Goal: Task Accomplishment & Management: Manage account settings

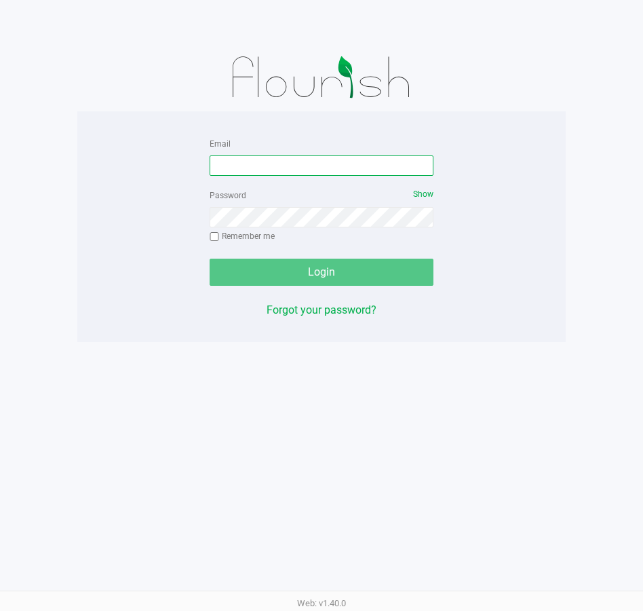
click at [329, 167] on input "Email" at bounding box center [322, 165] width 224 height 20
click at [329, 168] on input "ssandburg@Liveparallel.c0m" at bounding box center [322, 165] width 224 height 20
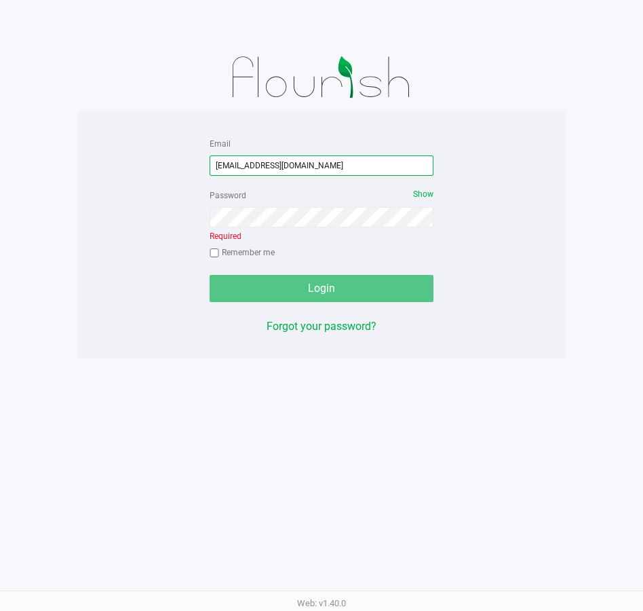
type input "ssandburg@Liveparallel.com"
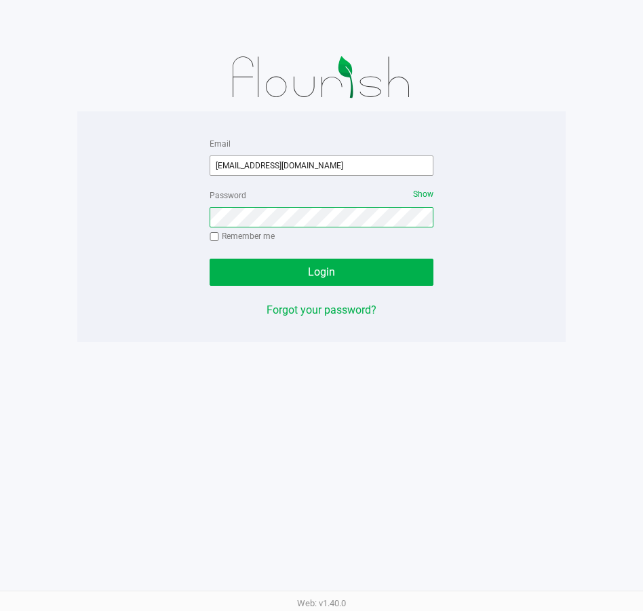
click at [210, 258] on button "Login" at bounding box center [322, 271] width 224 height 27
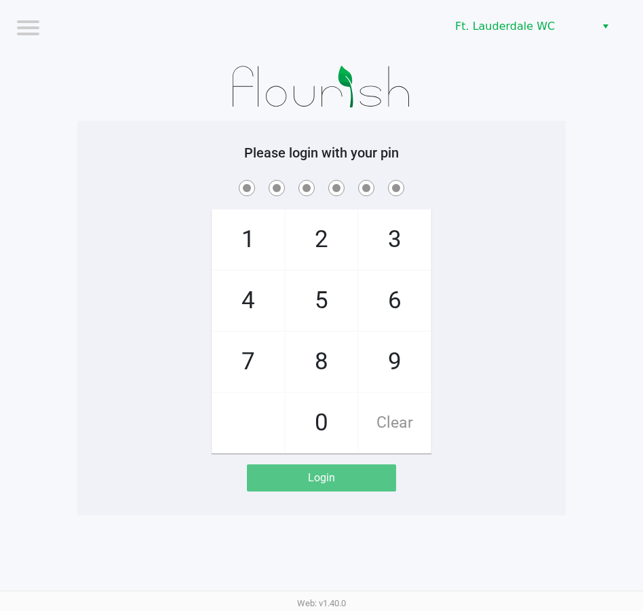
click at [312, 288] on span "5" at bounding box center [322, 301] width 72 height 60
checkbox input "true"
click at [308, 297] on span "5" at bounding box center [322, 301] width 72 height 60
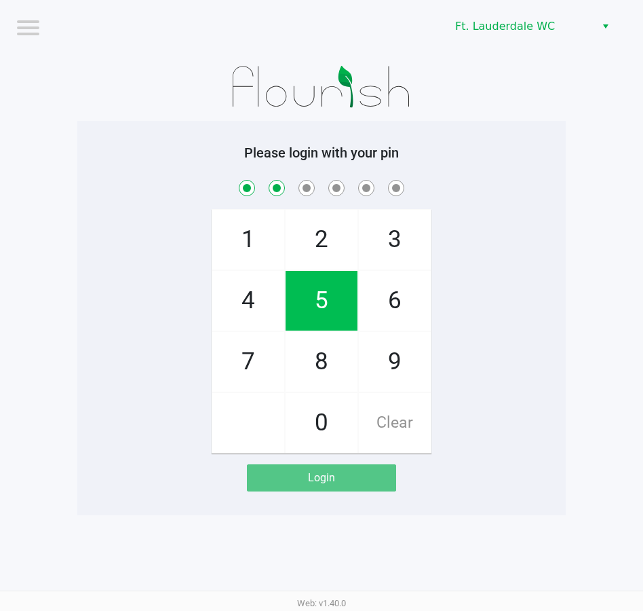
checkbox input "true"
click at [248, 319] on span "4" at bounding box center [248, 301] width 72 height 60
checkbox input "true"
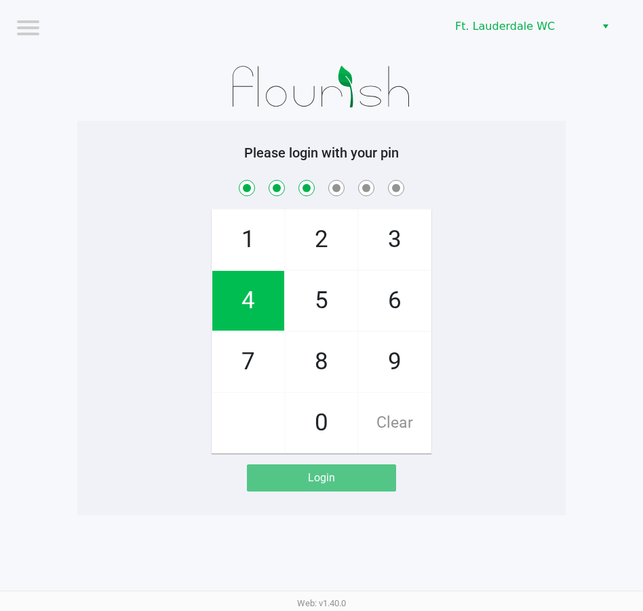
click at [230, 237] on span "1" at bounding box center [248, 240] width 72 height 60
checkbox input "true"
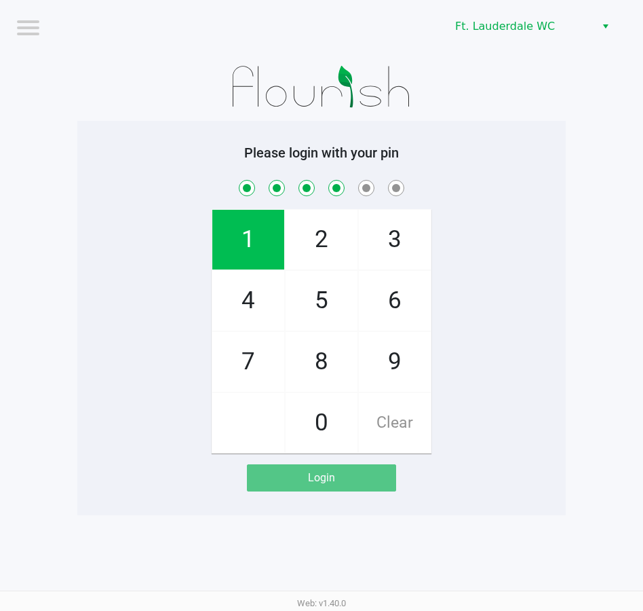
click at [376, 350] on span "9" at bounding box center [395, 362] width 72 height 60
checkbox input "true"
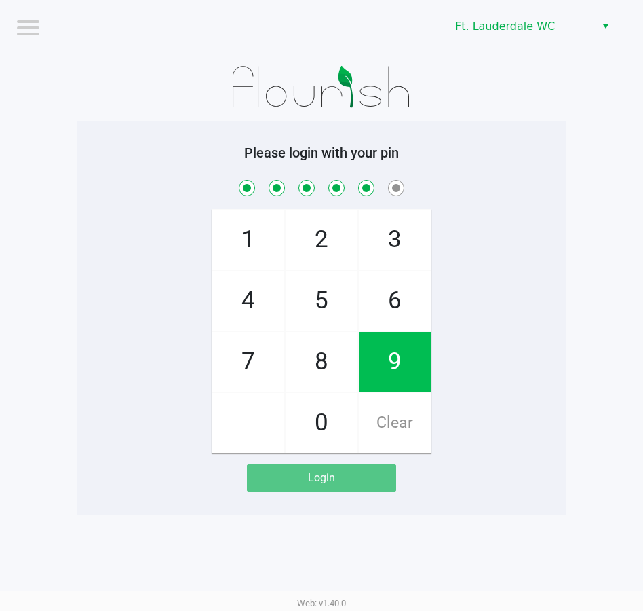
click at [382, 358] on span "9" at bounding box center [395, 362] width 72 height 60
checkbox input "true"
click at [381, 362] on span "9" at bounding box center [395, 362] width 72 height 60
click at [376, 369] on span "9" at bounding box center [395, 362] width 72 height 60
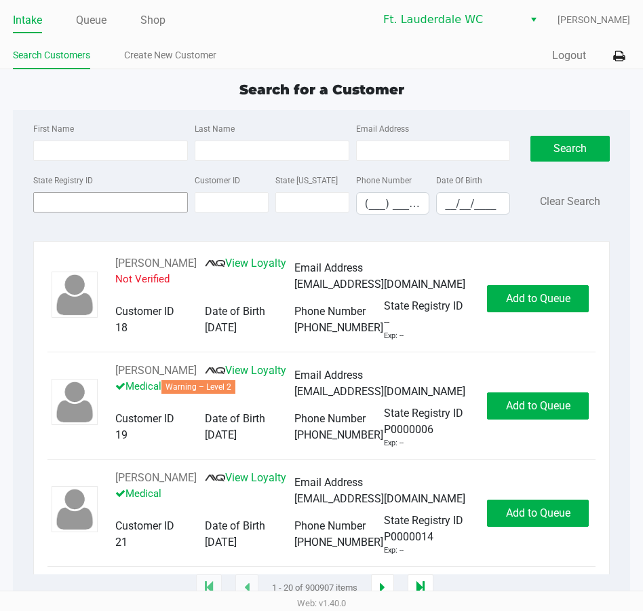
click at [124, 206] on input "State Registry ID" at bounding box center [110, 202] width 155 height 20
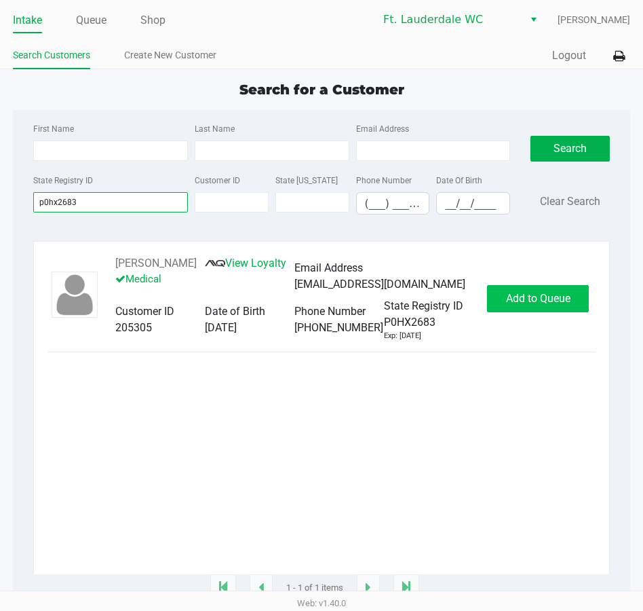
type input "p0hx2683"
click at [536, 302] on span "Add to Queue" at bounding box center [538, 298] width 64 height 13
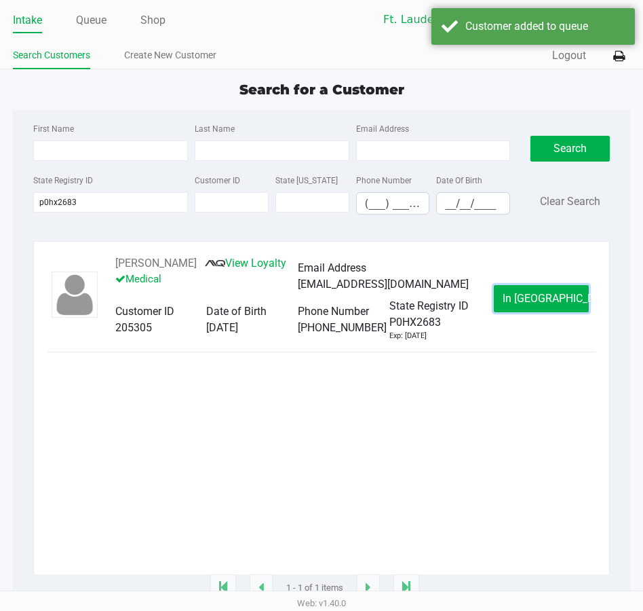
click at [541, 305] on span "In Queue" at bounding box center [560, 298] width 114 height 13
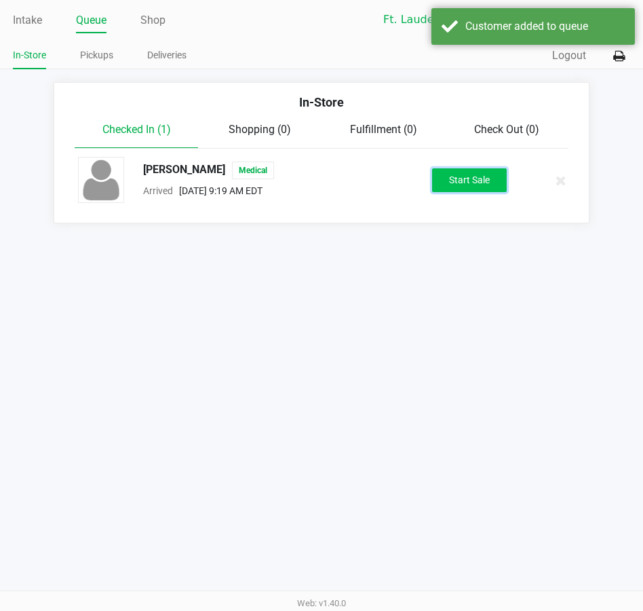
click at [478, 176] on button "Start Sale" at bounding box center [469, 180] width 75 height 24
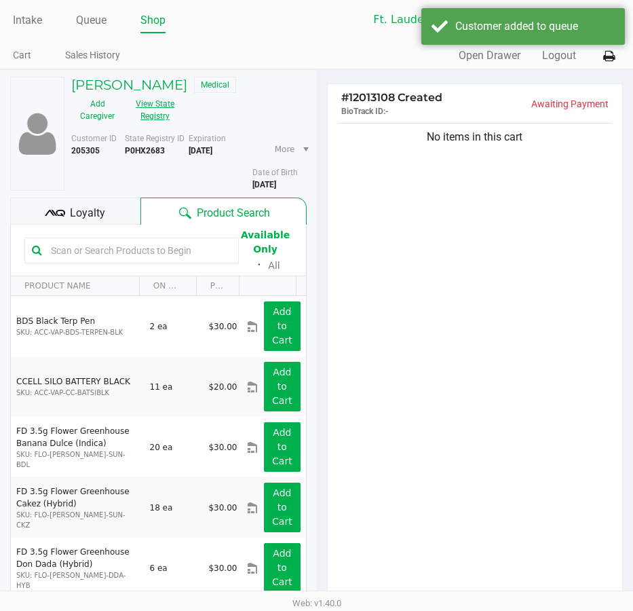
click at [143, 117] on button "View State Registry" at bounding box center [150, 110] width 55 height 34
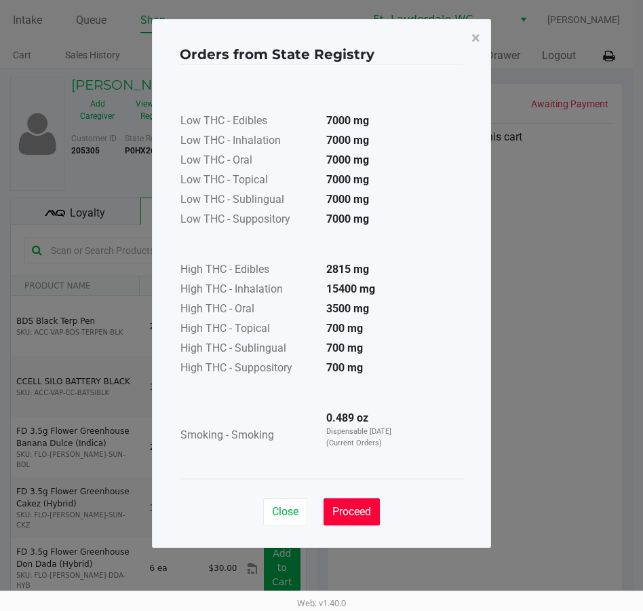
click at [368, 520] on button "Proceed" at bounding box center [352, 511] width 56 height 27
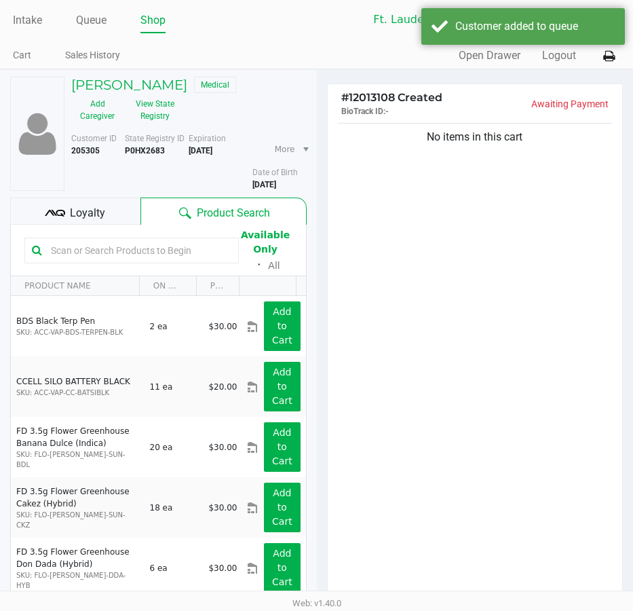
click at [438, 418] on div "Low THC - Edibles 7000 mg Low THC - Inhalation 7000 mg Low THC - Oral 7000 mg L…" at bounding box center [317, 237] width 284 height 381
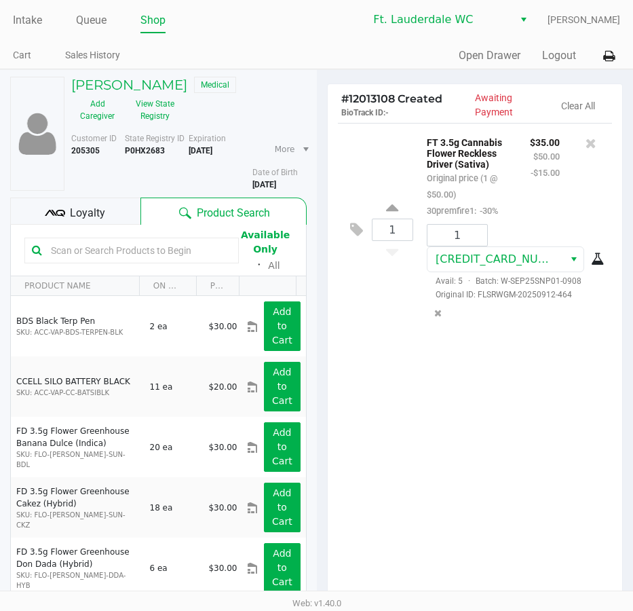
click at [180, 119] on div "Add Caregiver View State Registry" at bounding box center [125, 110] width 128 height 34
click at [168, 111] on button "View State Registry" at bounding box center [150, 110] width 55 height 34
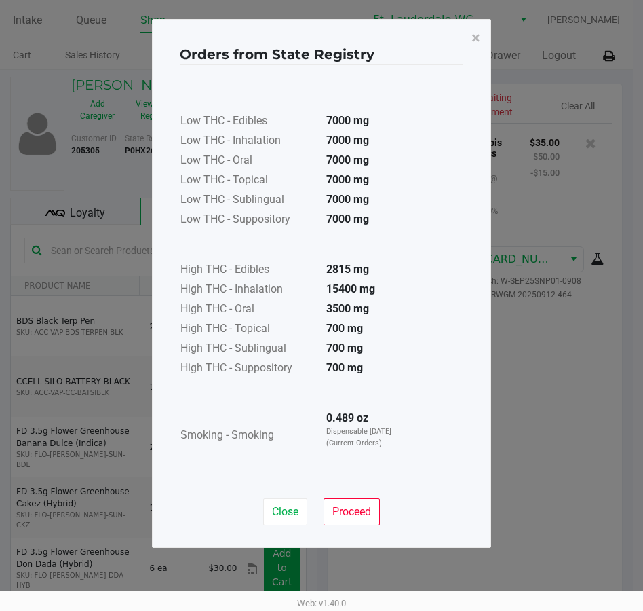
click at [347, 472] on div "Low THC - Edibles 7000 mg Low THC - Inhalation 7000 mg Low THC - Oral 7000 mg L…" at bounding box center [322, 271] width 284 height 413
click at [359, 489] on div "Close Proceed" at bounding box center [322, 505] width 284 height 55
click at [382, 511] on div "Close Proceed" at bounding box center [322, 505] width 284 height 55
click at [376, 520] on button "Proceed" at bounding box center [352, 511] width 56 height 27
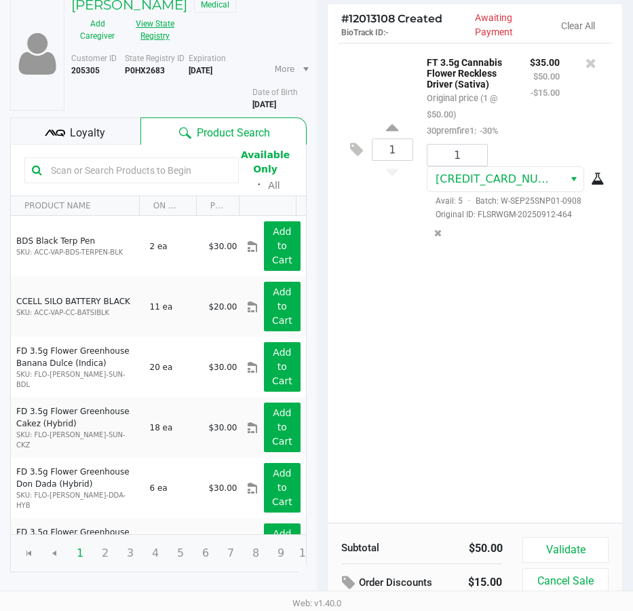
scroll to position [142, 0]
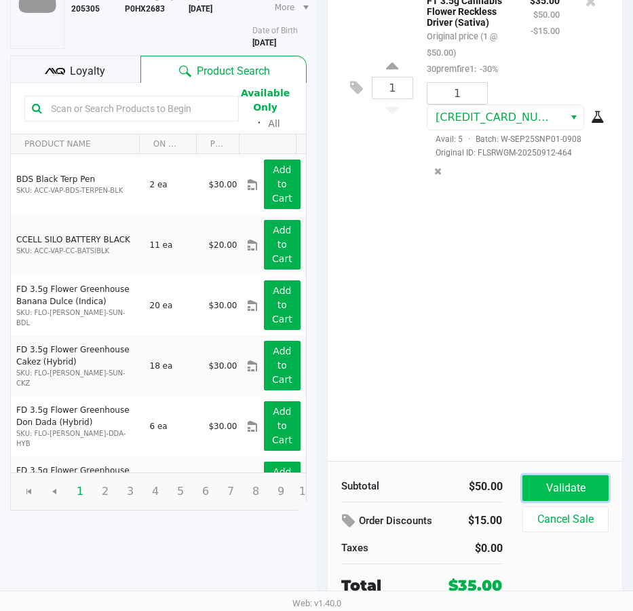
click at [556, 480] on button "Validate" at bounding box center [564, 488] width 85 height 26
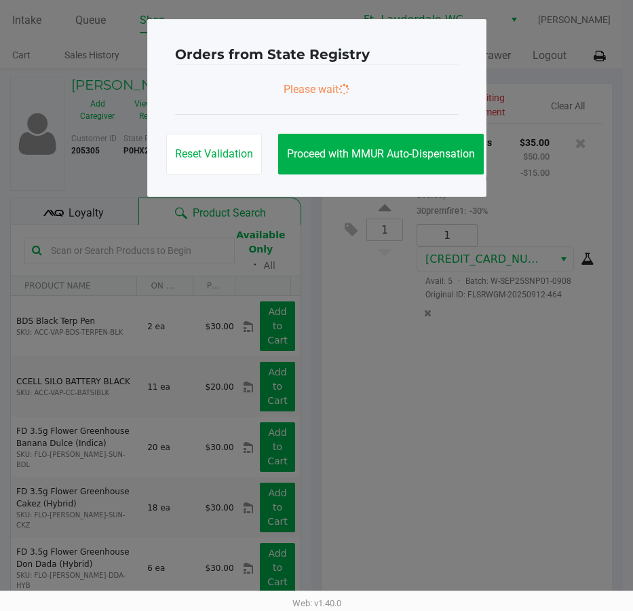
scroll to position [0, 0]
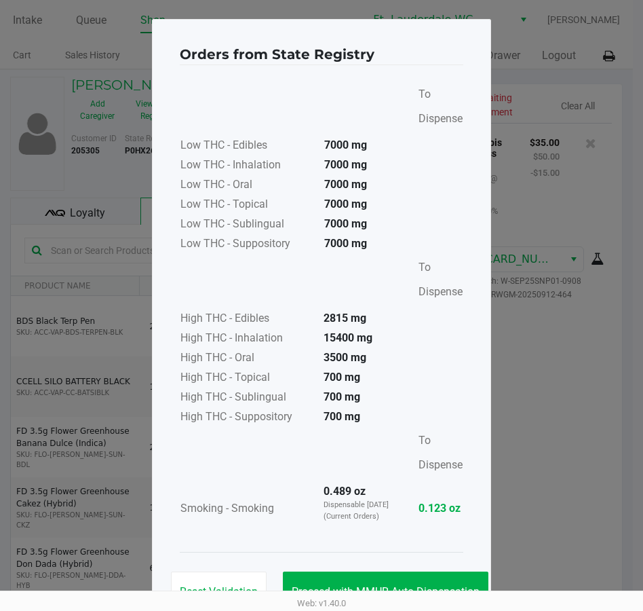
click at [447, 604] on div "Web: v1.40.0" at bounding box center [321, 602] width 643 height 24
click at [447, 567] on div "Reset Validation Proceed with MMUR Auto-Dispensation" at bounding box center [322, 586] width 284 height 69
click at [452, 572] on button "Proceed with MMUR Auto-Dispensation" at bounding box center [386, 591] width 206 height 41
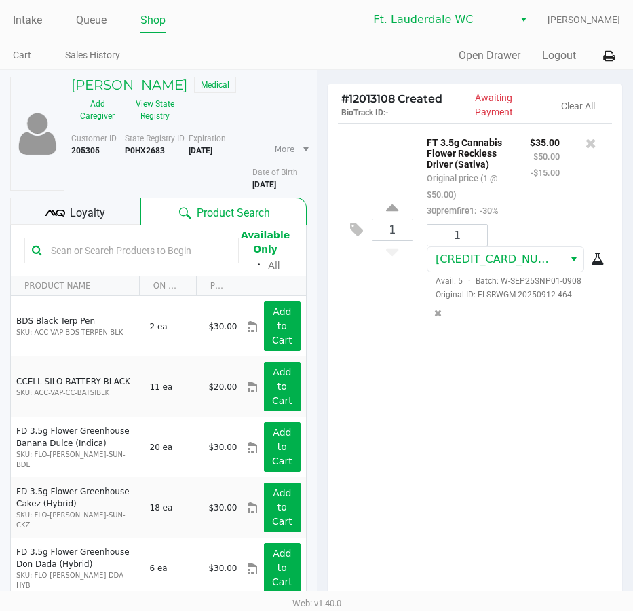
click at [511, 437] on div "1 FT 3.5g Cannabis Flower Reckless Driver (Sativa) Original price (1 @ $50.00) …" at bounding box center [475, 363] width 295 height 480
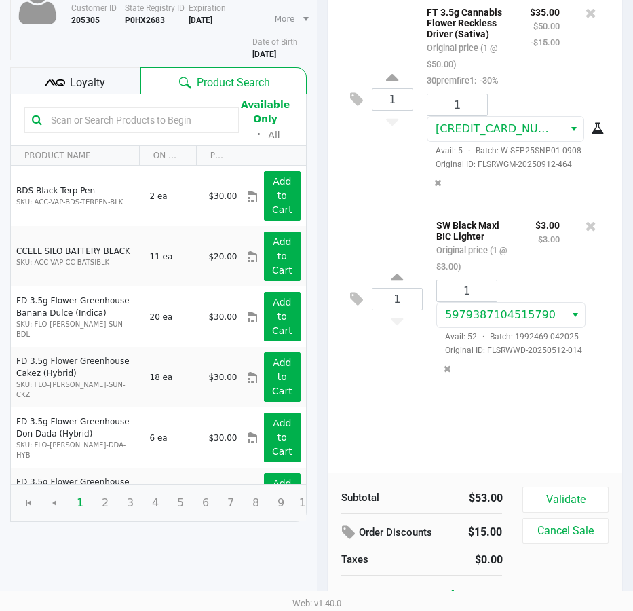
scroll to position [142, 0]
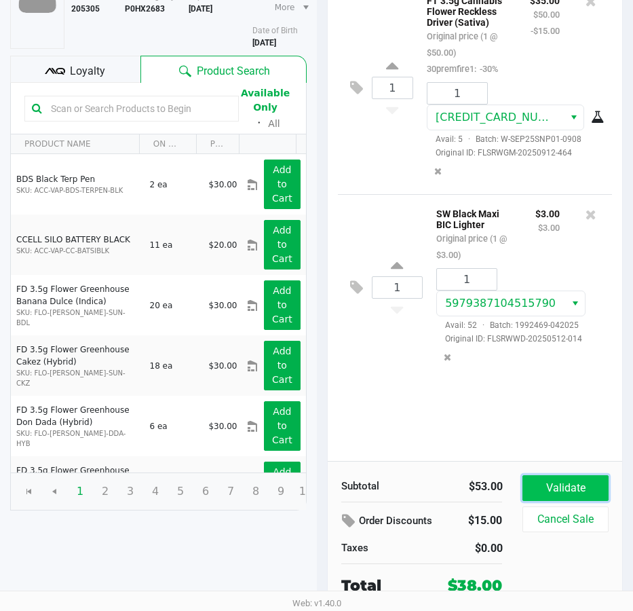
click at [595, 480] on button "Validate" at bounding box center [564, 488] width 85 height 26
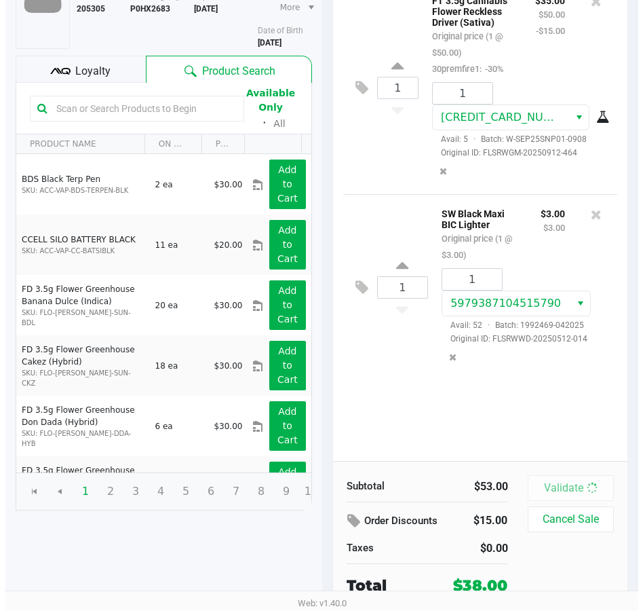
scroll to position [0, 0]
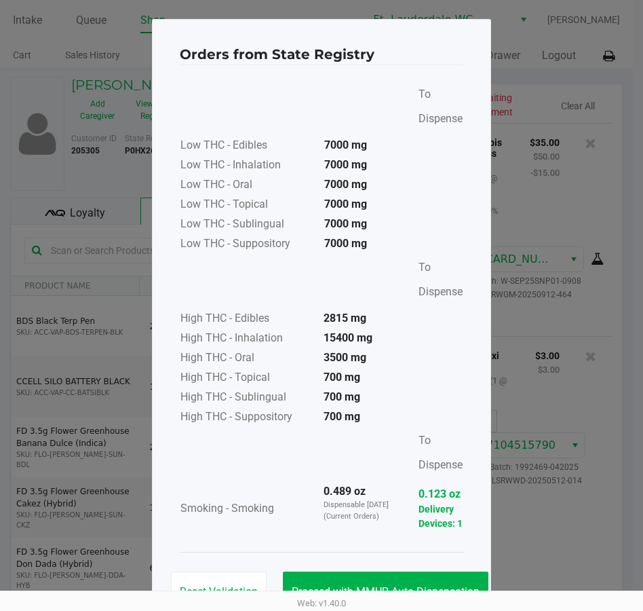
click at [411, 519] on td "0.123 oz Delivery Devices: 1" at bounding box center [436, 508] width 56 height 53
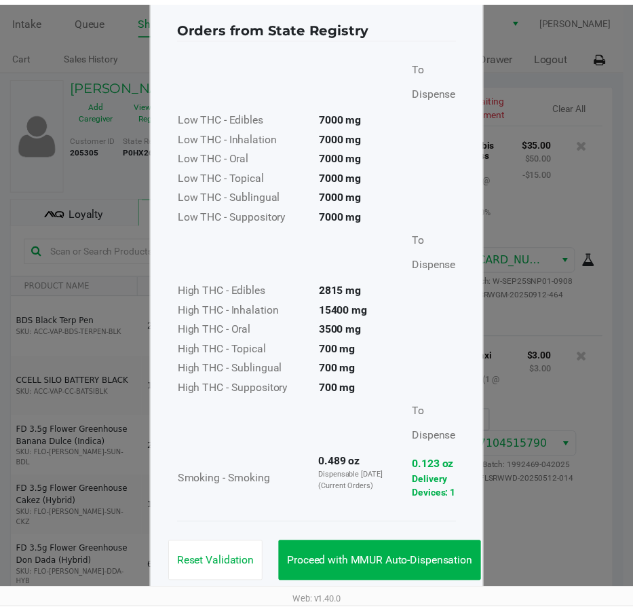
scroll to position [43, 0]
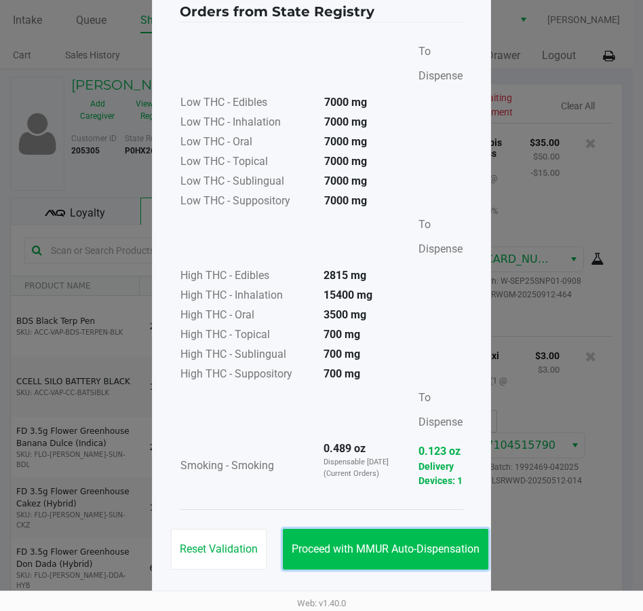
click at [438, 543] on span "Proceed with MMUR Auto-Dispensation" at bounding box center [386, 548] width 188 height 13
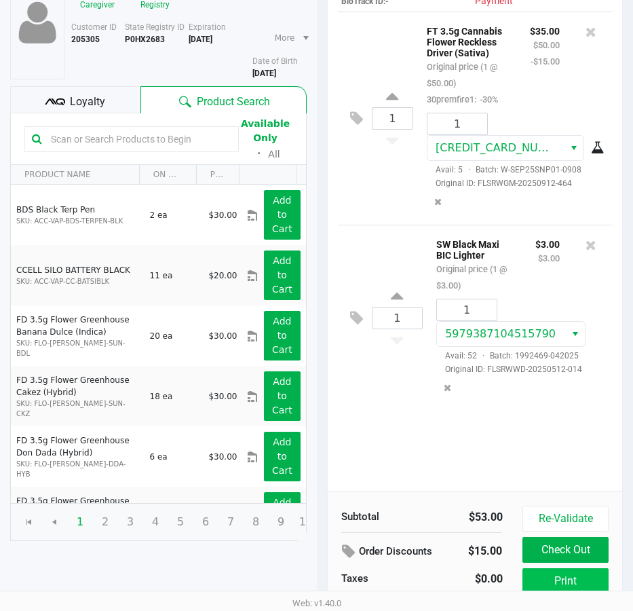
scroll to position [172, 0]
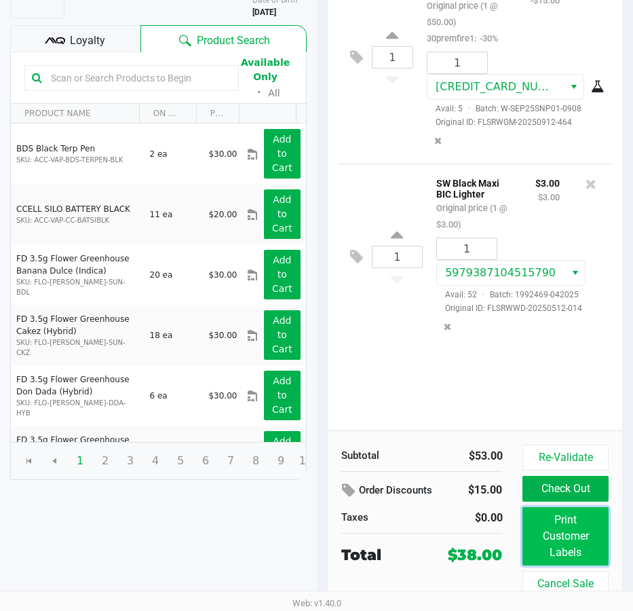
click at [551, 530] on button "Print Customer Labels" at bounding box center [564, 536] width 85 height 58
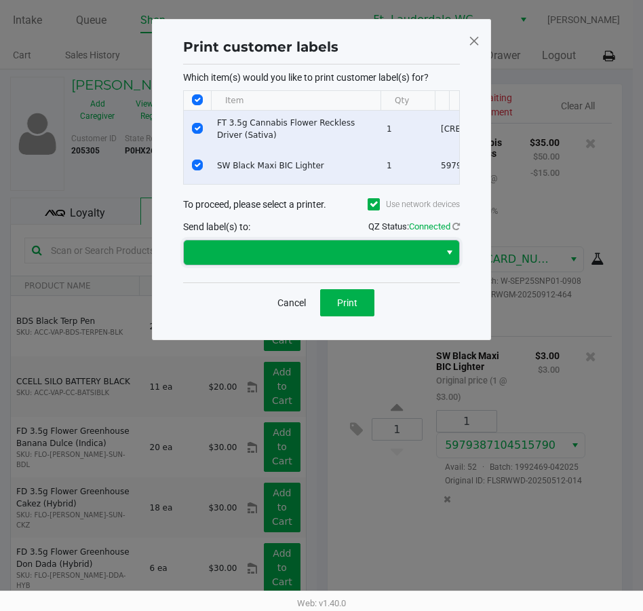
click at [341, 265] on span at bounding box center [312, 252] width 256 height 24
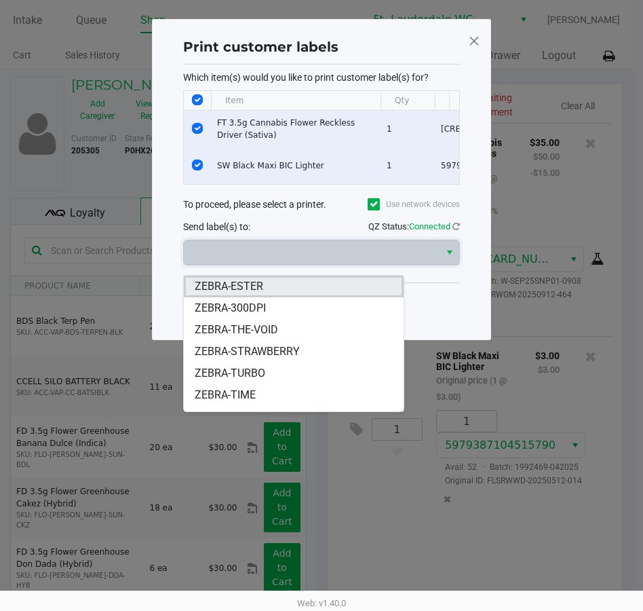
click at [275, 288] on li "ZEBRA-ESTER" at bounding box center [294, 286] width 220 height 22
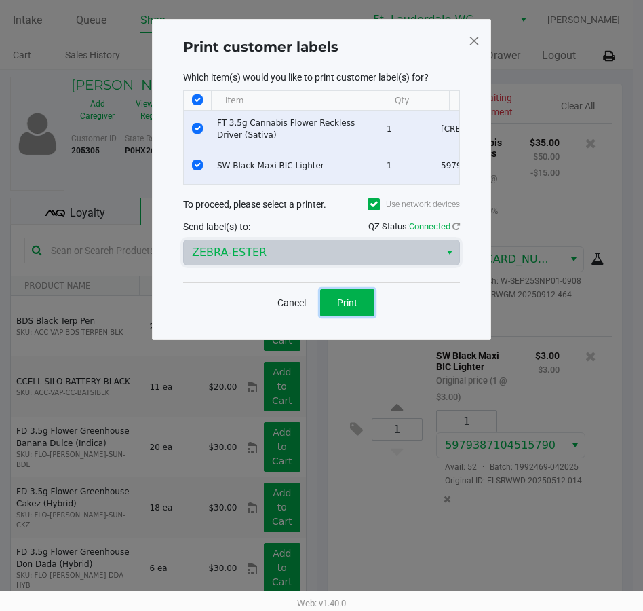
click at [330, 310] on button "Print" at bounding box center [347, 302] width 54 height 27
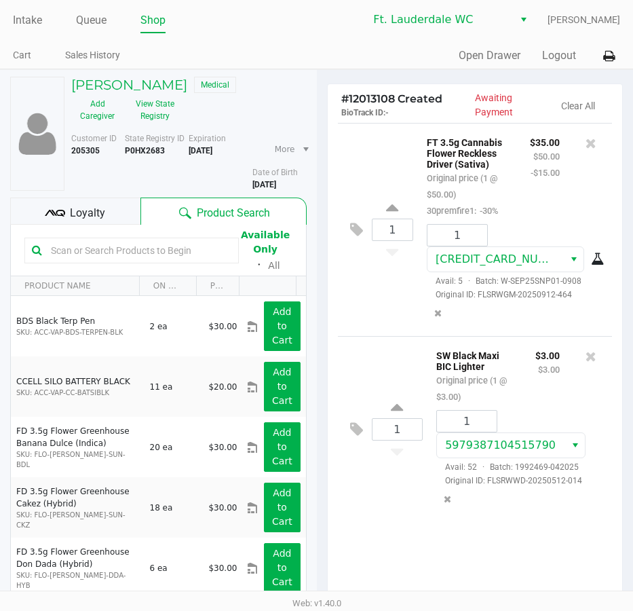
scroll to position [172, 0]
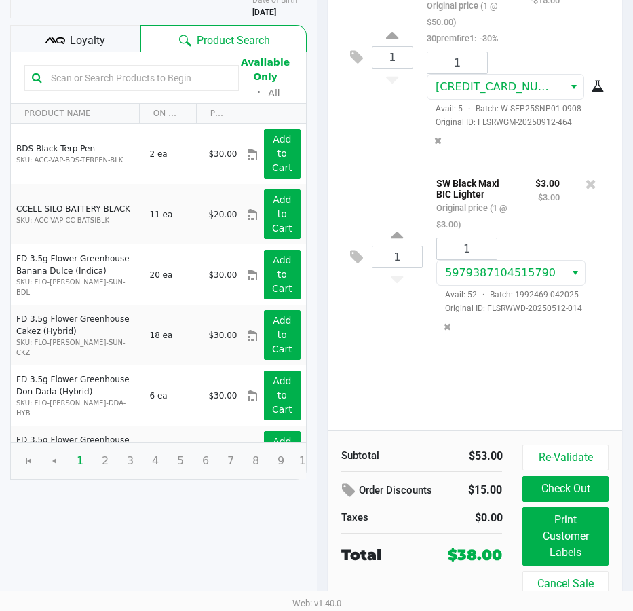
click at [565, 485] on button "Check Out" at bounding box center [564, 489] width 85 height 26
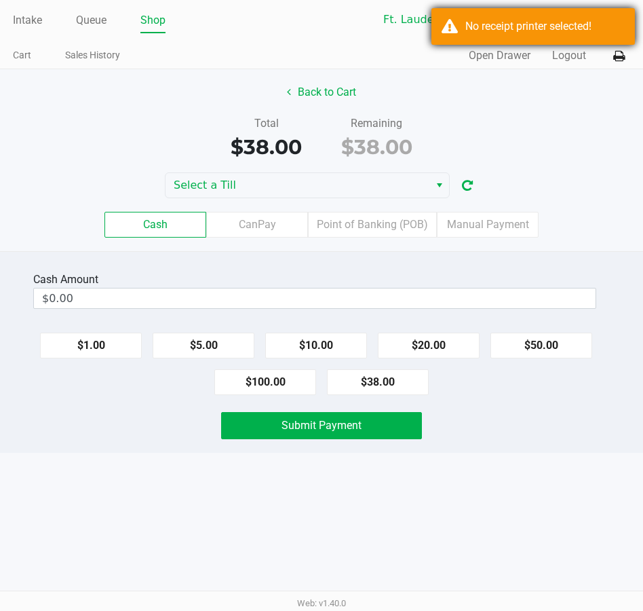
click at [564, 24] on div "No receipt printer selected!" at bounding box center [544, 26] width 159 height 16
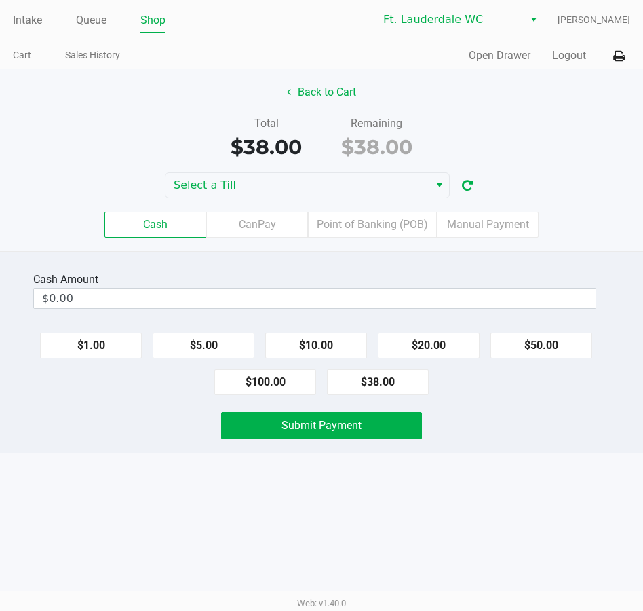
click at [630, 61] on button at bounding box center [619, 55] width 22 height 25
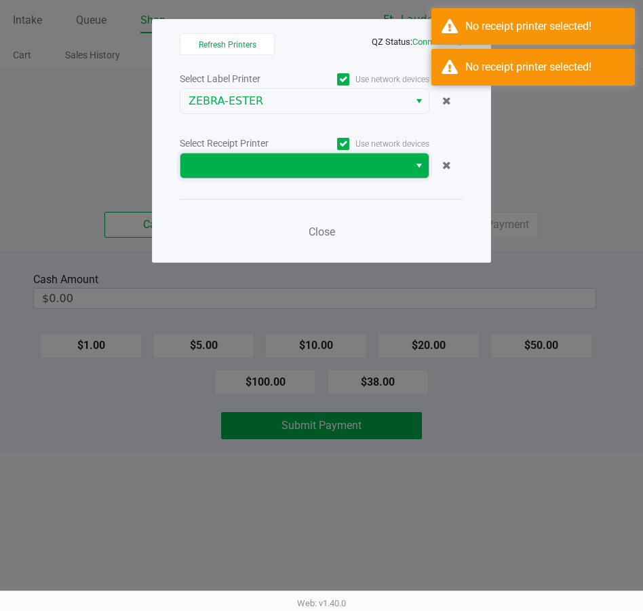
click at [278, 159] on span at bounding box center [295, 165] width 212 height 16
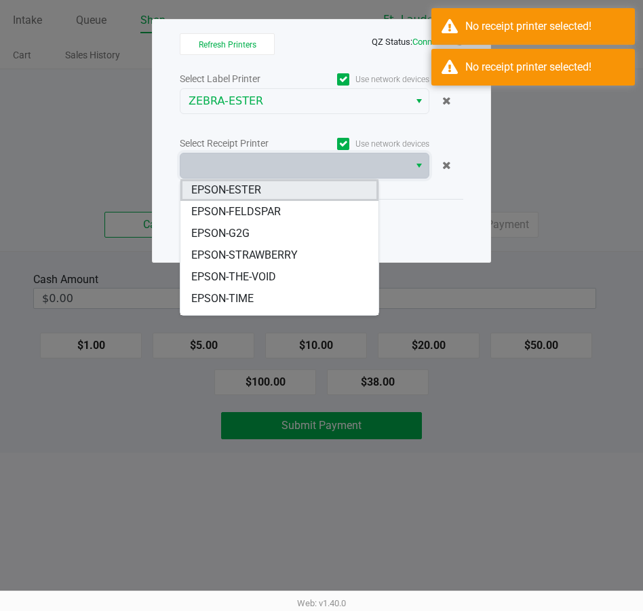
click at [241, 193] on span "EPSON-ESTER" at bounding box center [226, 190] width 70 height 16
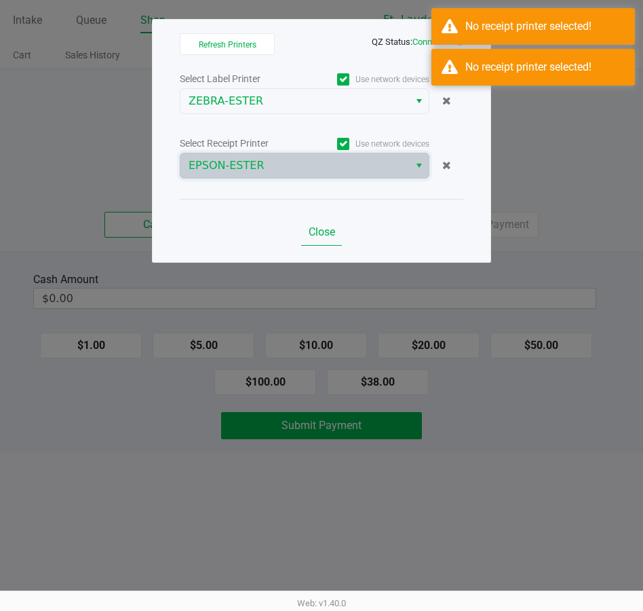
click at [309, 239] on button "Close" at bounding box center [321, 231] width 41 height 27
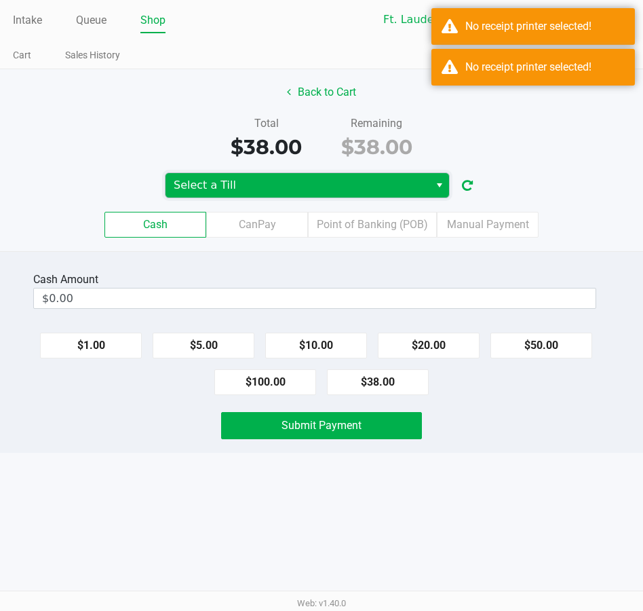
click at [231, 180] on span "Select a Till" at bounding box center [298, 185] width 248 height 16
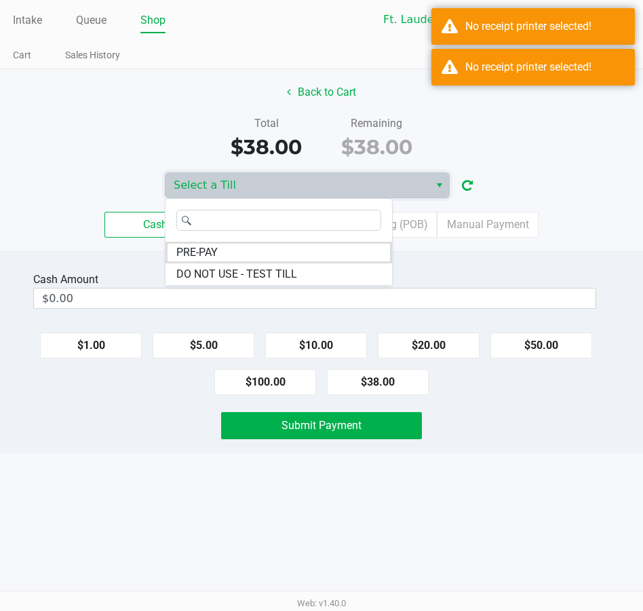
click at [529, 170] on div "Back to Cart Total $38.00 Remaining $38.00 Select a Till Cash CanPay Point of B…" at bounding box center [321, 160] width 643 height 182
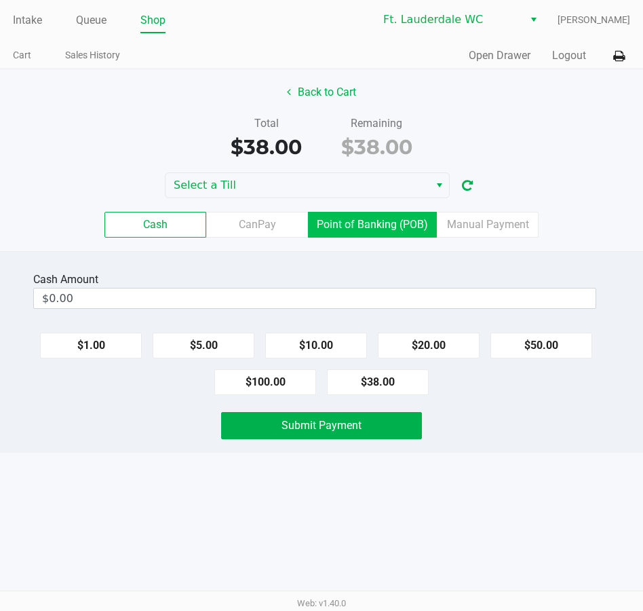
drag, startPoint x: 513, startPoint y: 267, endPoint x: 339, endPoint y: 221, distance: 179.7
click at [513, 267] on div "Cash Amount $0.00 $1.00 $5.00 $10.00 $20.00 $50.00 $100.00 $38.00 Submit Payment" at bounding box center [321, 351] width 643 height 201
click at [337, 199] on div "Cash CanPay Point of Banking (POB) Manual Payment" at bounding box center [322, 224] width 664 height 53
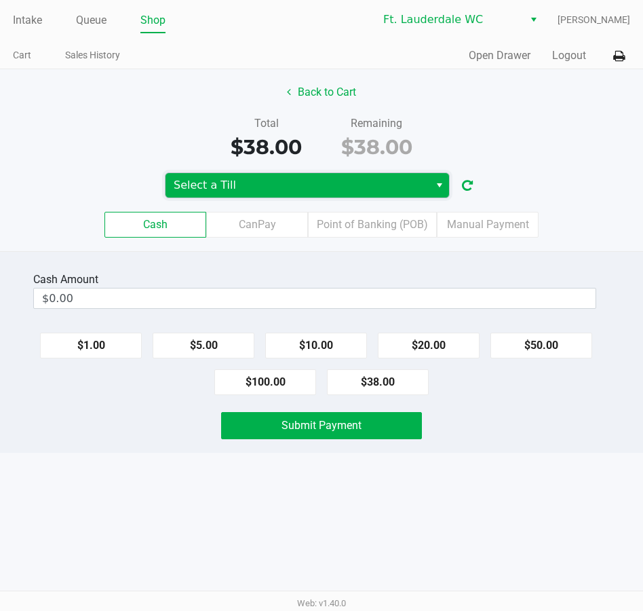
click at [324, 191] on span "Select a Till" at bounding box center [298, 185] width 248 height 16
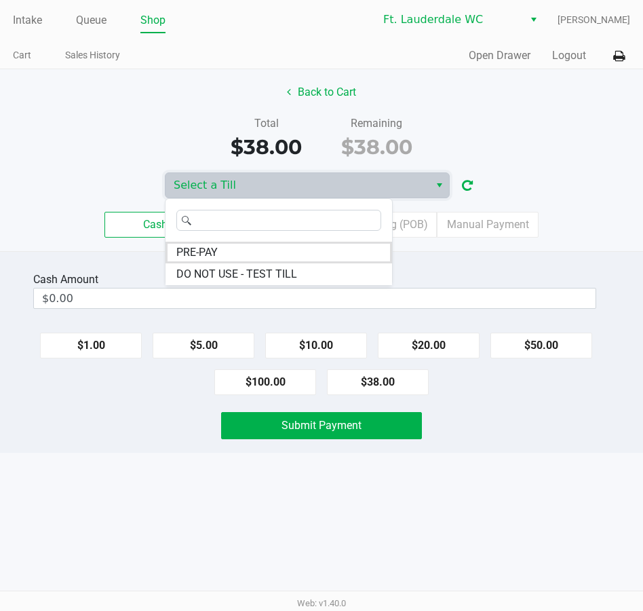
click at [455, 256] on div "Cash Amount $0.00 $1.00 $5.00 $10.00 $20.00 $50.00 $100.00 $38.00 Submit Payment" at bounding box center [321, 351] width 643 height 201
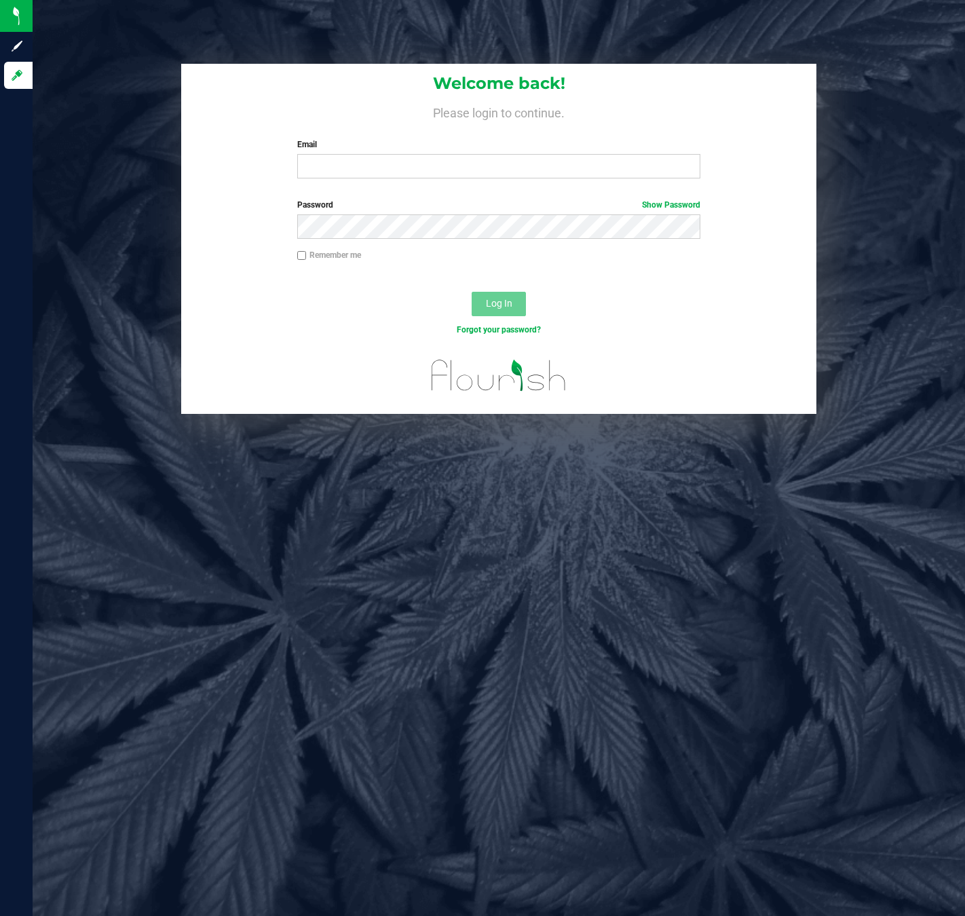
click at [471, 140] on label "Email" at bounding box center [498, 144] width 403 height 12
click at [471, 154] on input "Email" at bounding box center [498, 166] width 403 height 24
click at [471, 153] on div "Email Required Please format your email correctly." at bounding box center [498, 158] width 423 height 40
click at [472, 165] on input "Email" at bounding box center [498, 166] width 403 height 24
type input "[EMAIL_ADDRESS][DOMAIN_NAME]"
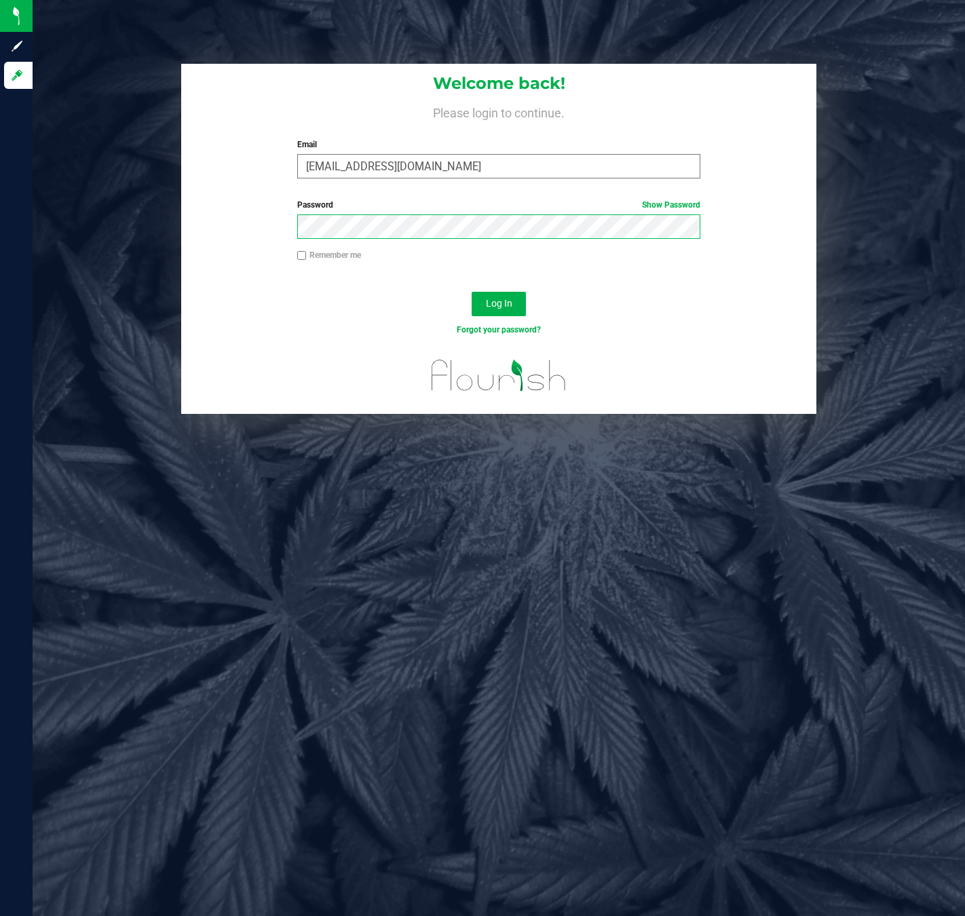
click at [472, 292] on button "Log In" at bounding box center [499, 304] width 54 height 24
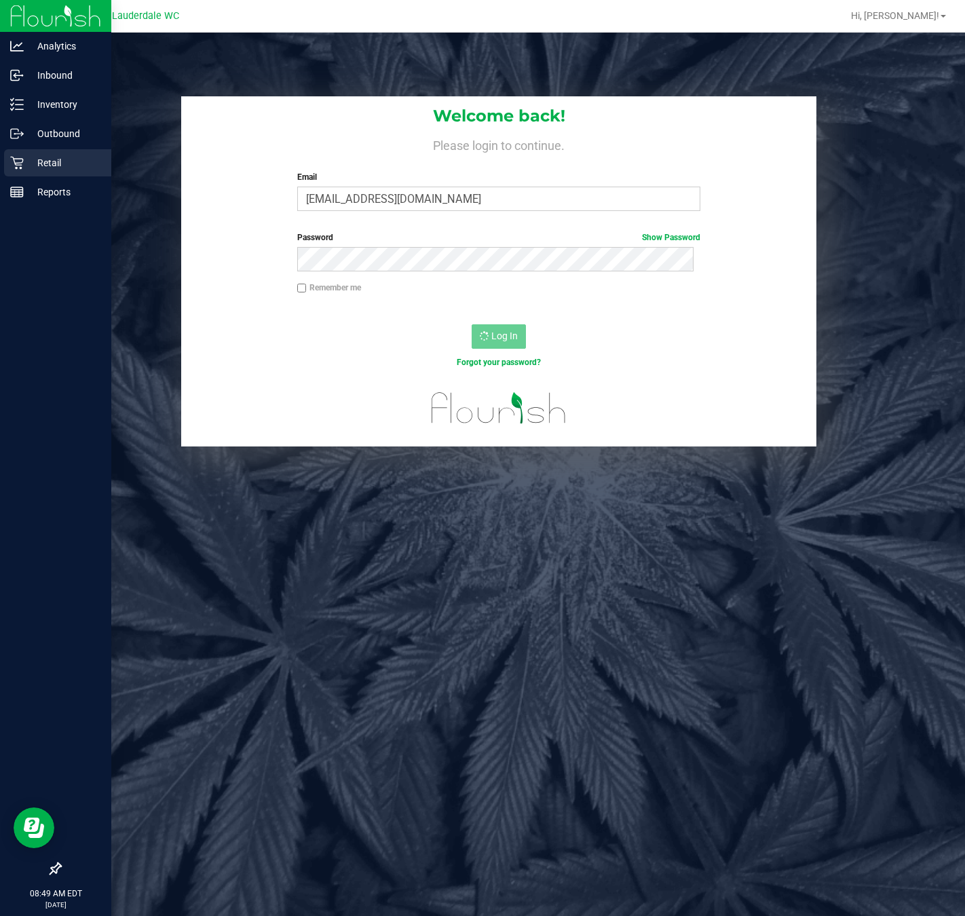
click at [22, 167] on icon at bounding box center [17, 163] width 14 height 14
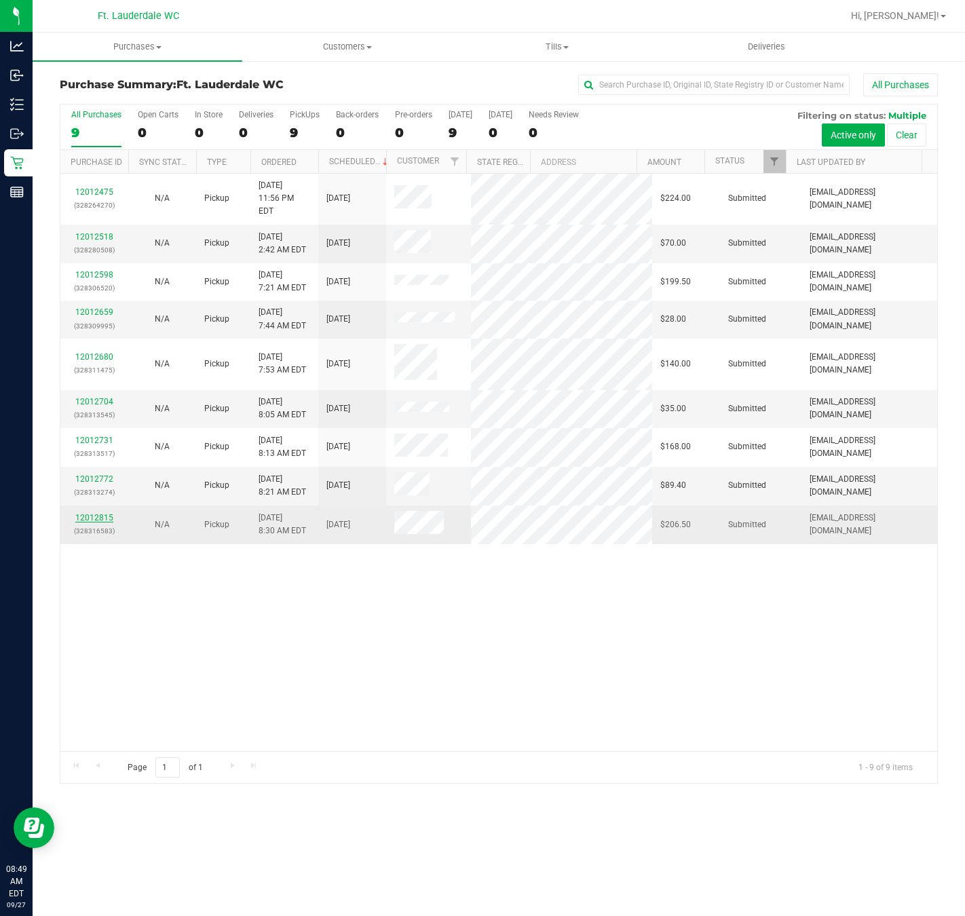
click at [94, 513] on link "12012815" at bounding box center [94, 517] width 38 height 9
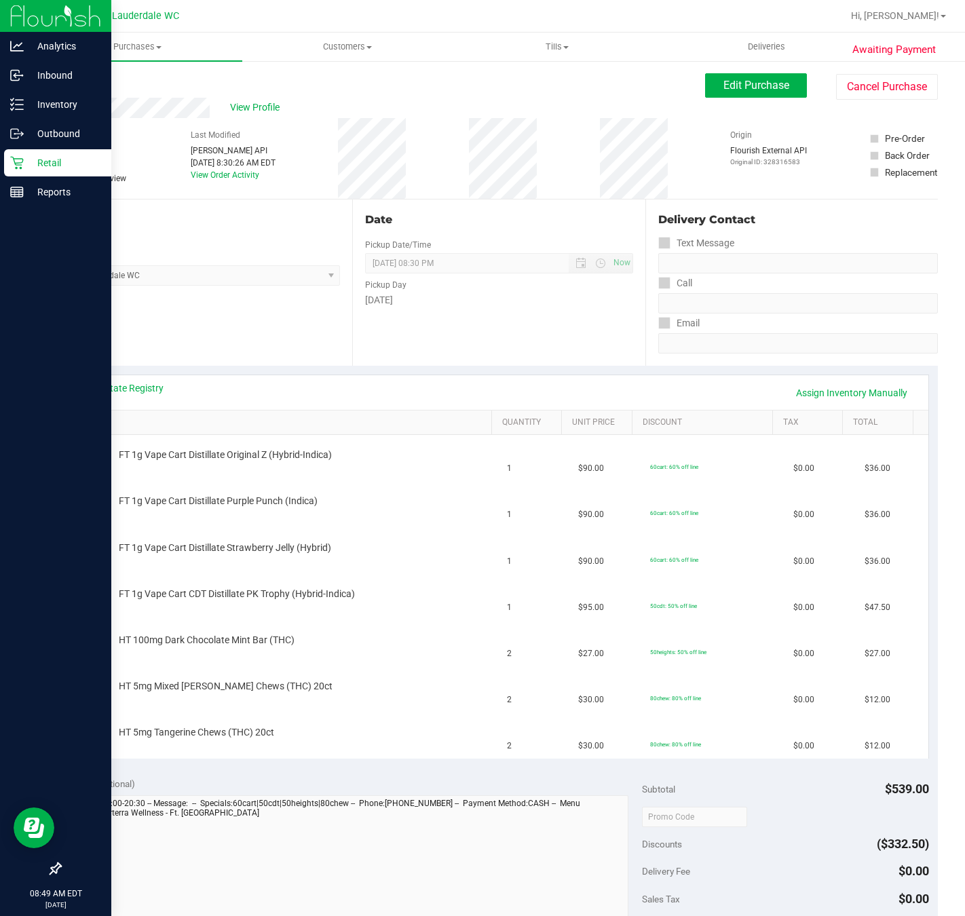
click at [7, 159] on div "Retail" at bounding box center [57, 162] width 107 height 27
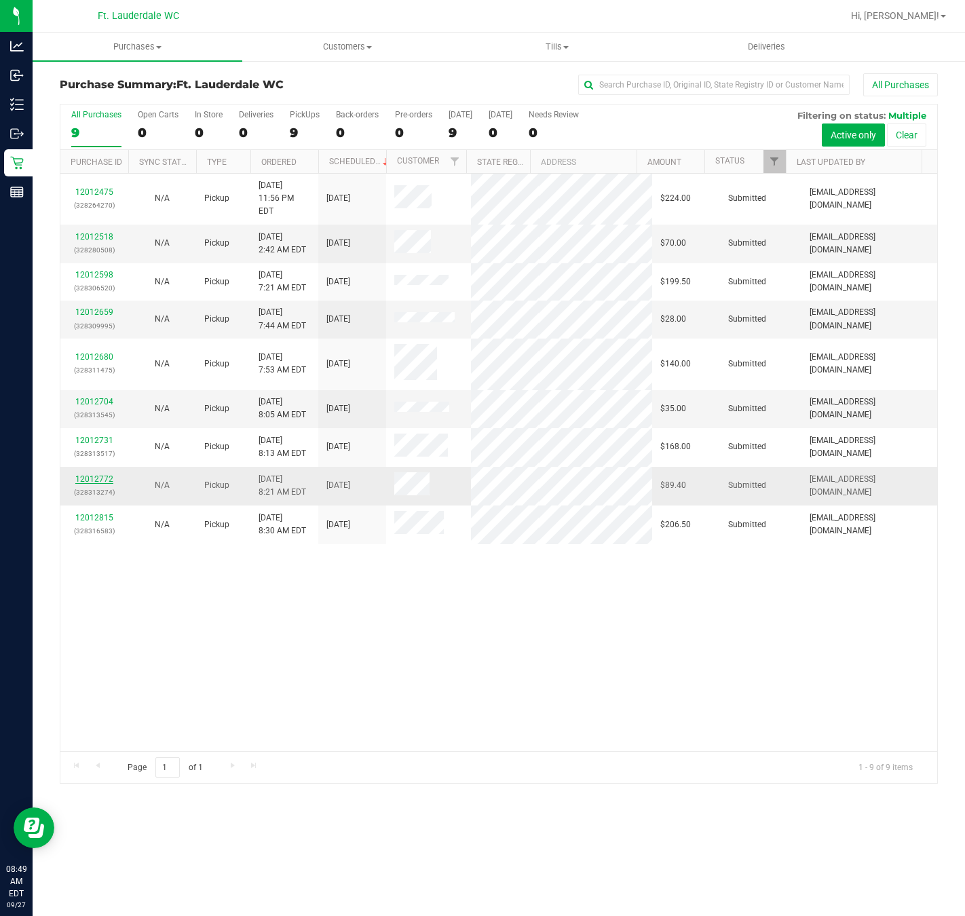
click at [90, 474] on link "12012772" at bounding box center [94, 478] width 38 height 9
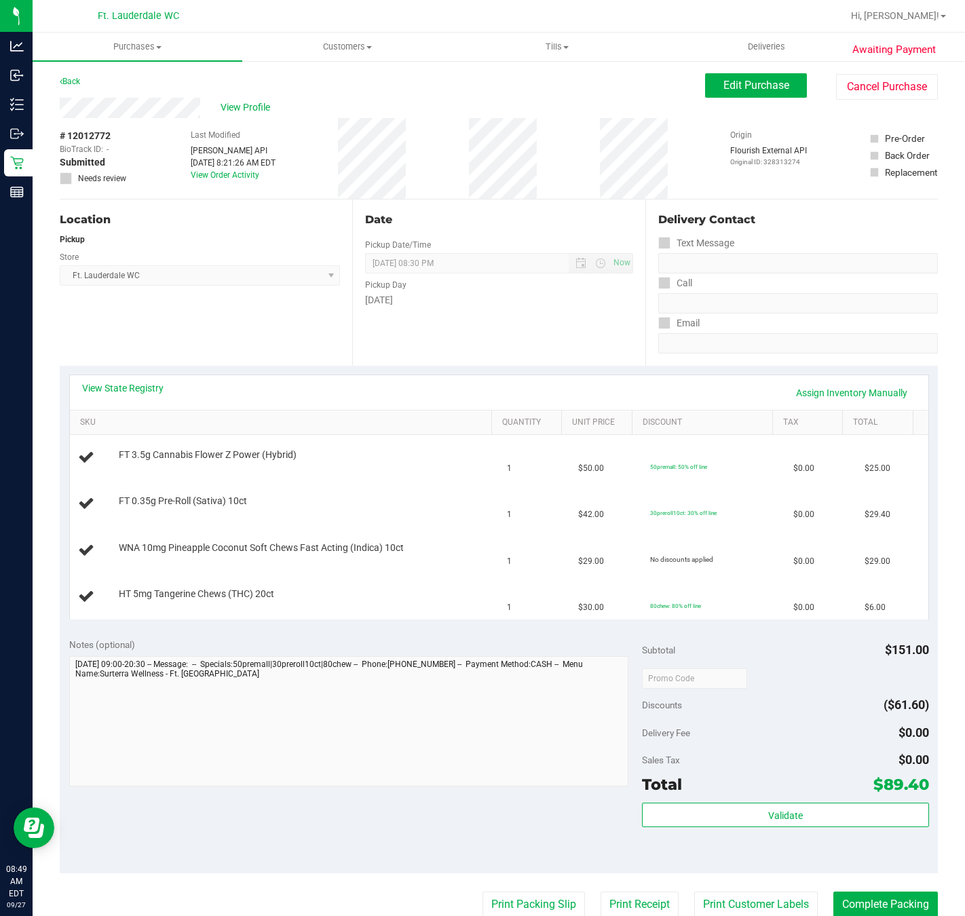
click at [227, 305] on div "Location Pickup Store Ft. Lauderdale WC Select Store [PERSON_NAME][GEOGRAPHIC_D…" at bounding box center [206, 282] width 292 height 166
click at [208, 318] on div "Location Pickup Store Ft. Lauderdale WC Select Store [PERSON_NAME][GEOGRAPHIC_D…" at bounding box center [206, 282] width 292 height 166
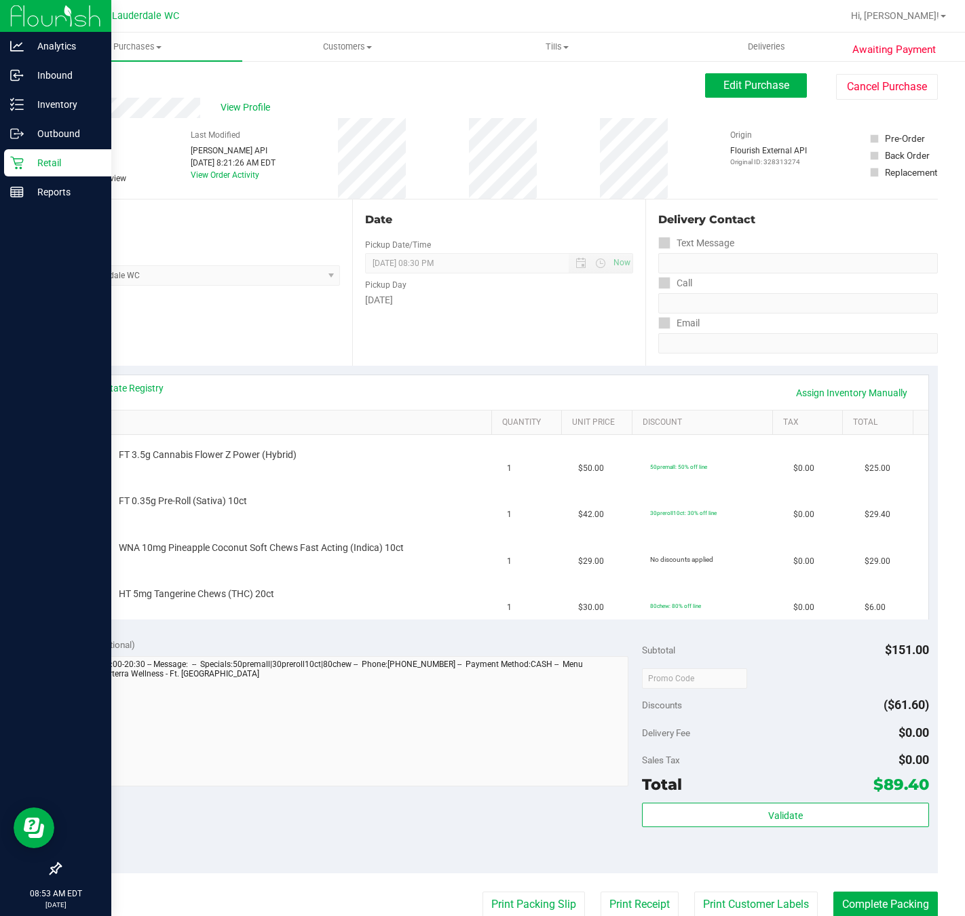
click at [22, 166] on icon at bounding box center [17, 163] width 14 height 14
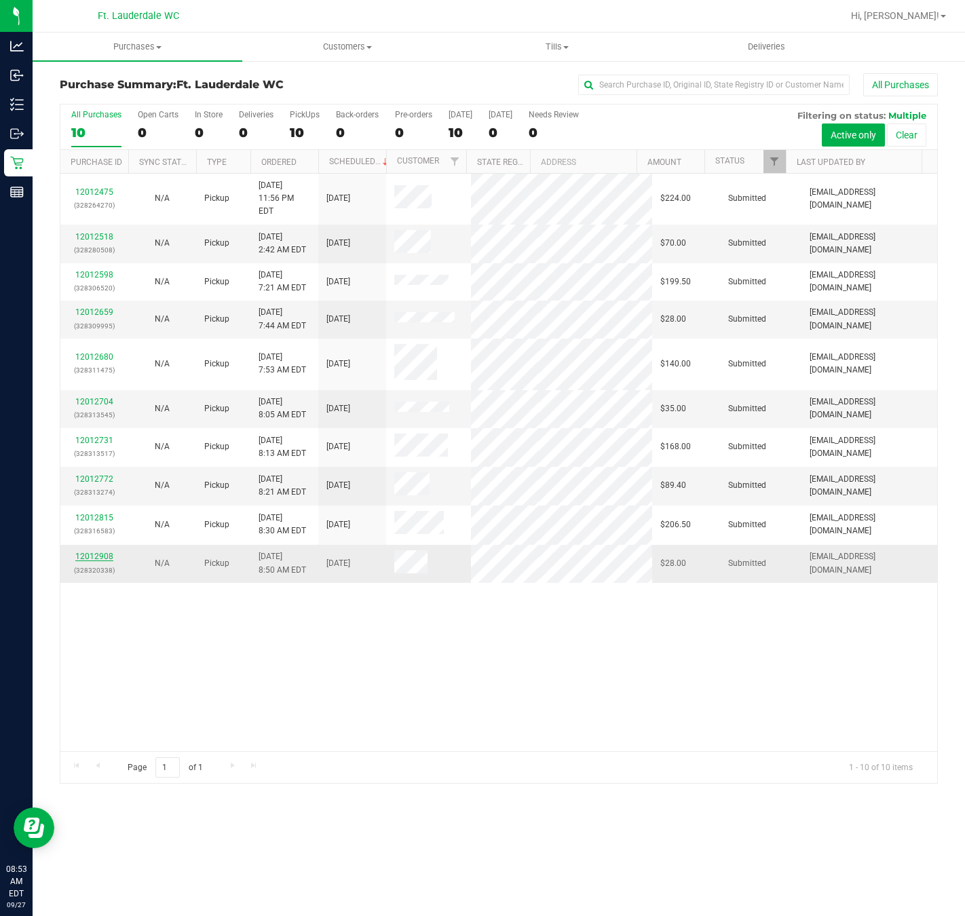
click at [102, 552] on link "12012908" at bounding box center [94, 556] width 38 height 9
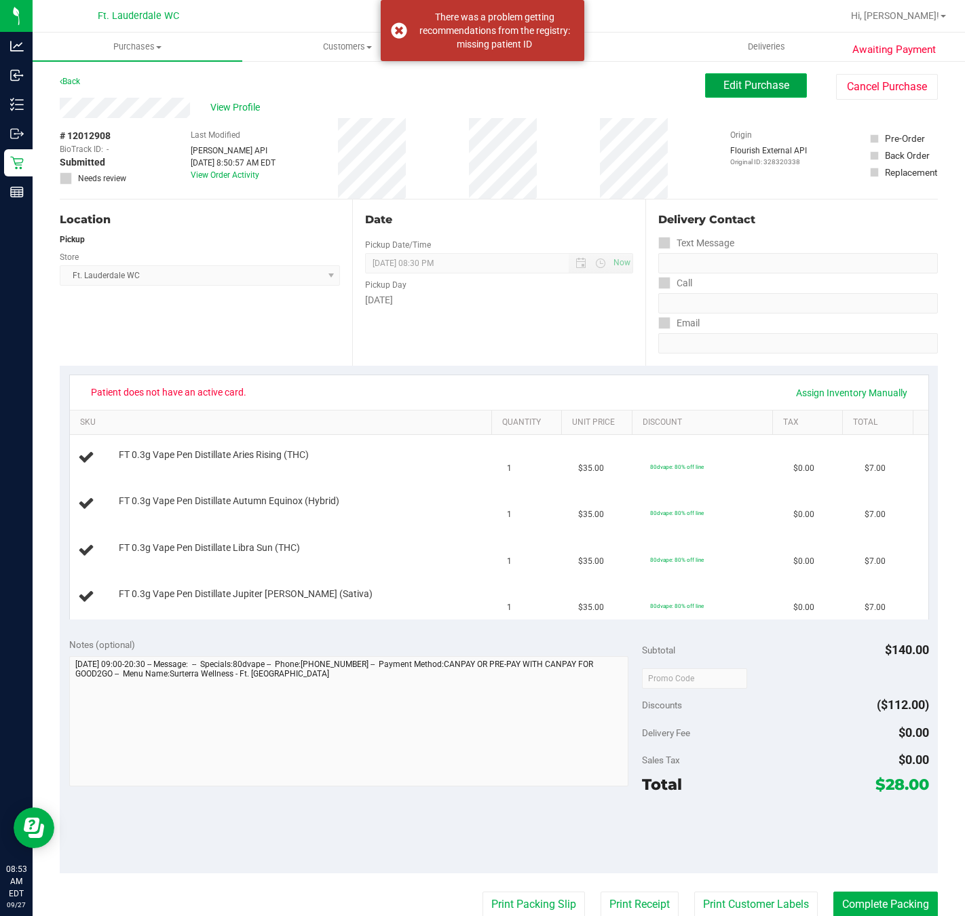
click at [723, 92] on span "Edit Purchase" at bounding box center [756, 85] width 66 height 13
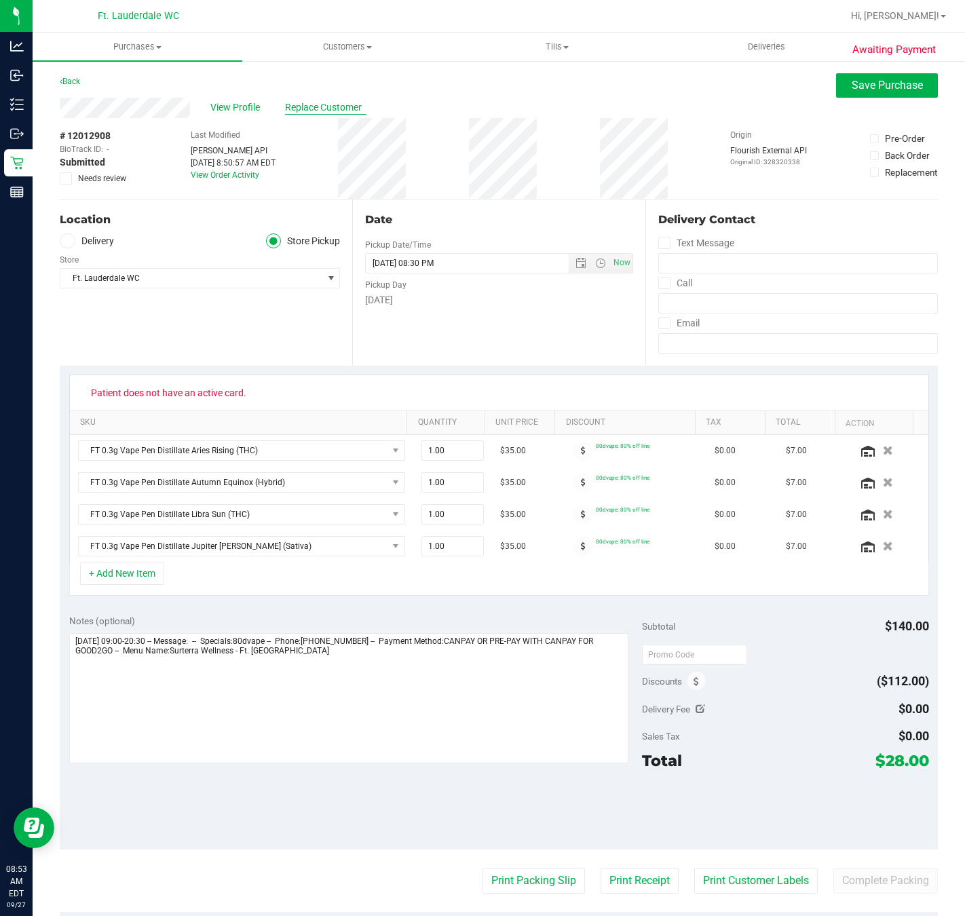
click at [343, 104] on span "Replace Customer" at bounding box center [325, 107] width 81 height 14
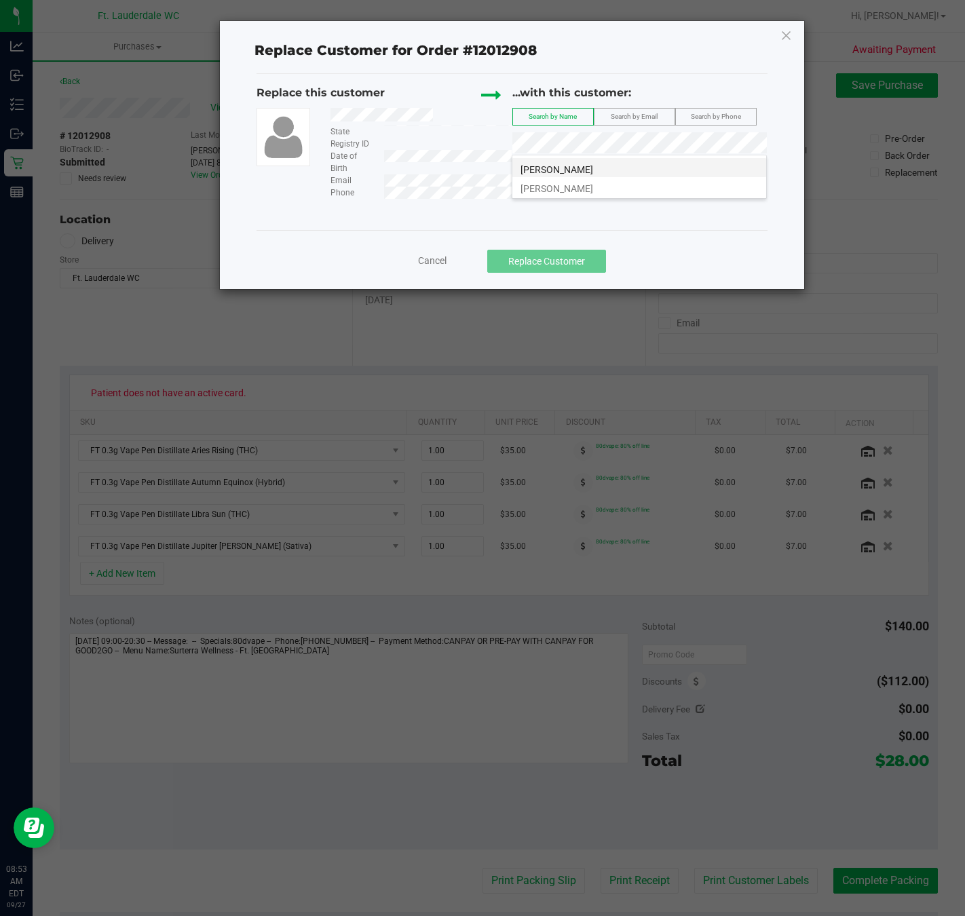
click at [569, 167] on span "FORDIRAN GONZALEZ JR" at bounding box center [556, 169] width 73 height 11
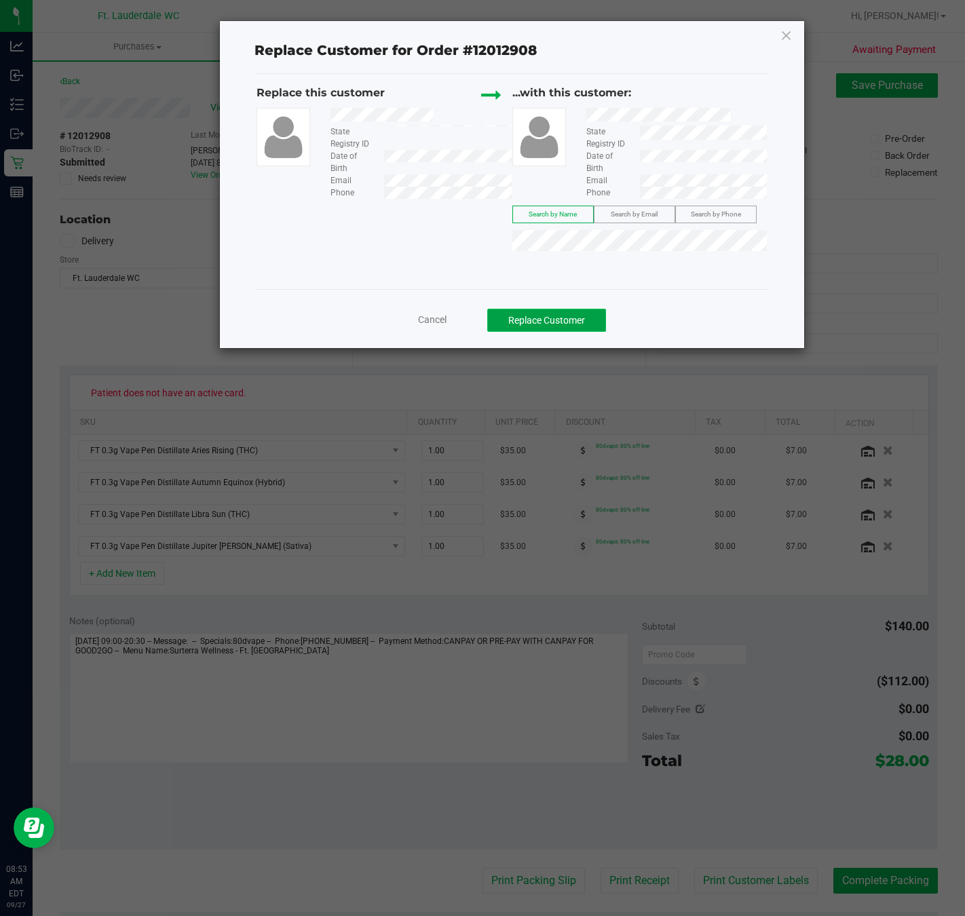
click at [562, 318] on button "Replace Customer" at bounding box center [546, 320] width 119 height 23
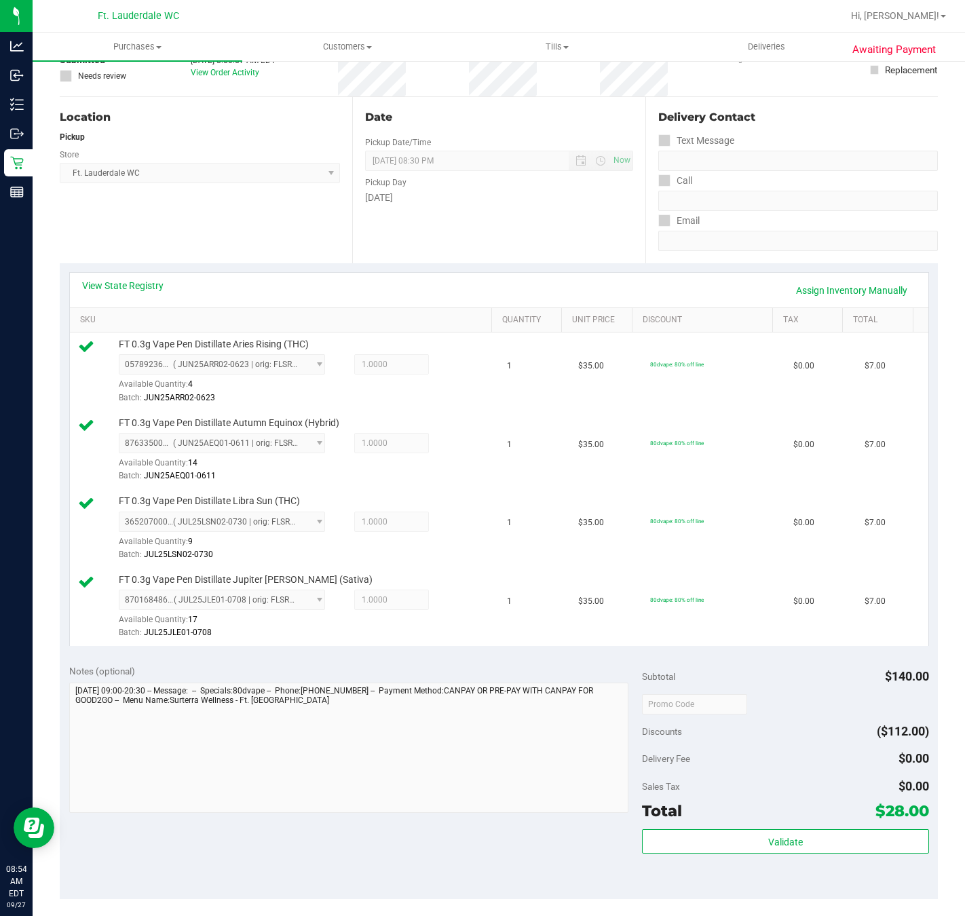
scroll to position [305, 0]
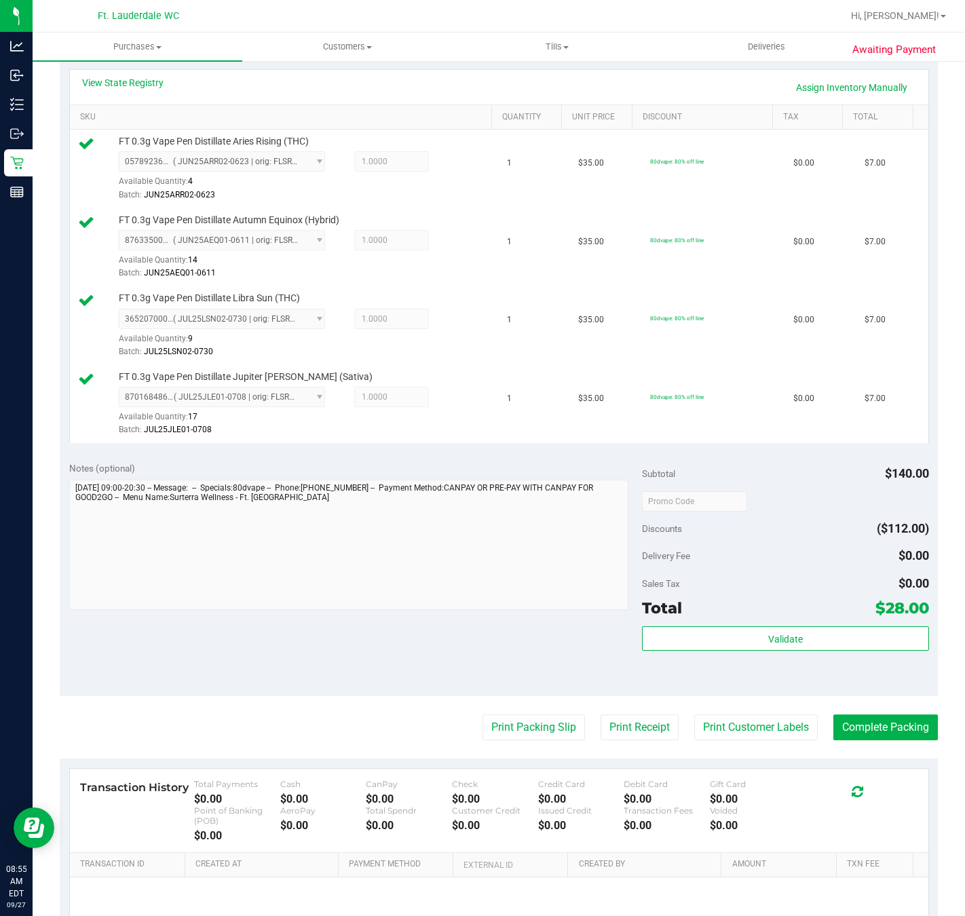
click at [691, 607] on div "Total $28.00" at bounding box center [785, 608] width 286 height 24
click at [698, 630] on div "Subtotal $140.00 Discounts ($112.00) Delivery Fee $0.00 Sales Tax $0.00 Total $…" at bounding box center [785, 574] width 286 height 226
click at [768, 645] on span "Validate" at bounding box center [785, 639] width 35 height 11
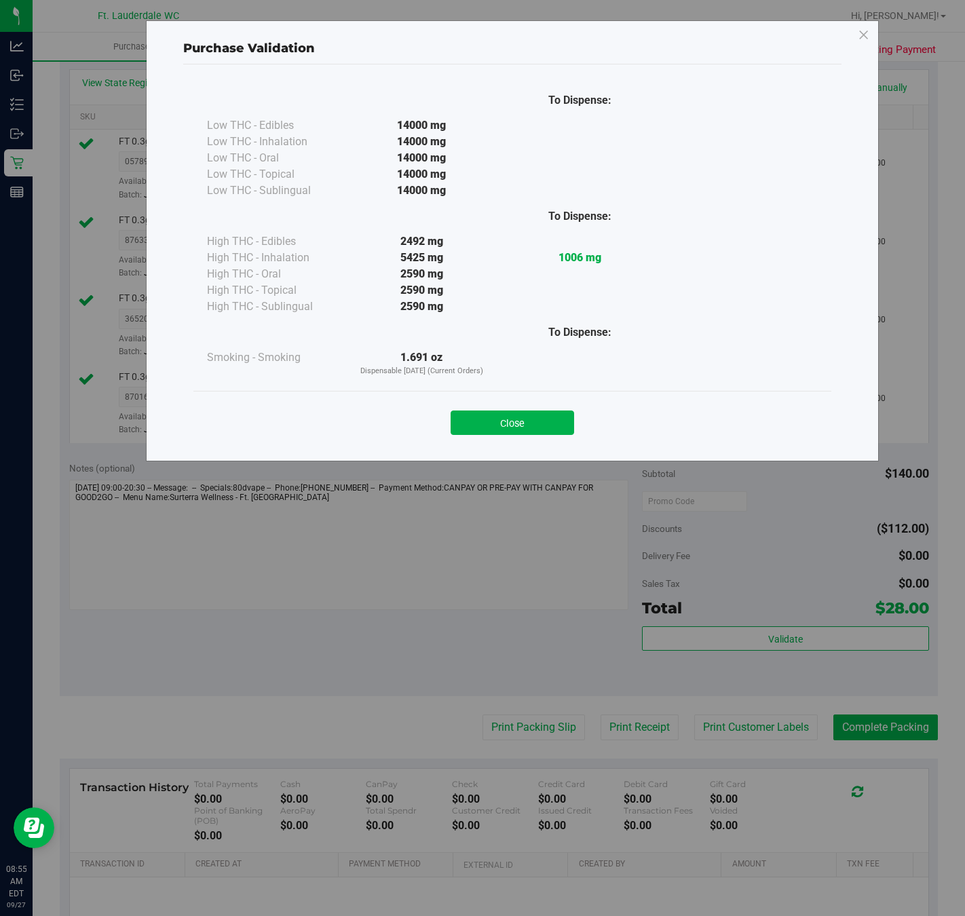
click at [546, 452] on div "Purchase Validation To Dispense: Low THC - Edibles 14000 mg" at bounding box center [512, 240] width 733 height 441
click at [542, 425] on button "Close" at bounding box center [511, 422] width 123 height 24
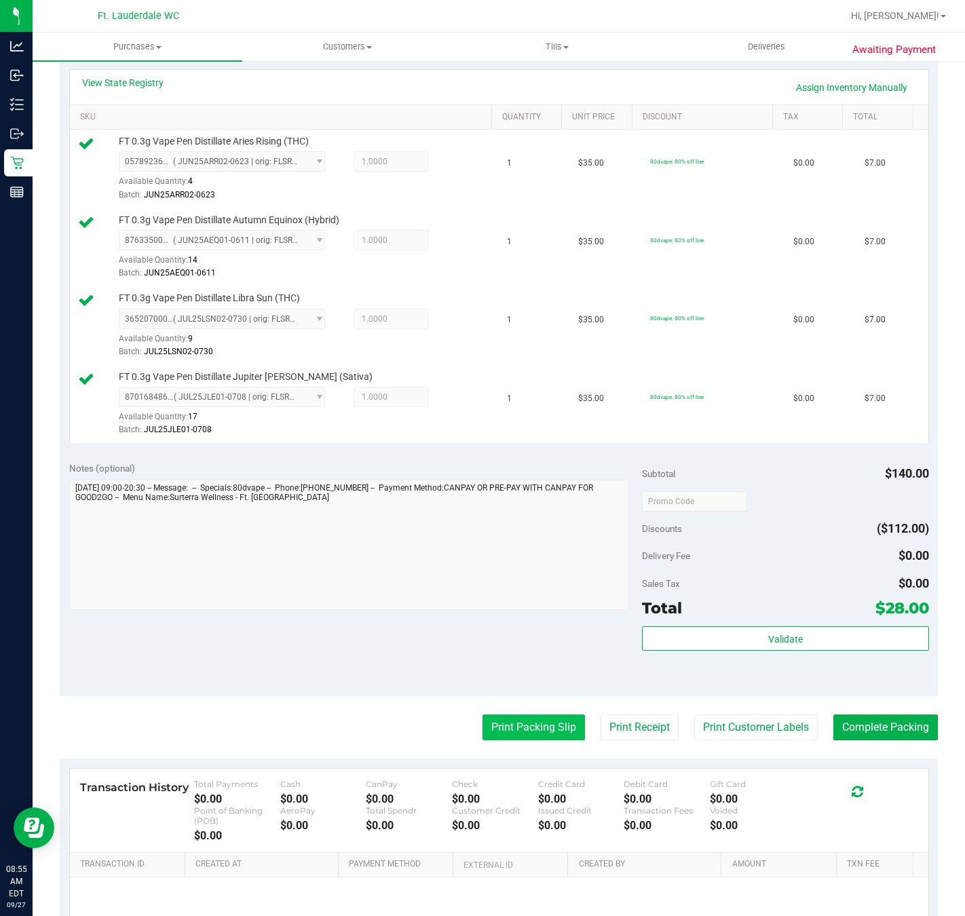
click at [542, 723] on button "Print Packing Slip" at bounding box center [533, 727] width 102 height 26
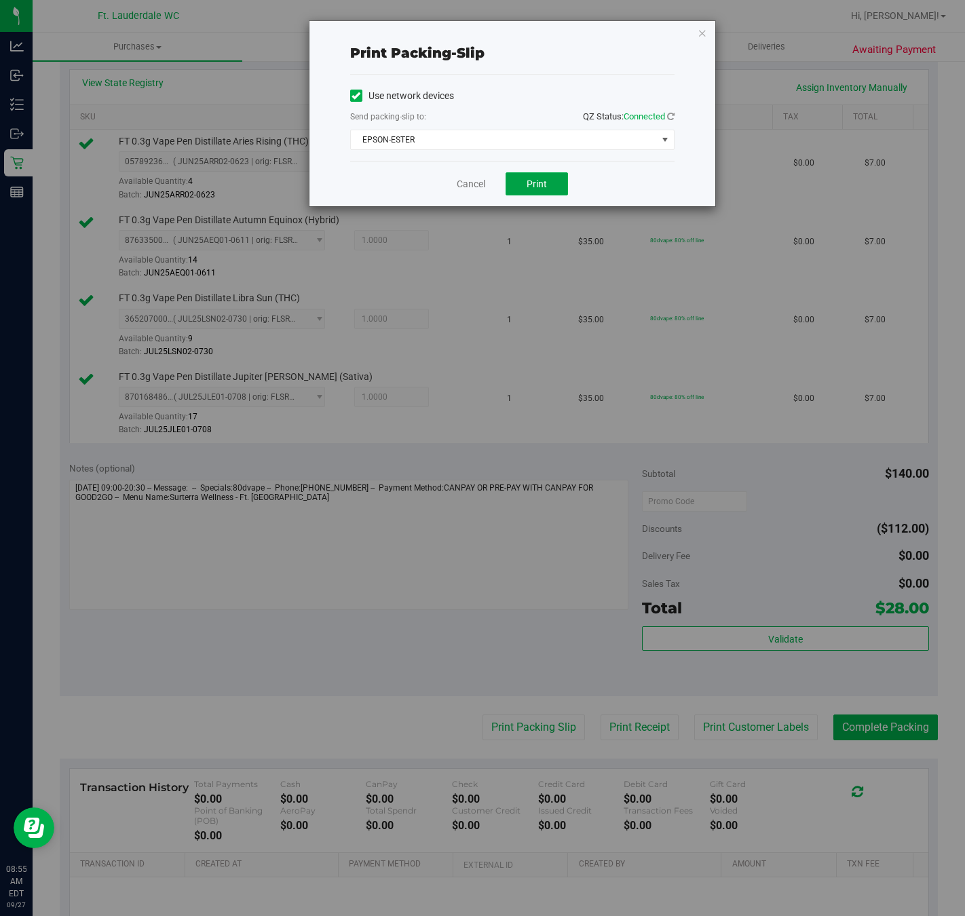
drag, startPoint x: 533, startPoint y: 180, endPoint x: 529, endPoint y: 172, distance: 9.1
click at [534, 174] on button "Print" at bounding box center [536, 183] width 62 height 23
click at [478, 181] on link "Cancel" at bounding box center [471, 184] width 28 height 14
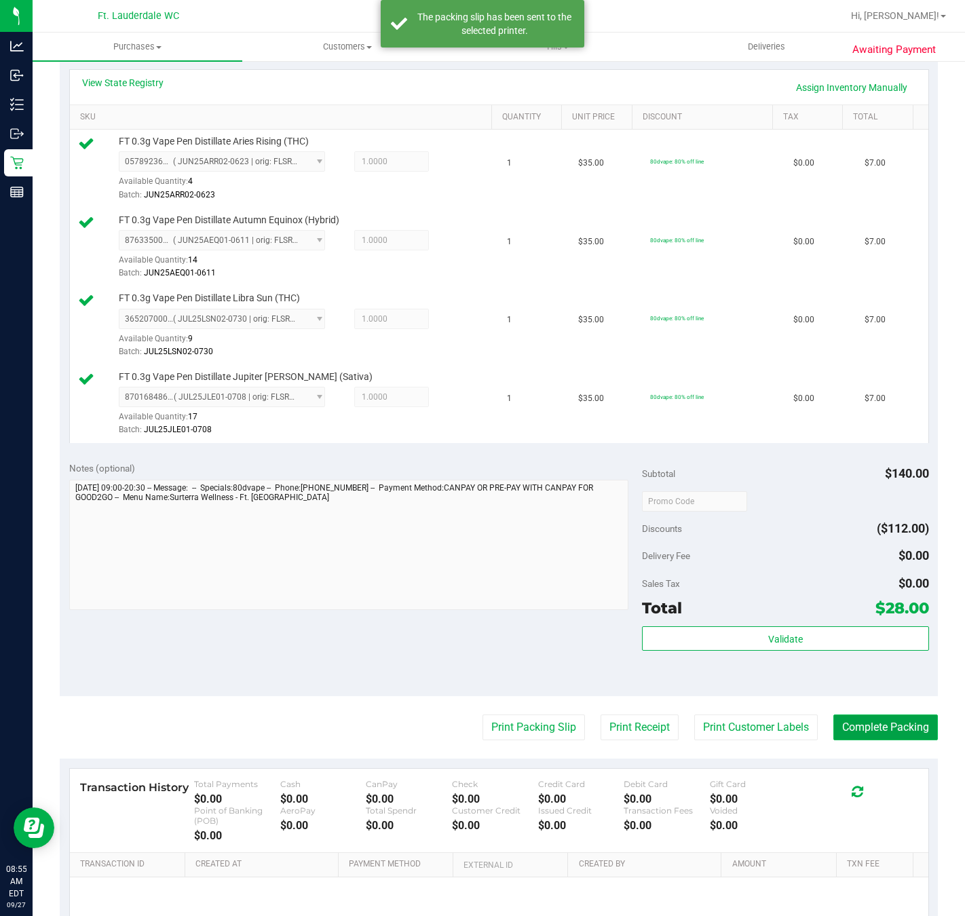
click at [889, 731] on button "Complete Packing" at bounding box center [885, 727] width 104 height 26
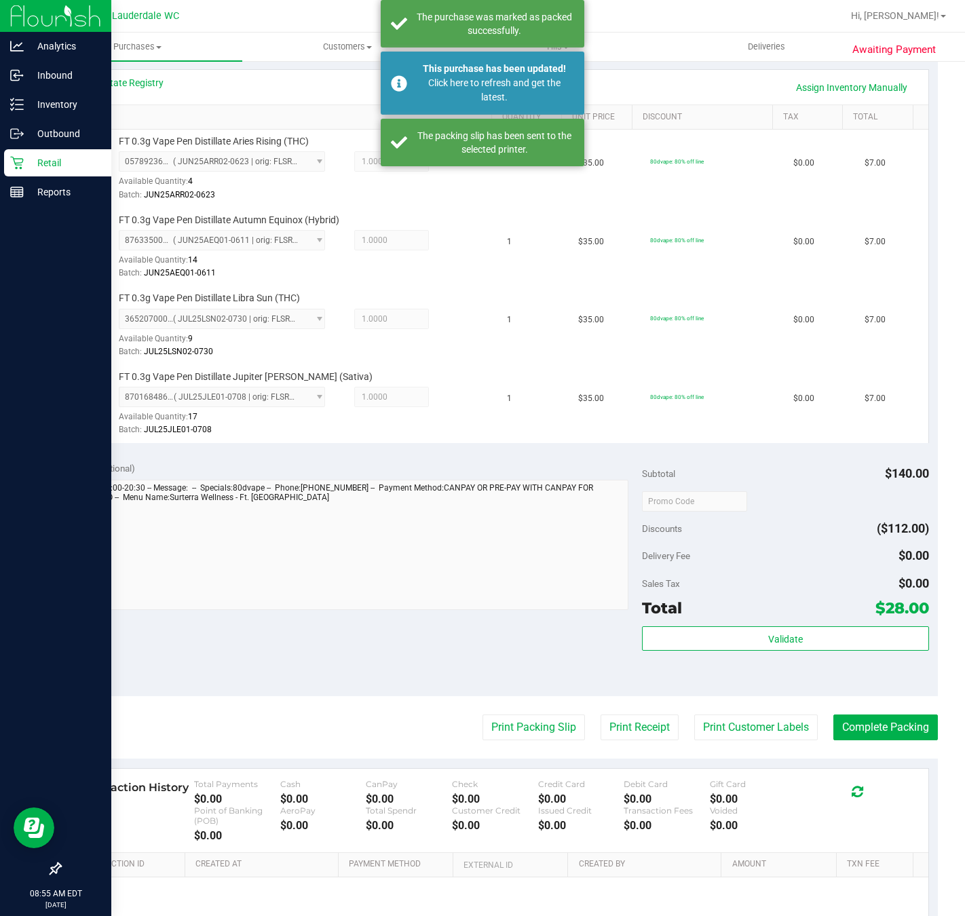
click at [15, 159] on icon at bounding box center [17, 163] width 14 height 14
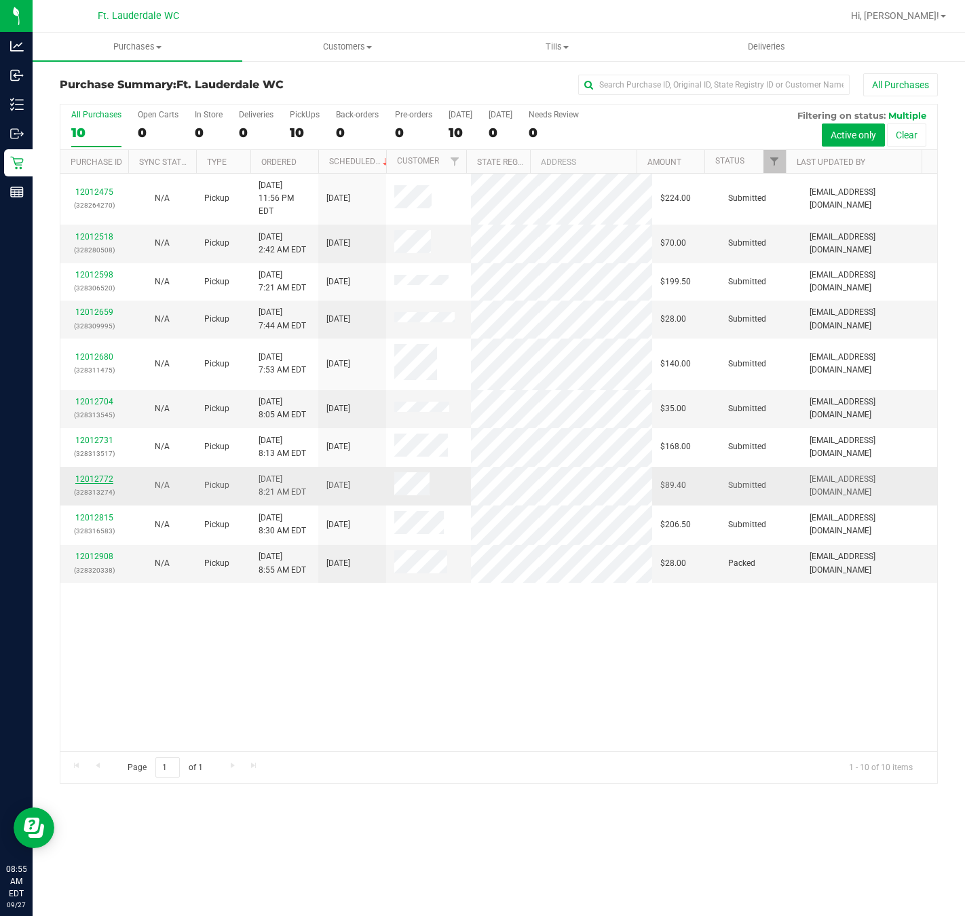
click at [88, 474] on link "12012772" at bounding box center [94, 478] width 38 height 9
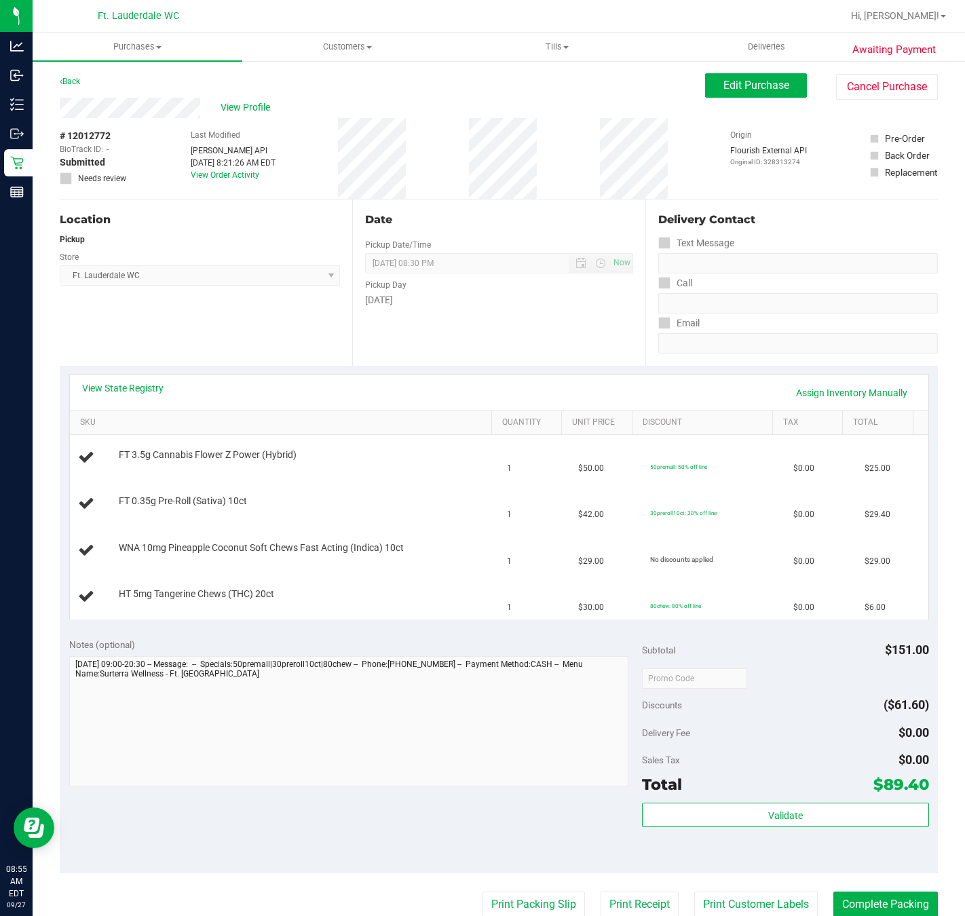
click at [312, 345] on div "Location Pickup Store Ft. Lauderdale WC Select Store Bonita Springs WC Boynton …" at bounding box center [206, 282] width 292 height 166
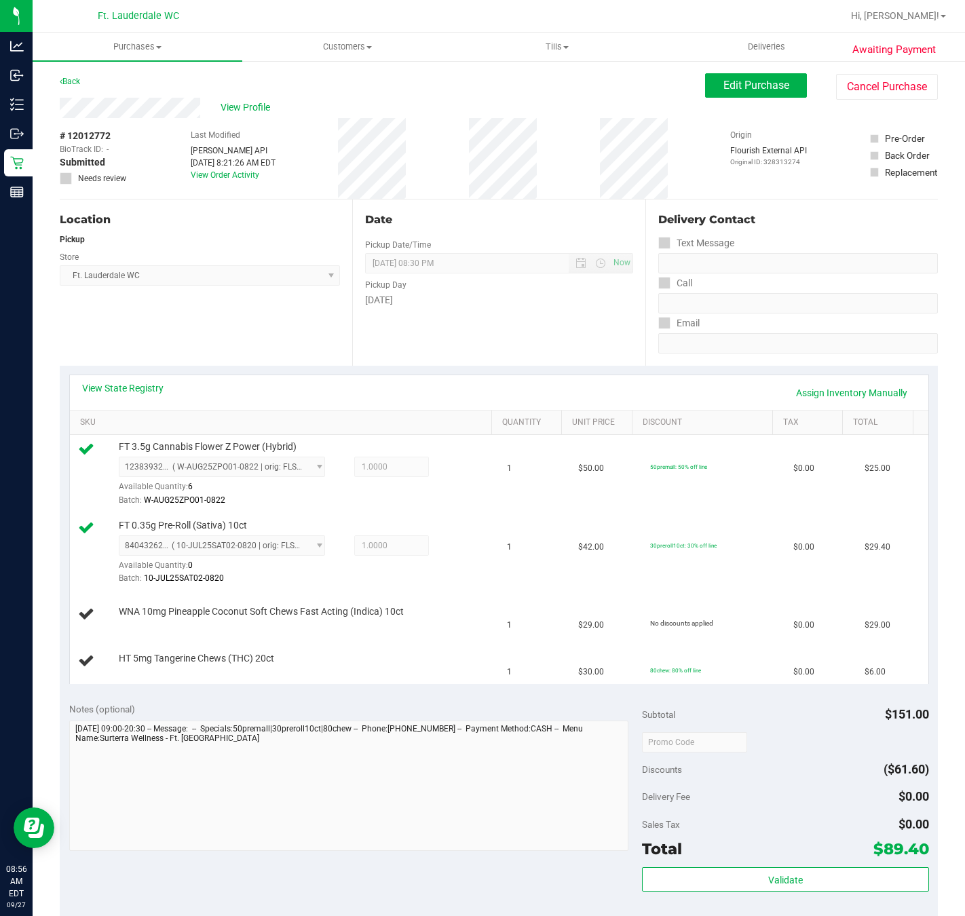
click at [296, 337] on div "Location Pickup Store Ft. Lauderdale WC Select Store Bonita Springs WC Boynton …" at bounding box center [206, 282] width 292 height 166
click at [267, 326] on div "Location Pickup Store Ft. Lauderdale WC Select Store Bonita Springs WC Boynton …" at bounding box center [206, 282] width 292 height 166
click at [269, 324] on div "Location Pickup Store Ft. Lauderdale WC Select Store Bonita Springs WC Boynton …" at bounding box center [206, 282] width 292 height 166
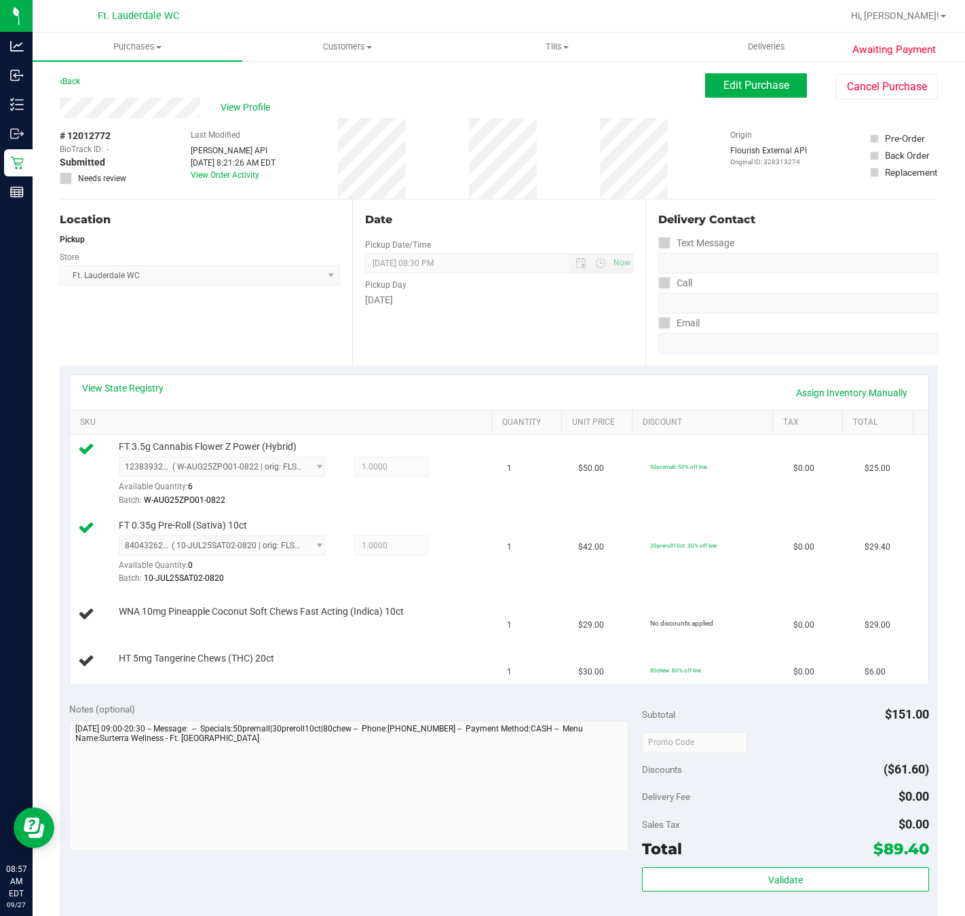
click at [159, 339] on div "Location Pickup Store Ft. Lauderdale WC Select Store Bonita Springs WC Boynton …" at bounding box center [206, 282] width 292 height 166
click at [140, 326] on div "Location Pickup Store Ft. Lauderdale WC Select Store Bonita Springs WC Boynton …" at bounding box center [206, 282] width 292 height 166
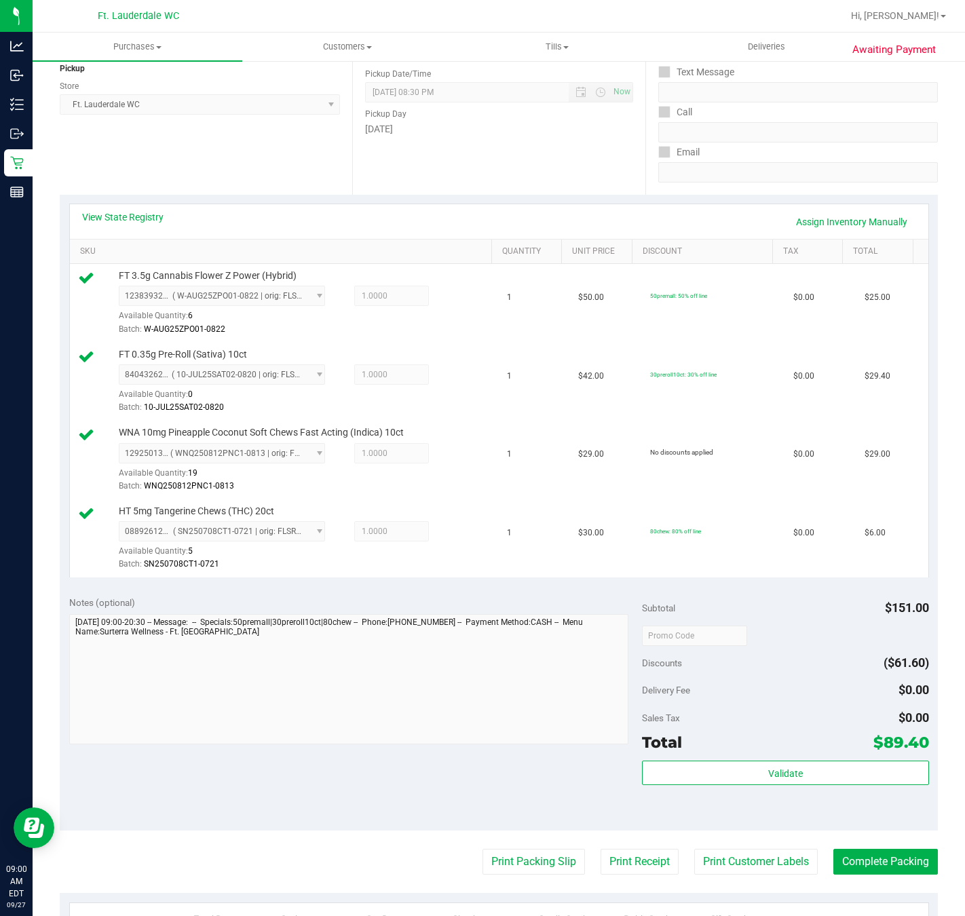
scroll to position [407, 0]
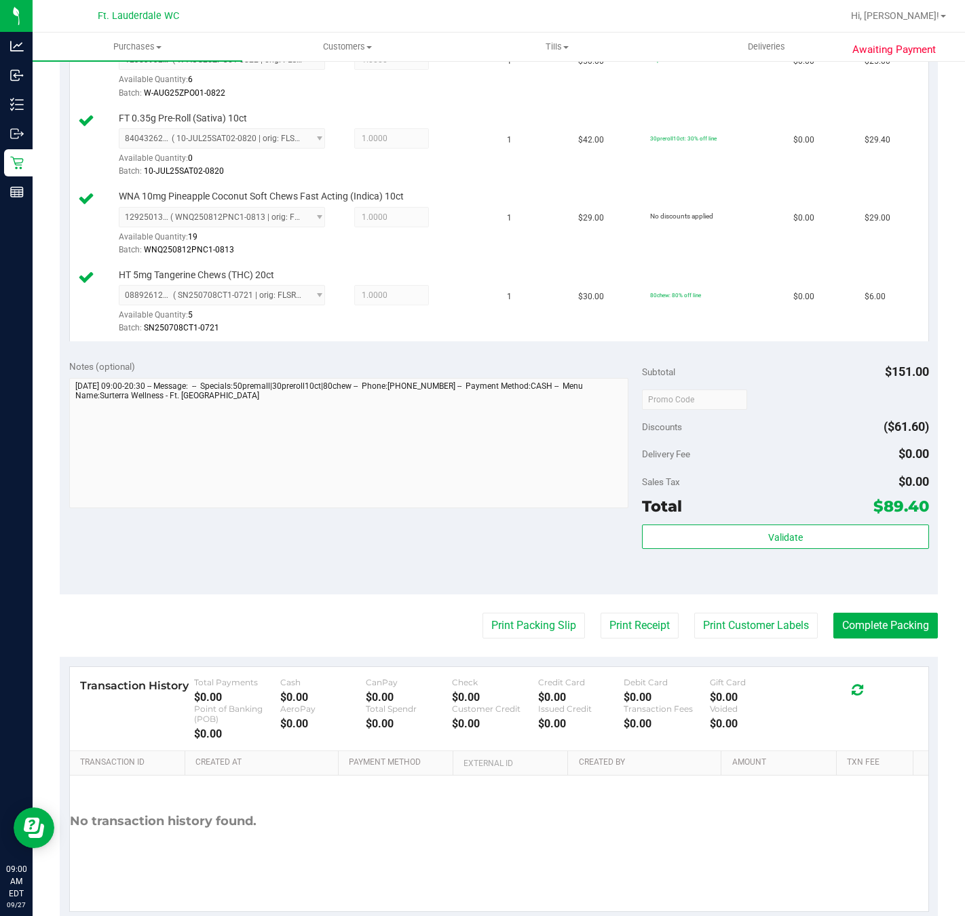
click at [739, 518] on div "Total $89.40" at bounding box center [785, 506] width 286 height 24
click at [743, 546] on button "Validate" at bounding box center [785, 536] width 286 height 24
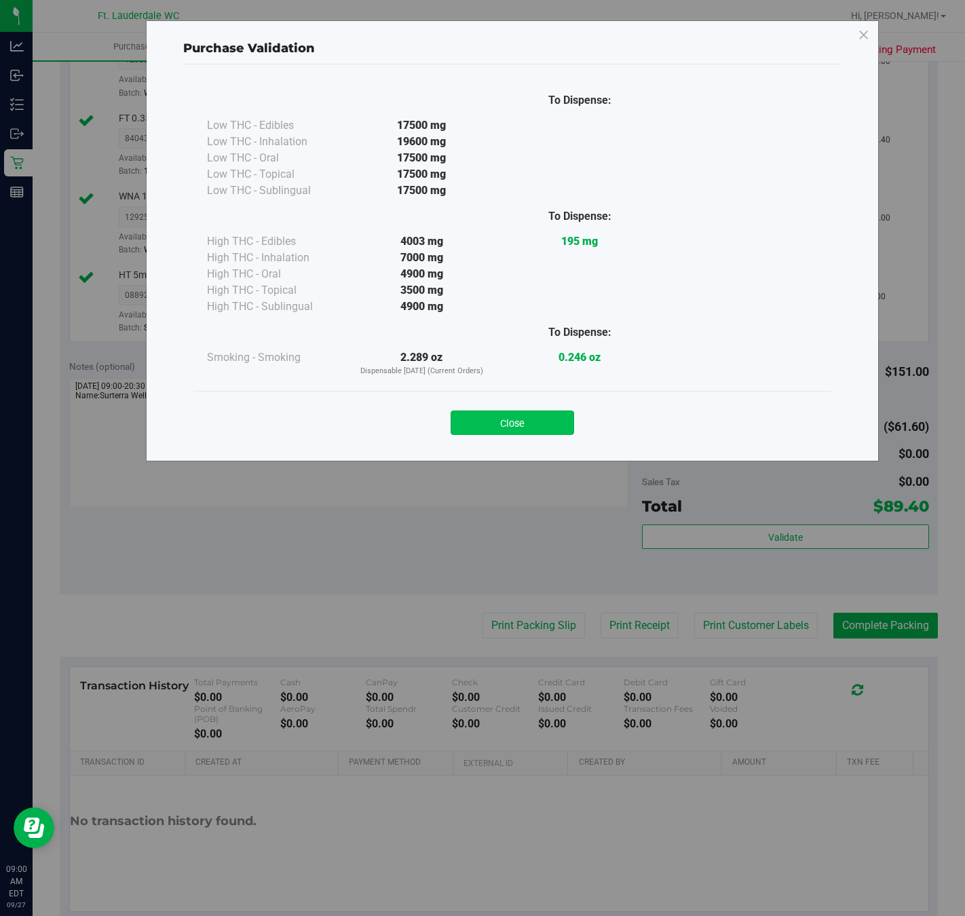
click at [531, 412] on button "Close" at bounding box center [511, 422] width 123 height 24
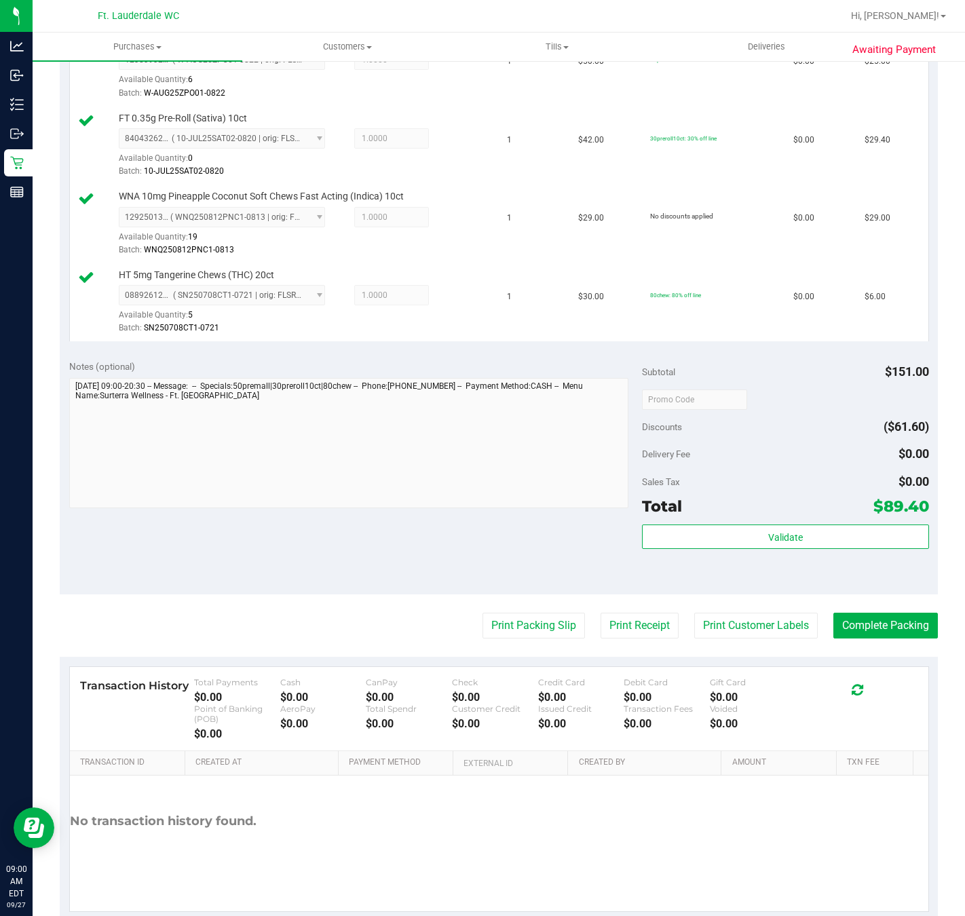
click at [545, 664] on div "Transaction History Total Payments $0.00 Cash $0.00 CanPay $0.00 Check $0.00 Cr…" at bounding box center [499, 789] width 878 height 264
click at [546, 636] on button "Print Packing Slip" at bounding box center [533, 626] width 102 height 26
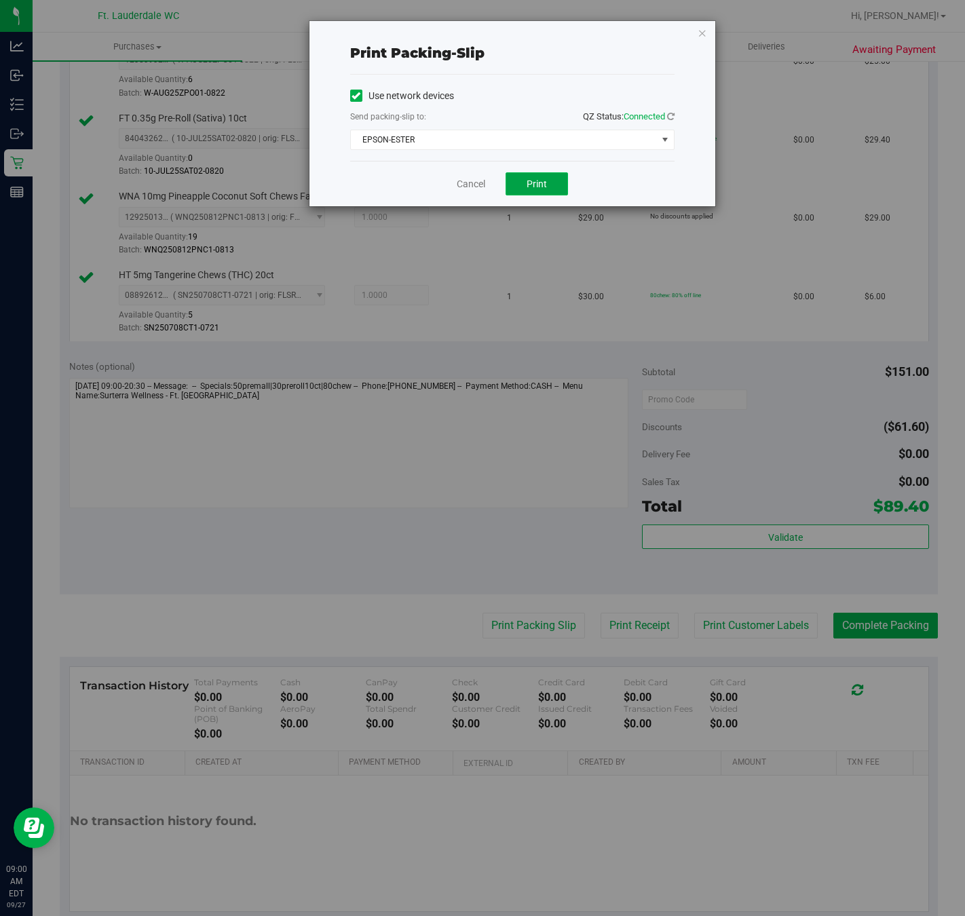
click at [525, 190] on button "Print" at bounding box center [536, 183] width 62 height 23
click at [456, 184] on div "Cancel Print" at bounding box center [512, 183] width 324 height 45
click at [457, 184] on link "Cancel" at bounding box center [471, 184] width 28 height 14
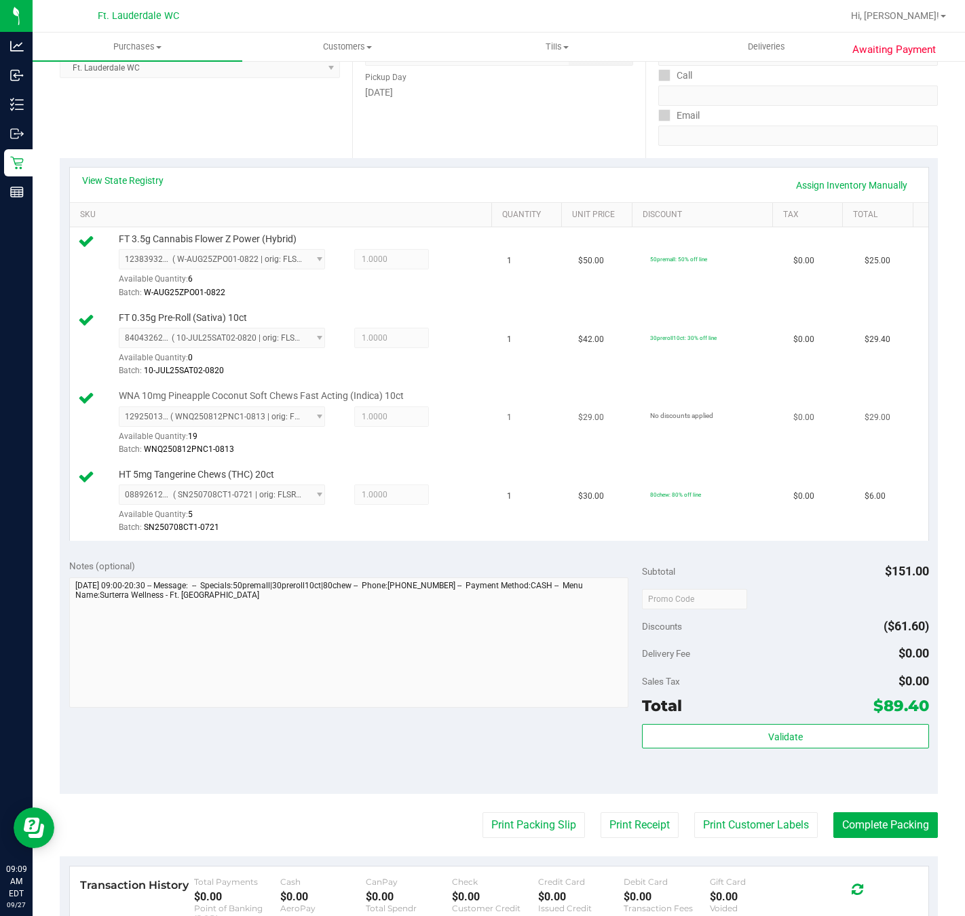
scroll to position [204, 0]
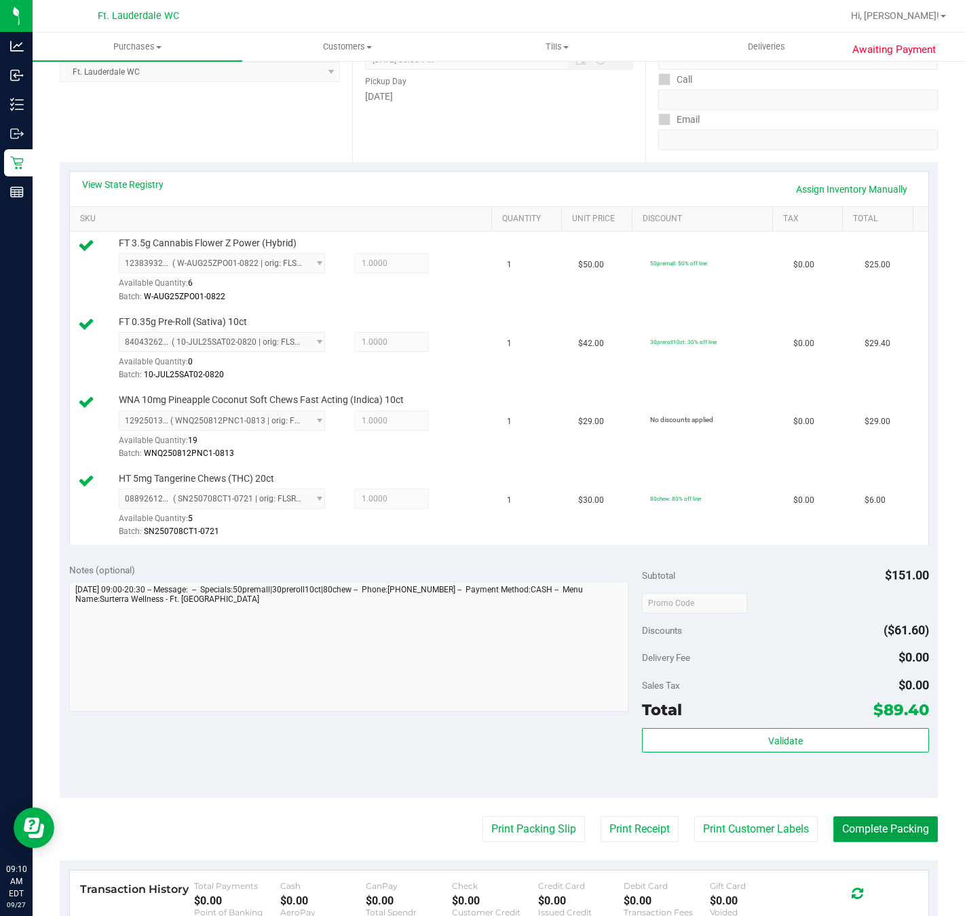
click at [883, 834] on button "Complete Packing" at bounding box center [885, 829] width 104 height 26
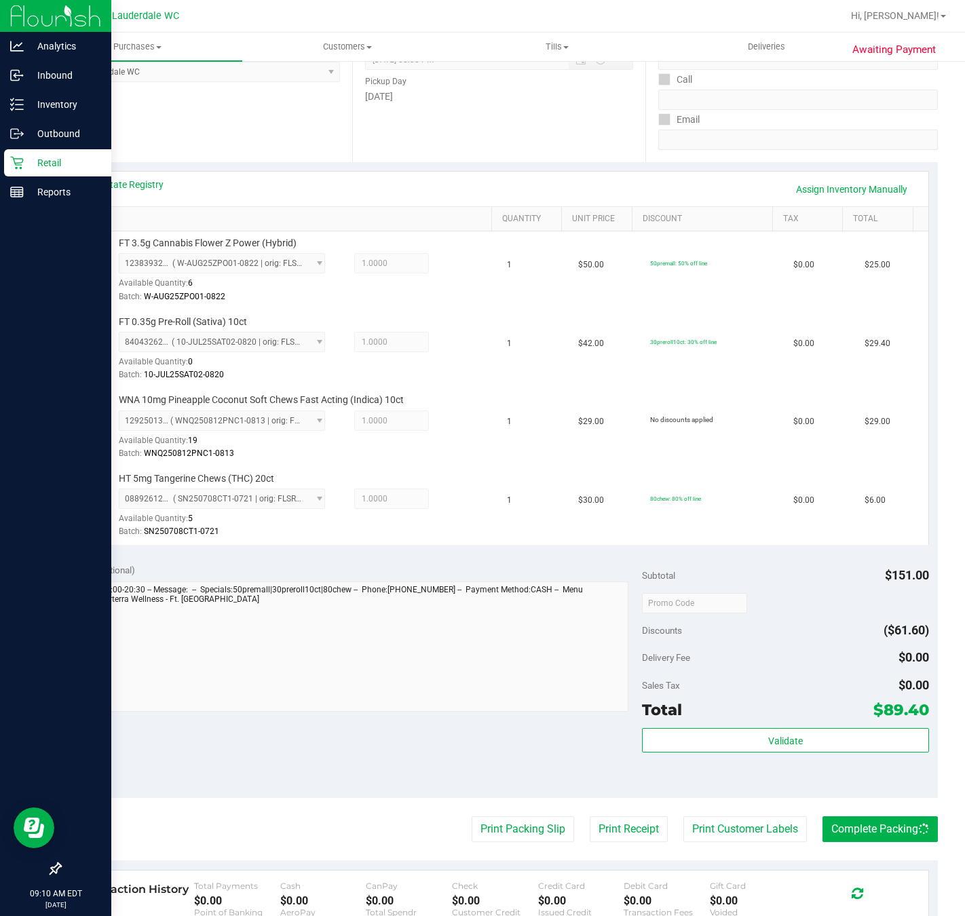
click at [16, 161] on icon at bounding box center [17, 163] width 14 height 14
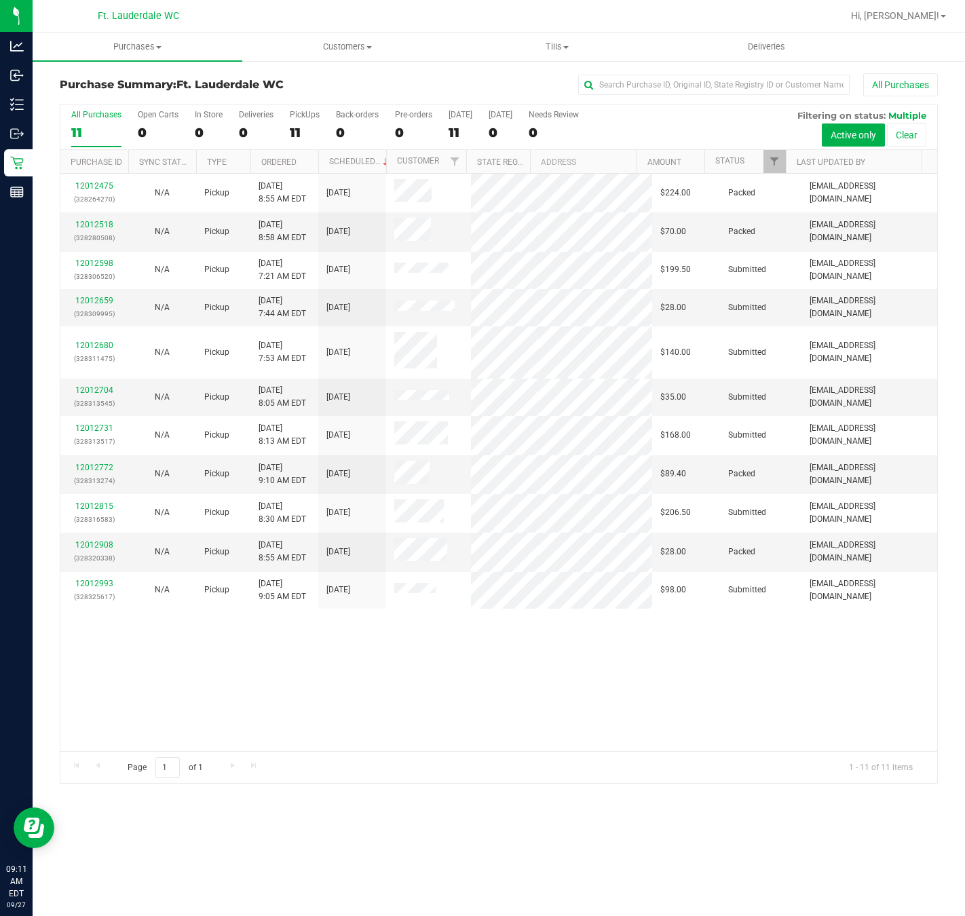
click at [512, 635] on div "12012475 (328264270) N/A Pickup 9/27/2025 8:55 AM EDT 9/27/2025 $224.00 Packed …" at bounding box center [498, 462] width 877 height 577
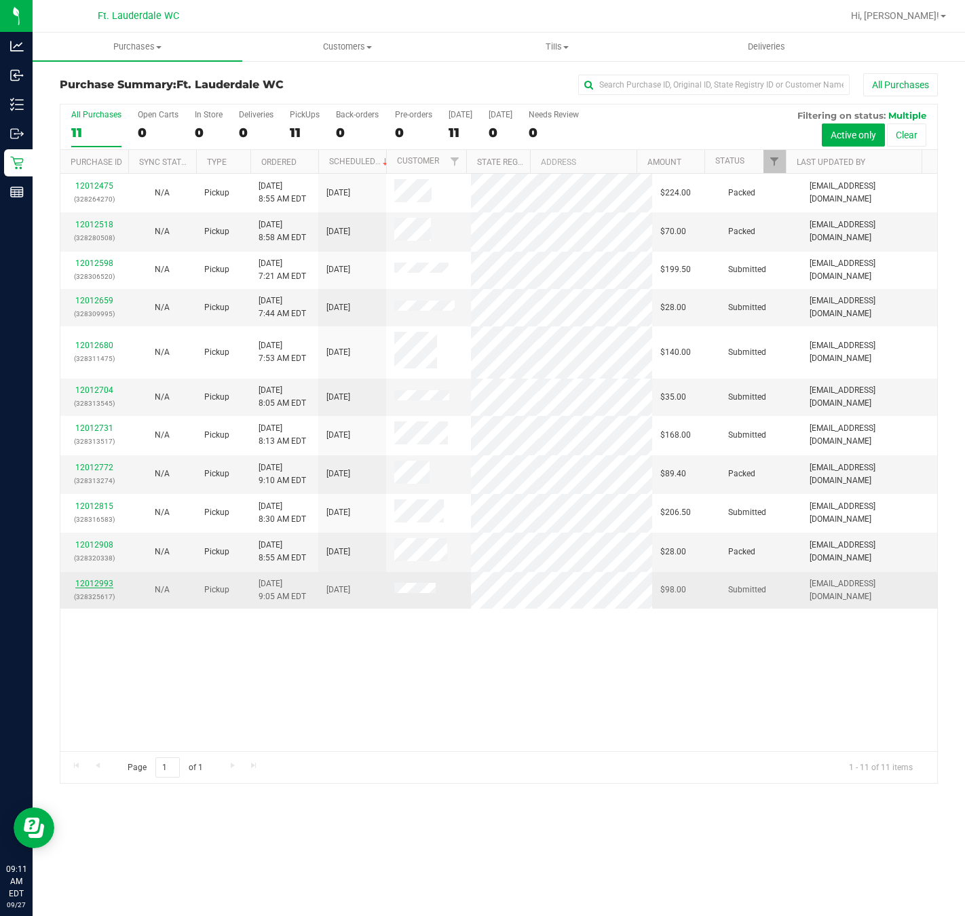
click at [92, 579] on link "12012993" at bounding box center [94, 583] width 38 height 9
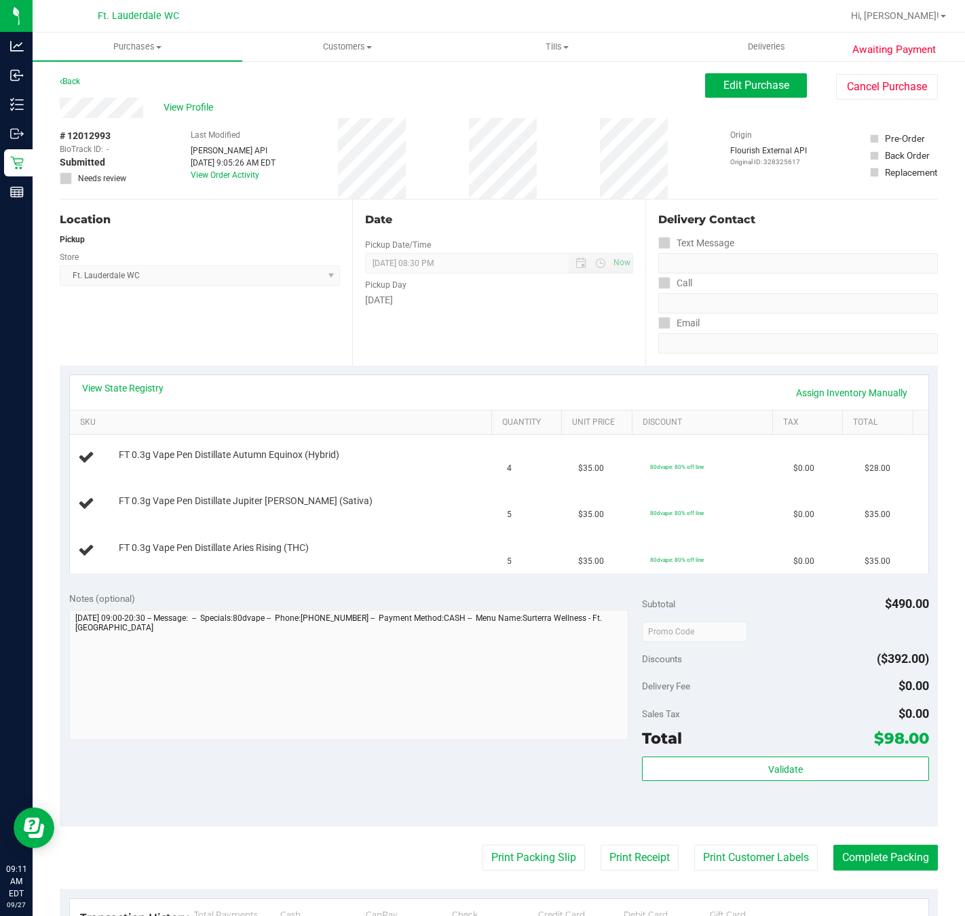
click at [334, 308] on div "Location Pickup Store Ft. Lauderdale WC Select Store Bonita Springs WC Boynton …" at bounding box center [206, 282] width 292 height 166
click at [332, 309] on div "Location Pickup Store Ft. Lauderdale WC Select Store Bonita Springs WC Boynton …" at bounding box center [206, 282] width 292 height 166
click at [316, 318] on div "Location Pickup Store Ft. Lauderdale WC Select Store Bonita Springs WC Boynton …" at bounding box center [206, 282] width 292 height 166
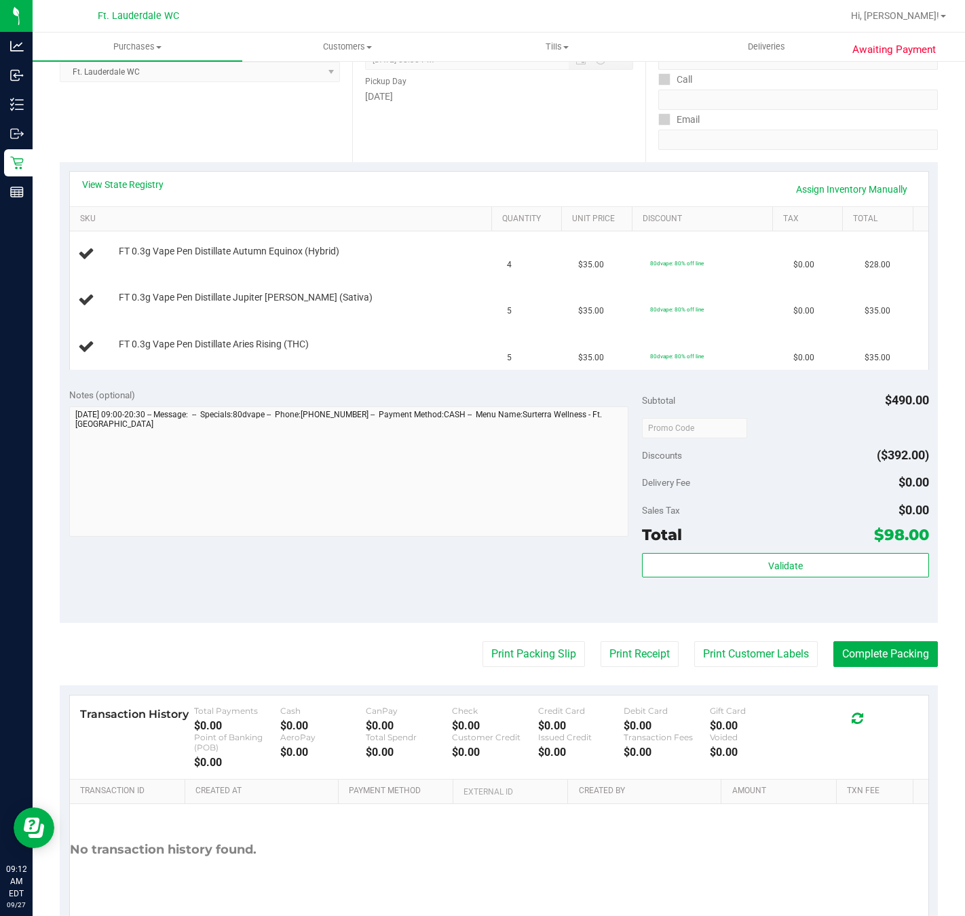
scroll to position [102, 0]
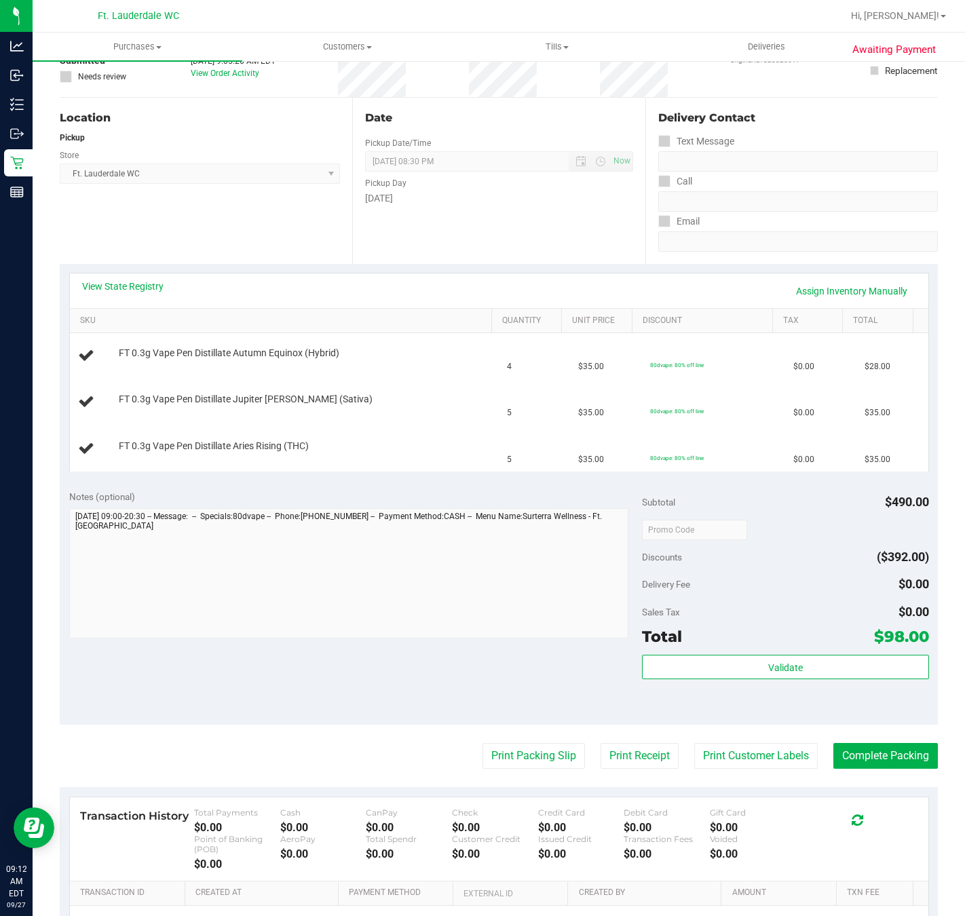
click at [155, 294] on div "View State Registry Assign Inventory Manually" at bounding box center [499, 291] width 834 height 23
click at [153, 289] on link "View State Registry" at bounding box center [122, 287] width 81 height 14
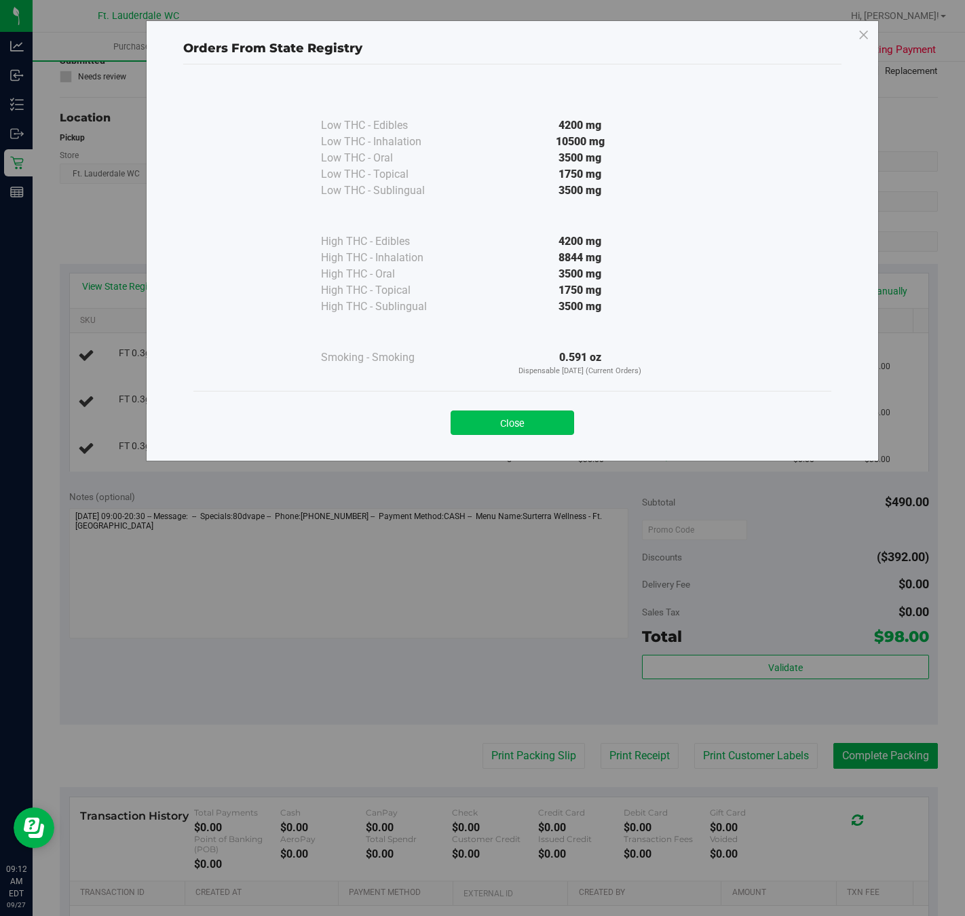
click at [481, 423] on button "Close" at bounding box center [511, 422] width 123 height 24
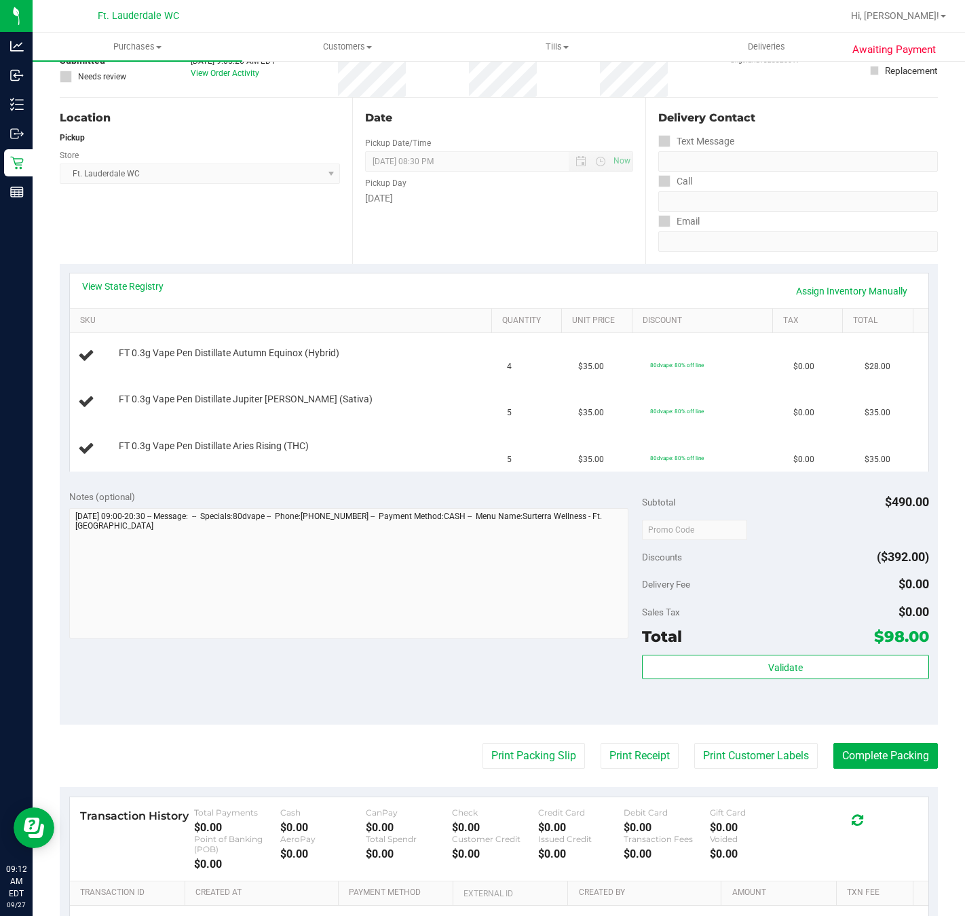
click at [448, 254] on div "Date Pickup Date/Time 09/27/2025 Now 09/27/2025 08:30 PM Now Pickup Day Saturday" at bounding box center [498, 181] width 292 height 166
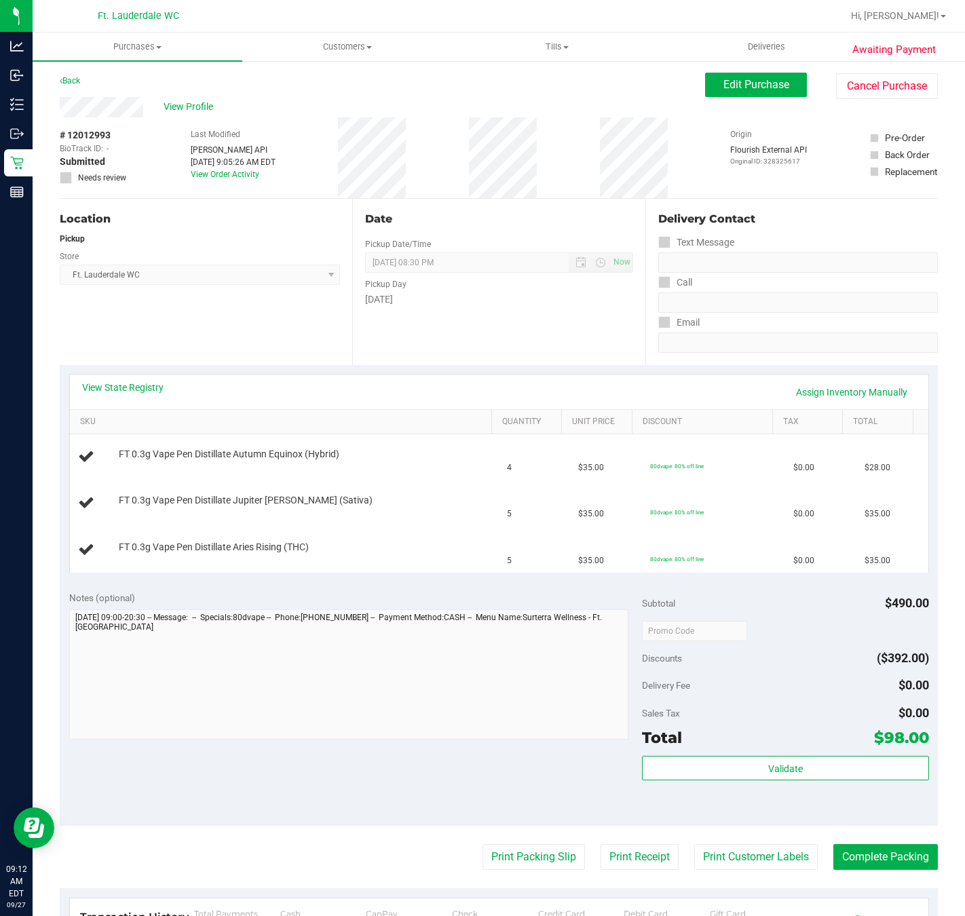
scroll to position [0, 0]
click at [469, 204] on div "Date Pickup Date/Time 09/27/2025 Now 09/27/2025 08:30 PM Now Pickup Day Saturday" at bounding box center [498, 282] width 292 height 166
click at [474, 212] on div "Date" at bounding box center [498, 220] width 267 height 16
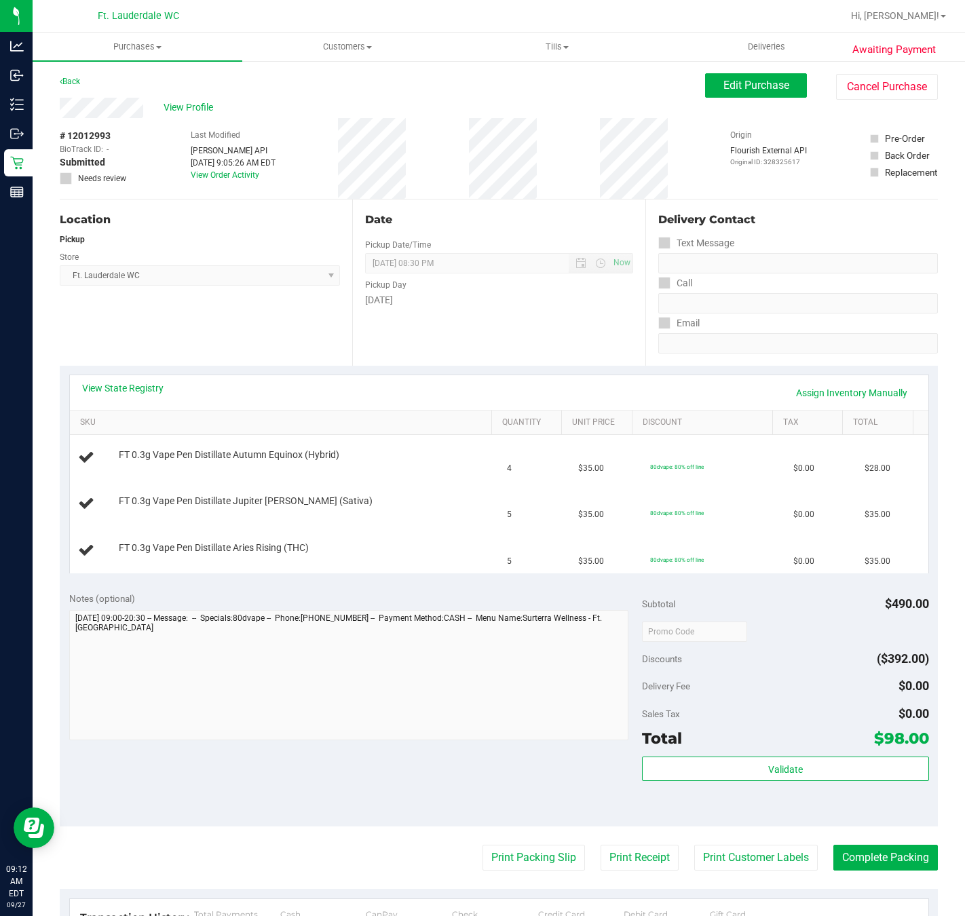
click at [474, 212] on div "Date" at bounding box center [498, 220] width 267 height 16
click at [454, 185] on div "# 12012993 BioTrack ID: - Submitted Needs review Last Modified Jane API Sep 27,…" at bounding box center [499, 158] width 878 height 81
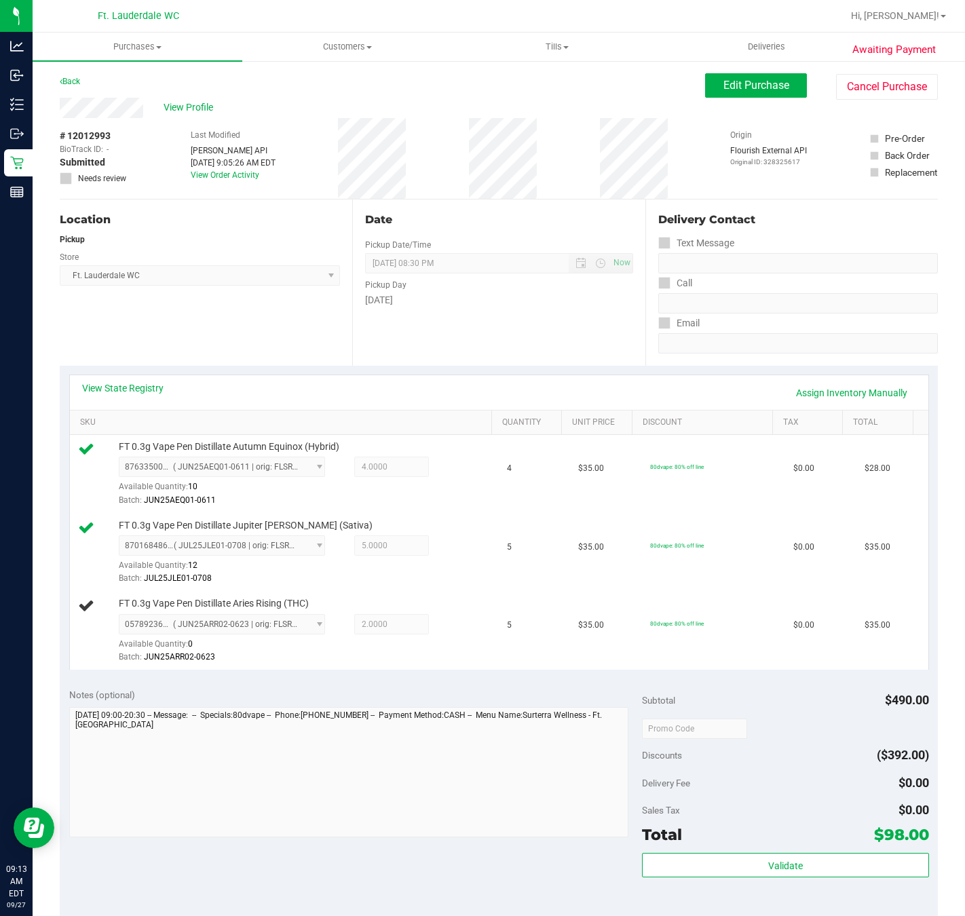
click at [485, 355] on div "Date Pickup Date/Time 09/27/2025 Now 09/27/2025 08:30 PM Now Pickup Day Saturday" at bounding box center [498, 282] width 292 height 166
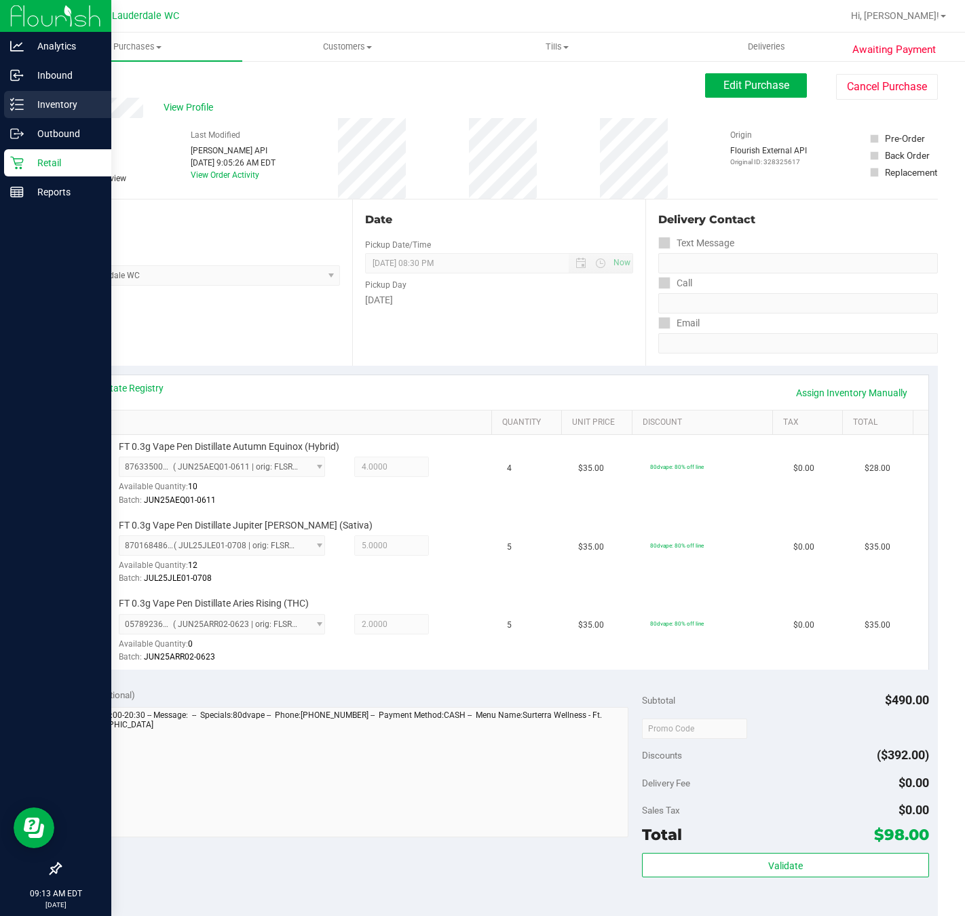
click at [10, 115] on div "Inventory" at bounding box center [57, 104] width 107 height 27
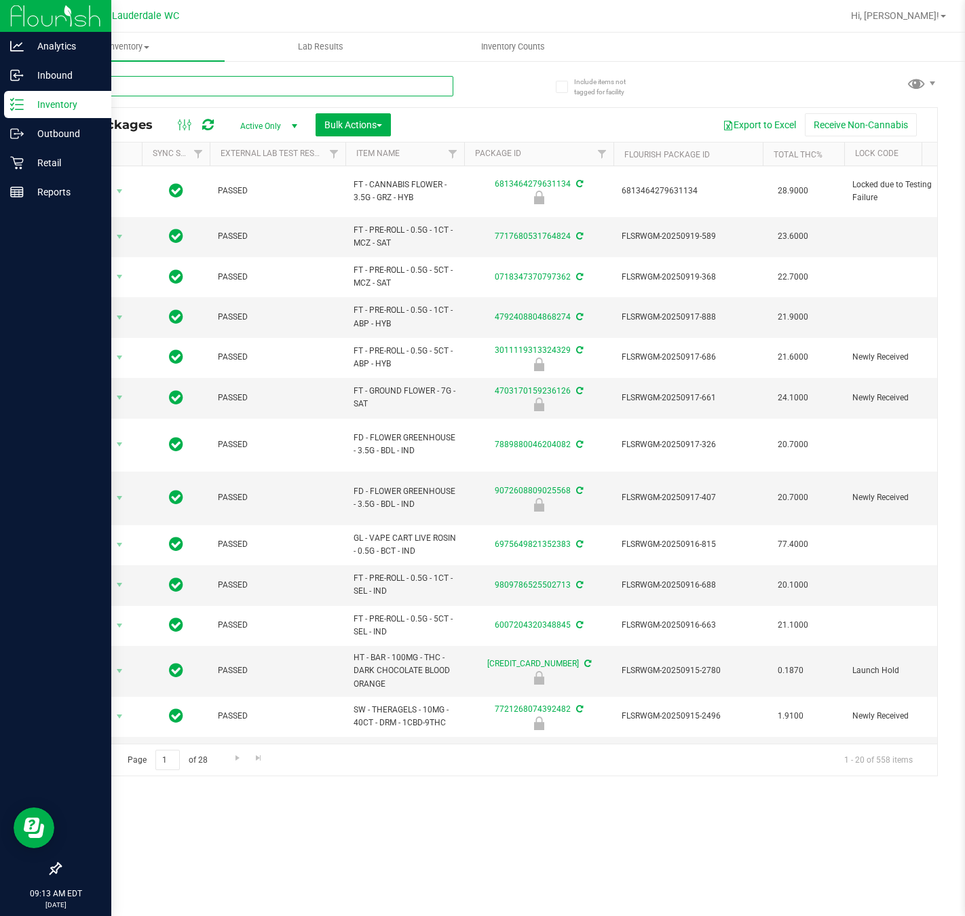
click at [172, 80] on input "text" at bounding box center [256, 86] width 393 height 20
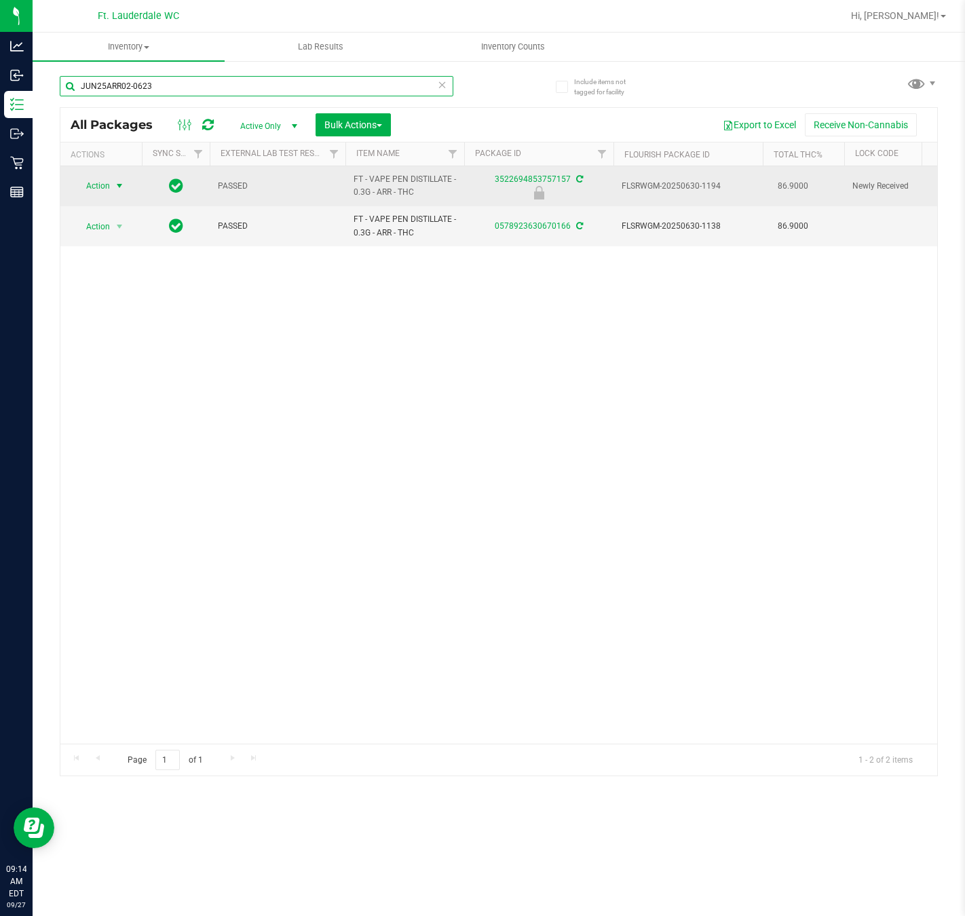
type input "JUN25ARR02-0623"
click at [102, 185] on span "Action" at bounding box center [92, 185] width 37 height 19
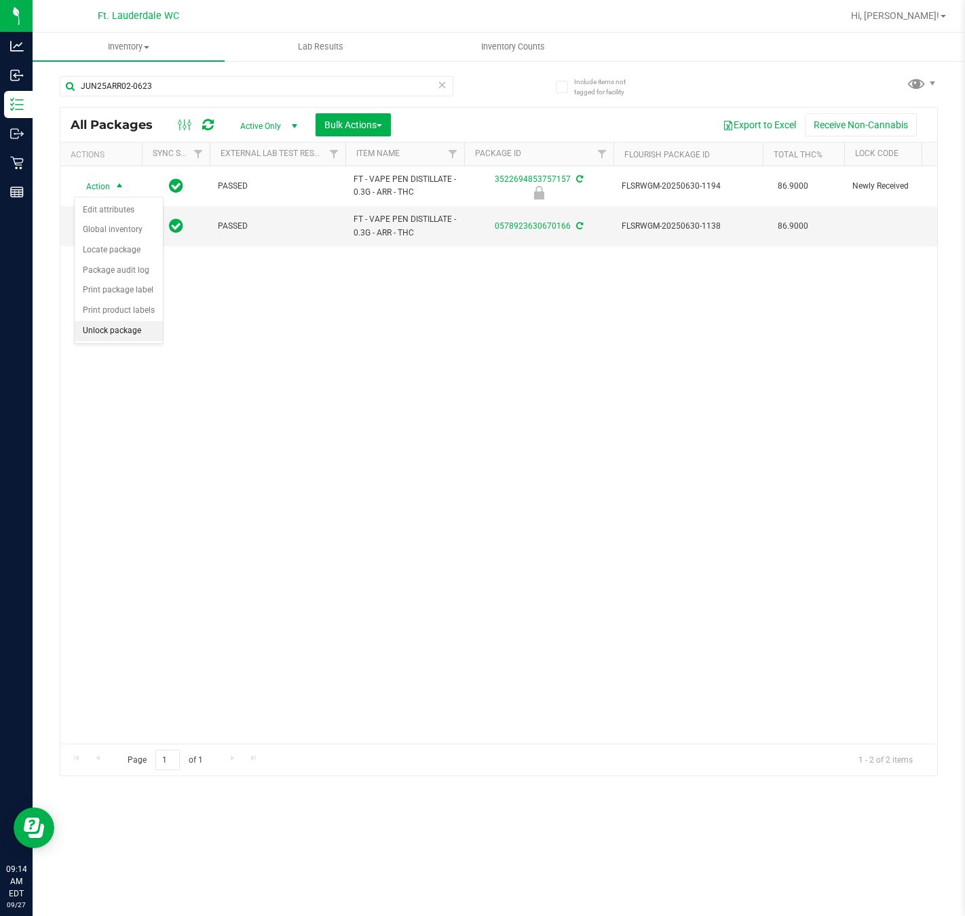
click at [102, 328] on li "Unlock package" at bounding box center [119, 331] width 88 height 20
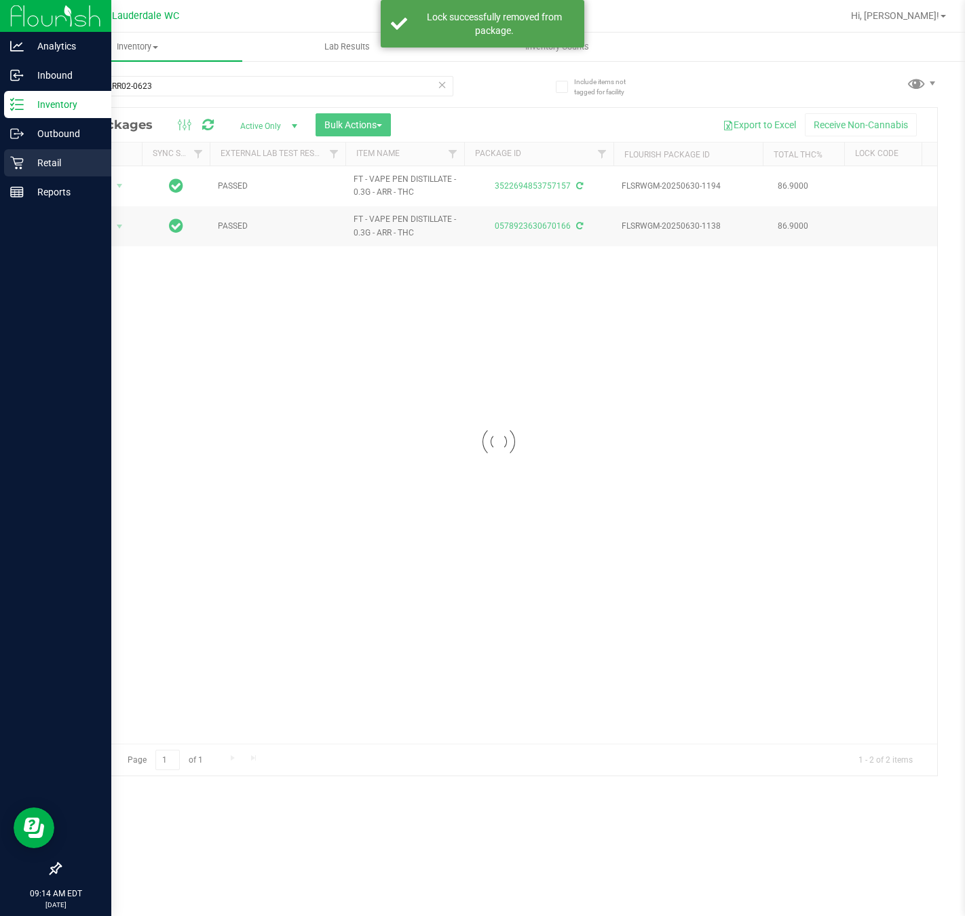
click at [12, 157] on icon at bounding box center [17, 163] width 14 height 14
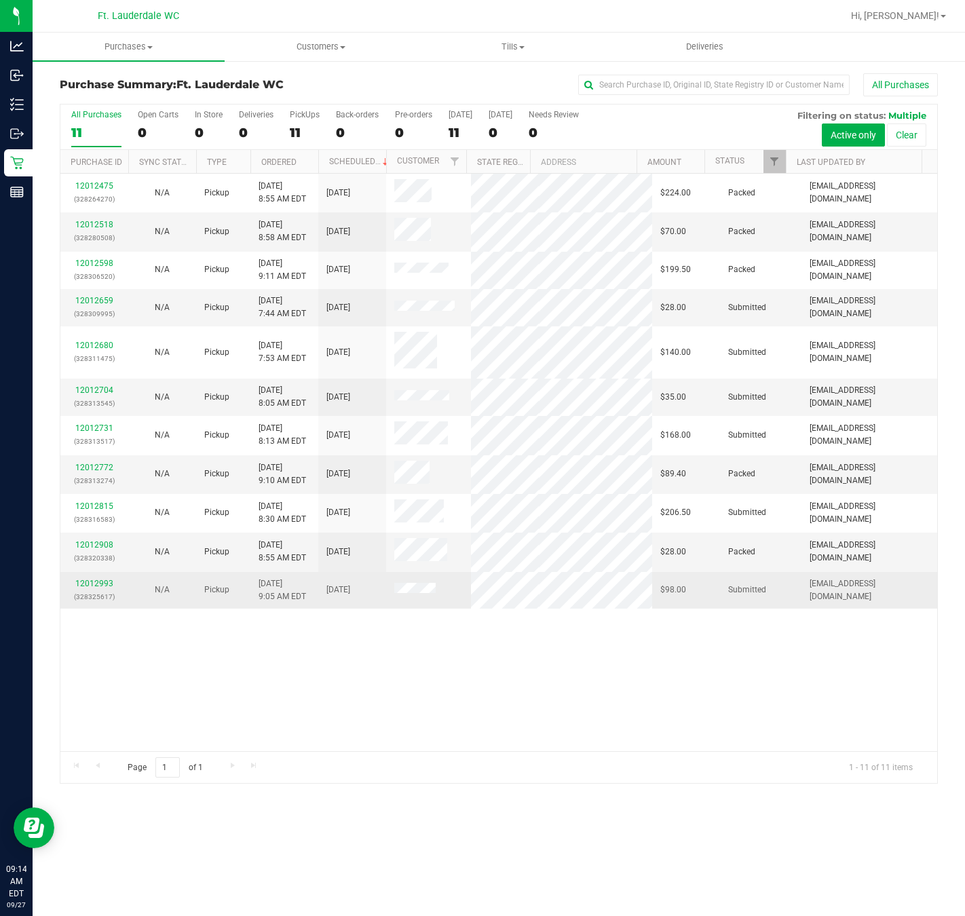
click at [151, 585] on div "N/A" at bounding box center [162, 589] width 52 height 13
click at [129, 589] on td "N/A" at bounding box center [162, 590] width 68 height 37
click at [122, 583] on td "12012993 (328325617)" at bounding box center [94, 590] width 68 height 37
click at [94, 579] on link "12012993" at bounding box center [94, 583] width 38 height 9
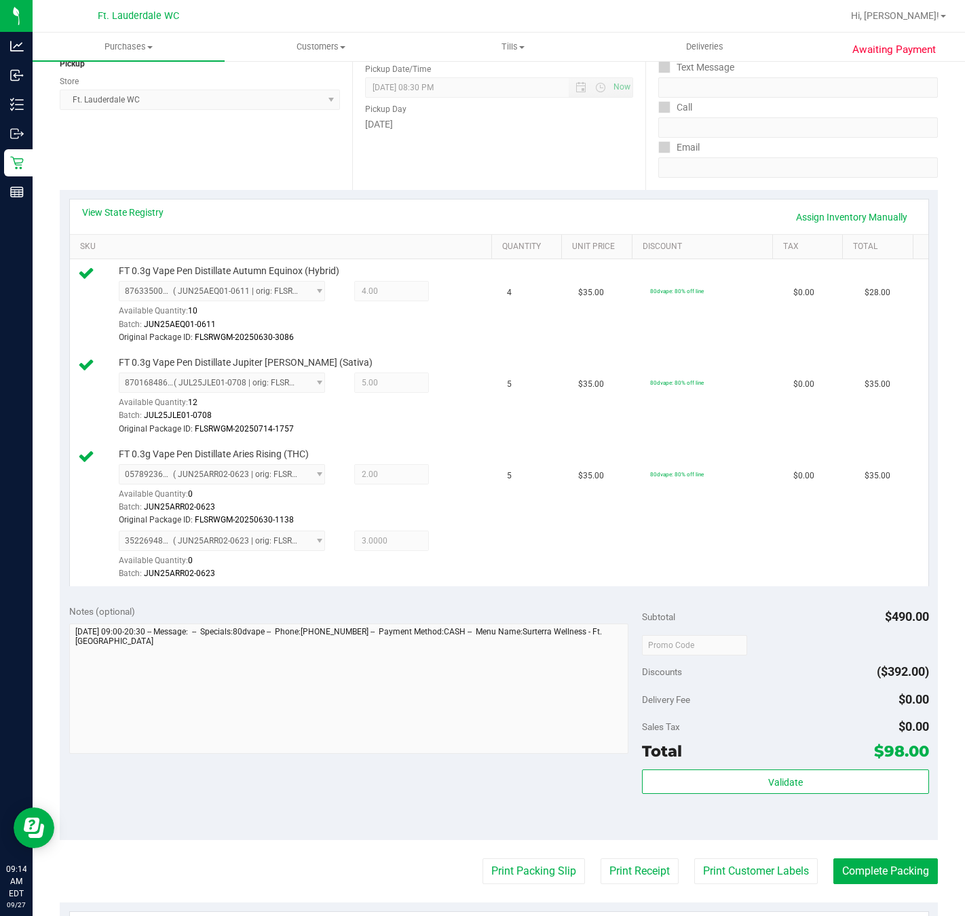
scroll to position [461, 0]
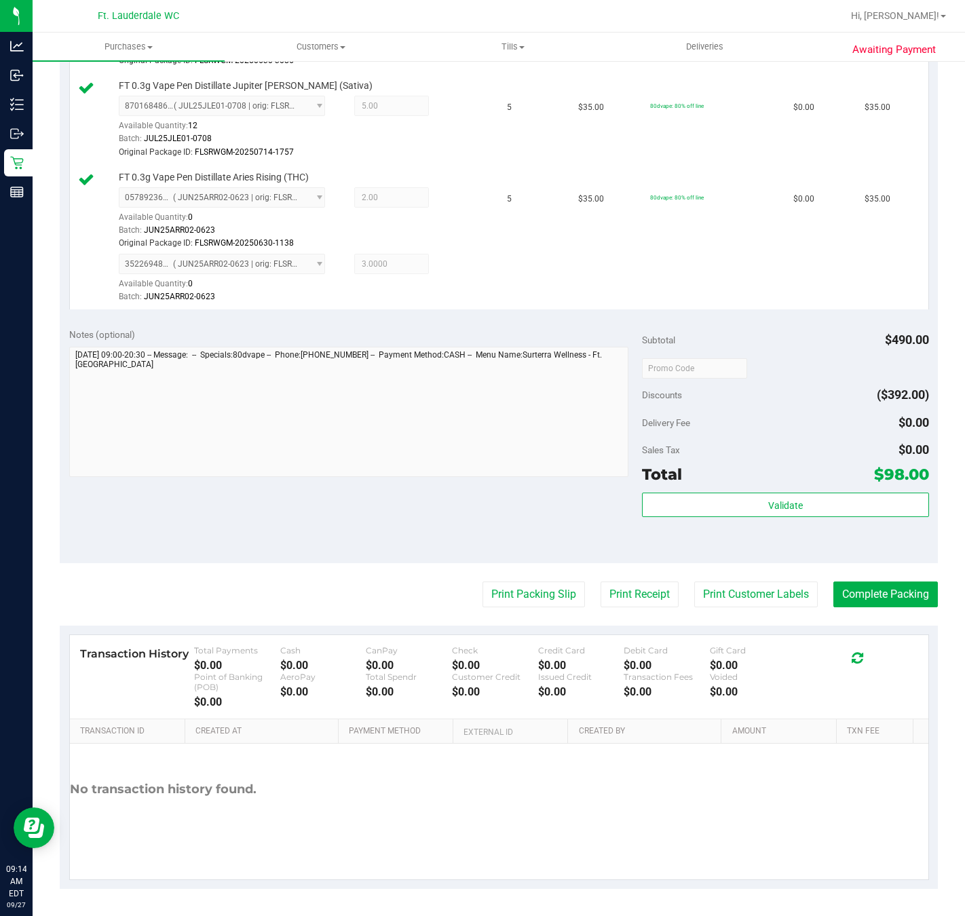
click at [718, 485] on div "Subtotal $490.00 Discounts ($392.00) Delivery Fee $0.00 Sales Tax $0.00 Total $…" at bounding box center [785, 441] width 286 height 226
click at [718, 487] on div "Subtotal $490.00 Discounts ($392.00) Delivery Fee $0.00 Sales Tax $0.00 Total $…" at bounding box center [785, 441] width 286 height 226
click at [720, 503] on button "Validate" at bounding box center [785, 505] width 286 height 24
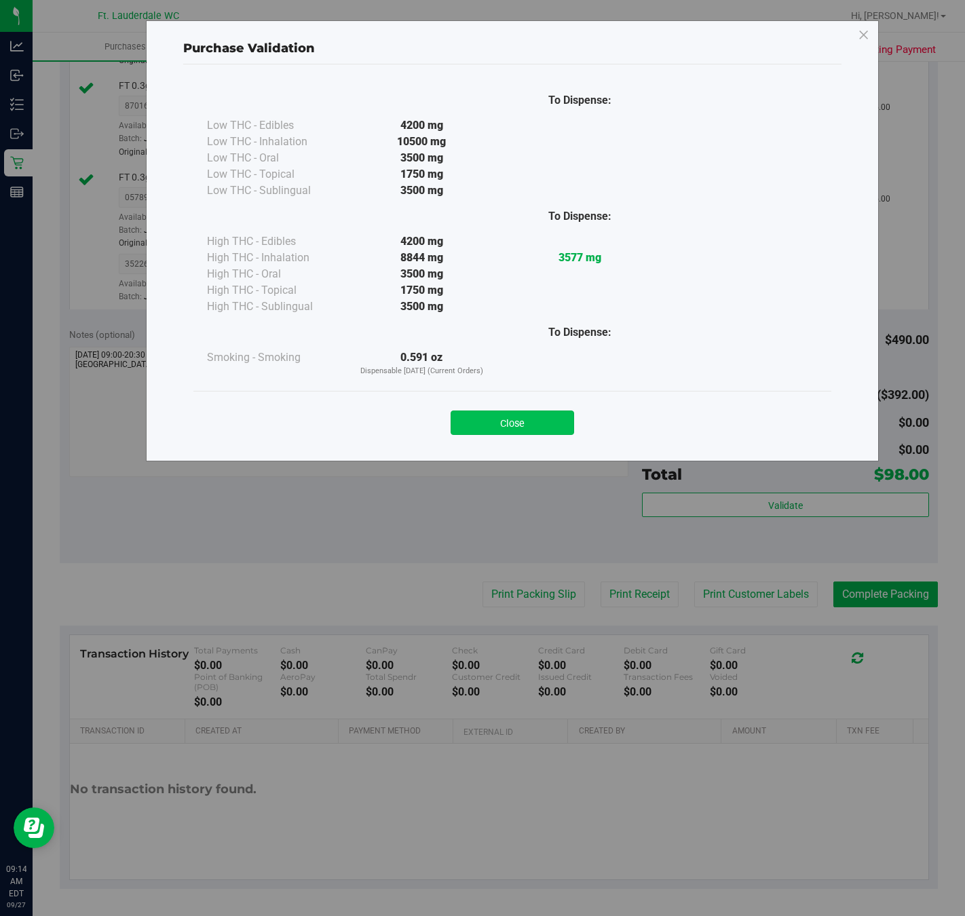
click at [526, 418] on button "Close" at bounding box center [511, 422] width 123 height 24
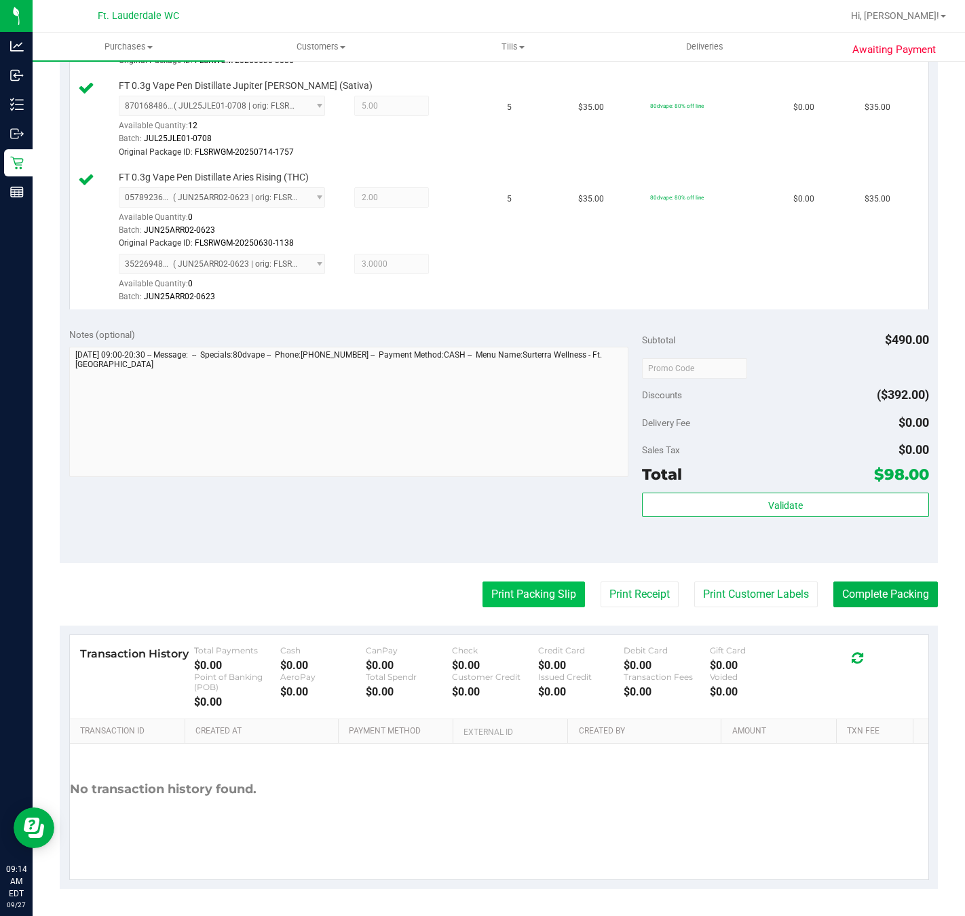
click at [499, 591] on button "Print Packing Slip" at bounding box center [533, 594] width 102 height 26
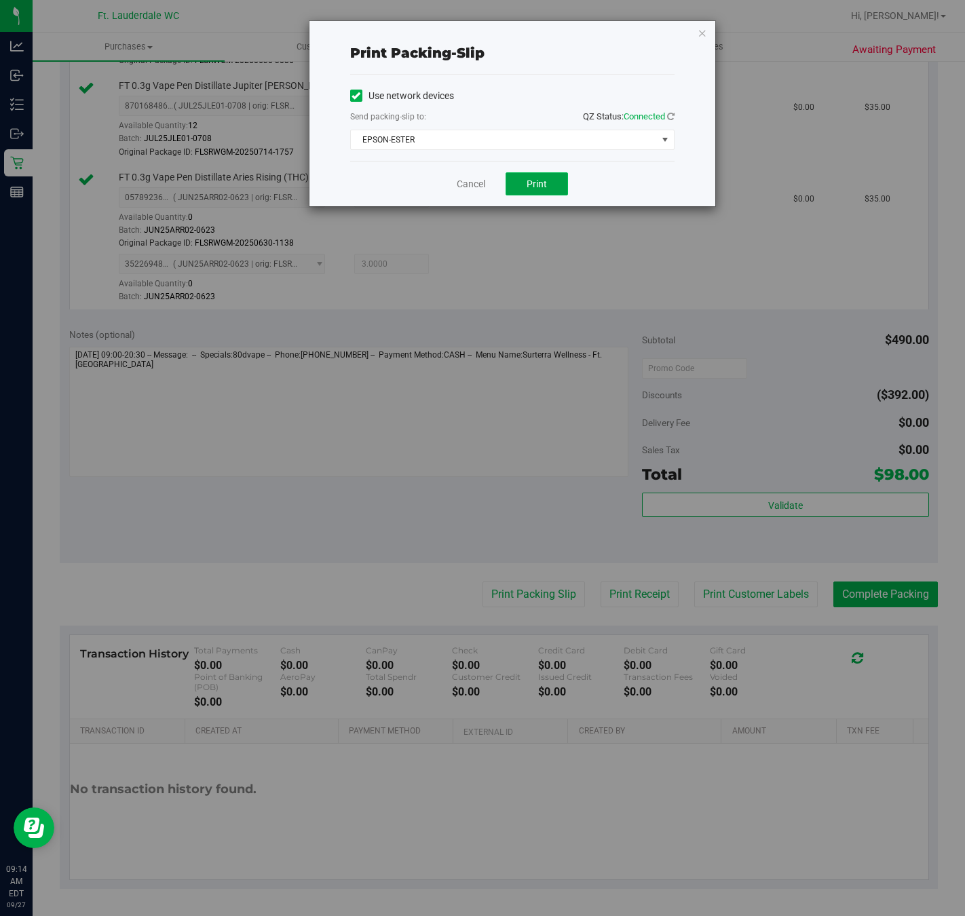
click at [543, 177] on button "Print" at bounding box center [536, 183] width 62 height 23
click at [476, 186] on link "Cancel" at bounding box center [471, 184] width 28 height 14
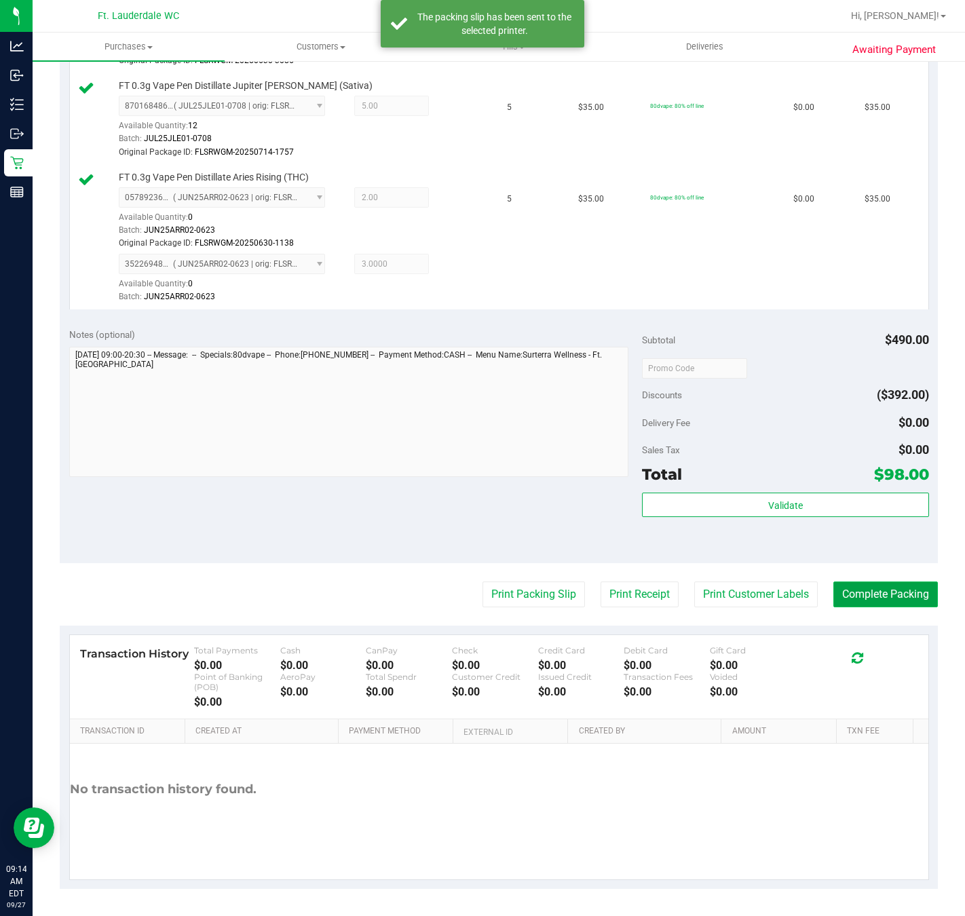
click at [834, 582] on button "Complete Packing" at bounding box center [885, 594] width 104 height 26
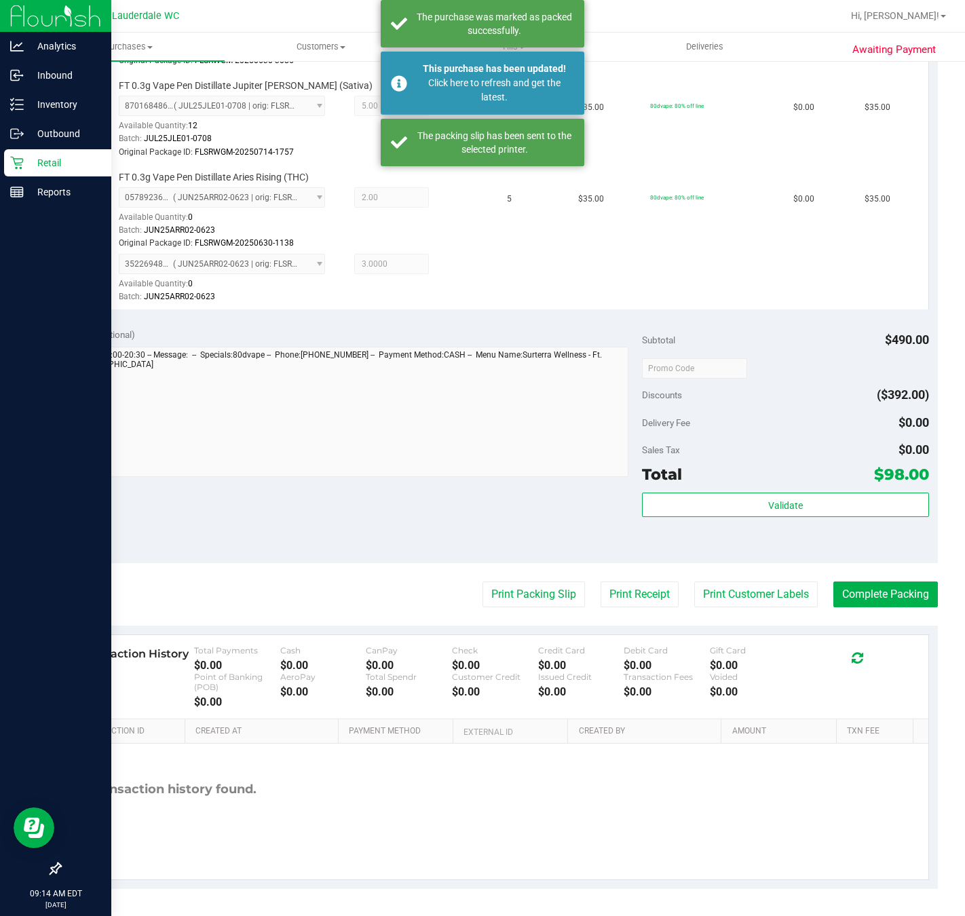
click at [27, 168] on p "Retail" at bounding box center [64, 163] width 81 height 16
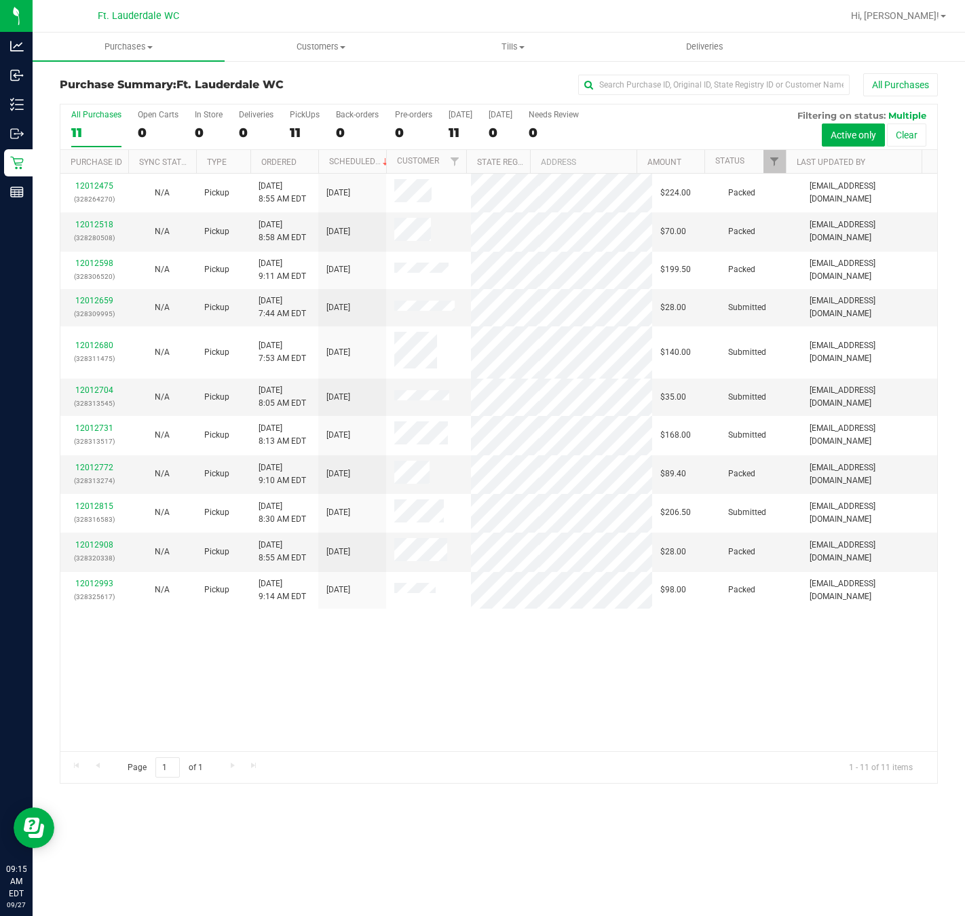
click at [417, 752] on div "Page 1 of 1 1 - 11 of 11 items" at bounding box center [498, 767] width 877 height 33
click at [383, 733] on div "12012475 (328264270) N/A Pickup 9/27/2025 8:55 AM EDT 9/27/2025 $224.00 Packed …" at bounding box center [498, 462] width 877 height 577
click at [350, 753] on div "Page 1 of 1 1 - 11 of 11 items" at bounding box center [498, 767] width 877 height 33
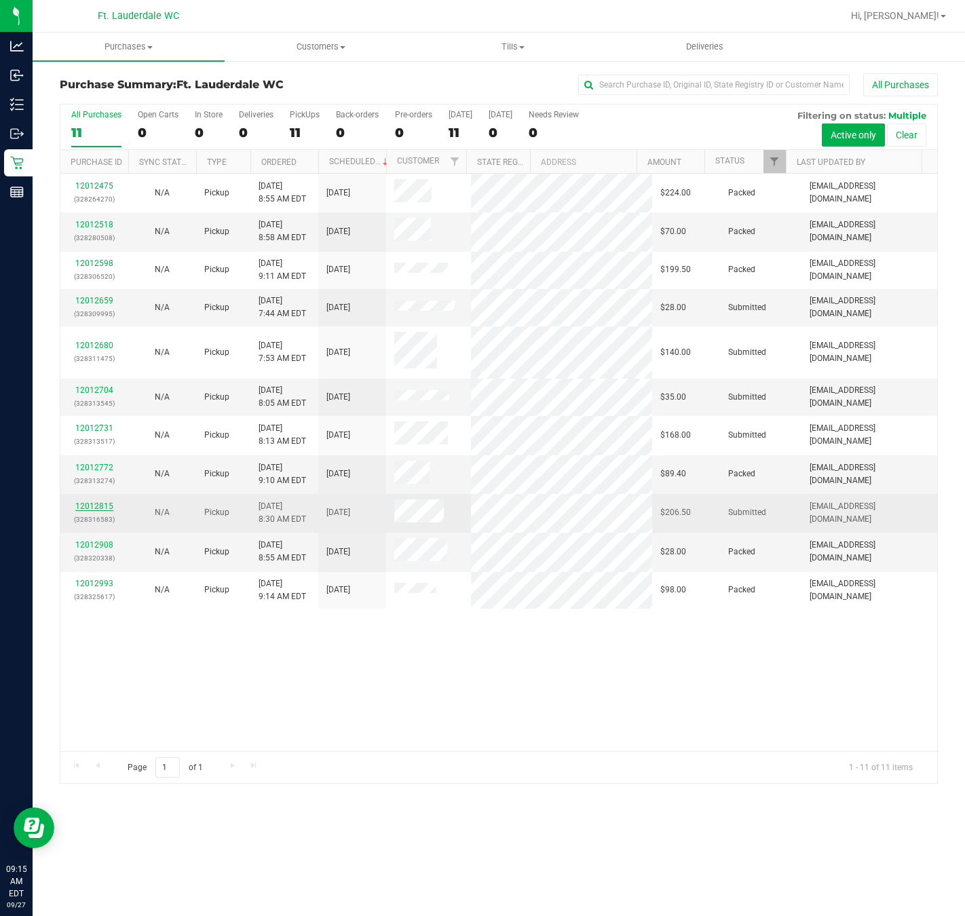
click at [106, 501] on link "12012815" at bounding box center [94, 505] width 38 height 9
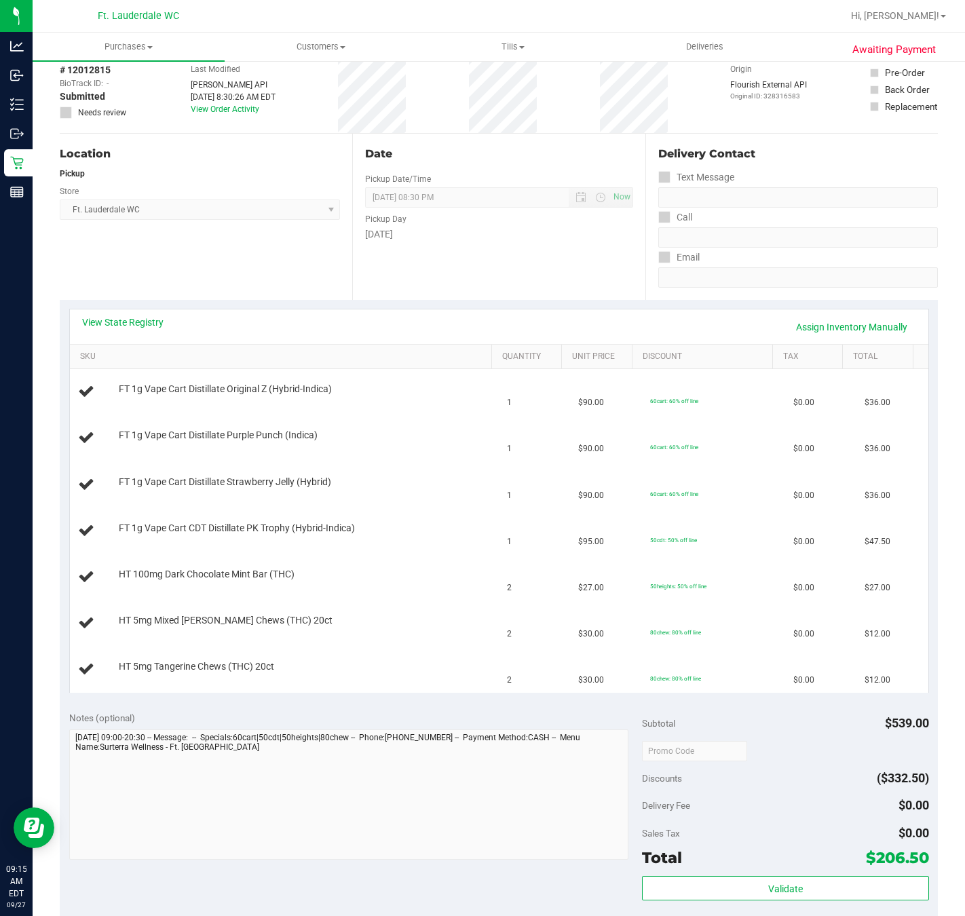
scroll to position [102, 0]
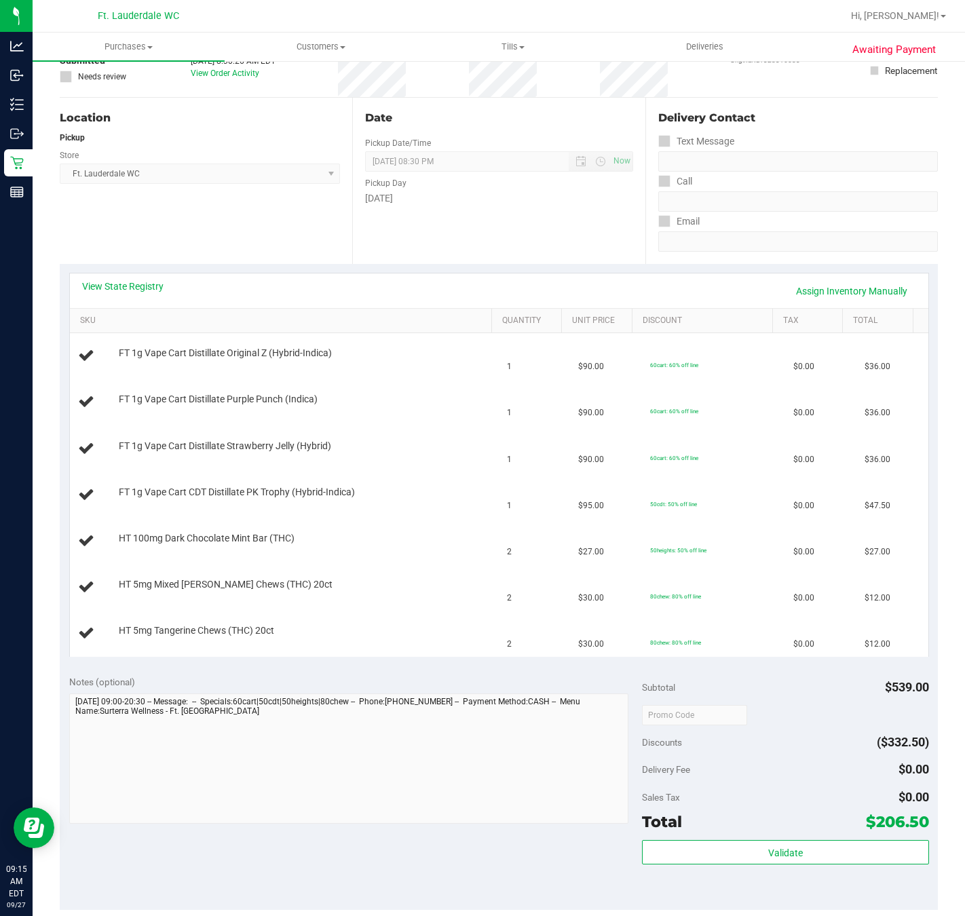
click at [232, 189] on div "Location Pickup Store Ft. Lauderdale WC Select Store Bonita Springs WC Boynton …" at bounding box center [206, 181] width 292 height 166
click at [137, 280] on link "View State Registry" at bounding box center [122, 287] width 81 height 14
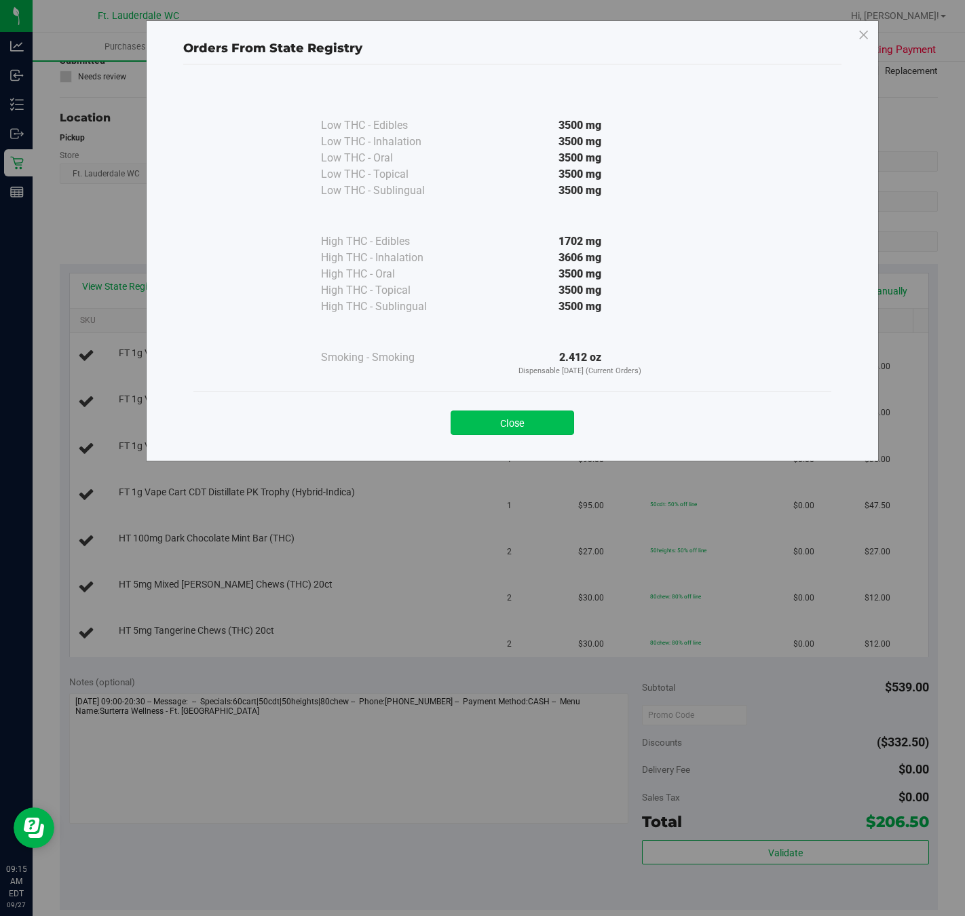
click at [479, 418] on button "Close" at bounding box center [511, 422] width 123 height 24
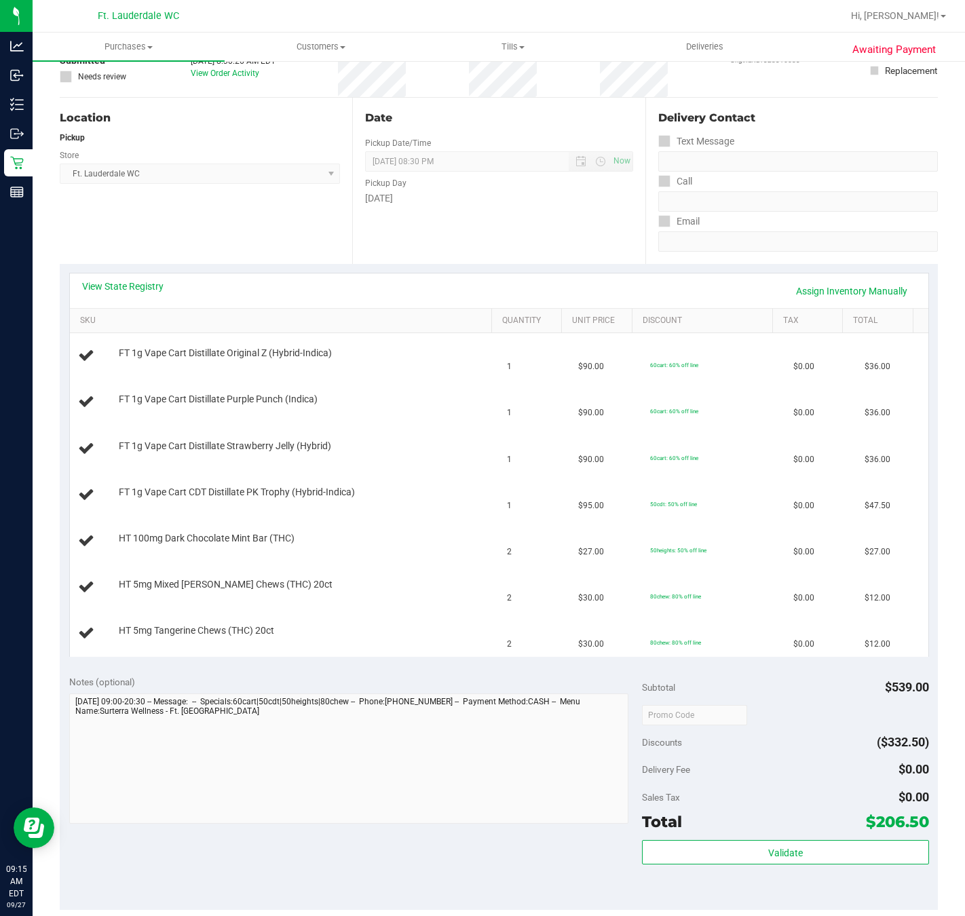
click at [291, 222] on div "Location Pickup Store Ft. Lauderdale WC Select Store Bonita Springs WC Boynton …" at bounding box center [206, 181] width 292 height 166
click at [167, 497] on span "FT 1g Vape Cart CDT Distillate PK Trophy (Hybrid-Indica)" at bounding box center [237, 492] width 236 height 13
click at [187, 453] on div at bounding box center [305, 453] width 372 height 1
click at [202, 407] on div at bounding box center [305, 406] width 372 height 1
click at [164, 360] on div at bounding box center [305, 360] width 372 height 1
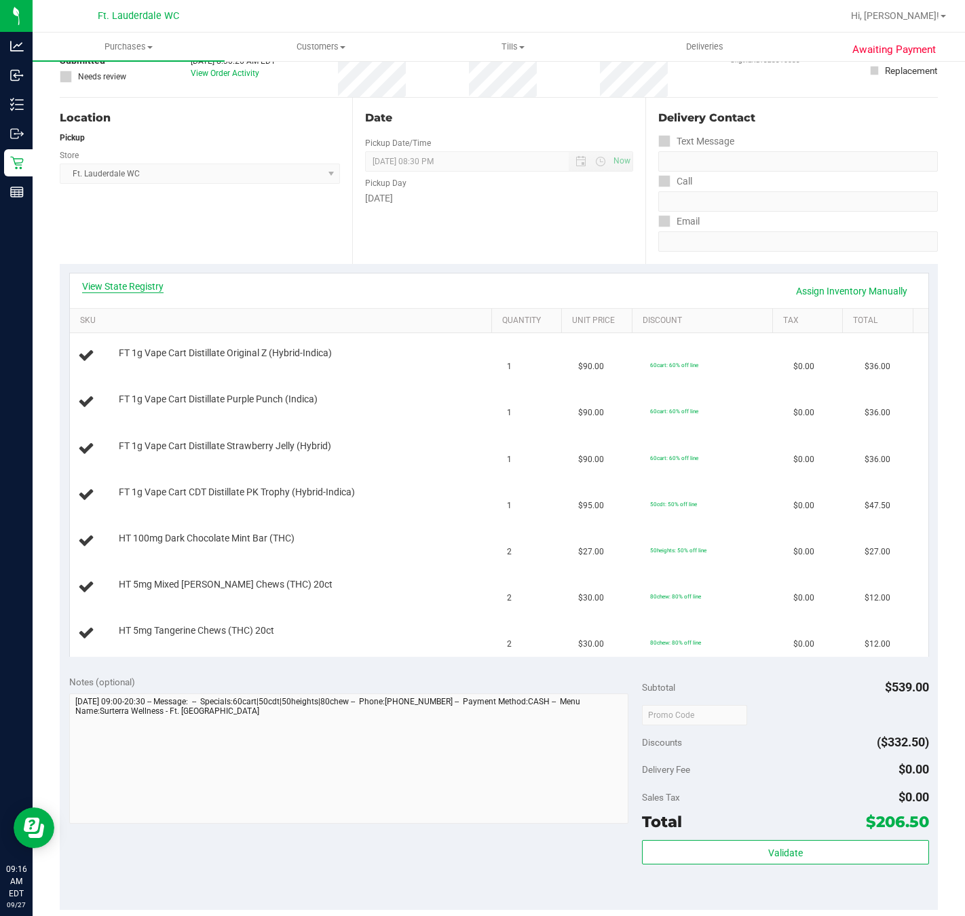
click at [131, 286] on link "View State Registry" at bounding box center [122, 287] width 81 height 14
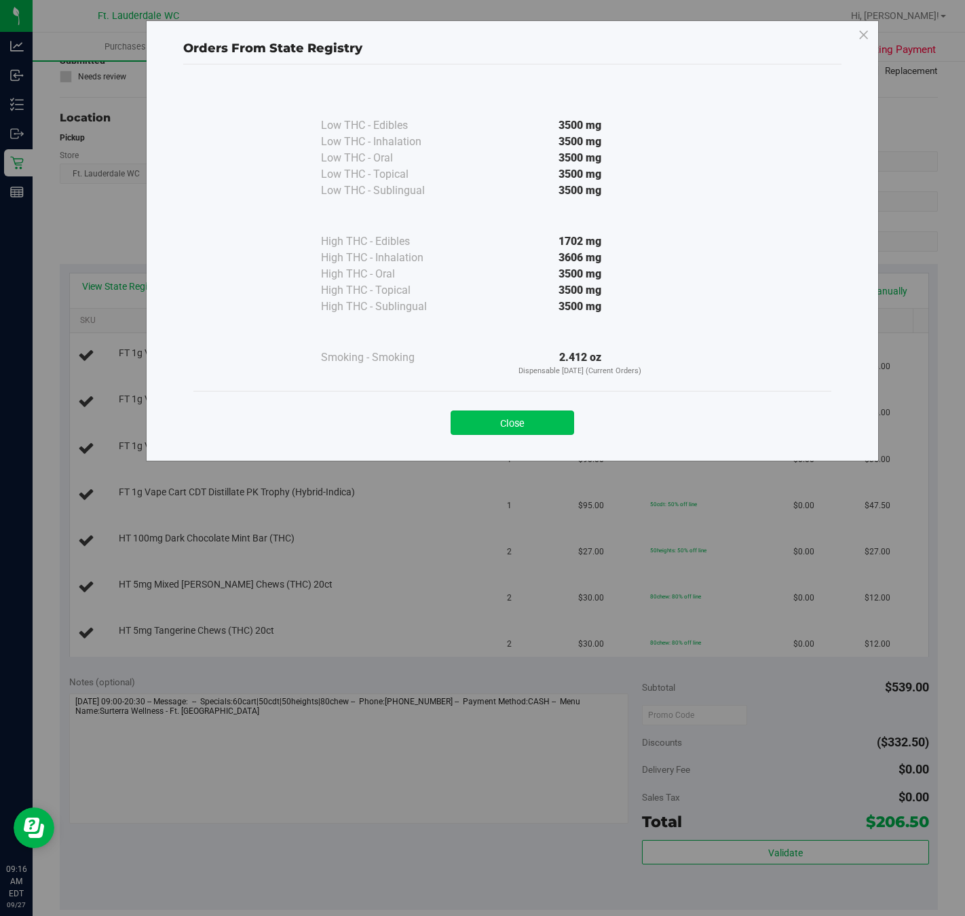
click at [507, 418] on button "Close" at bounding box center [511, 422] width 123 height 24
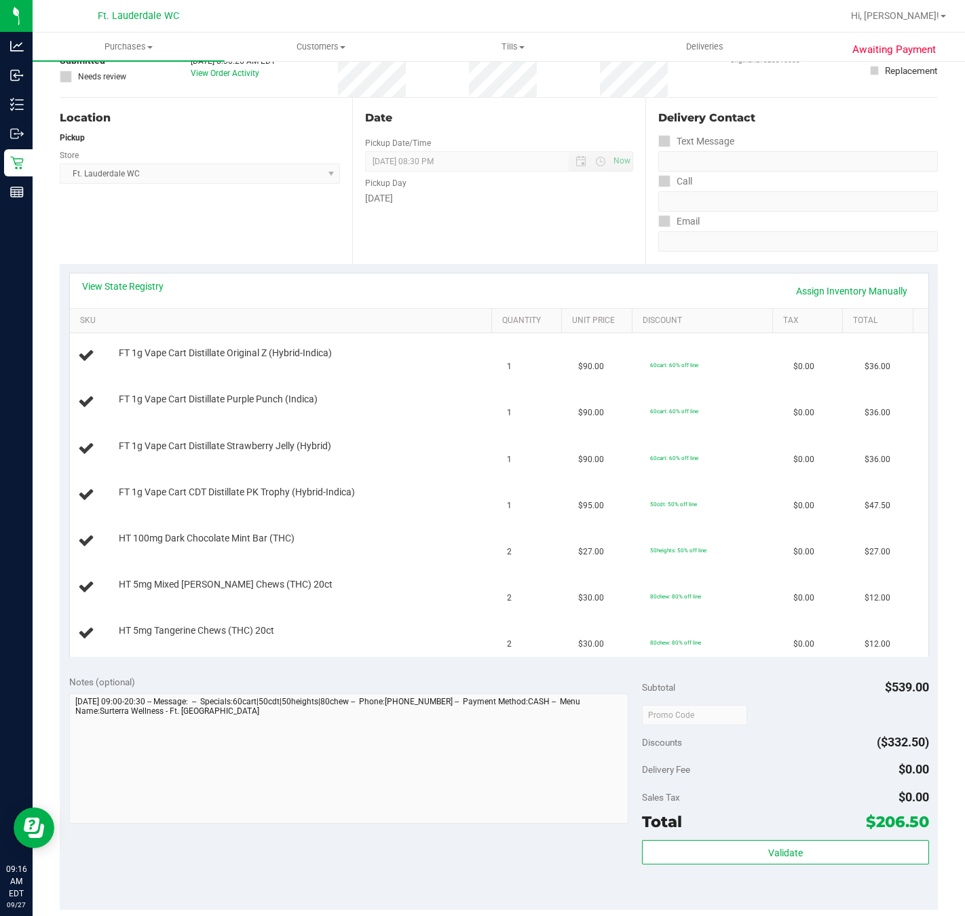
click at [208, 301] on div "View State Registry Assign Inventory Manually" at bounding box center [499, 291] width 834 height 23
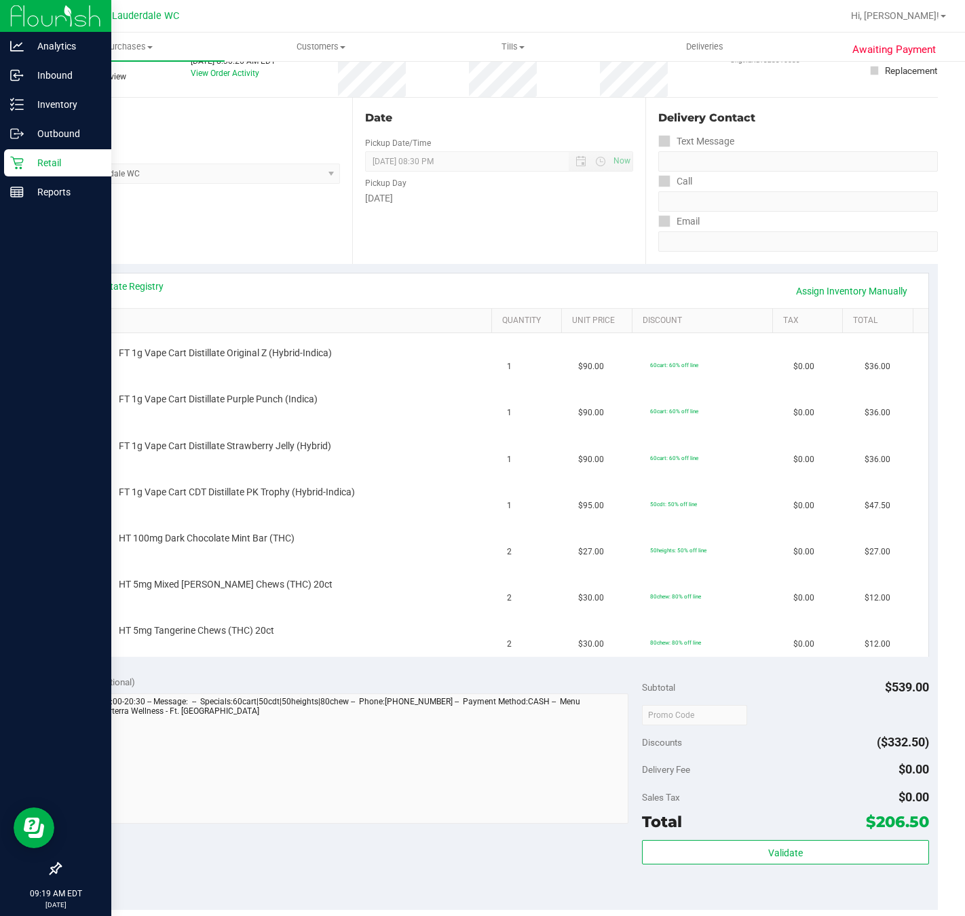
click at [17, 163] on icon at bounding box center [16, 163] width 13 height 13
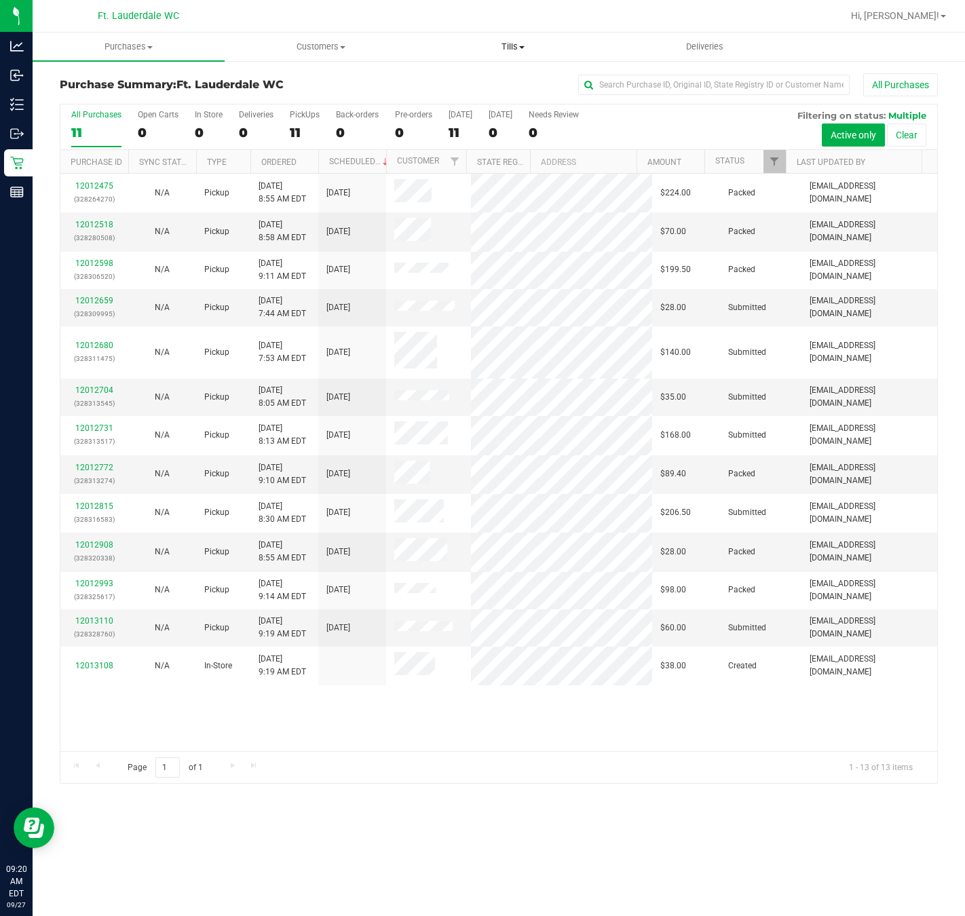
click at [478, 45] on span "Tills" at bounding box center [512, 47] width 191 height 12
click at [493, 76] on span "Manage tills" at bounding box center [463, 82] width 92 height 12
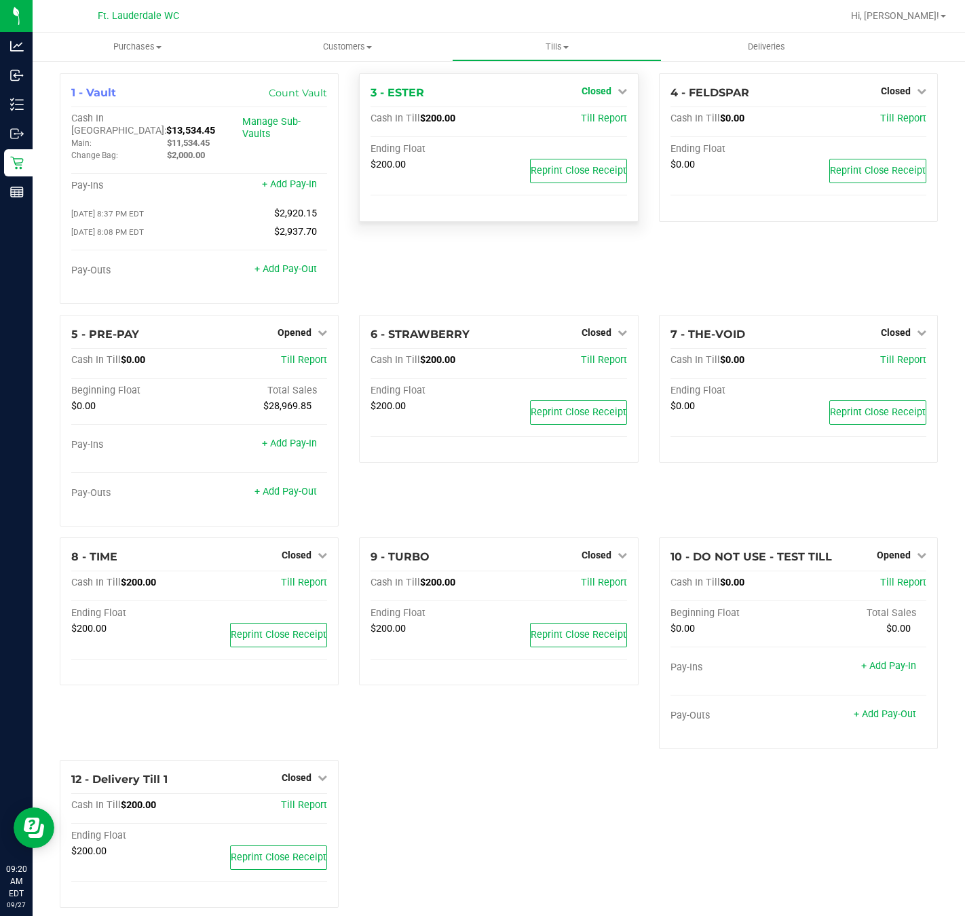
click at [589, 92] on span "Closed" at bounding box center [596, 90] width 30 height 11
click at [595, 112] on div "Open Till" at bounding box center [595, 119] width 100 height 17
click at [595, 122] on link "Open Till" at bounding box center [596, 119] width 36 height 11
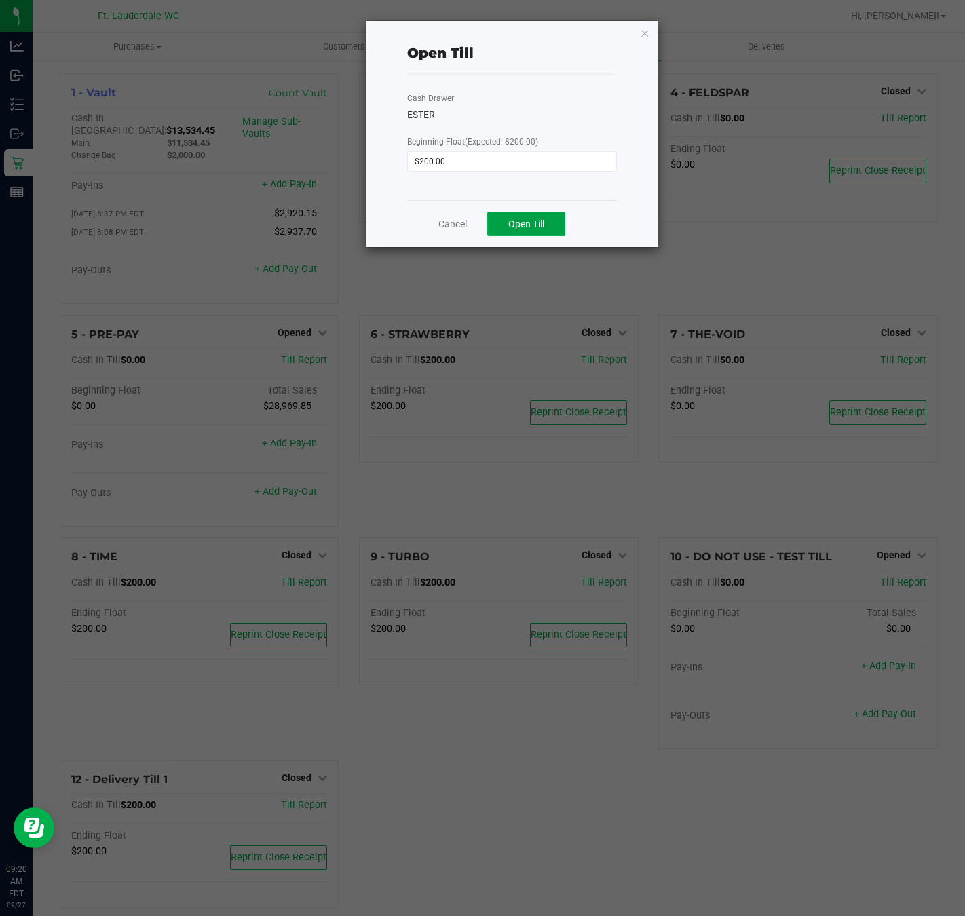
click at [522, 232] on button "Open Till" at bounding box center [526, 224] width 78 height 24
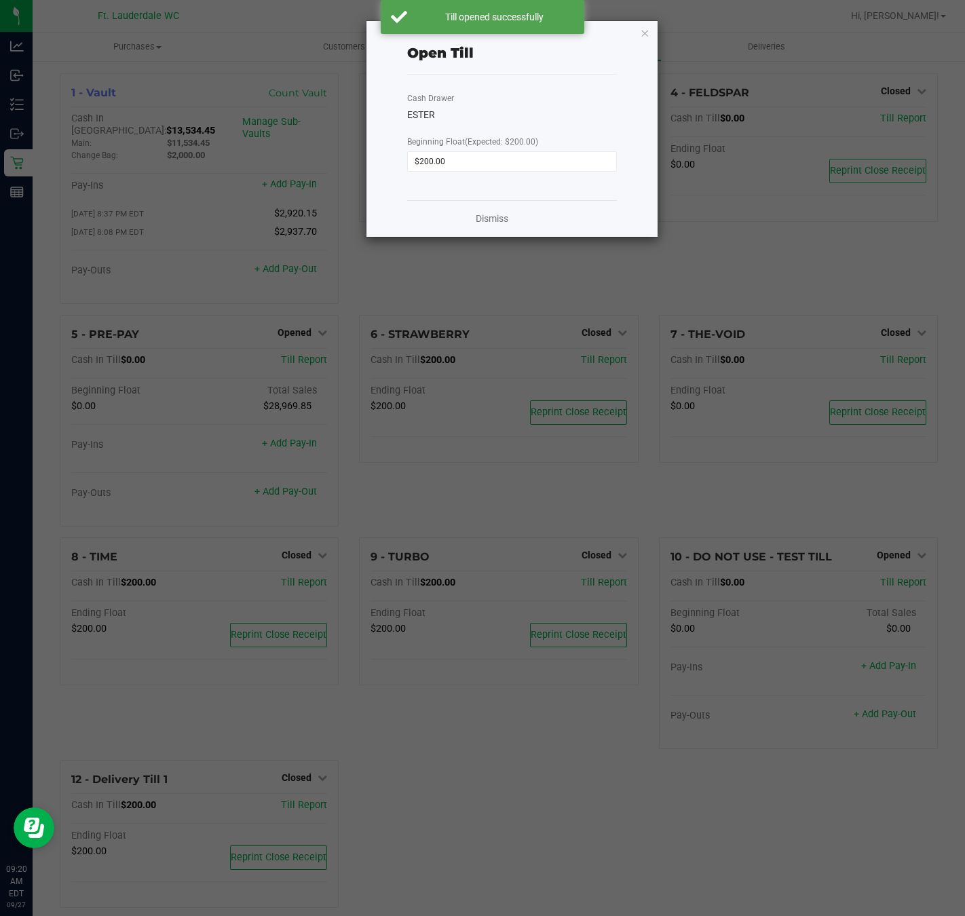
click at [473, 226] on div "Dismiss" at bounding box center [512, 218] width 210 height 37
click at [487, 223] on link "Dismiss" at bounding box center [492, 219] width 33 height 14
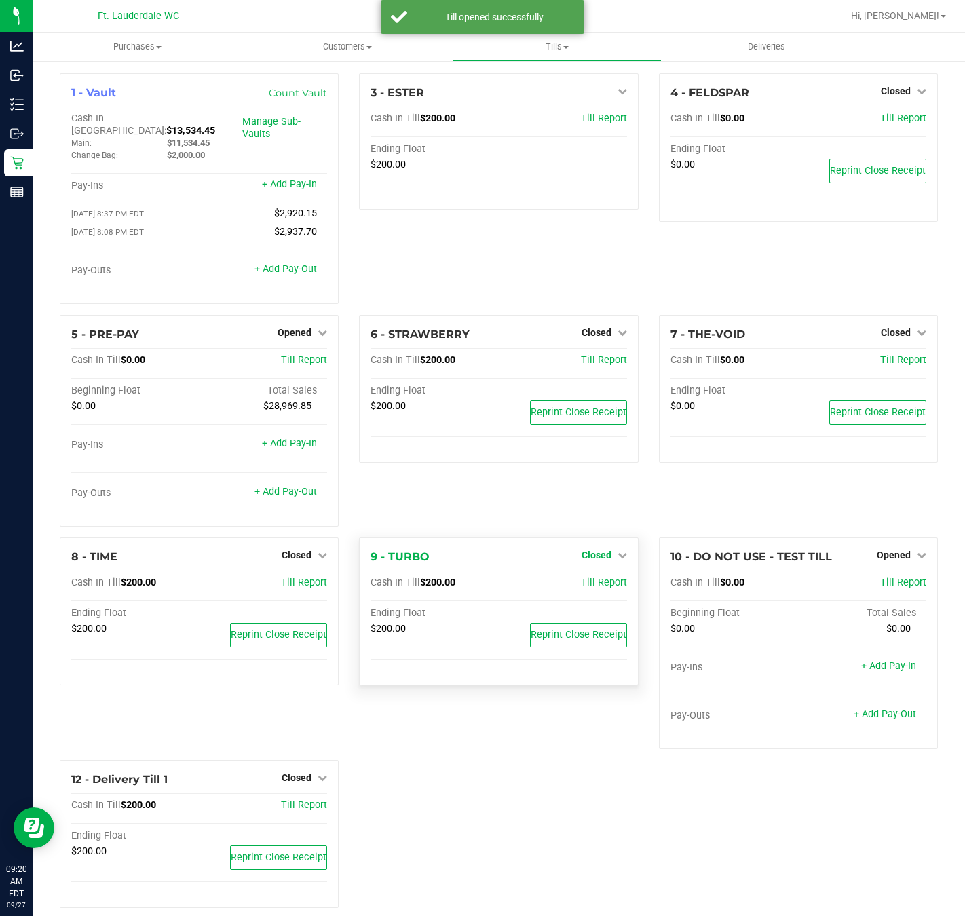
click at [599, 550] on span "Closed" at bounding box center [596, 555] width 30 height 11
click at [578, 575] on div "Open Till" at bounding box center [595, 583] width 100 height 17
click at [585, 581] on link "Open Till" at bounding box center [596, 582] width 36 height 11
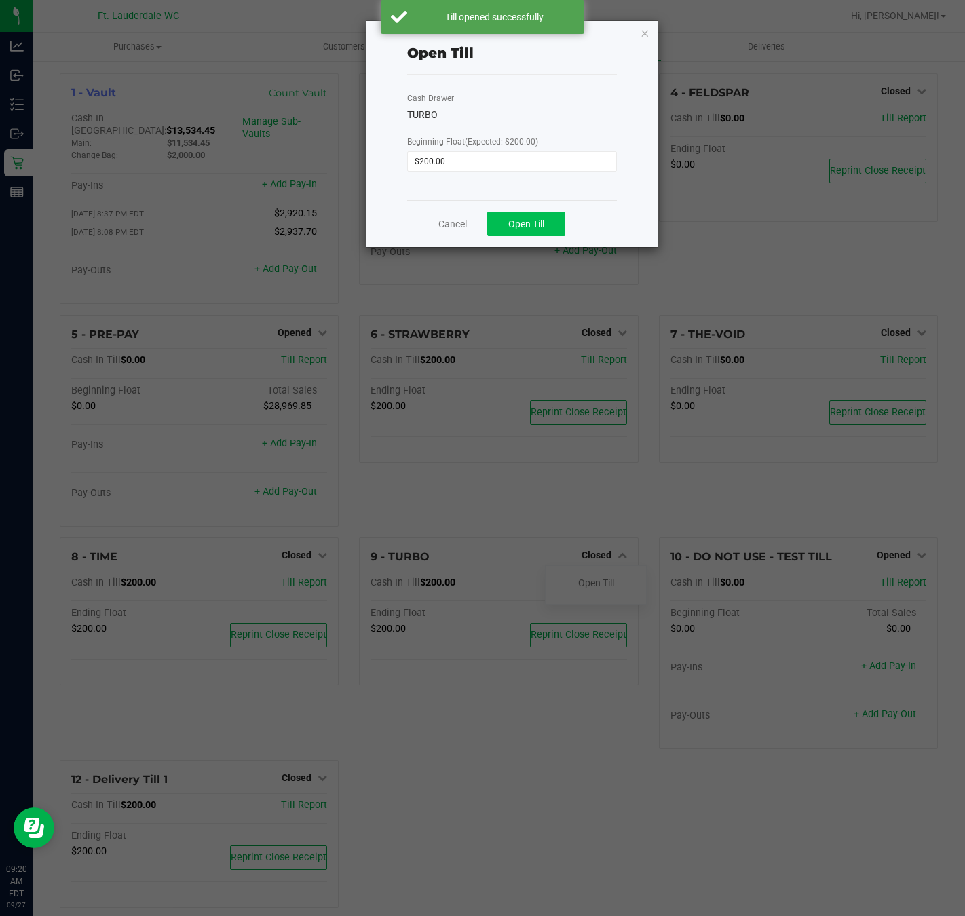
drag, startPoint x: 526, startPoint y: 246, endPoint x: 534, endPoint y: 224, distance: 23.8
click at [526, 242] on div "Cancel Open Till" at bounding box center [512, 223] width 210 height 47
drag, startPoint x: 537, startPoint y: 208, endPoint x: 540, endPoint y: 222, distance: 13.8
click at [538, 210] on div "Cancel Open Till" at bounding box center [512, 223] width 210 height 47
click at [541, 225] on span "Open Till" at bounding box center [526, 223] width 36 height 11
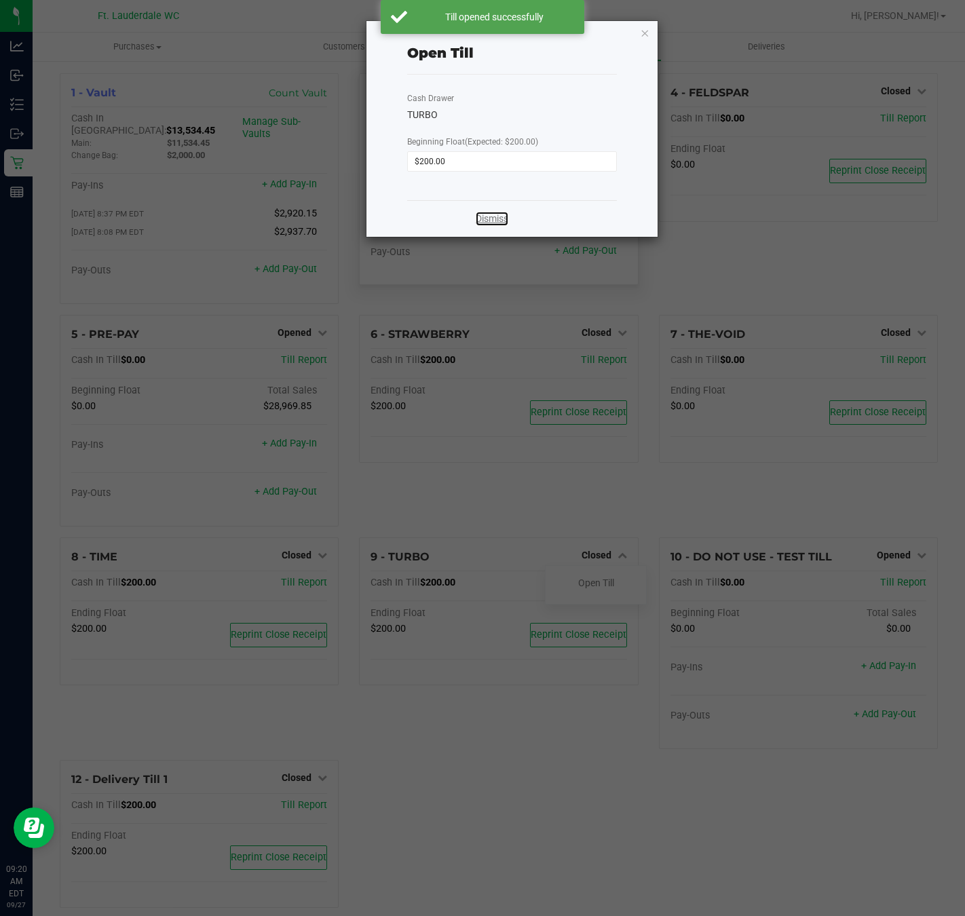
click at [487, 220] on link "Dismiss" at bounding box center [492, 219] width 33 height 14
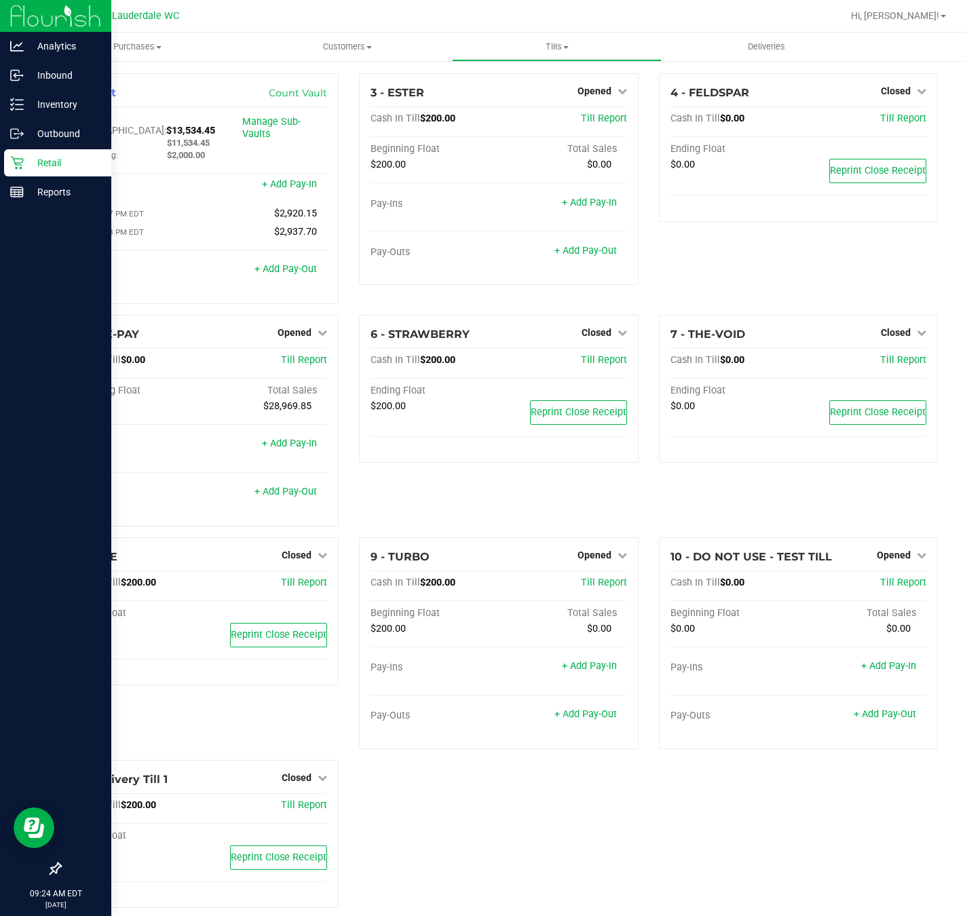
drag, startPoint x: 39, startPoint y: 161, endPoint x: 50, endPoint y: 174, distance: 16.9
click at [39, 161] on p "Retail" at bounding box center [64, 163] width 81 height 16
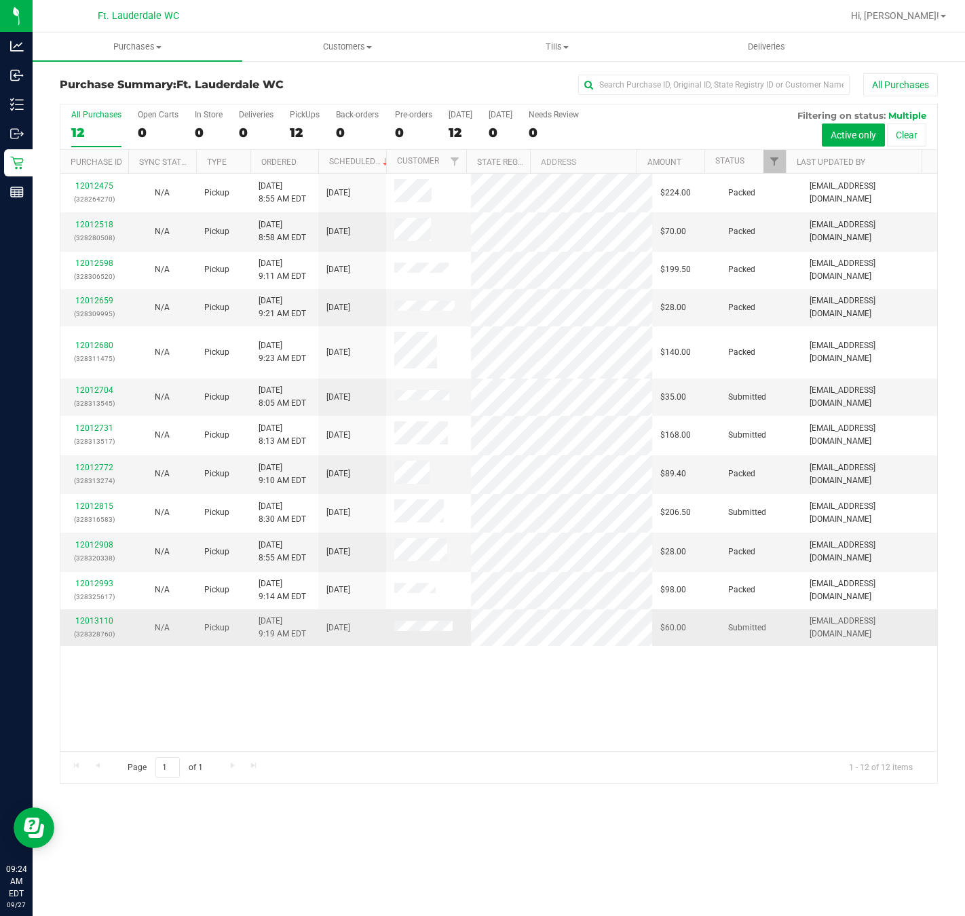
click at [112, 628] on p "(328328760)" at bounding box center [95, 634] width 52 height 13
click at [102, 615] on div "12013110 (328328760)" at bounding box center [95, 628] width 52 height 26
click at [107, 619] on link "12013110" at bounding box center [94, 620] width 38 height 9
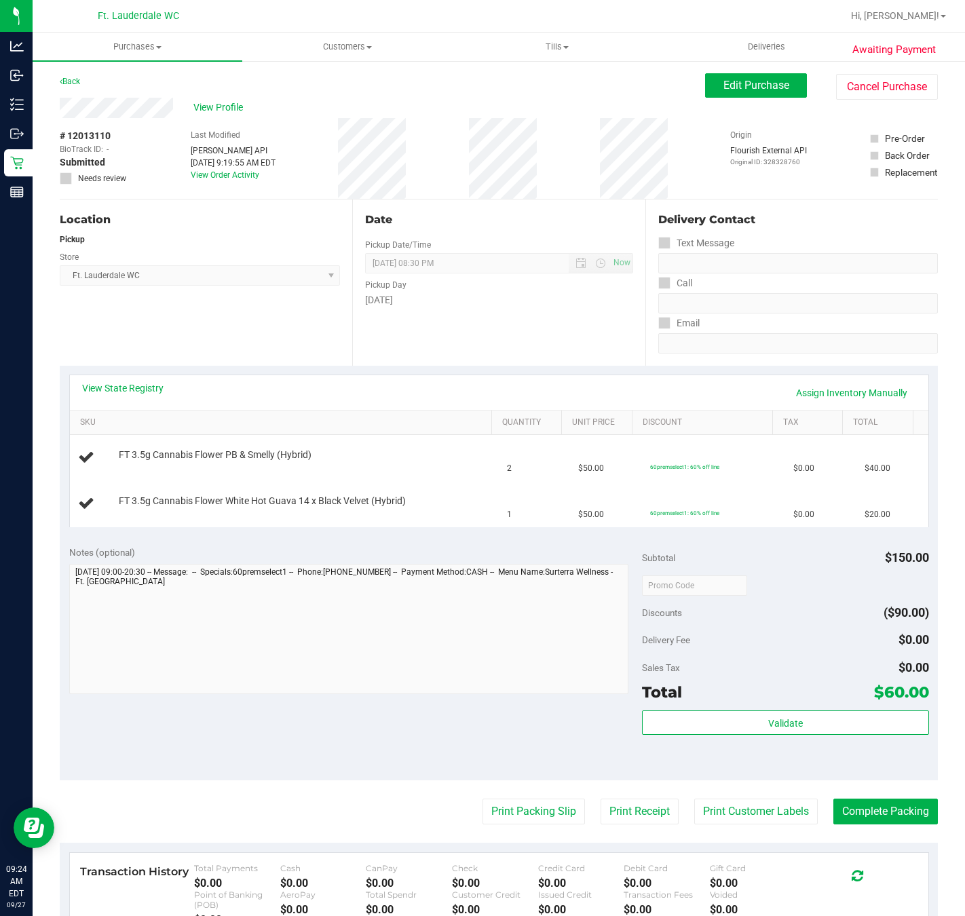
click at [206, 312] on div "Location Pickup Store Ft. Lauderdale WC Select Store Bonita Springs WC Boynton …" at bounding box center [206, 282] width 292 height 166
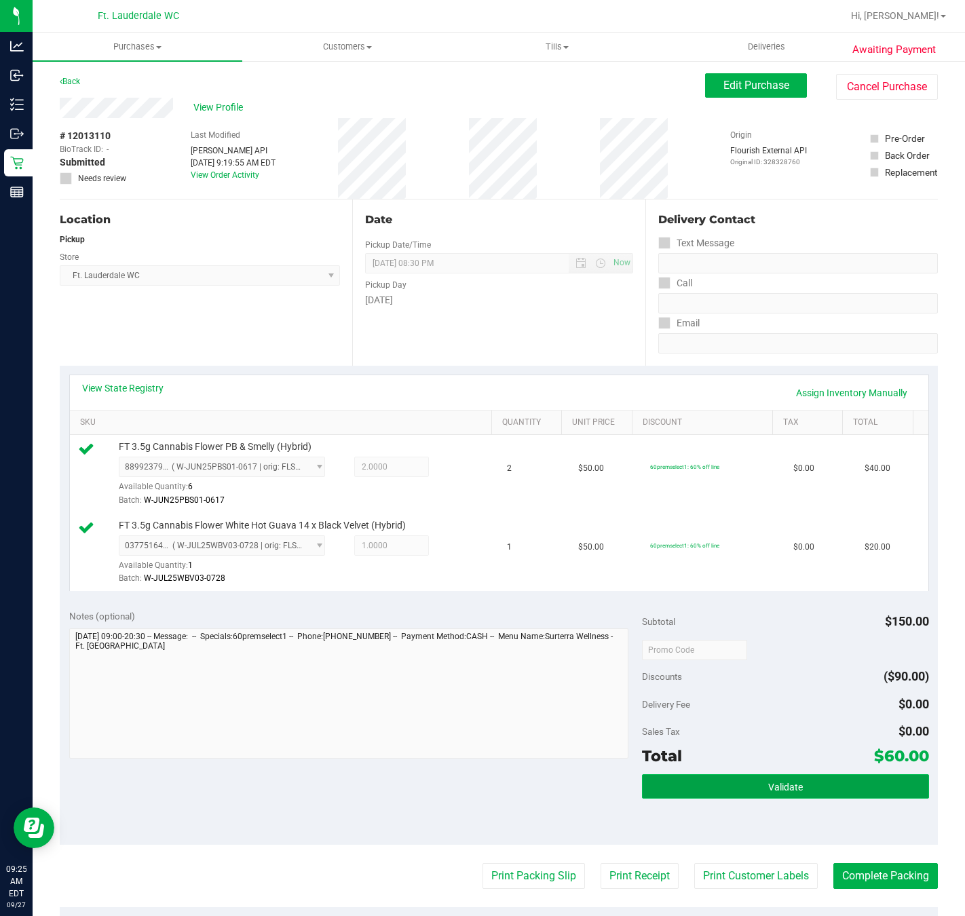
click at [845, 799] on button "Validate" at bounding box center [785, 786] width 286 height 24
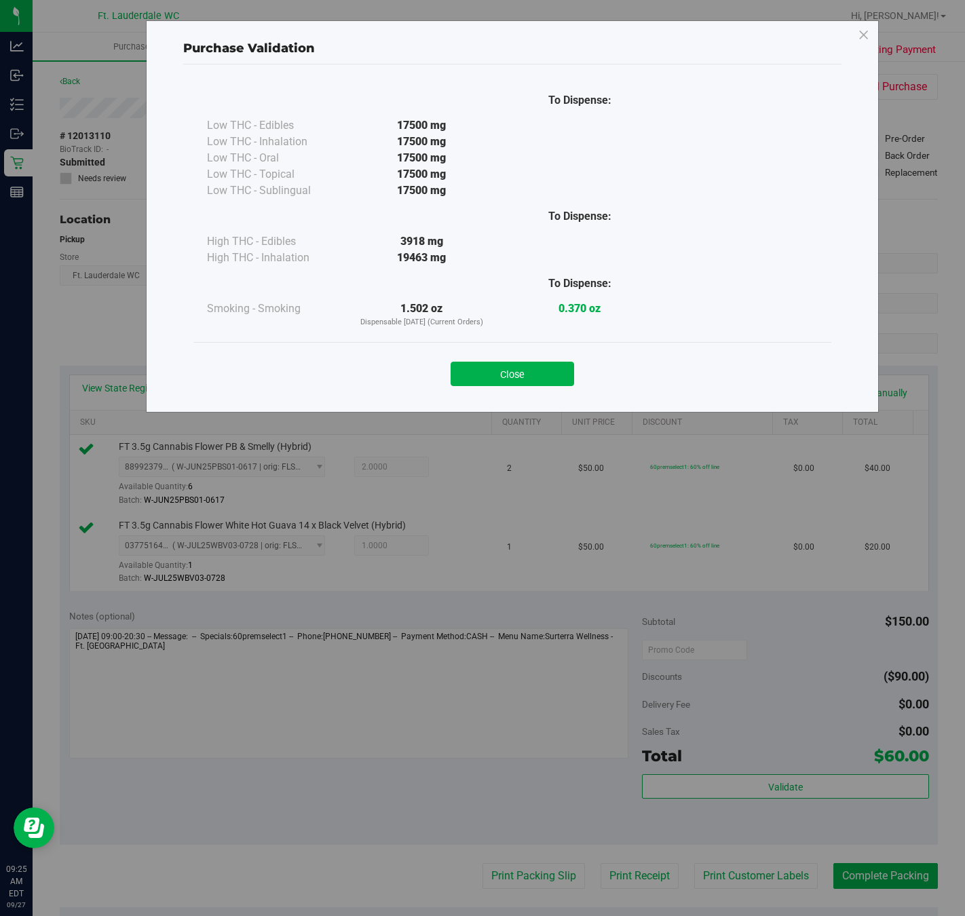
click at [545, 387] on div "Close" at bounding box center [512, 369] width 638 height 55
click at [539, 355] on div "Close" at bounding box center [512, 370] width 617 height 34
click at [546, 401] on div "Purchase Validation To Dispense: Low THC - Edibles 17500 mg" at bounding box center [512, 216] width 733 height 392
click at [546, 396] on div "Close" at bounding box center [512, 369] width 638 height 55
click at [544, 389] on div "Close" at bounding box center [512, 369] width 638 height 55
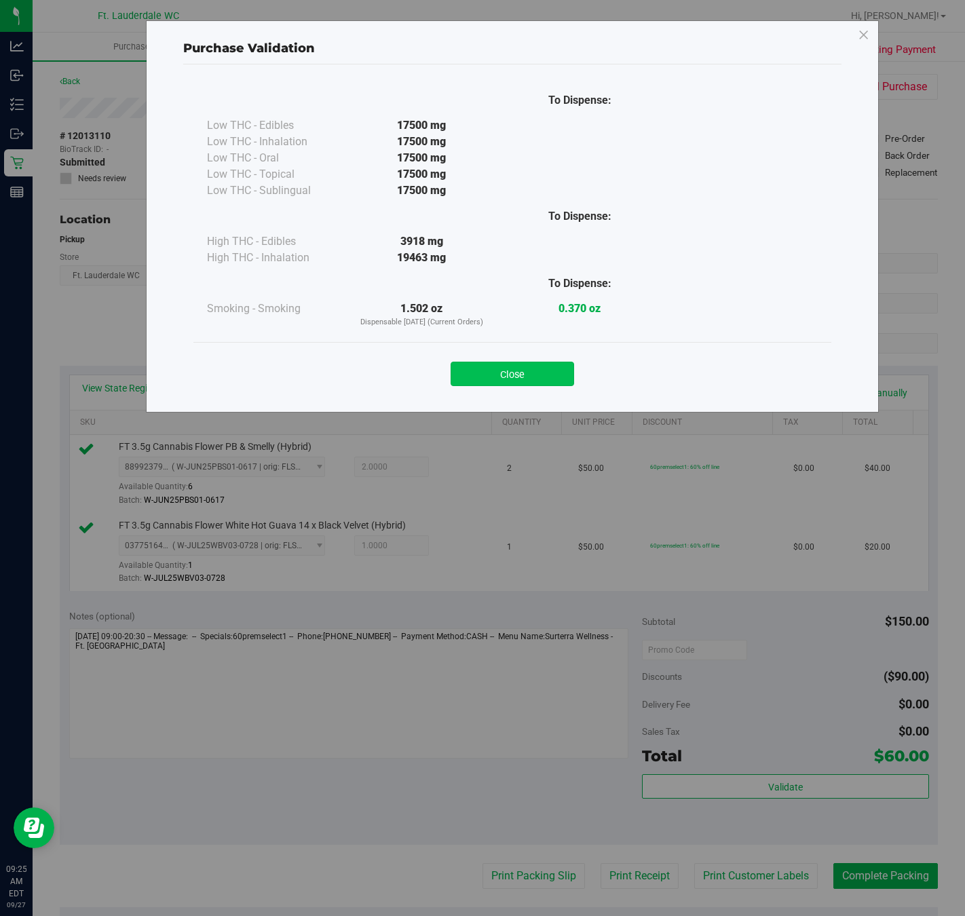
click at [544, 381] on button "Close" at bounding box center [511, 374] width 123 height 24
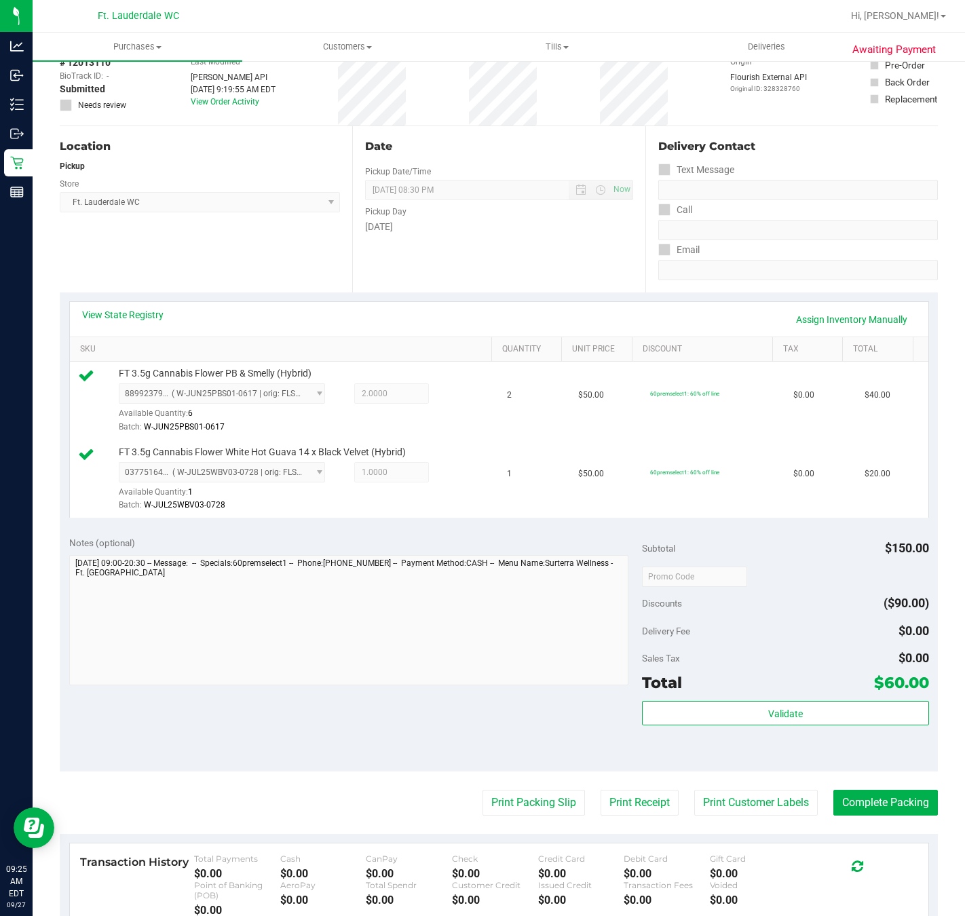
scroll to position [288, 0]
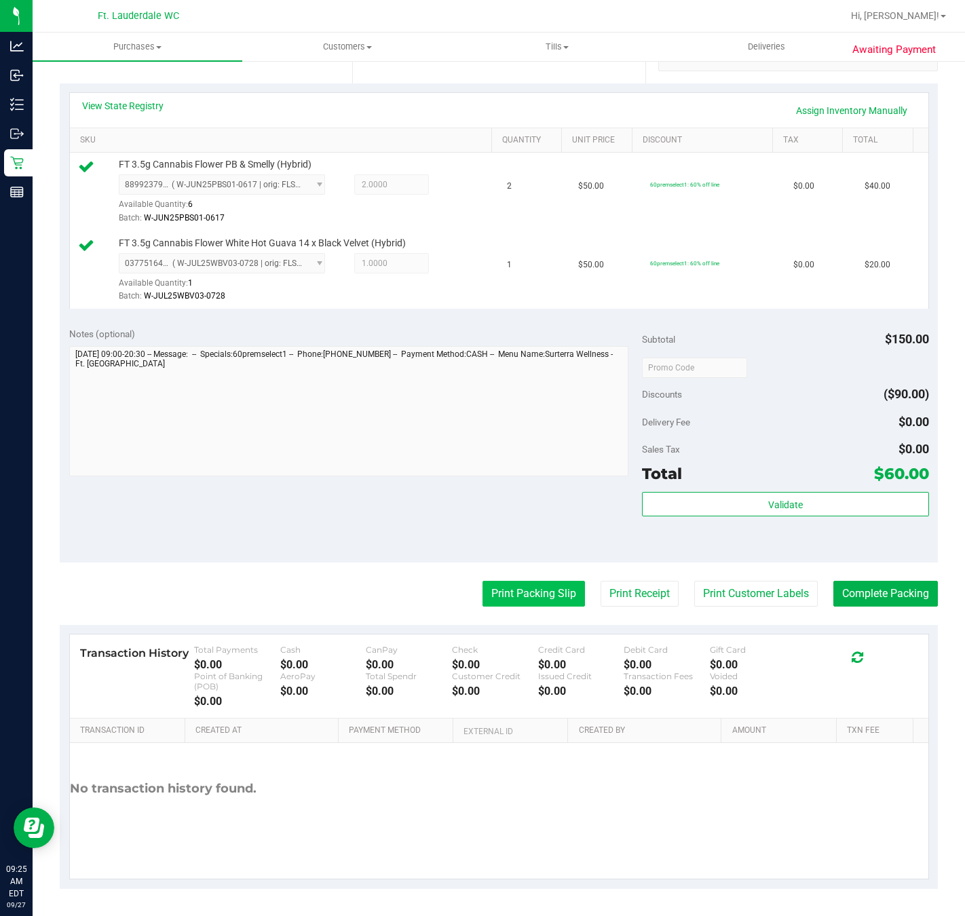
click at [533, 597] on button "Print Packing Slip" at bounding box center [533, 594] width 102 height 26
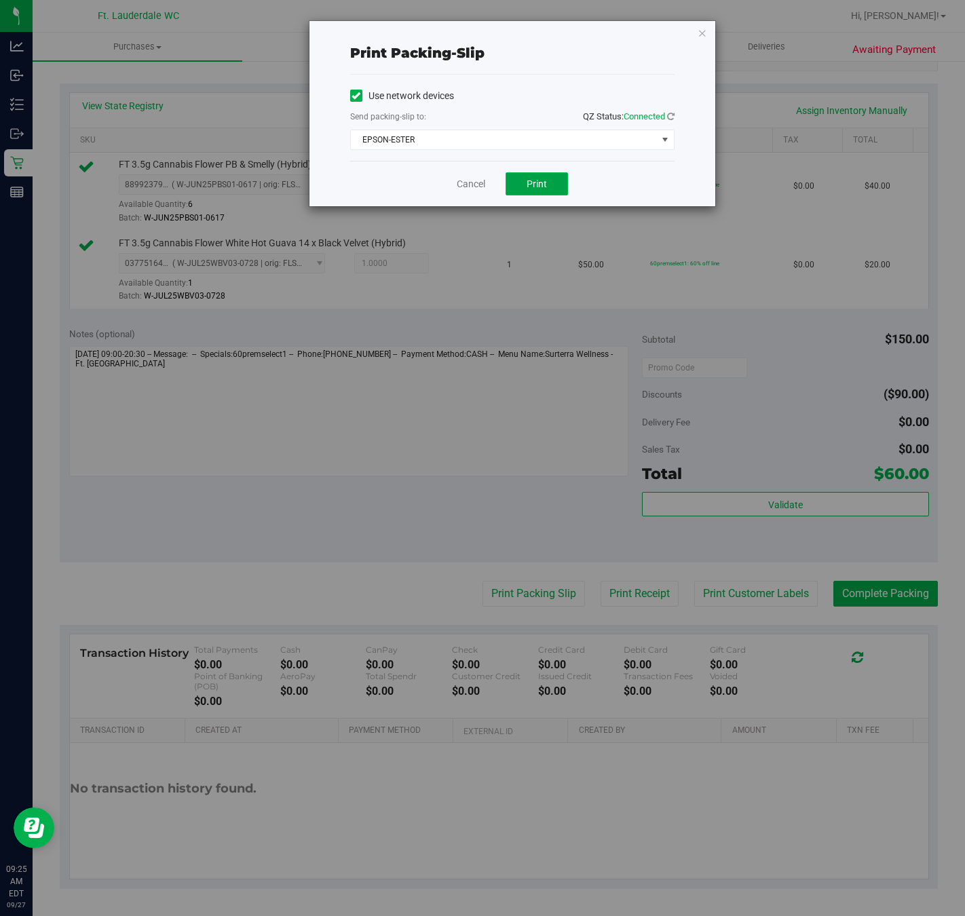
click at [539, 177] on button "Print" at bounding box center [536, 183] width 62 height 23
click at [476, 184] on link "Cancel" at bounding box center [471, 184] width 28 height 14
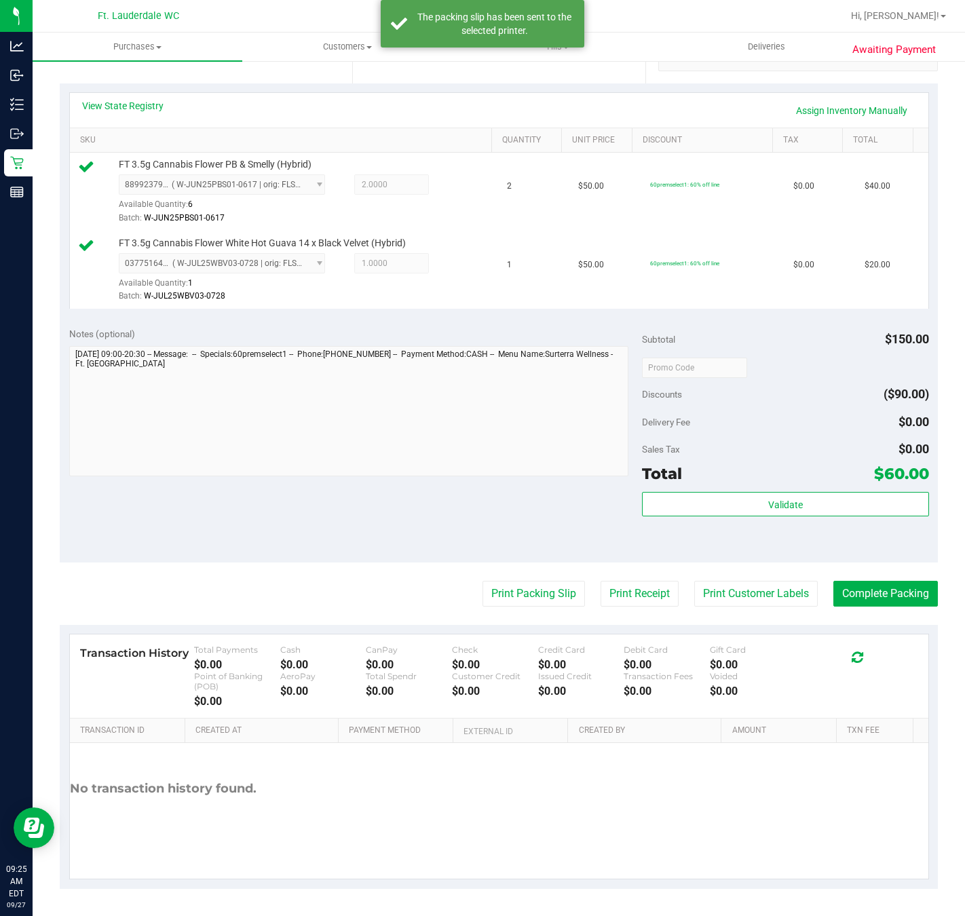
click at [906, 611] on purchase-details "Back Edit Purchase Cancel Purchase View Profile # 12013110 BioTrack ID: - Submi…" at bounding box center [499, 340] width 878 height 1098
click at [893, 593] on button "Complete Packing" at bounding box center [885, 594] width 104 height 26
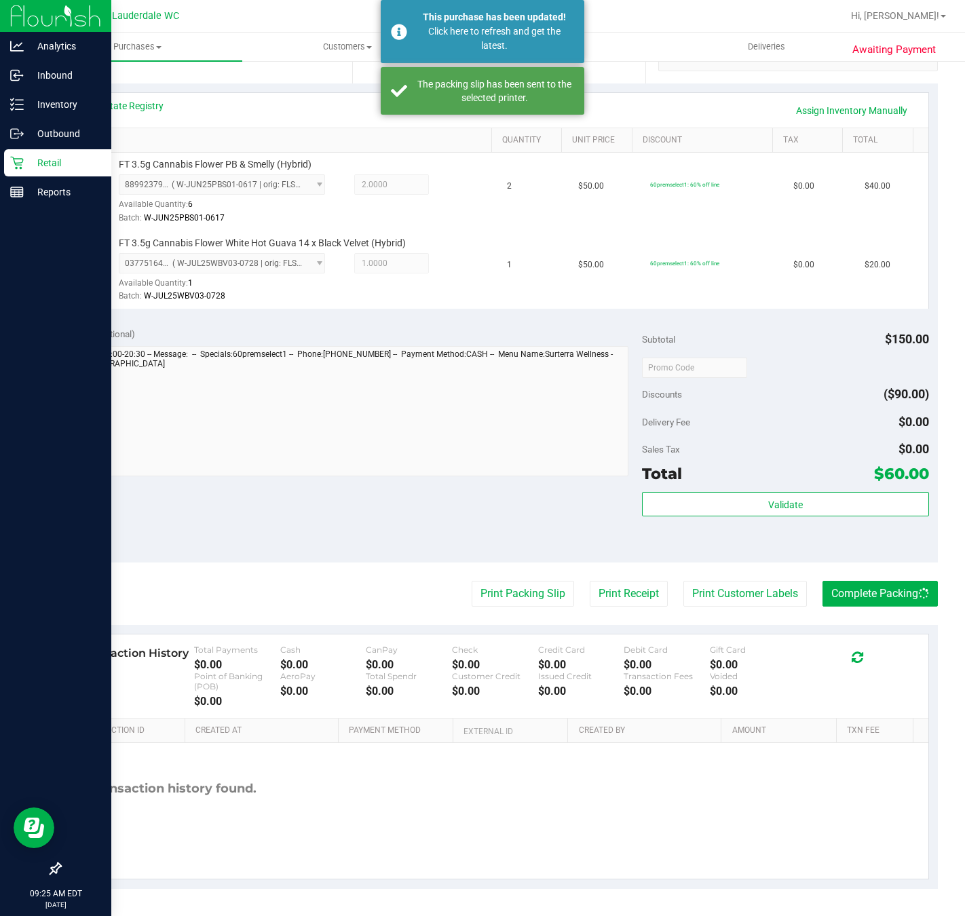
click at [27, 155] on p "Retail" at bounding box center [64, 163] width 81 height 16
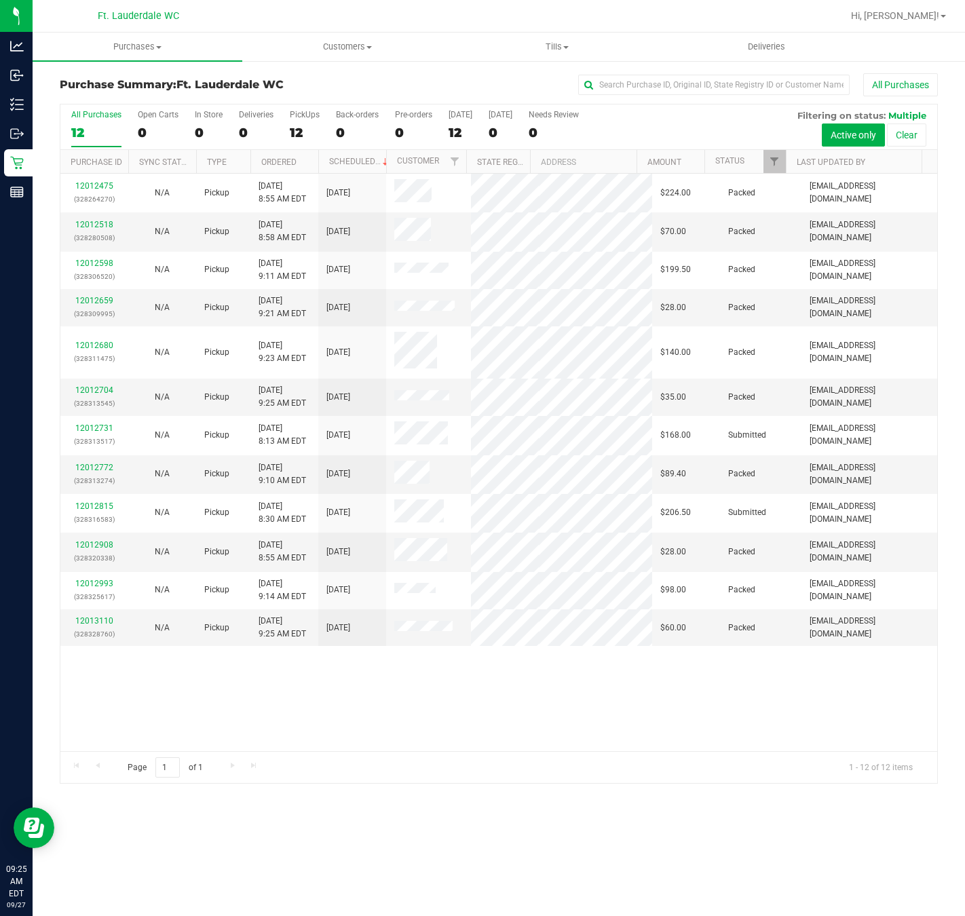
click at [271, 684] on div "12012475 (328264270) N/A Pickup 9/27/2025 8:55 AM EDT 9/27/2025 $224.00 Packed …" at bounding box center [498, 462] width 877 height 577
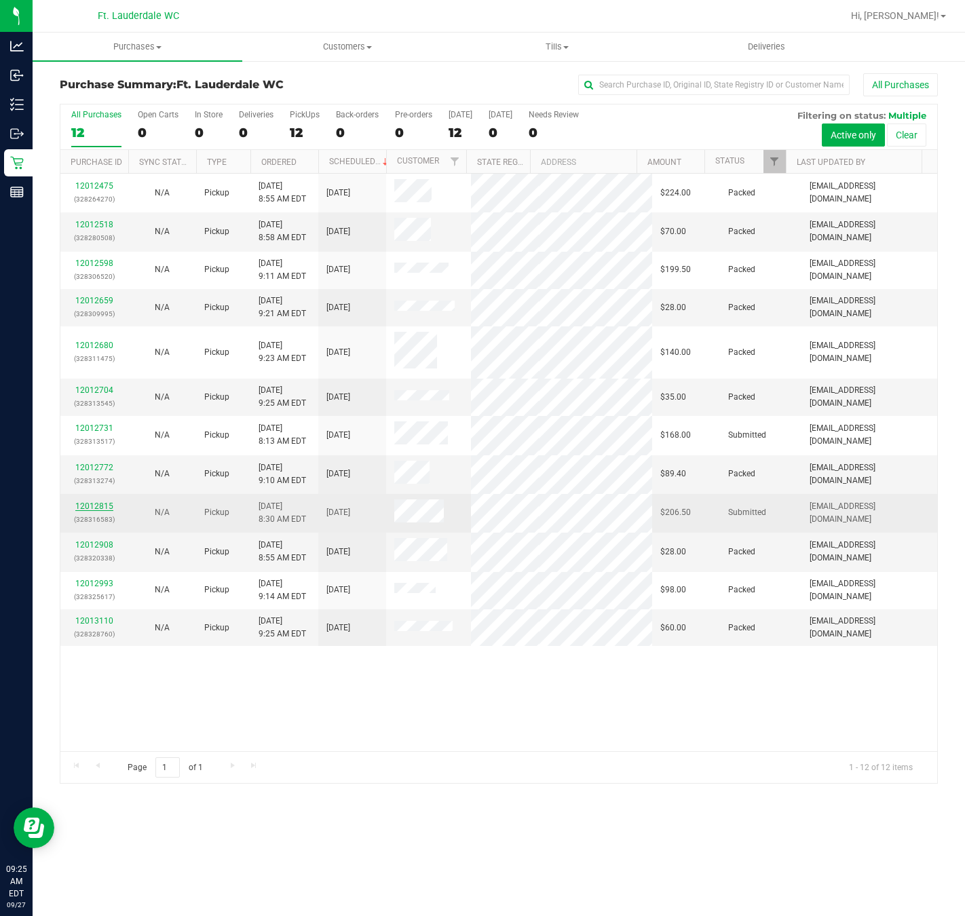
click at [104, 505] on link "12012815" at bounding box center [94, 505] width 38 height 9
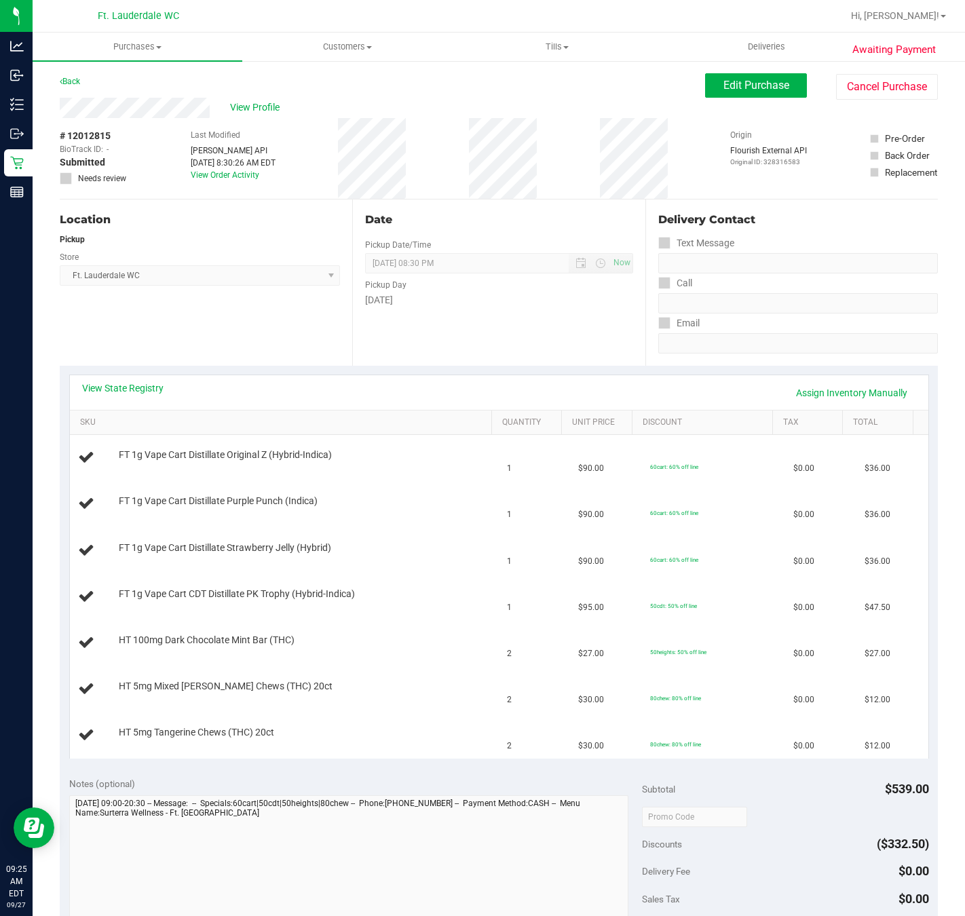
click at [265, 312] on div "Location Pickup Store Ft. Lauderdale WC Select Store [PERSON_NAME][GEOGRAPHIC_D…" at bounding box center [206, 282] width 292 height 166
click at [271, 307] on div "Location Pickup Store Ft. Lauderdale WC Select Store [PERSON_NAME][GEOGRAPHIC_D…" at bounding box center [206, 282] width 292 height 166
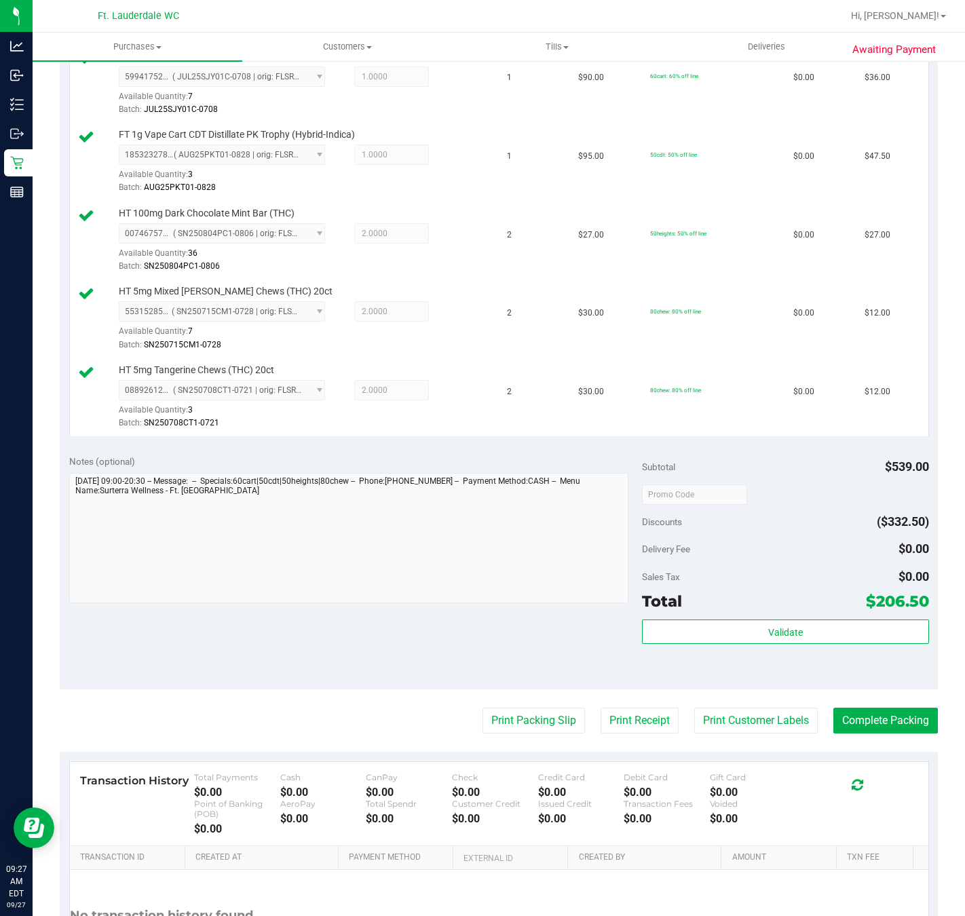
scroll to position [685, 0]
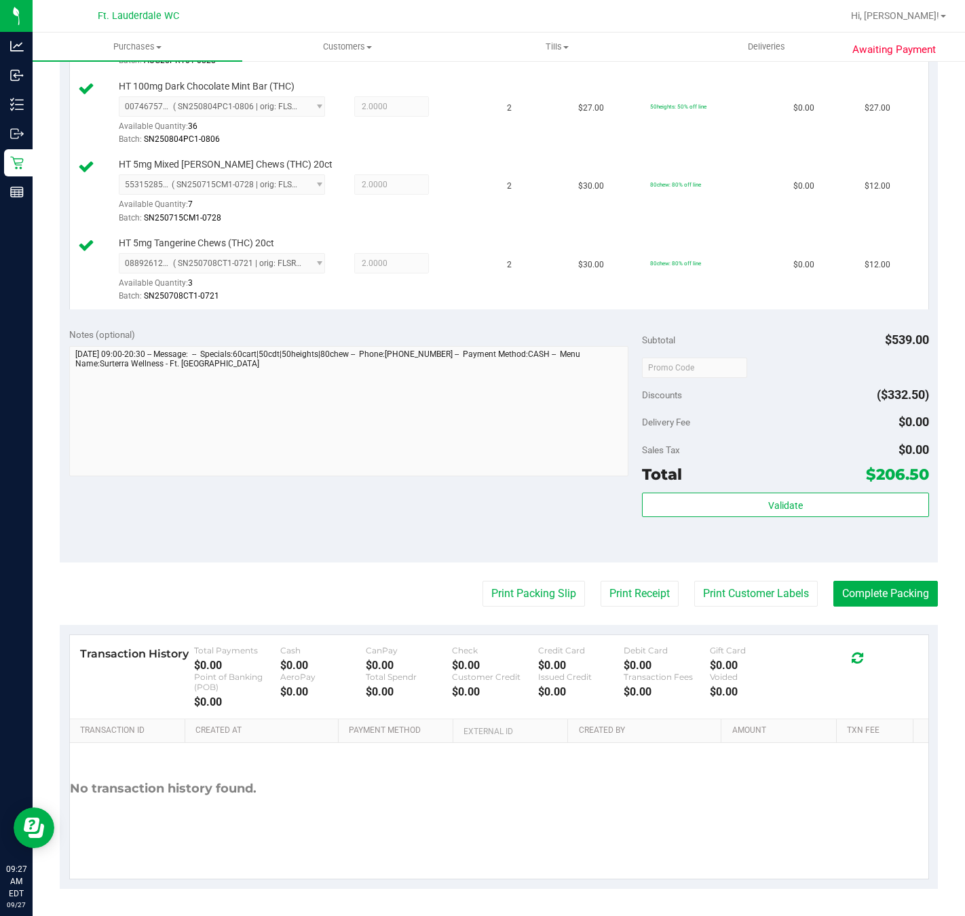
click at [697, 518] on div "Validate" at bounding box center [785, 523] width 286 height 61
click at [687, 487] on div "Subtotal $539.00 Discounts ($332.50) Delivery Fee $0.00 Sales Tax $0.00 Total $…" at bounding box center [785, 441] width 286 height 226
click at [687, 497] on button "Validate" at bounding box center [785, 505] width 286 height 24
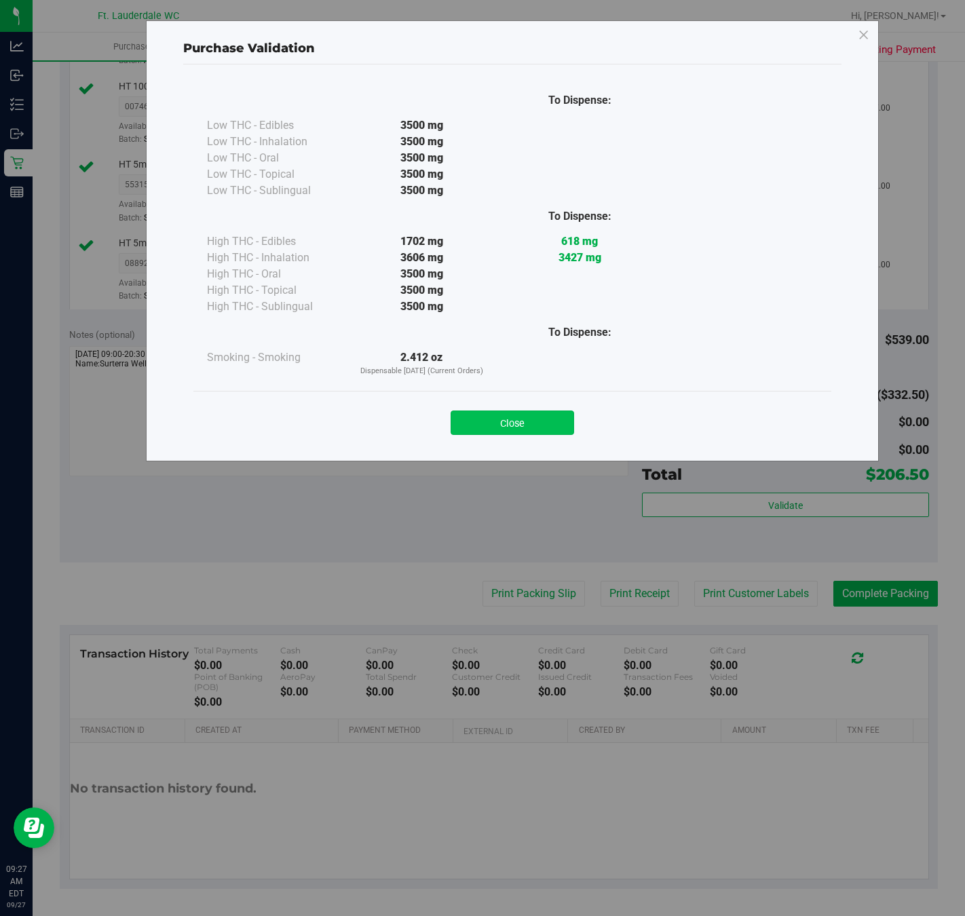
click at [540, 413] on button "Close" at bounding box center [511, 422] width 123 height 24
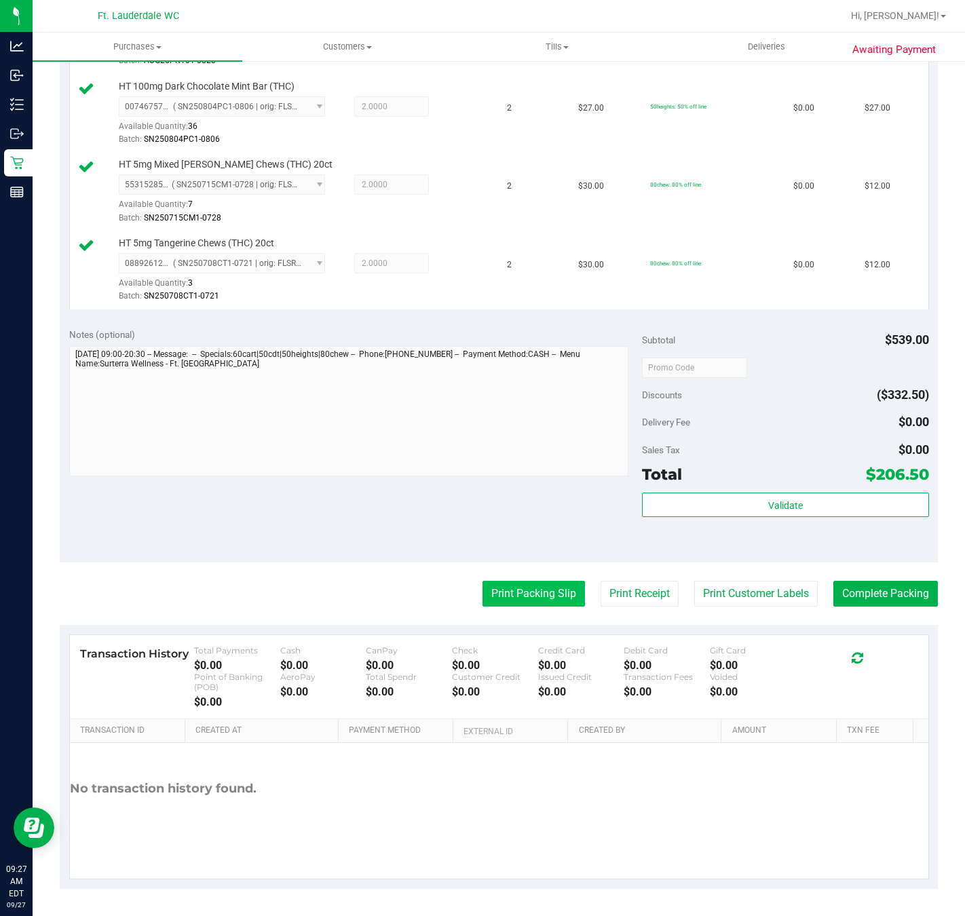
click at [540, 584] on button "Print Packing Slip" at bounding box center [533, 594] width 102 height 26
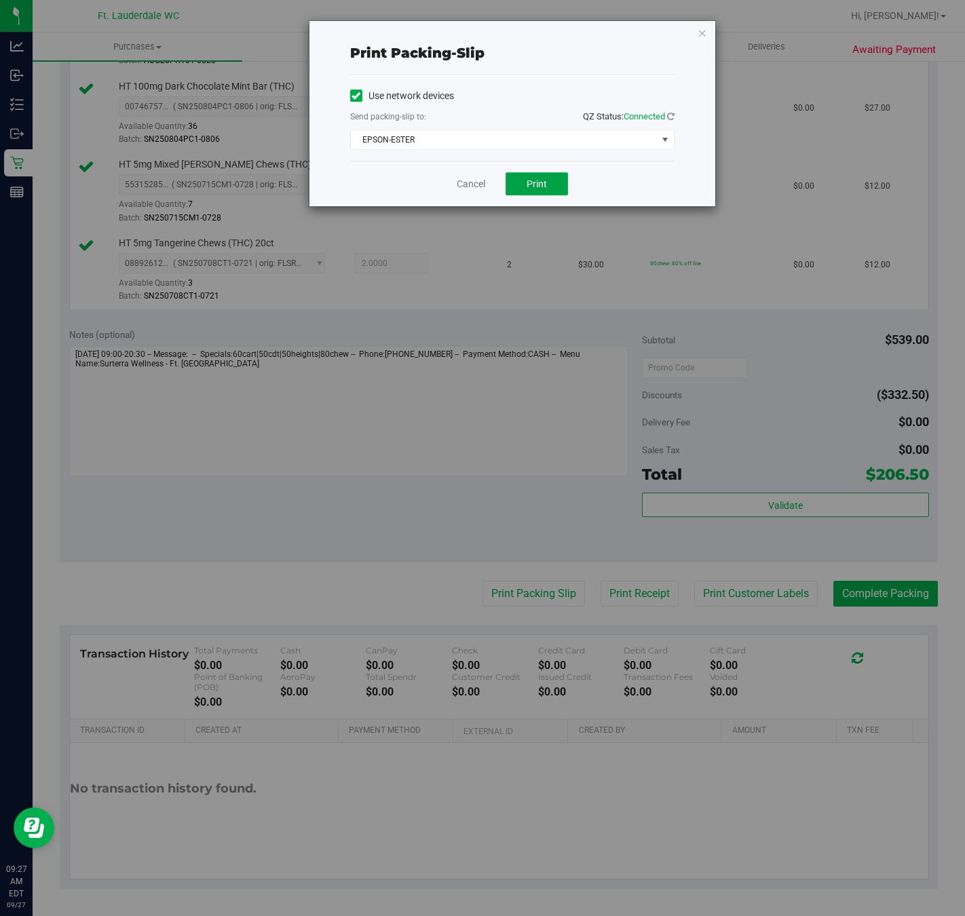
click at [558, 175] on button "Print" at bounding box center [536, 183] width 62 height 23
click at [460, 184] on link "Cancel" at bounding box center [471, 184] width 28 height 14
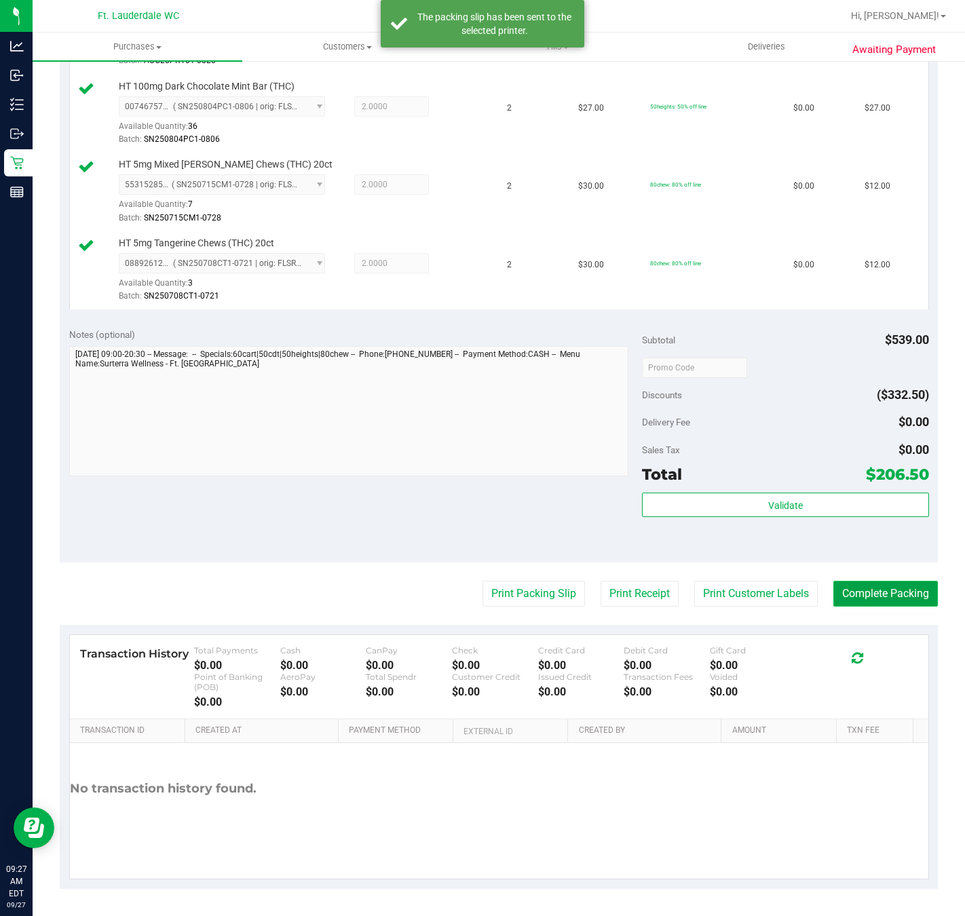
click at [860, 595] on button "Complete Packing" at bounding box center [885, 594] width 104 height 26
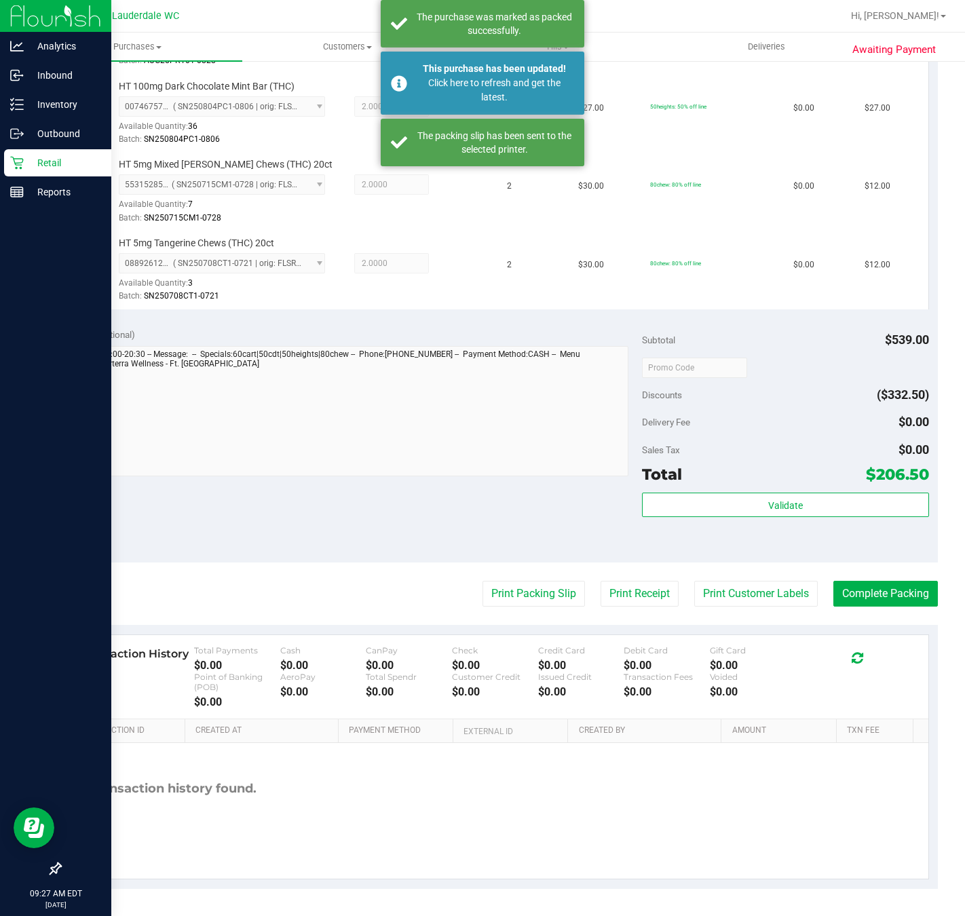
click at [26, 167] on p "Retail" at bounding box center [64, 163] width 81 height 16
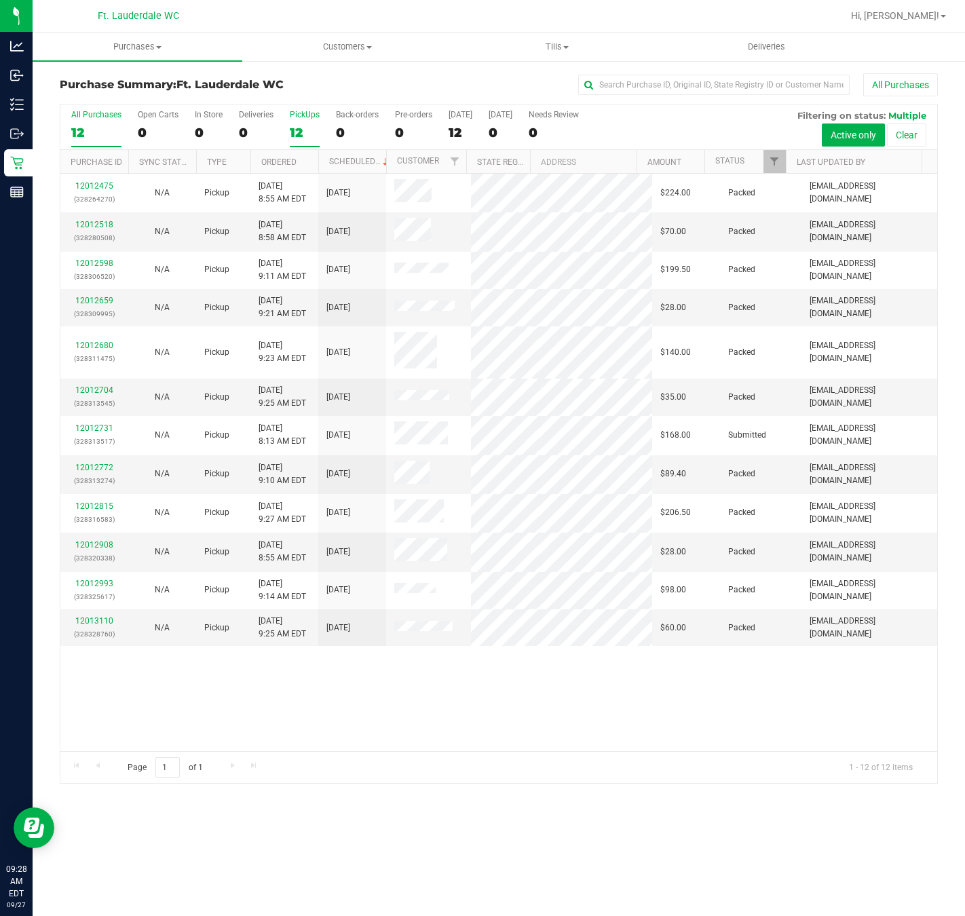
click at [300, 130] on div "12" at bounding box center [305, 133] width 30 height 16
click at [0, 0] on input "PickUps 12" at bounding box center [0, 0] width 0 height 0
click at [367, 695] on div "12012475 (328264270) N/A Pickup 9/27/2025 8:55 AM EDT 9/27/2025 $224.00 Packed …" at bounding box center [498, 462] width 877 height 577
click at [369, 672] on div "12012475 (328264270) N/A Pickup 9/27/2025 8:55 AM EDT 9/27/2025 $224.00 Packed …" at bounding box center [498, 462] width 877 height 577
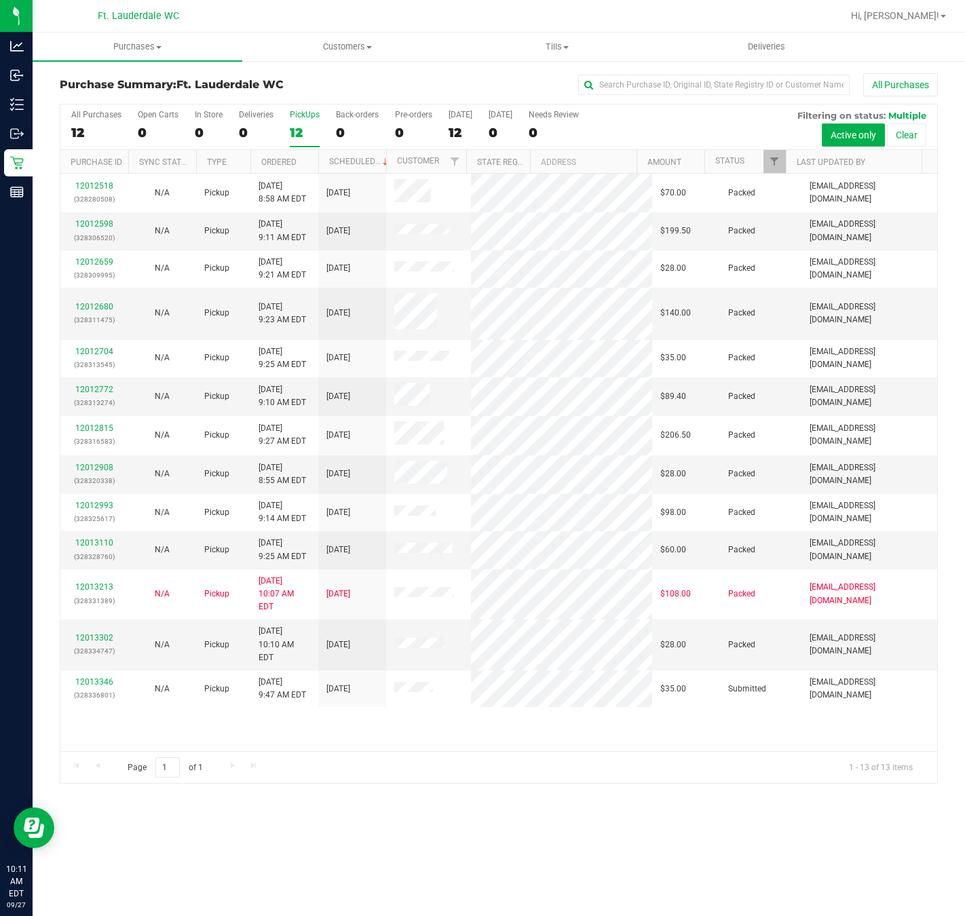
click at [448, 695] on div "12012518 (328280508) N/A Pickup 9/27/2025 8:58 AM EDT 9/27/2025 $70.00 Packed j…" at bounding box center [498, 462] width 877 height 577
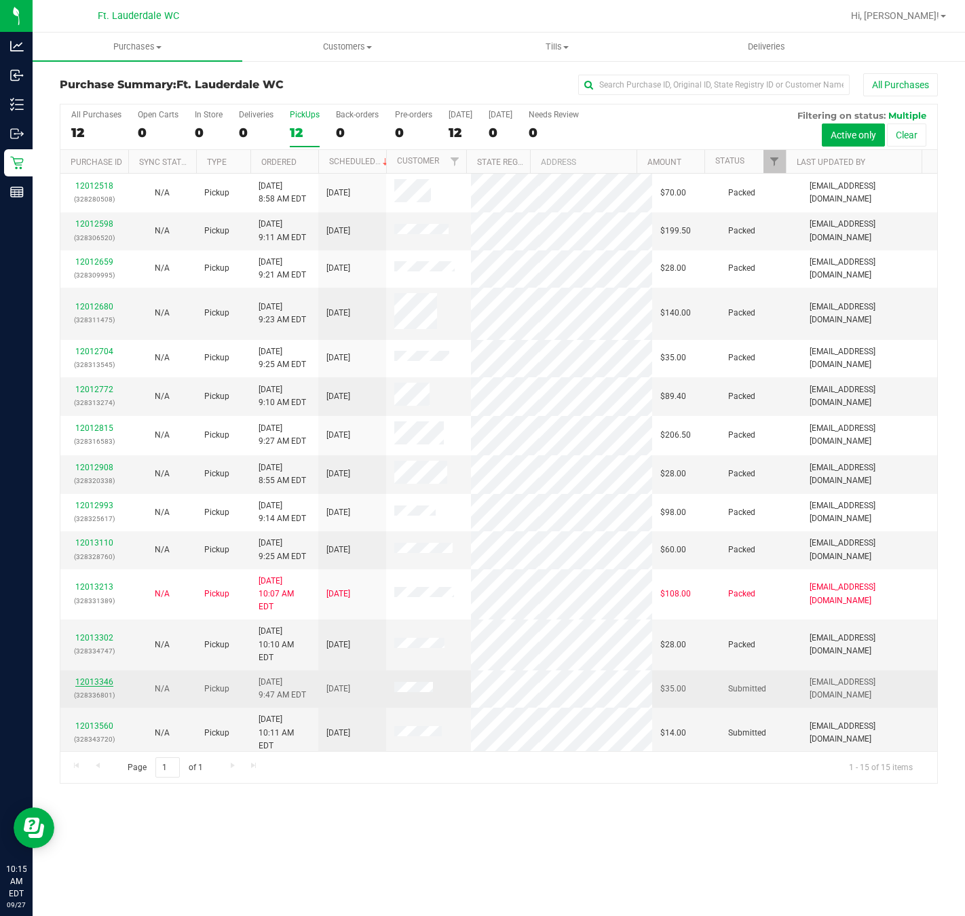
click at [84, 677] on link "12013346" at bounding box center [94, 681] width 38 height 9
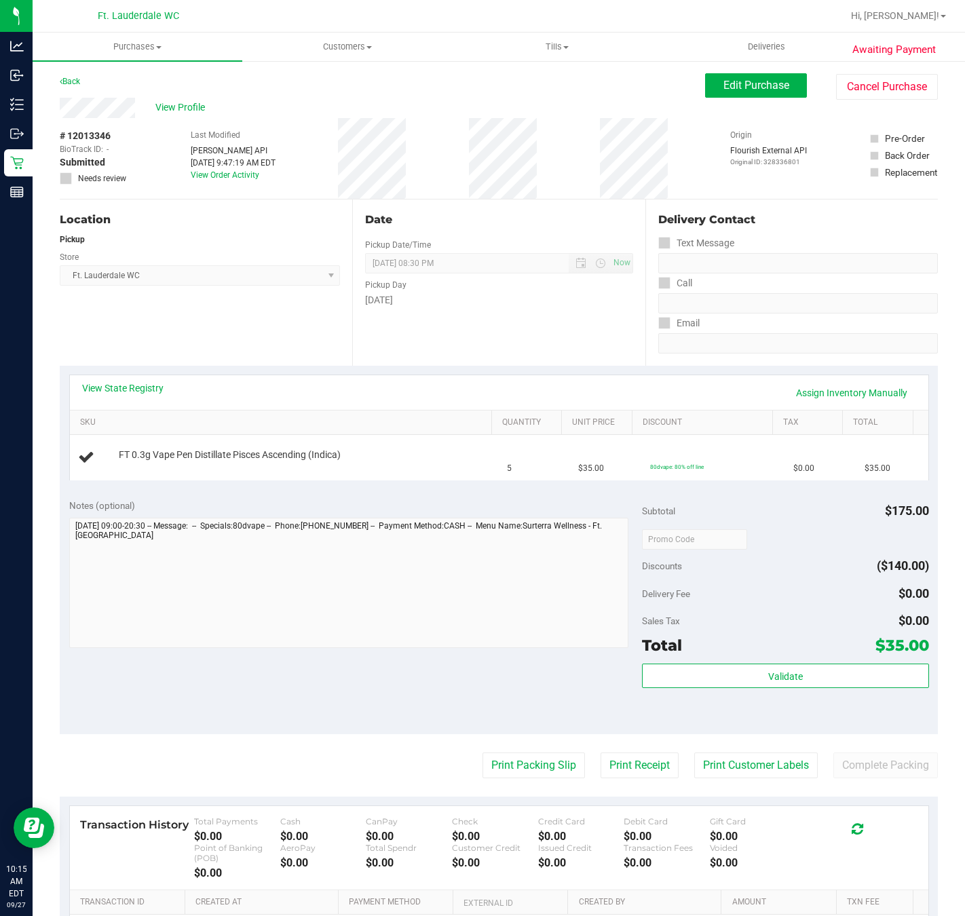
click at [406, 357] on div "Date Pickup Date/Time 09/27/2025 Now 09/27/2025 08:30 PM Now Pickup Day Saturday" at bounding box center [498, 282] width 292 height 166
click at [418, 349] on div "Date Pickup Date/Time 09/27/2025 Now 09/27/2025 08:30 PM Now Pickup Day Saturday" at bounding box center [498, 282] width 292 height 166
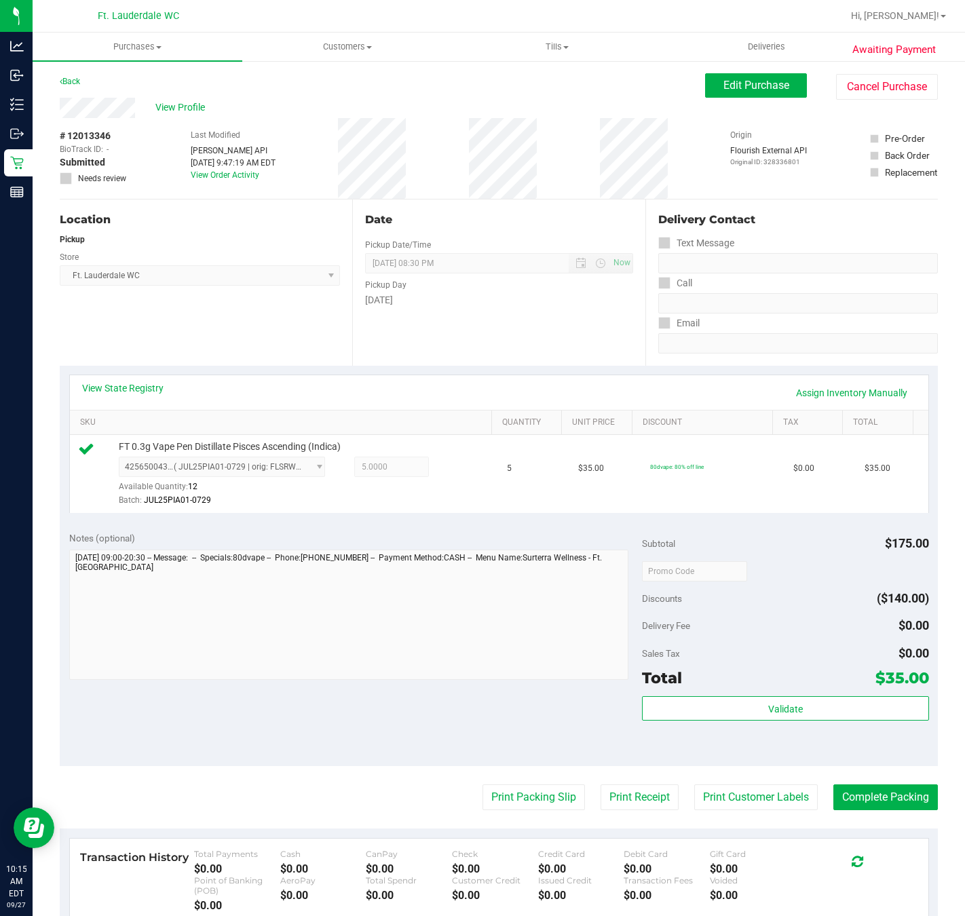
click at [699, 690] on div "Total $35.00" at bounding box center [785, 678] width 286 height 24
click at [705, 706] on button "Validate" at bounding box center [785, 708] width 286 height 24
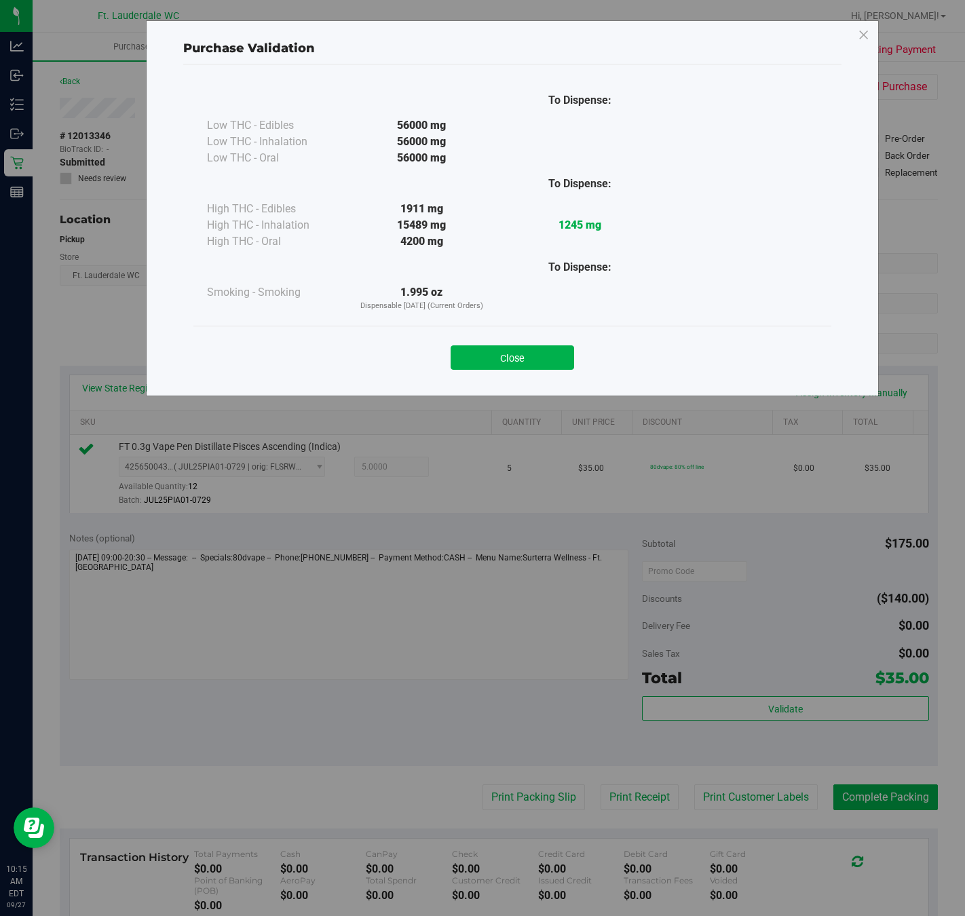
click at [509, 336] on div "Close" at bounding box center [512, 353] width 638 height 55
click at [513, 368] on button "Close" at bounding box center [511, 357] width 123 height 24
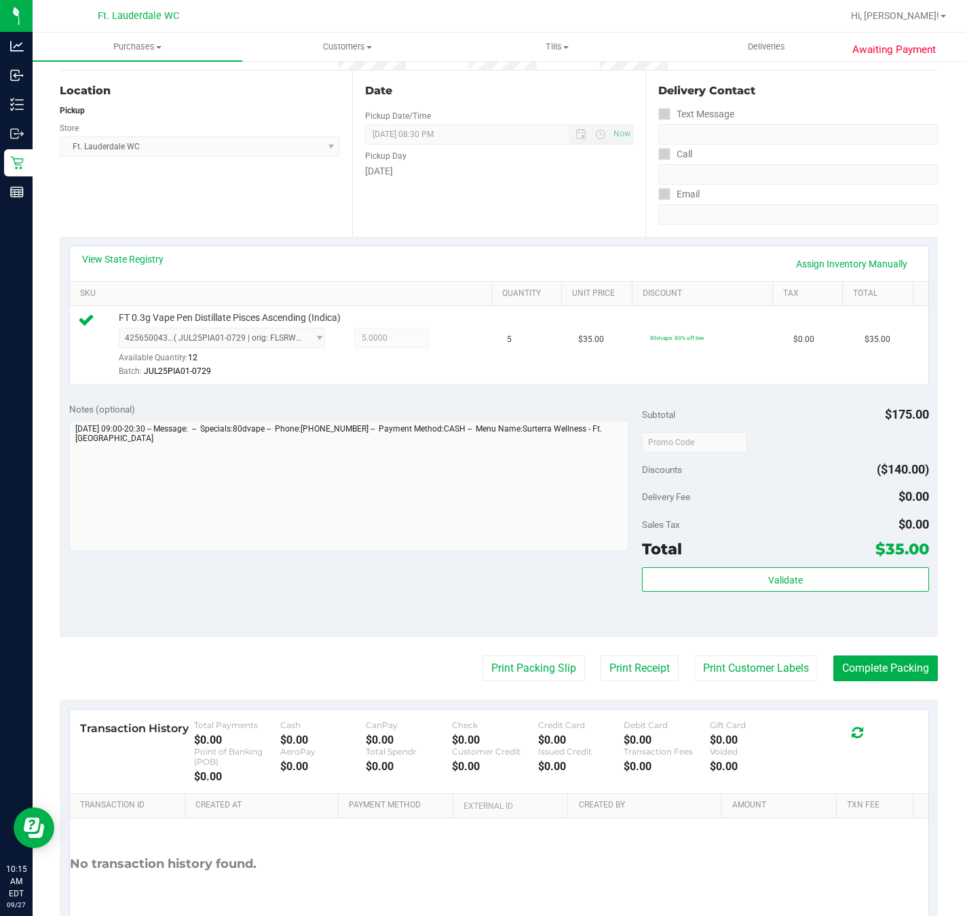
scroll to position [204, 0]
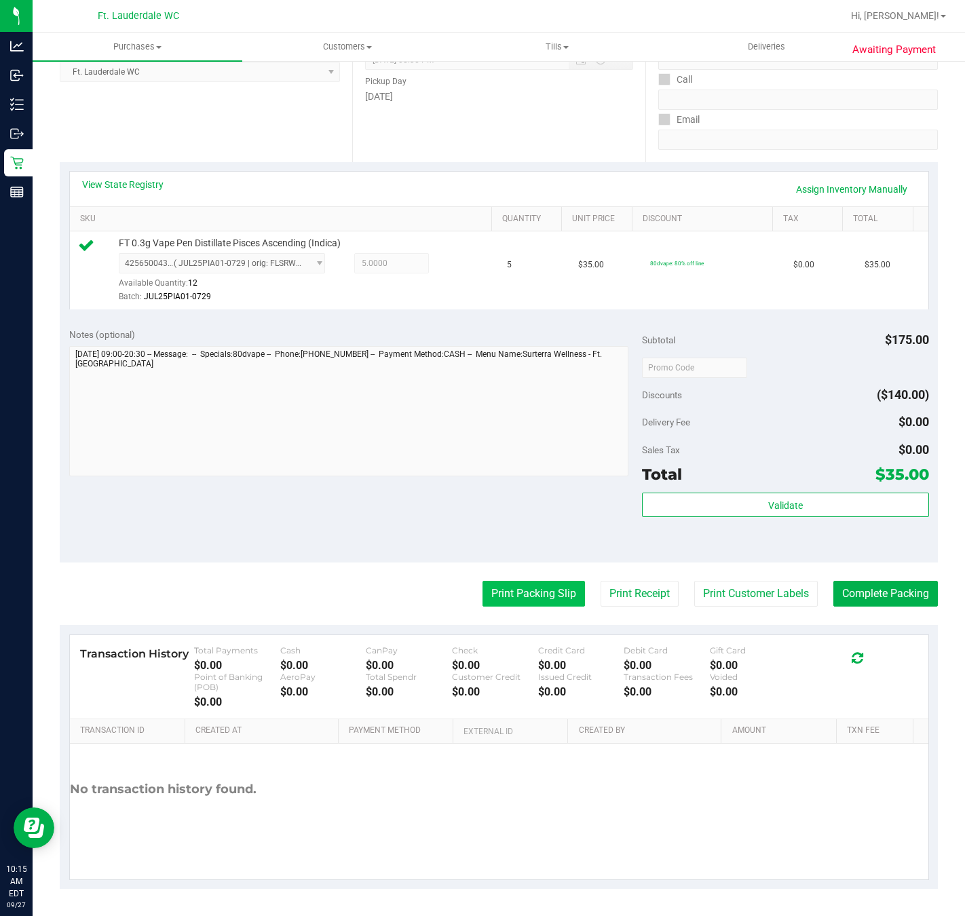
click at [488, 590] on button "Print Packing Slip" at bounding box center [533, 594] width 102 height 26
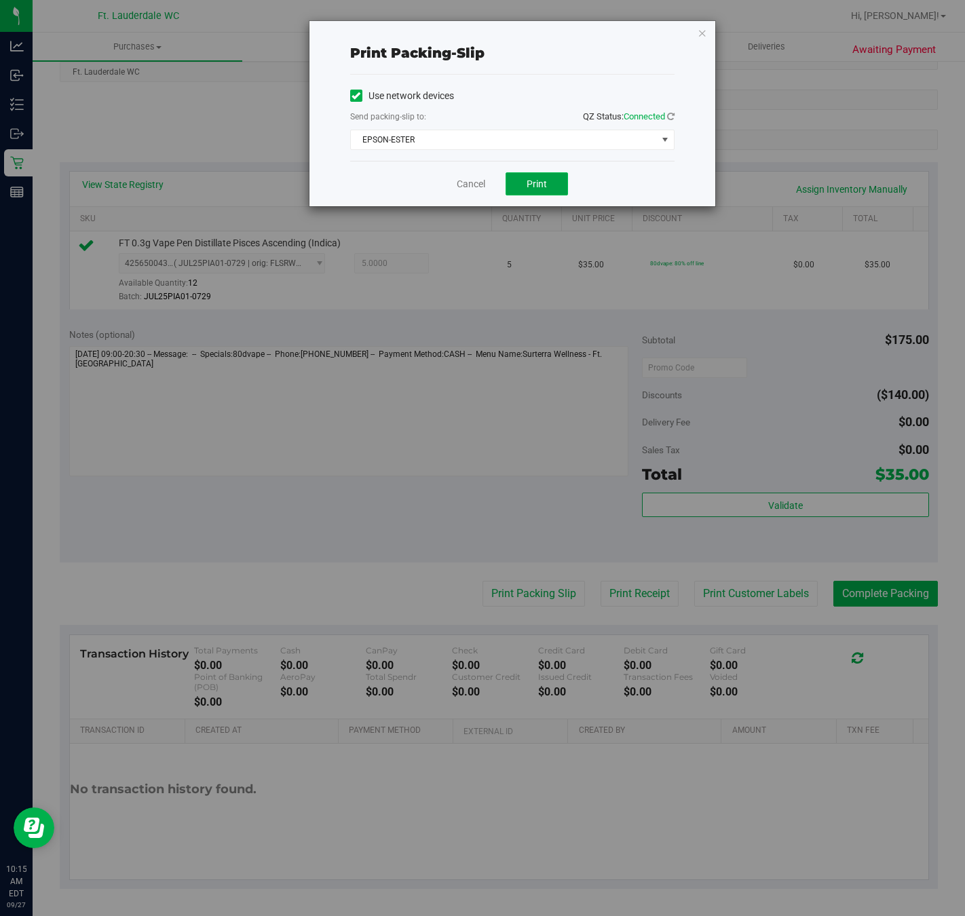
click at [535, 178] on button "Print" at bounding box center [536, 183] width 62 height 23
click at [468, 182] on link "Cancel" at bounding box center [471, 184] width 28 height 14
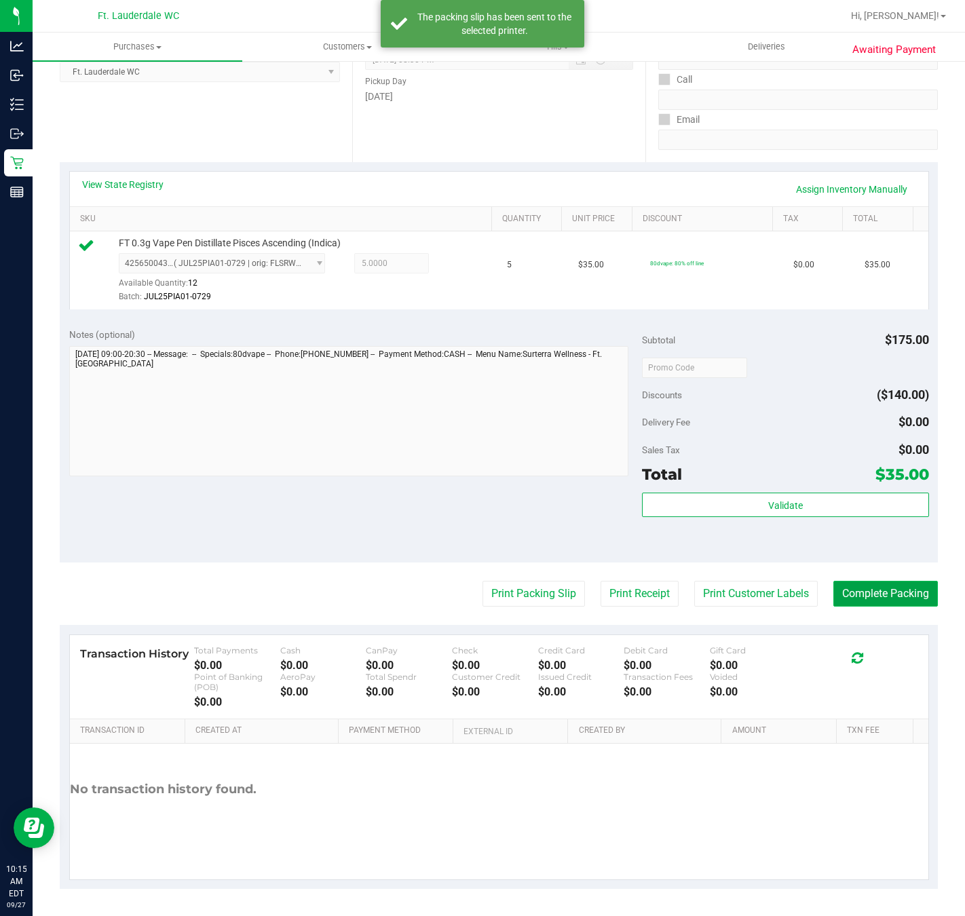
click at [870, 607] on button "Complete Packing" at bounding box center [885, 594] width 104 height 26
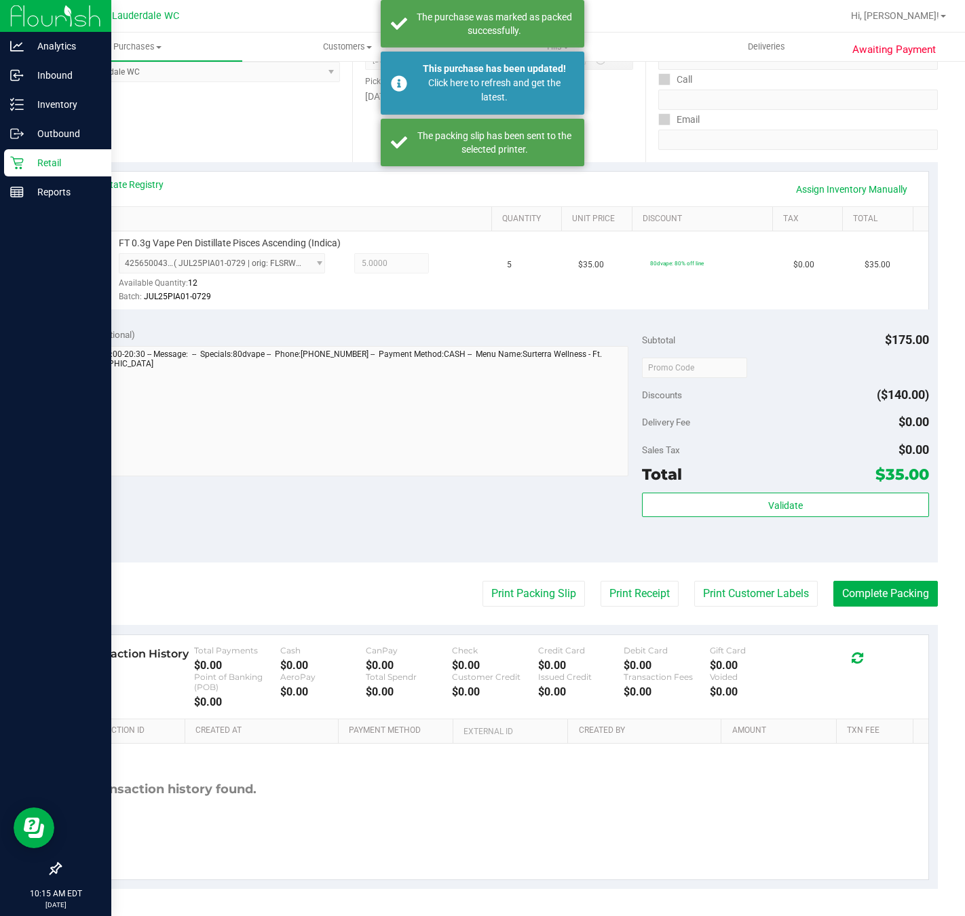
click at [21, 157] on icon at bounding box center [17, 163] width 14 height 14
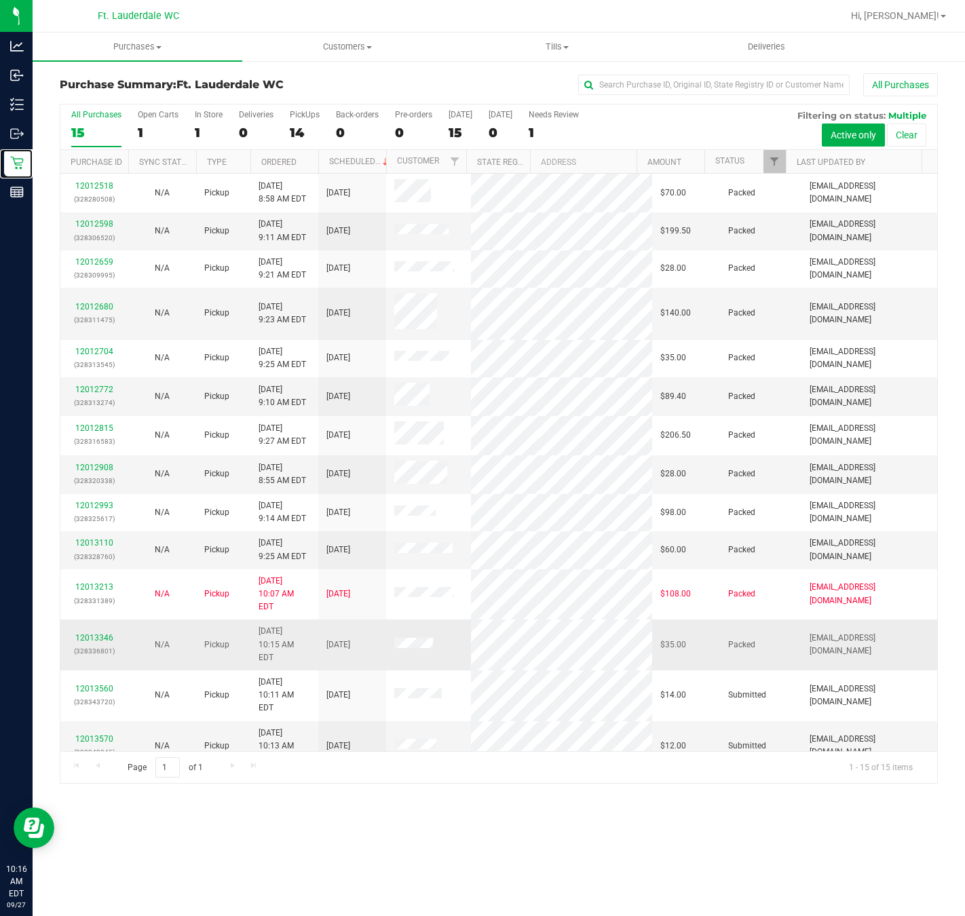
scroll to position [3, 0]
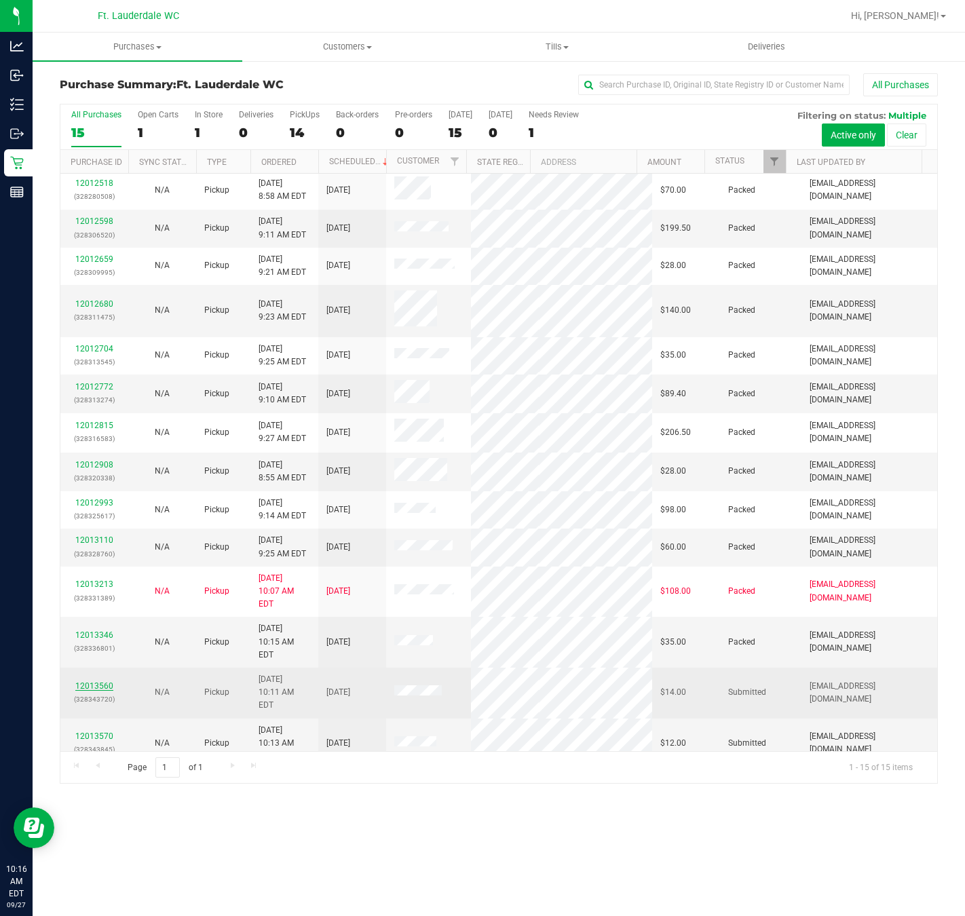
click at [94, 681] on link "12013560" at bounding box center [94, 685] width 38 height 9
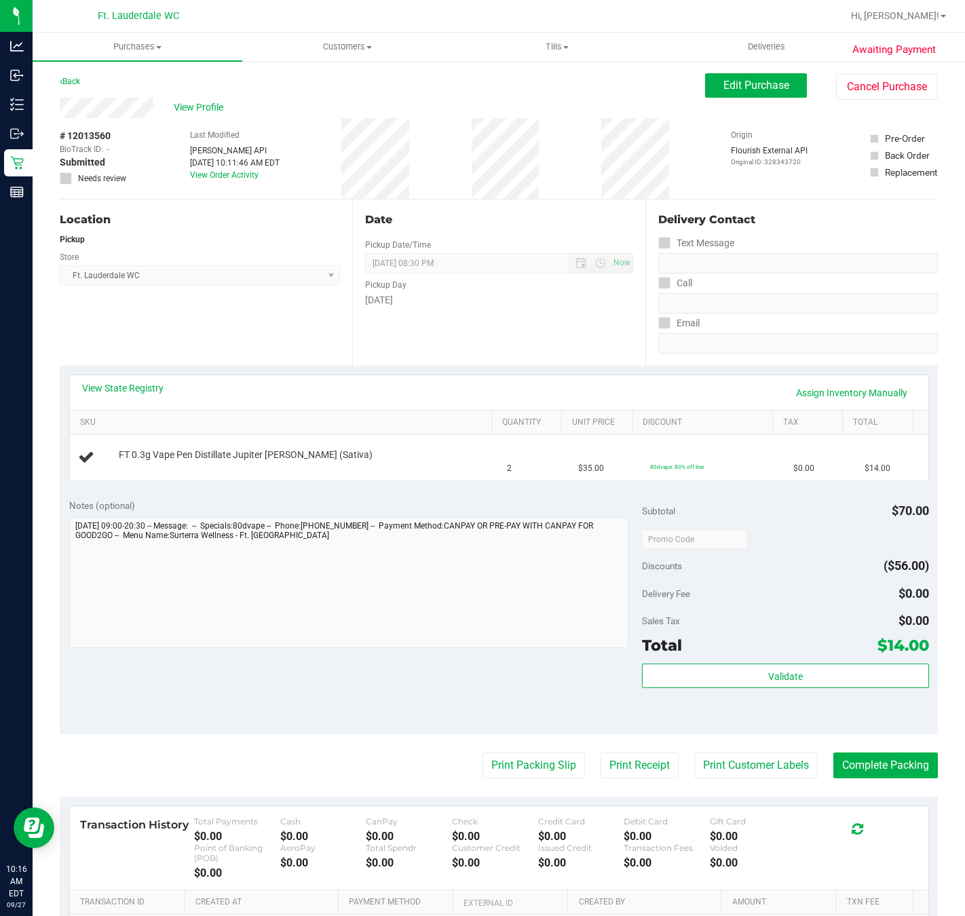
click at [495, 356] on div "Date Pickup Date/Time 09/27/2025 Now 09/27/2025 08:30 PM Now Pickup Day Saturday" at bounding box center [498, 282] width 292 height 166
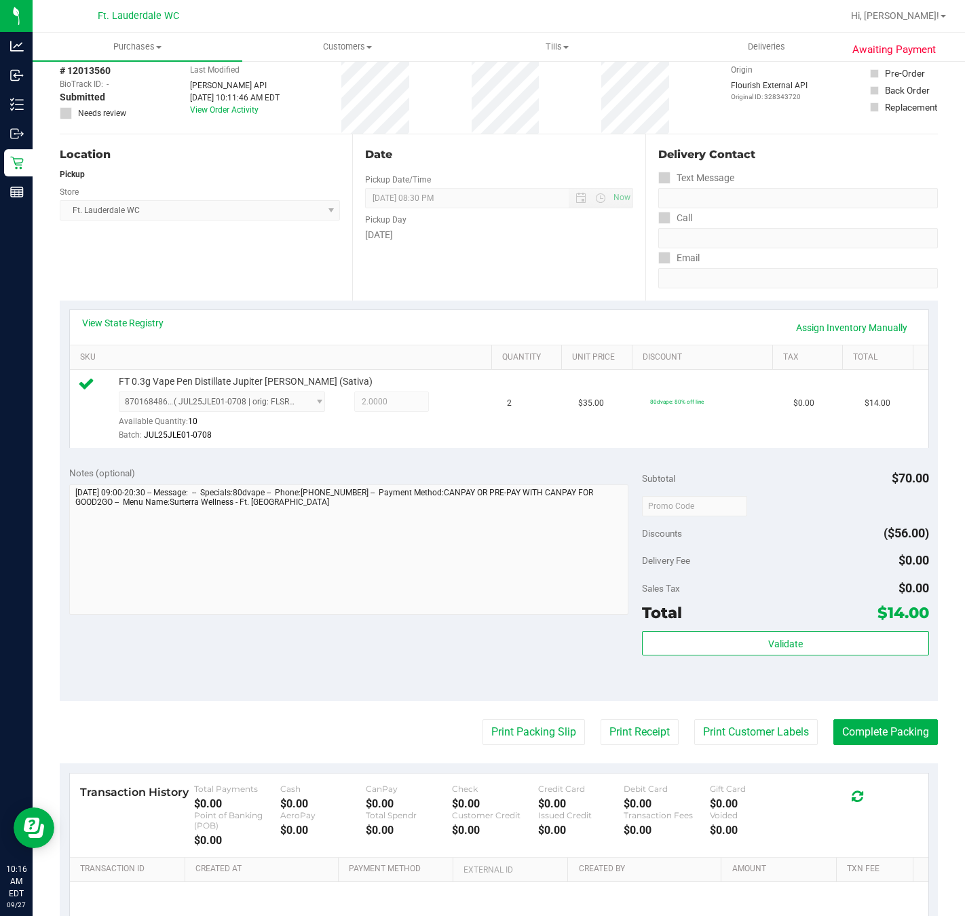
scroll to position [102, 0]
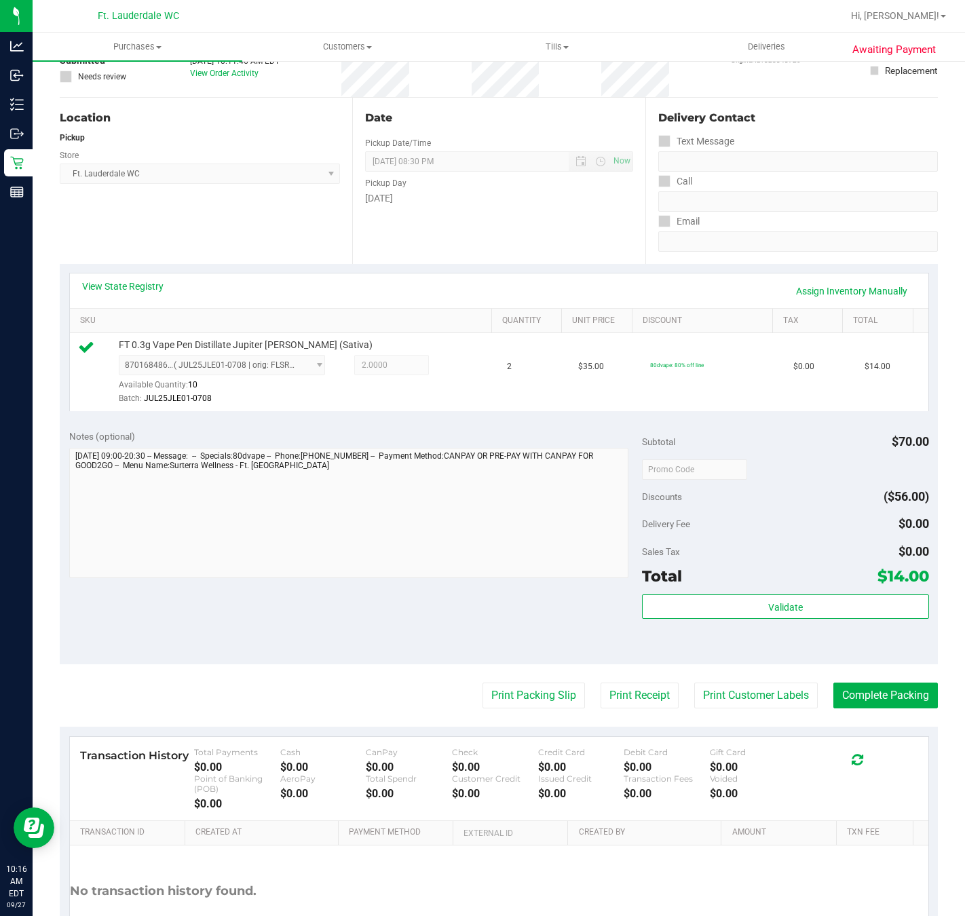
click at [703, 620] on div "Validate" at bounding box center [785, 607] width 286 height 26
click at [712, 609] on button "Validate" at bounding box center [785, 606] width 286 height 24
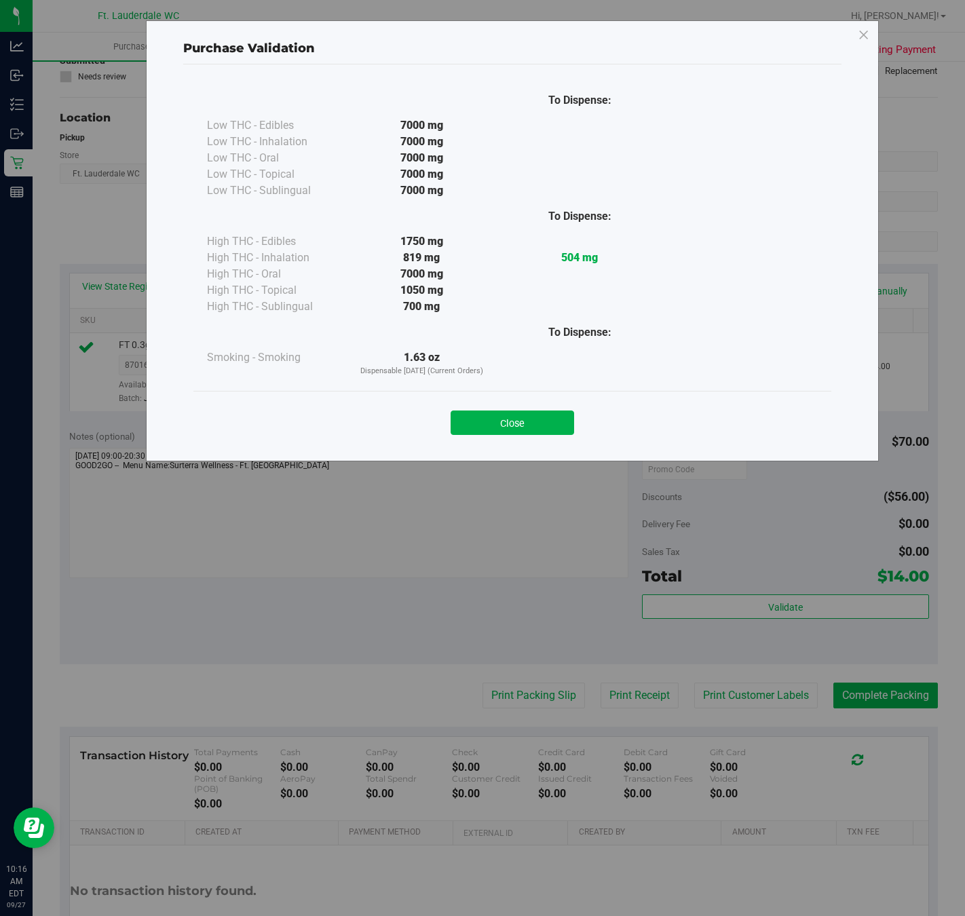
click at [477, 405] on div "Close" at bounding box center [512, 419] width 617 height 34
click at [476, 407] on div "Close" at bounding box center [512, 419] width 617 height 34
click at [473, 418] on button "Close" at bounding box center [511, 422] width 123 height 24
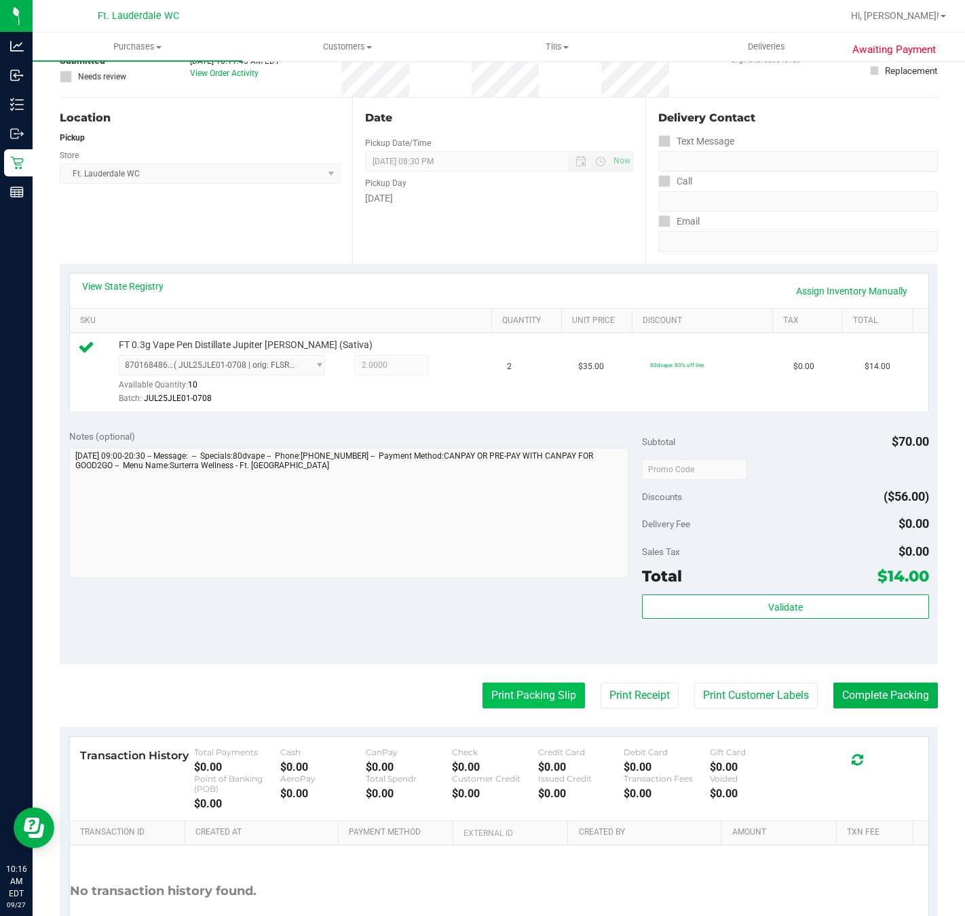
click at [482, 708] on button "Print Packing Slip" at bounding box center [533, 695] width 102 height 26
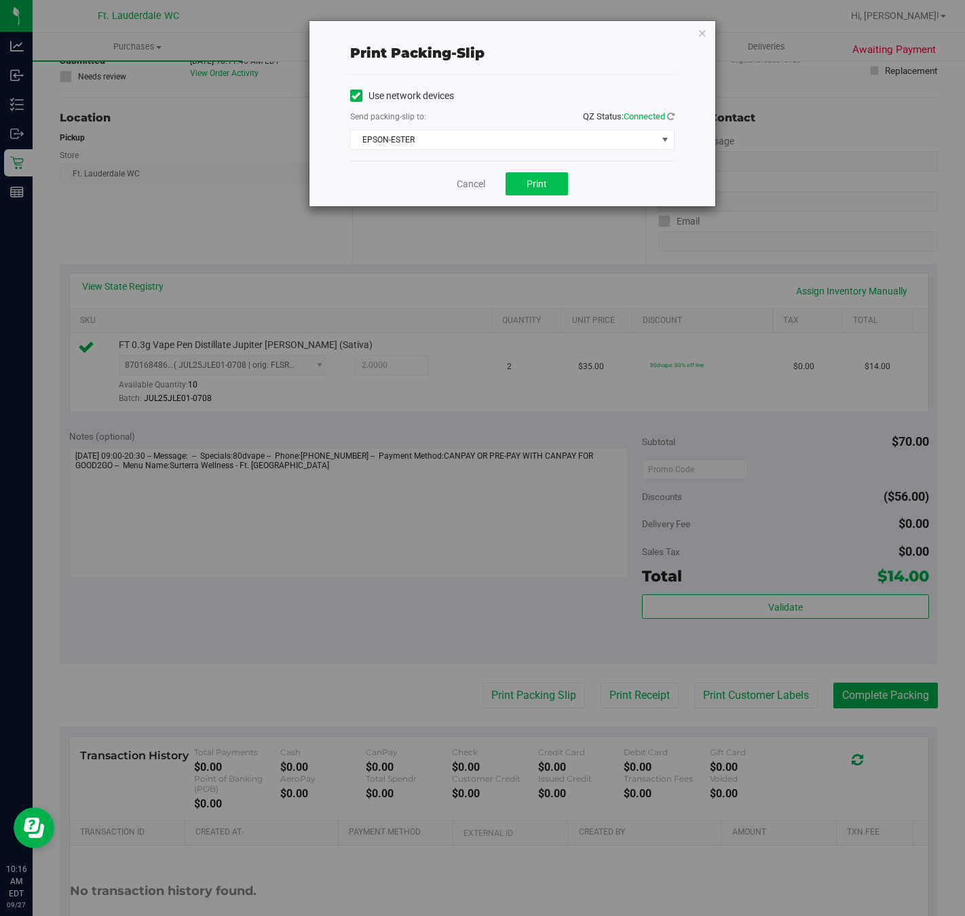
drag, startPoint x: 533, startPoint y: 208, endPoint x: 533, endPoint y: 188, distance: 19.7
click at [533, 201] on div "Cancel Print" at bounding box center [512, 183] width 324 height 45
click at [533, 188] on span "Print" at bounding box center [536, 183] width 20 height 11
click at [457, 184] on link "Cancel" at bounding box center [471, 184] width 28 height 14
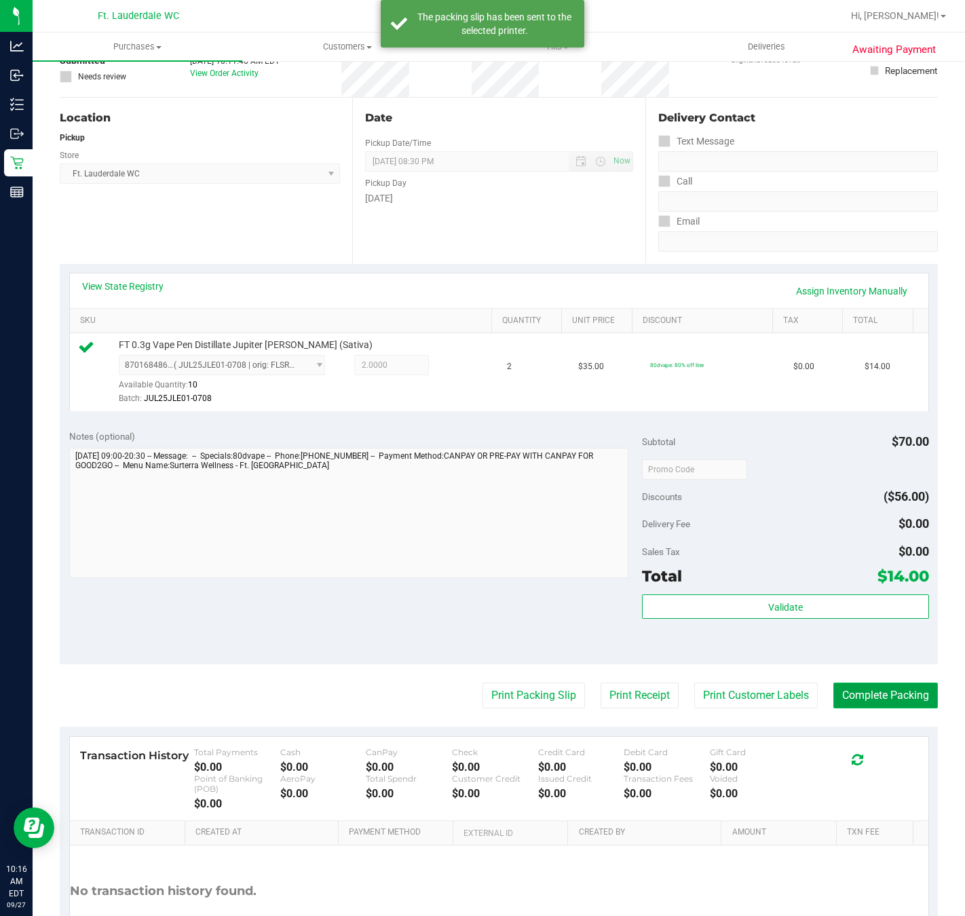
click at [874, 689] on button "Complete Packing" at bounding box center [885, 695] width 104 height 26
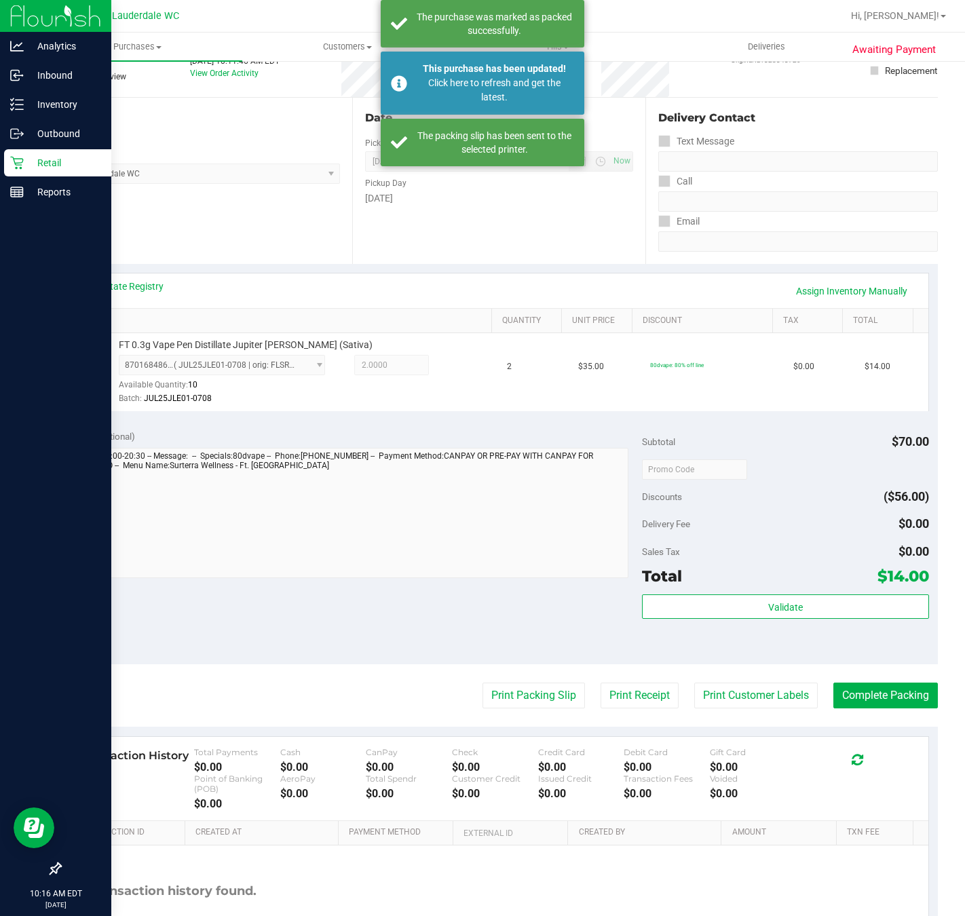
click at [26, 166] on p "Retail" at bounding box center [64, 163] width 81 height 16
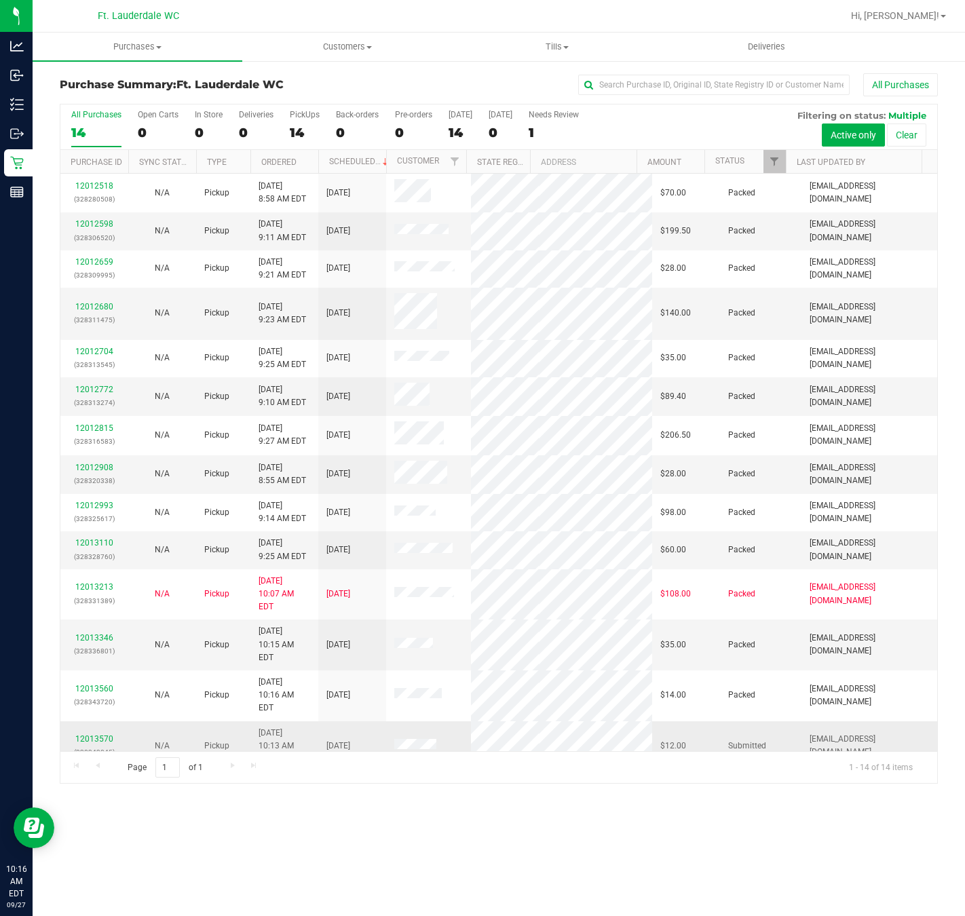
click at [199, 721] on td "Pickup" at bounding box center [223, 746] width 54 height 50
click at [80, 734] on link "12013570" at bounding box center [94, 738] width 38 height 9
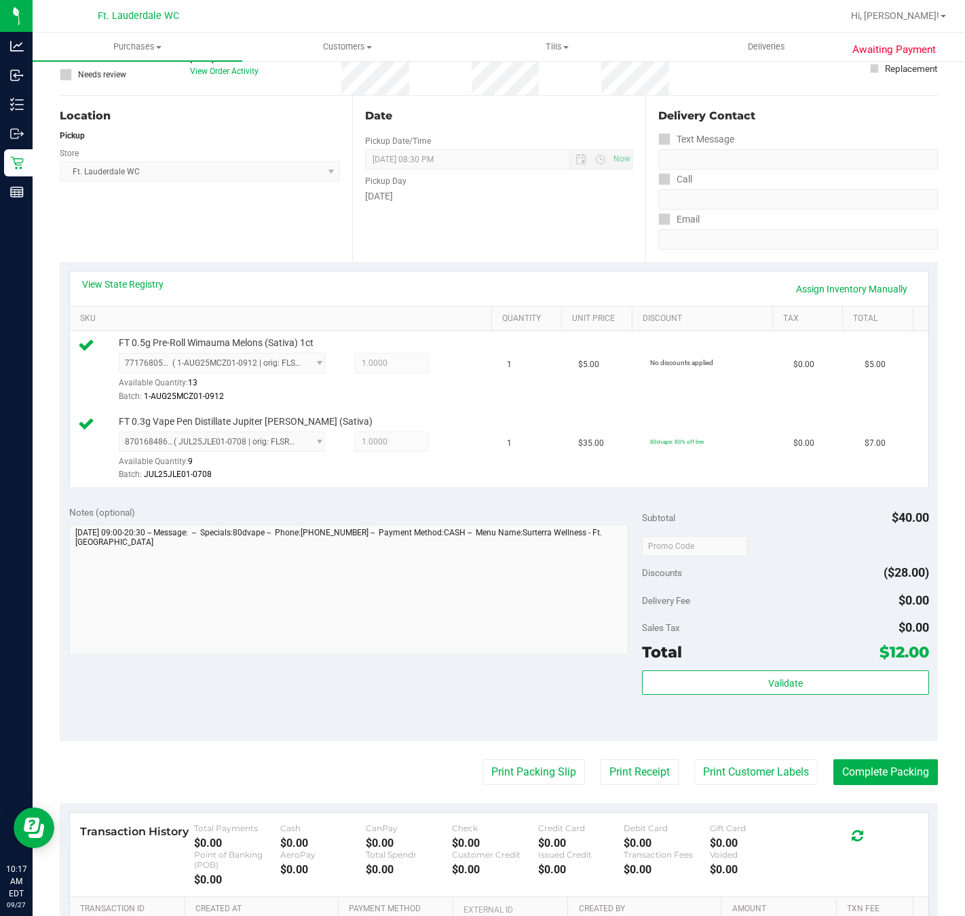
scroll to position [204, 0]
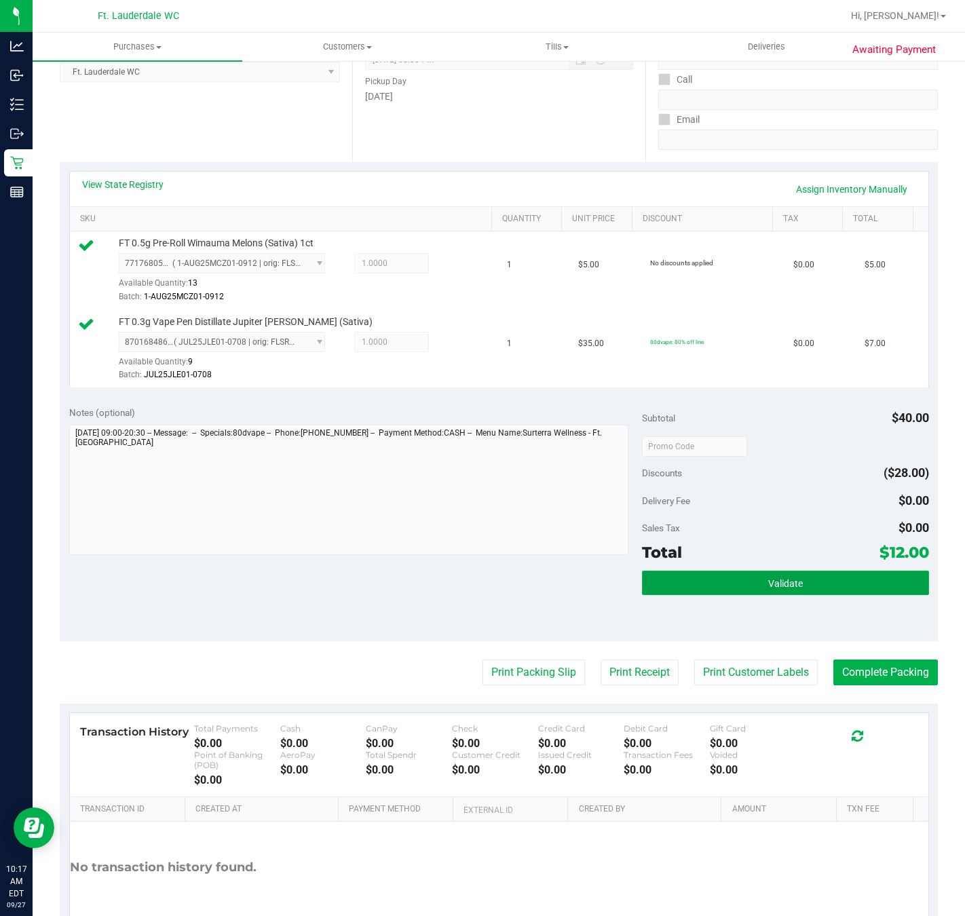
click at [786, 595] on button "Validate" at bounding box center [785, 583] width 286 height 24
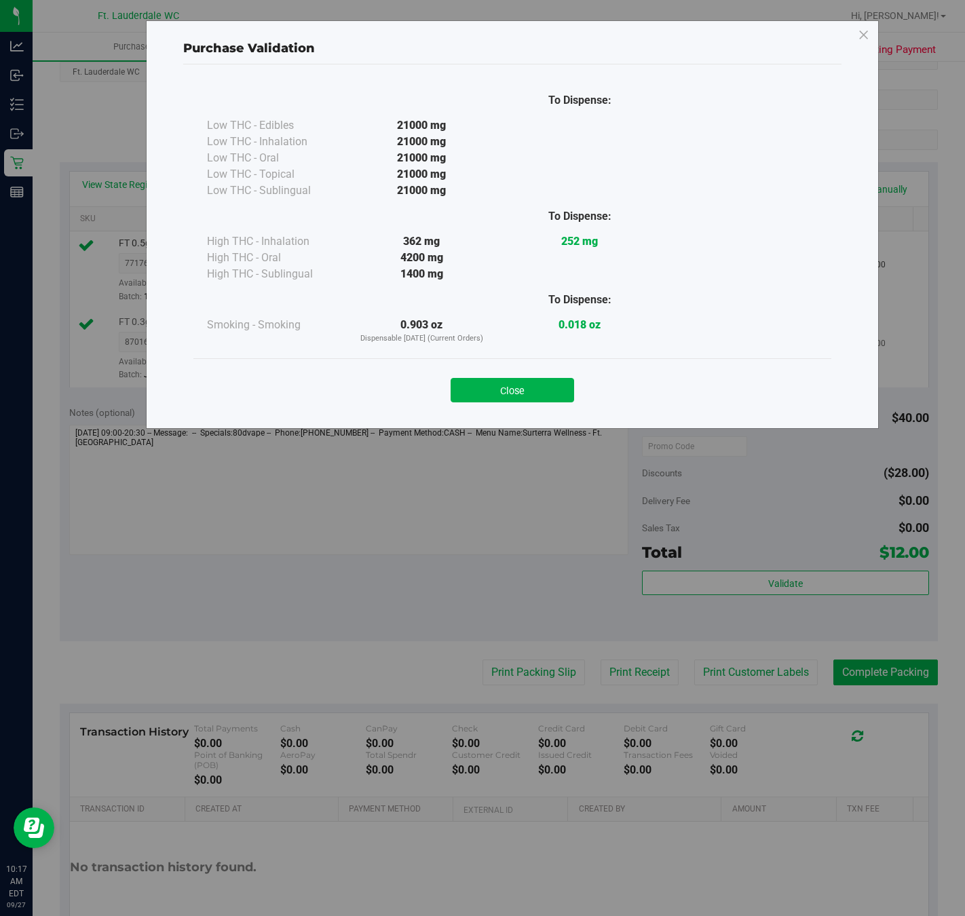
drag, startPoint x: 573, startPoint y: 379, endPoint x: 570, endPoint y: 385, distance: 7.3
click at [571, 385] on button "Close" at bounding box center [511, 390] width 123 height 24
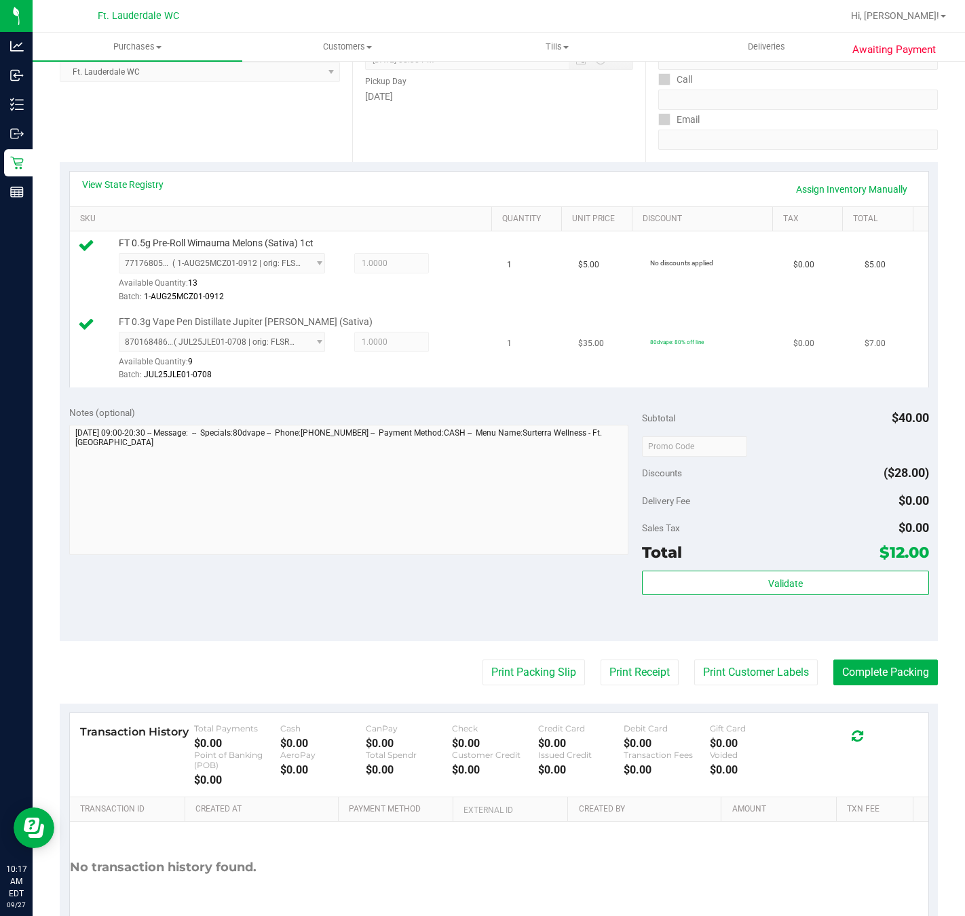
click at [570, 385] on td "$35.00" at bounding box center [605, 349] width 71 height 78
click at [533, 678] on button "Print Packing Slip" at bounding box center [533, 672] width 102 height 26
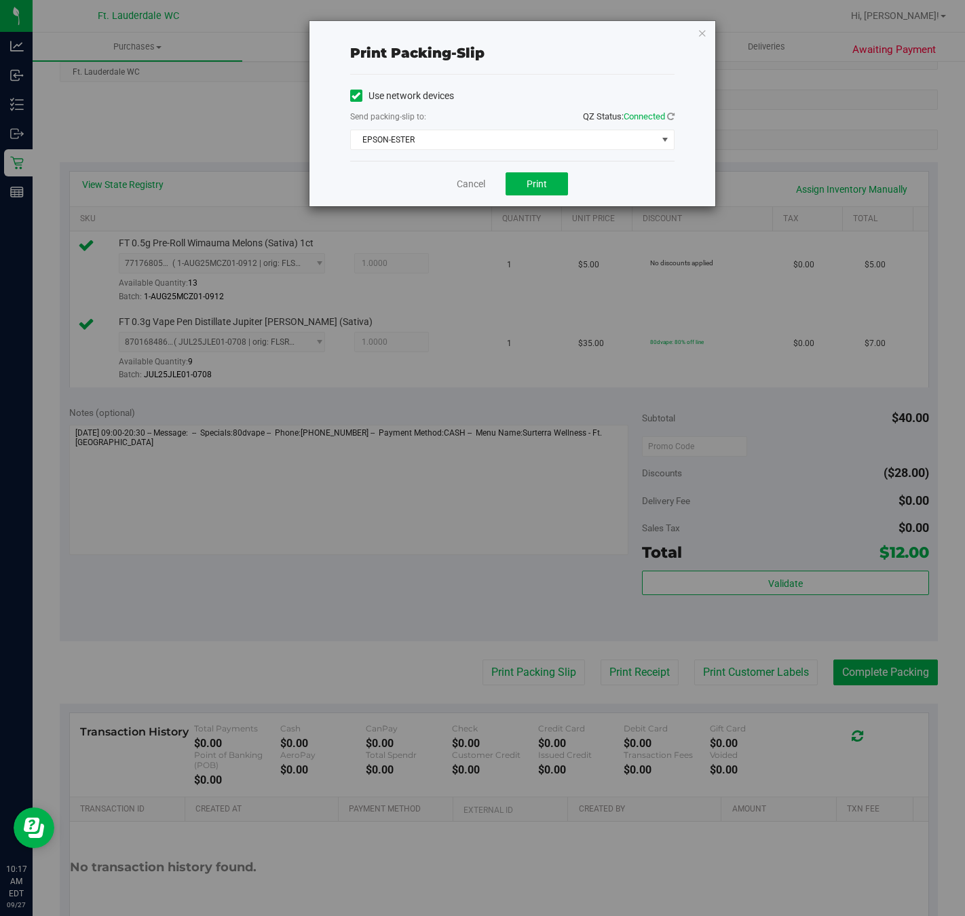
click at [541, 172] on div "Cancel Print" at bounding box center [512, 183] width 324 height 45
click at [519, 181] on button "Print" at bounding box center [536, 183] width 62 height 23
click at [465, 179] on link "Cancel" at bounding box center [471, 184] width 28 height 14
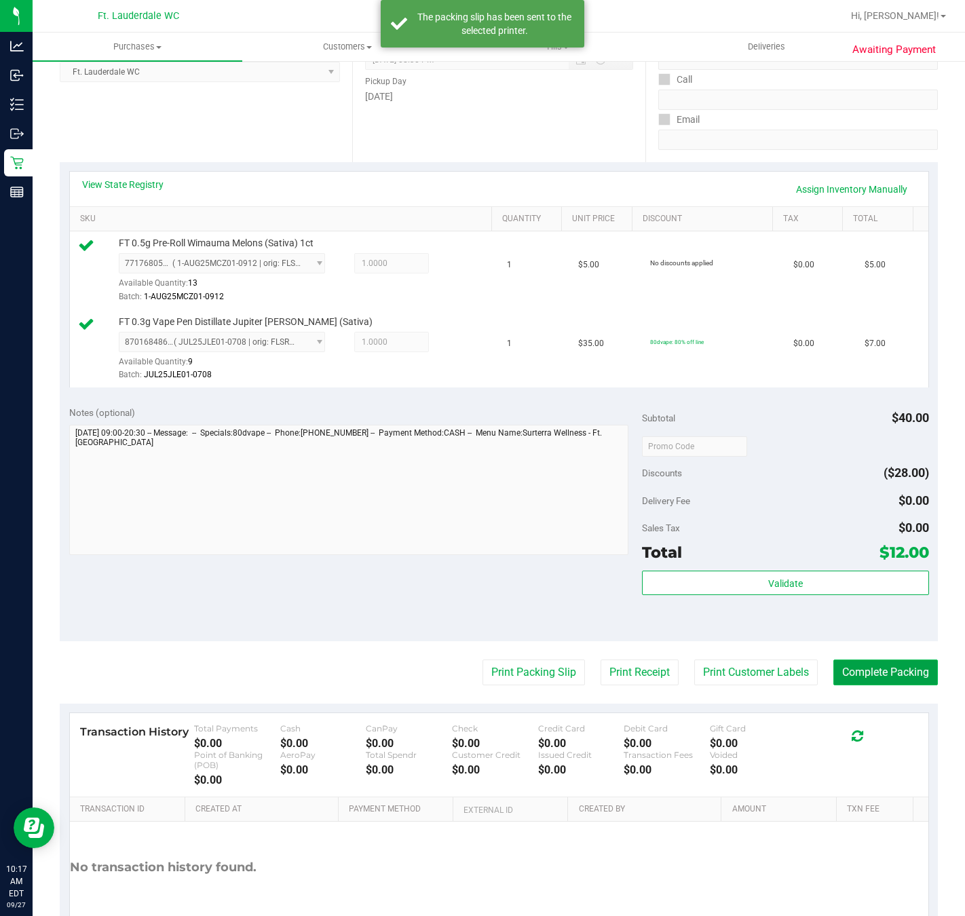
click at [900, 668] on button "Complete Packing" at bounding box center [885, 672] width 104 height 26
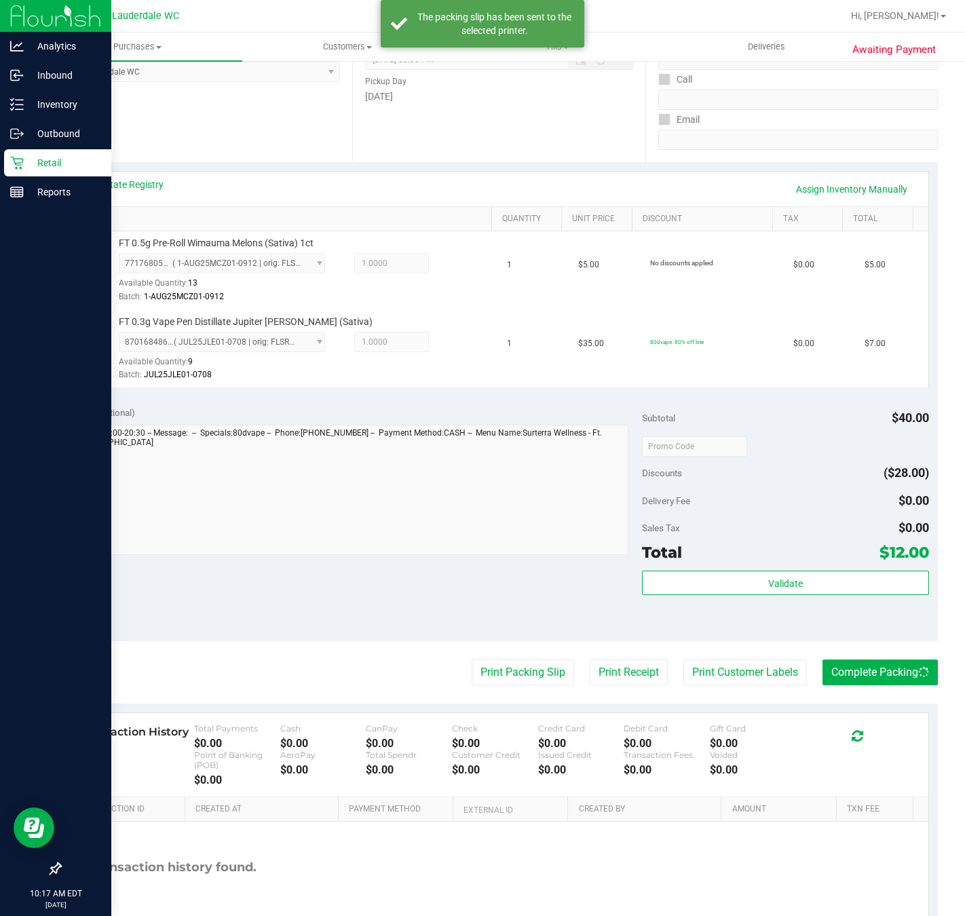
click at [25, 164] on p "Retail" at bounding box center [64, 163] width 81 height 16
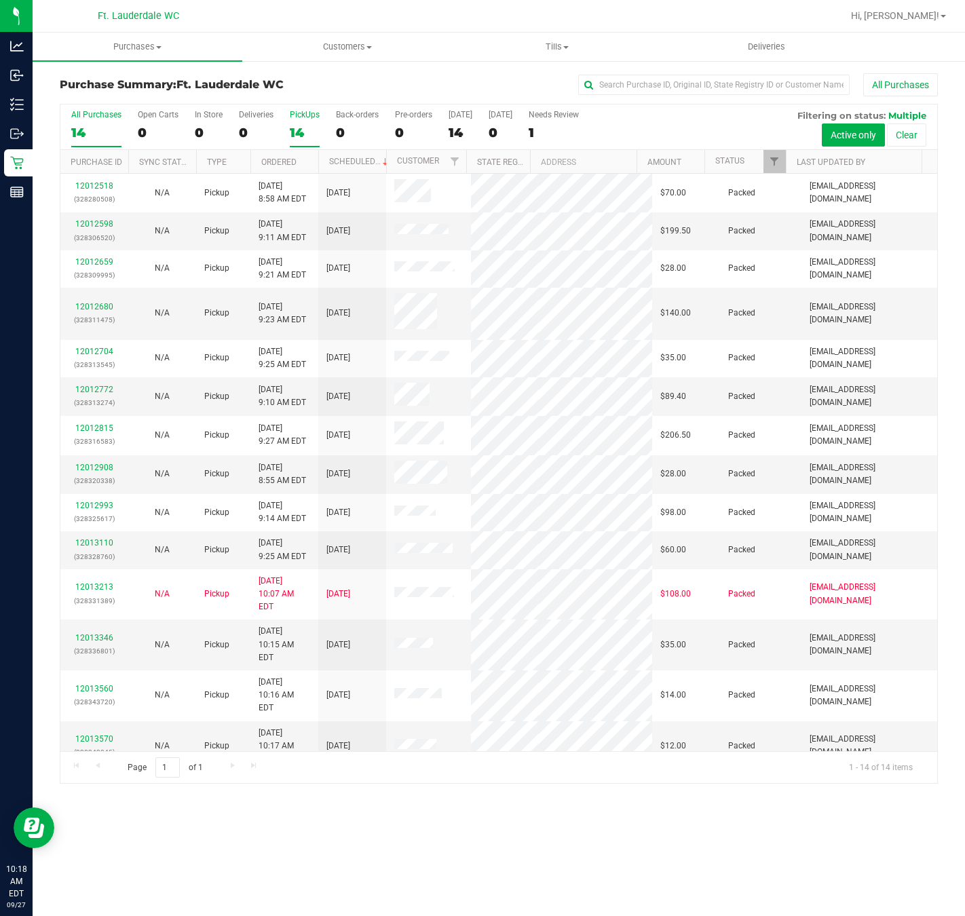
click at [307, 119] on div "PickUps" at bounding box center [305, 114] width 30 height 9
click at [0, 0] on input "PickUps 14" at bounding box center [0, 0] width 0 height 0
click at [589, 762] on div "Page 1 of 1 1 - 14 of 14 items" at bounding box center [498, 767] width 877 height 33
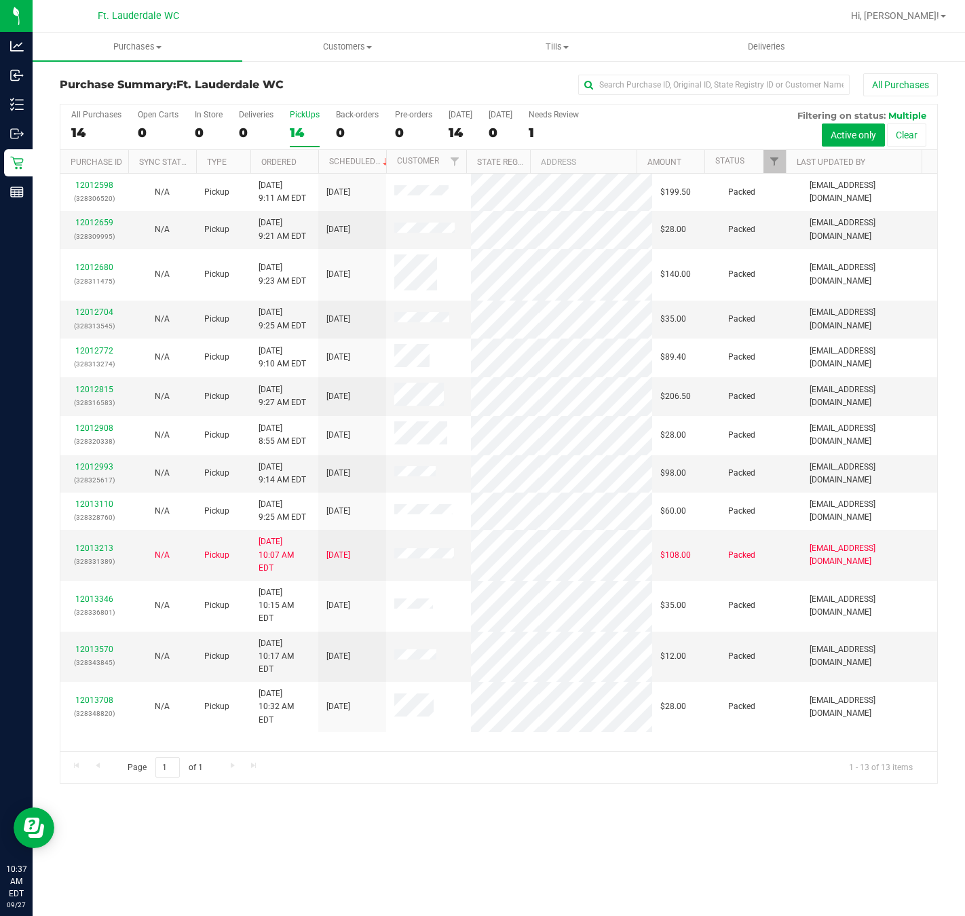
click at [446, 725] on div "12012598 (328306520) N/A Pickup 9/27/2025 9:11 AM EDT 9/27/2025 $199.50 Packed …" at bounding box center [498, 462] width 877 height 577
click at [305, 118] on div "PickUps" at bounding box center [305, 114] width 30 height 9
click at [0, 0] on input "PickUps 14" at bounding box center [0, 0] width 0 height 0
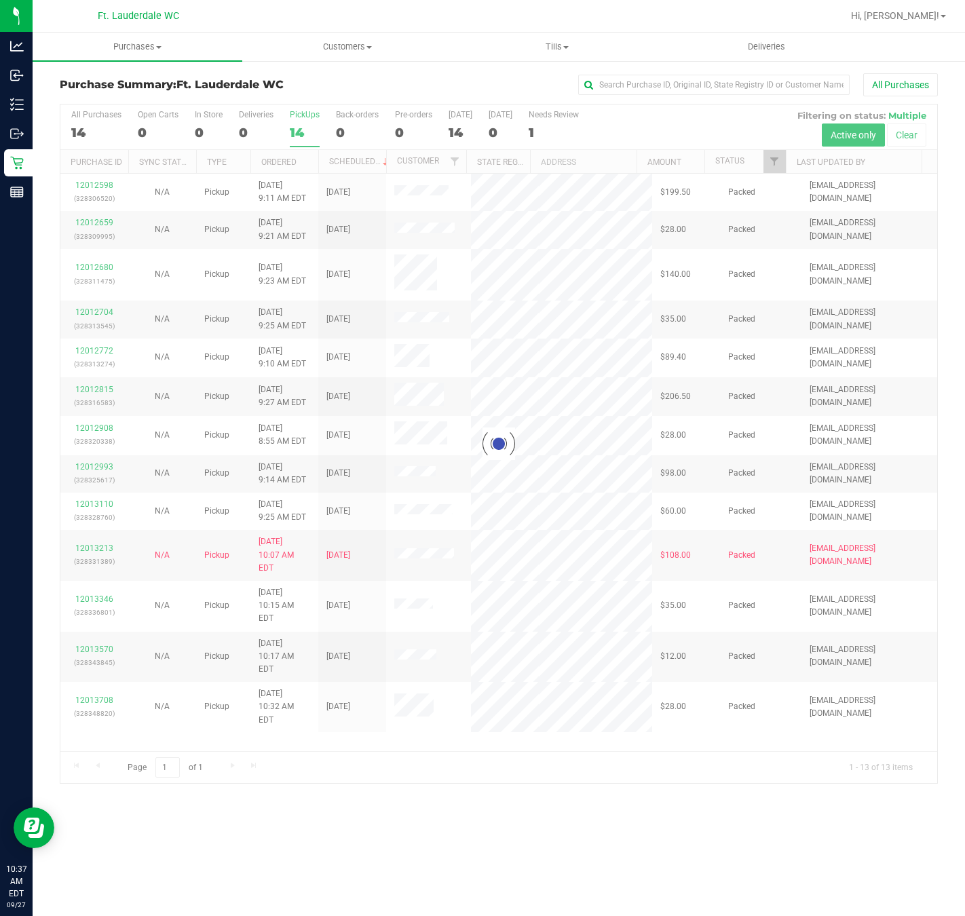
click at [265, 115] on div at bounding box center [498, 443] width 877 height 678
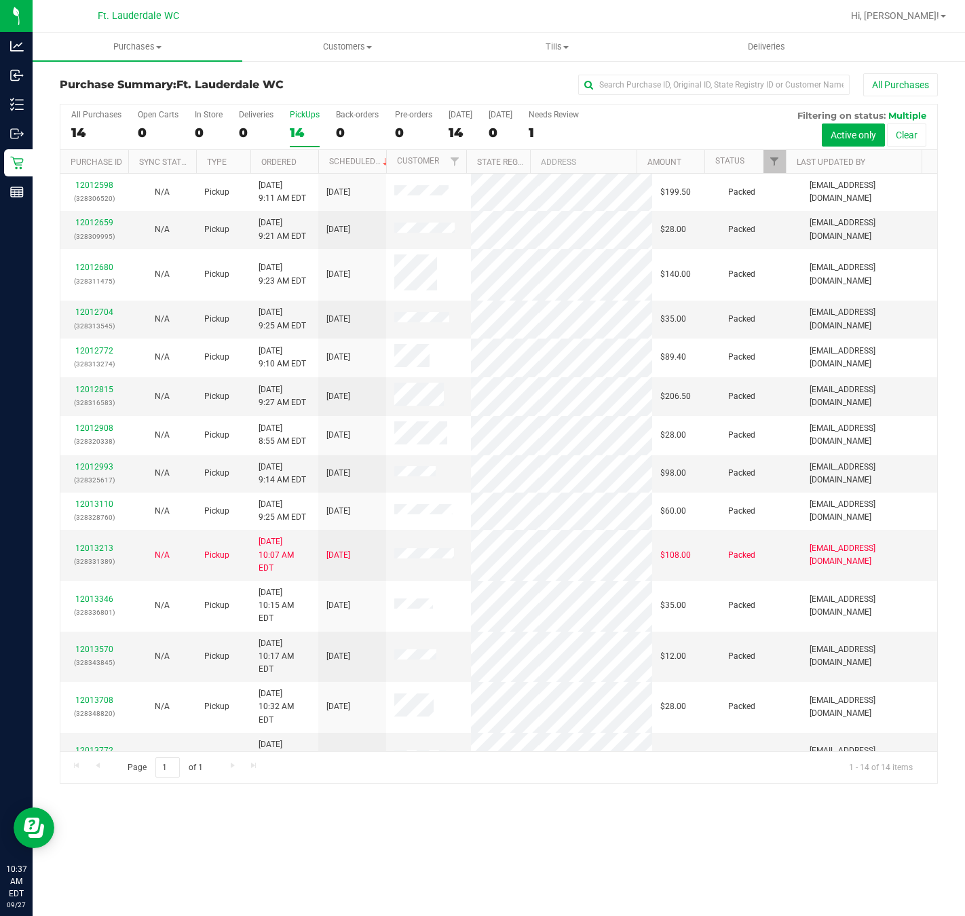
click at [304, 135] on div "14" at bounding box center [305, 133] width 30 height 16
click at [0, 0] on input "PickUps 14" at bounding box center [0, 0] width 0 height 0
click at [486, 758] on div "Page 1 of 1 1 - 14 of 14 items" at bounding box center [498, 767] width 877 height 33
click at [96, 746] on link "12013772" at bounding box center [94, 750] width 38 height 9
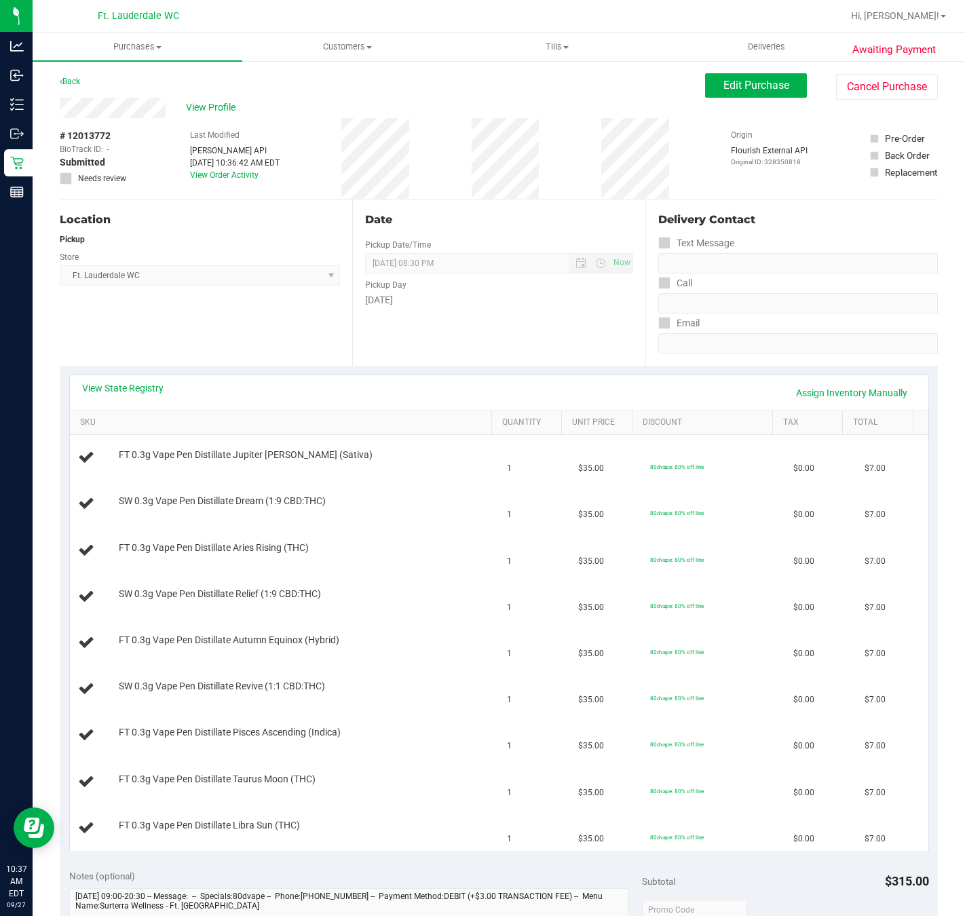
click at [121, 377] on div "View State Registry Assign Inventory Manually" at bounding box center [499, 392] width 858 height 35
click at [124, 389] on link "View State Registry" at bounding box center [122, 388] width 81 height 14
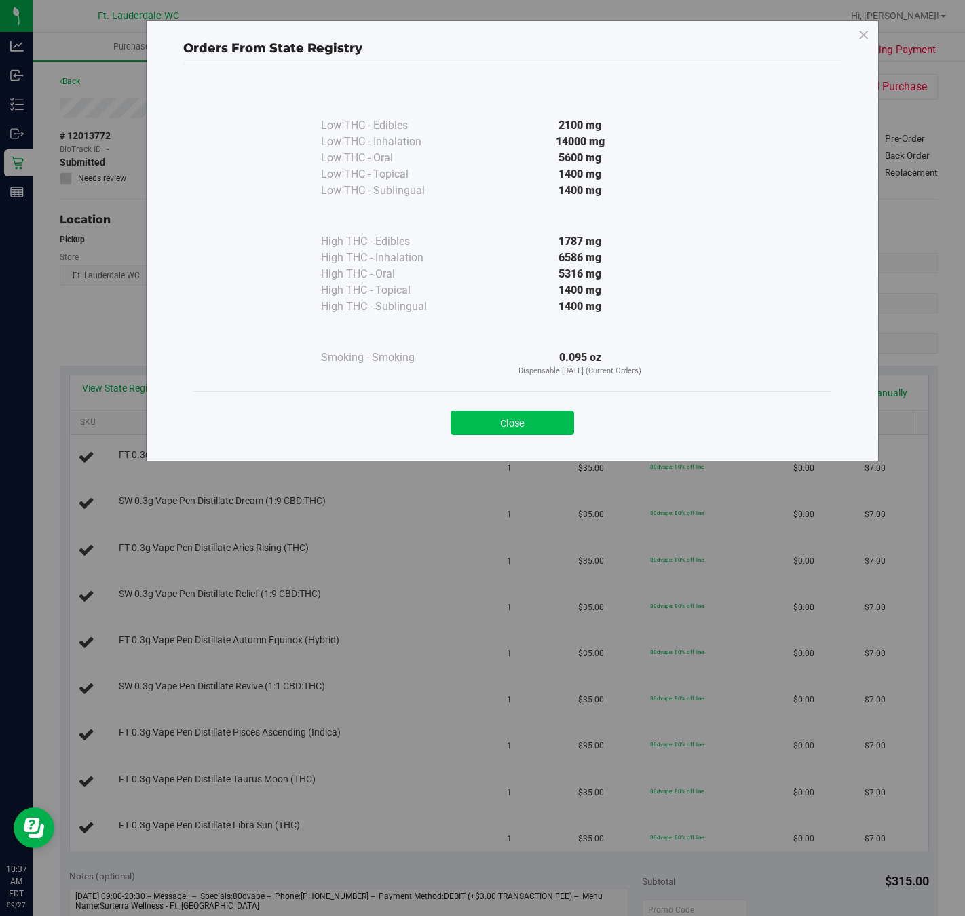
click at [497, 416] on button "Close" at bounding box center [511, 422] width 123 height 24
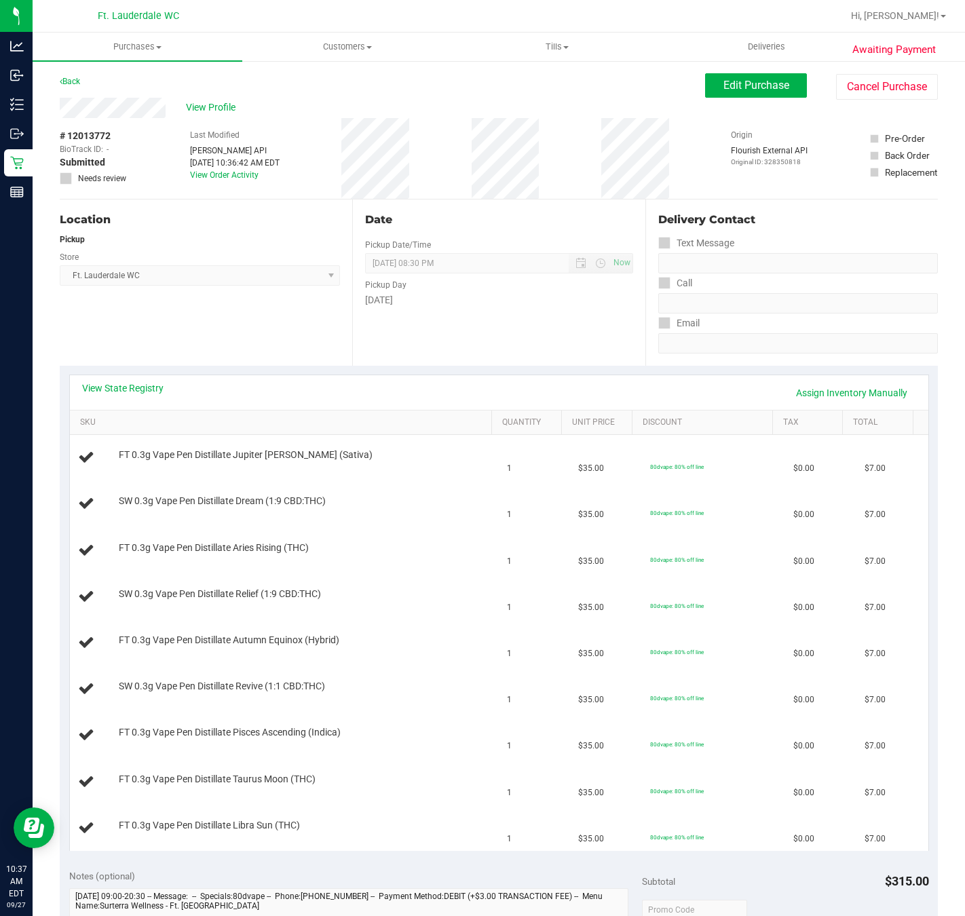
click at [440, 346] on div "Date Pickup Date/Time 09/27/2025 Now 09/27/2025 08:30 PM Now Pickup Day Saturday" at bounding box center [498, 282] width 292 height 166
click at [436, 341] on div "Date Pickup Date/Time 09/27/2025 Now 09/27/2025 08:30 PM Now Pickup Day Saturday" at bounding box center [498, 282] width 292 height 166
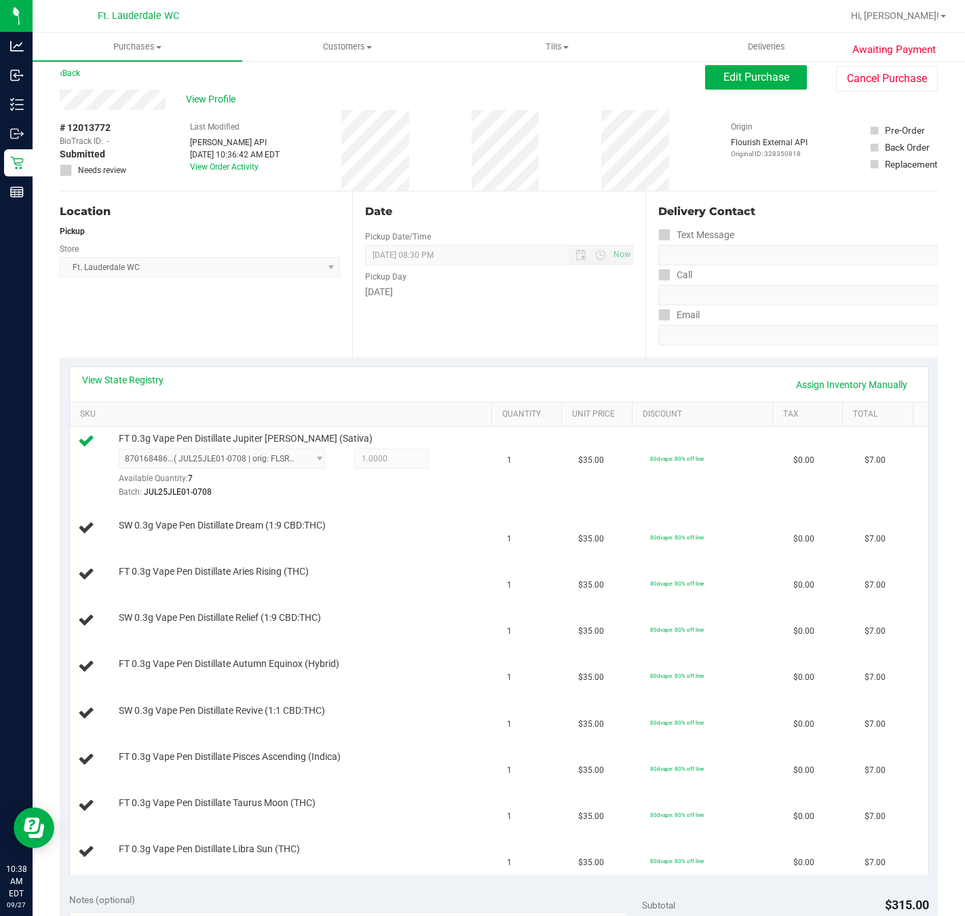
scroll to position [9, 0]
click at [265, 287] on div "Location Pickup Store Ft. Lauderdale WC Select Store Bonita Springs WC Boynton …" at bounding box center [206, 274] width 292 height 166
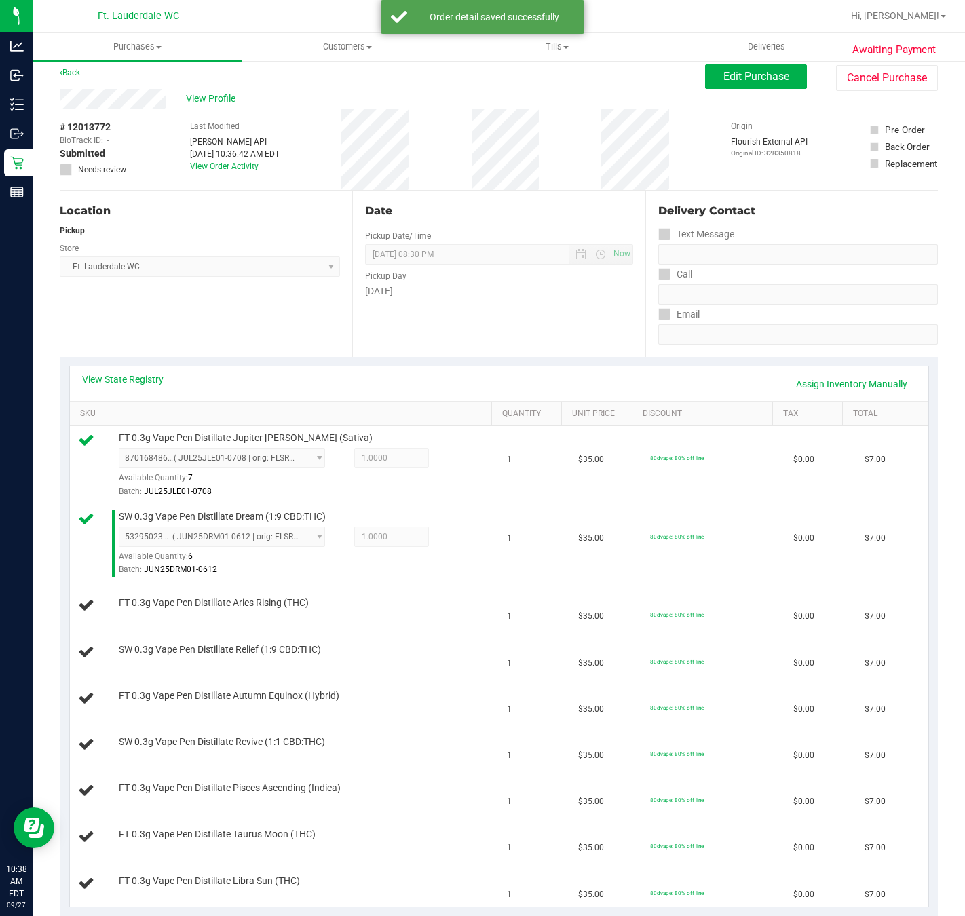
click at [296, 330] on div "Location Pickup Store Ft. Lauderdale WC Select Store Bonita Springs WC Boynton …" at bounding box center [206, 274] width 292 height 166
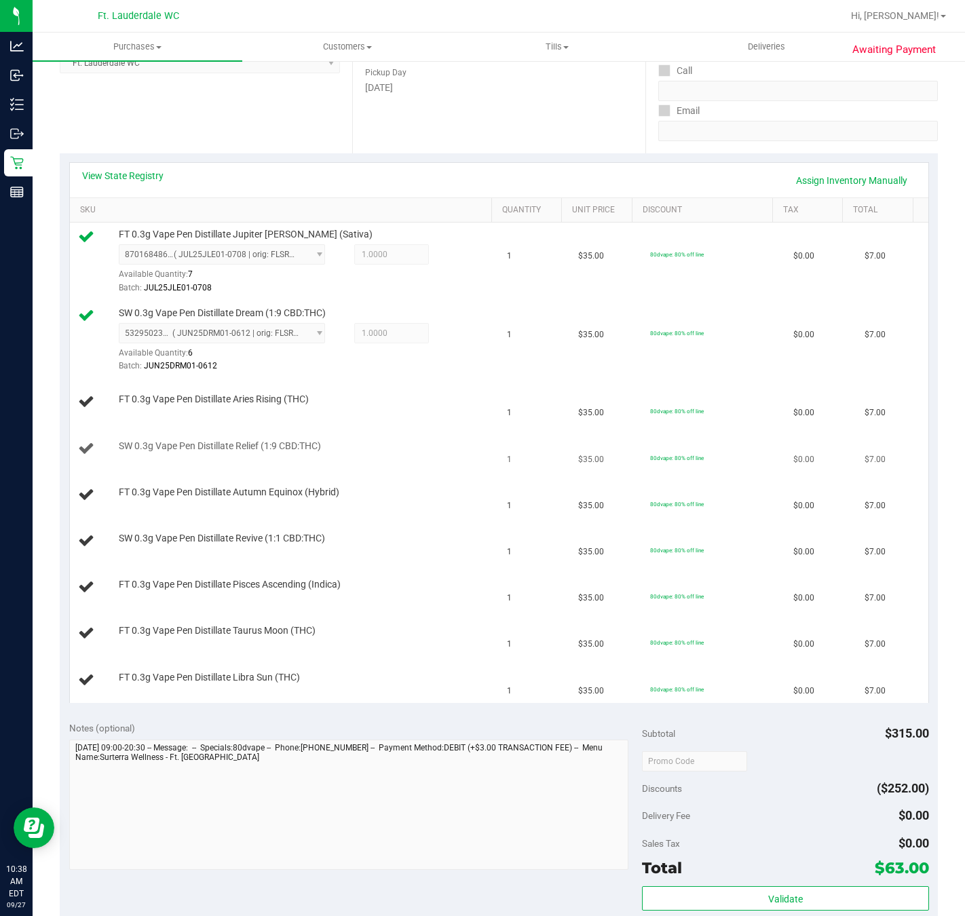
scroll to position [111, 0]
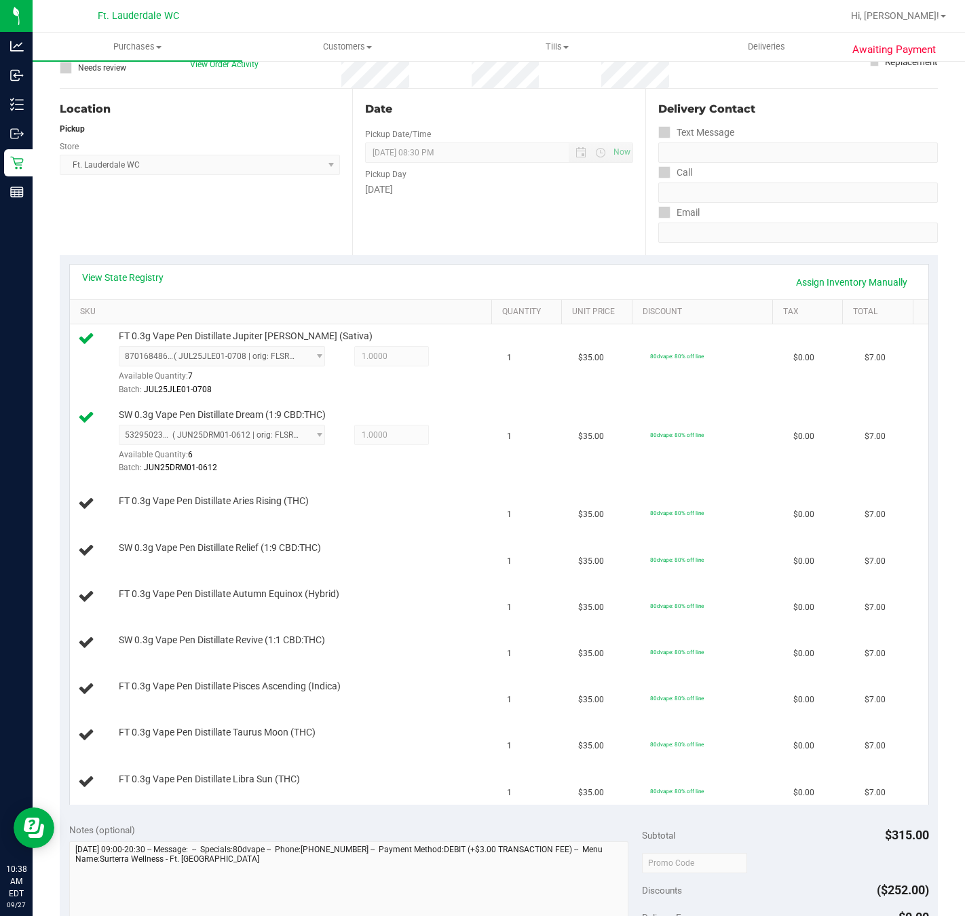
click at [255, 218] on div "Location Pickup Store Ft. Lauderdale WC Select Store Bonita Springs WC Boynton …" at bounding box center [206, 172] width 292 height 166
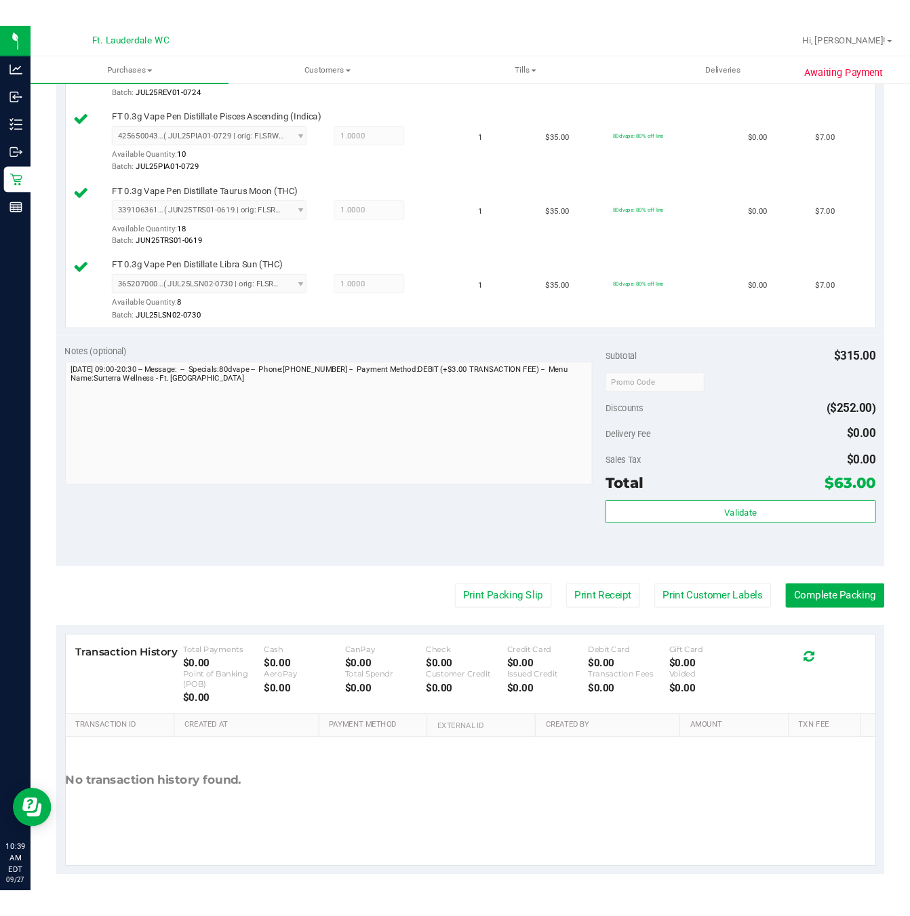
scroll to position [843, 0]
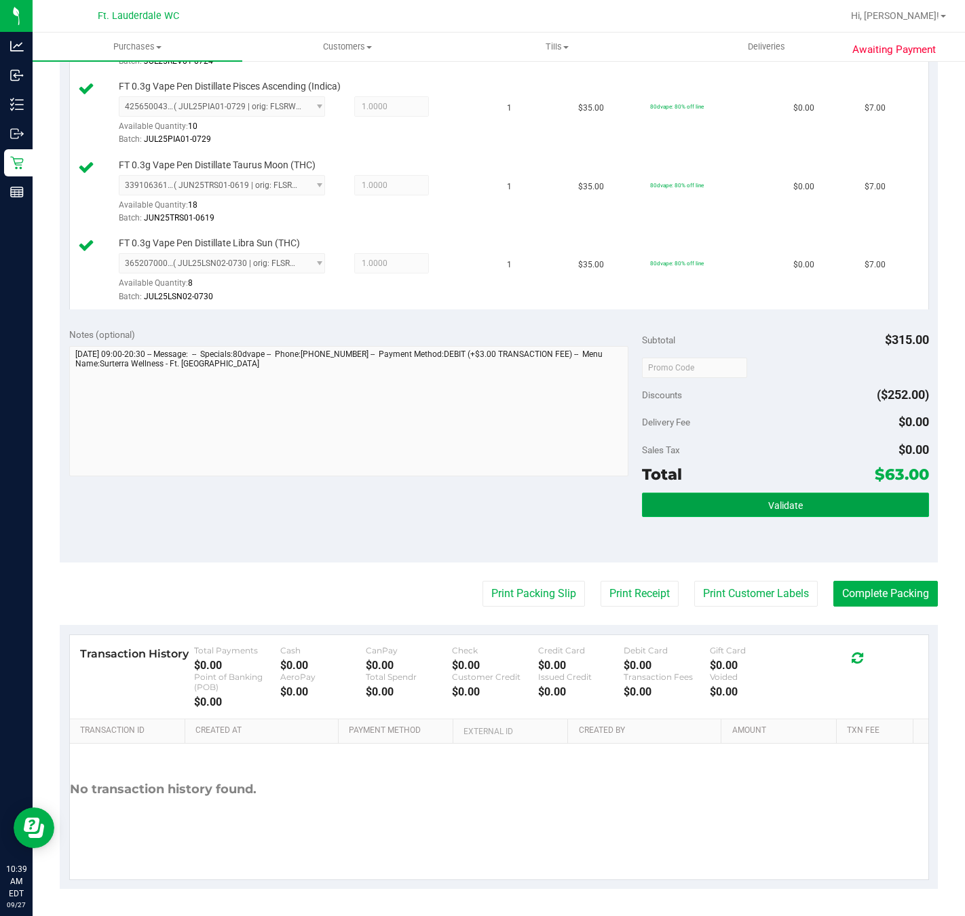
click at [719, 503] on button "Validate" at bounding box center [785, 505] width 286 height 24
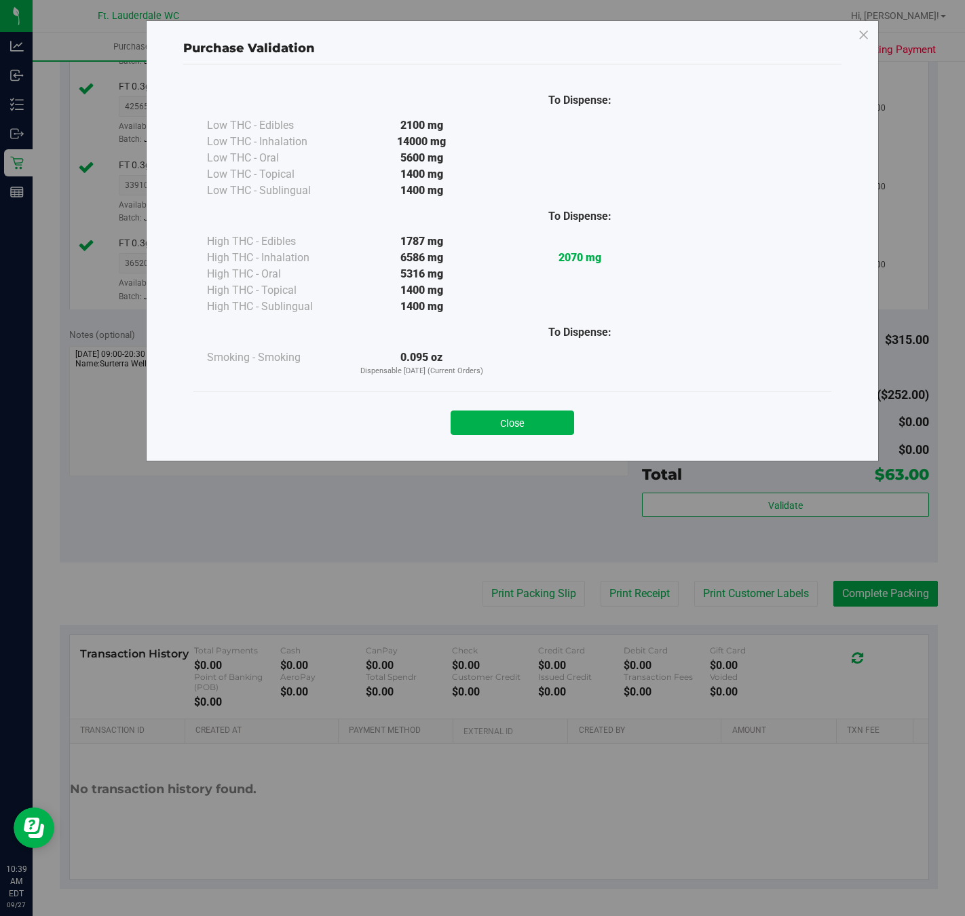
click at [476, 409] on div "Close" at bounding box center [512, 419] width 617 height 34
click at [497, 429] on button "Close" at bounding box center [511, 422] width 123 height 24
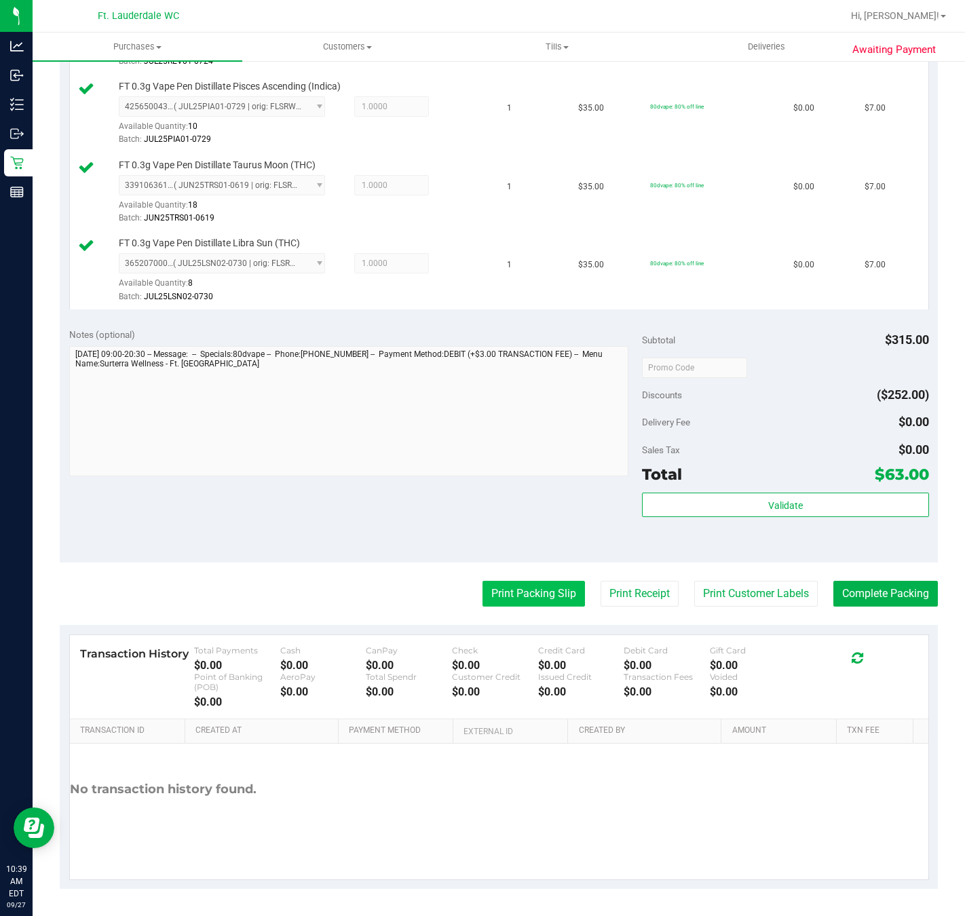
click at [512, 578] on purchase-details "Back Edit Purchase Cancel Purchase View Profile # 12013772 BioTrack ID: - Submi…" at bounding box center [499, 65] width 878 height 1647
click at [513, 587] on button "Print Packing Slip" at bounding box center [533, 594] width 102 height 26
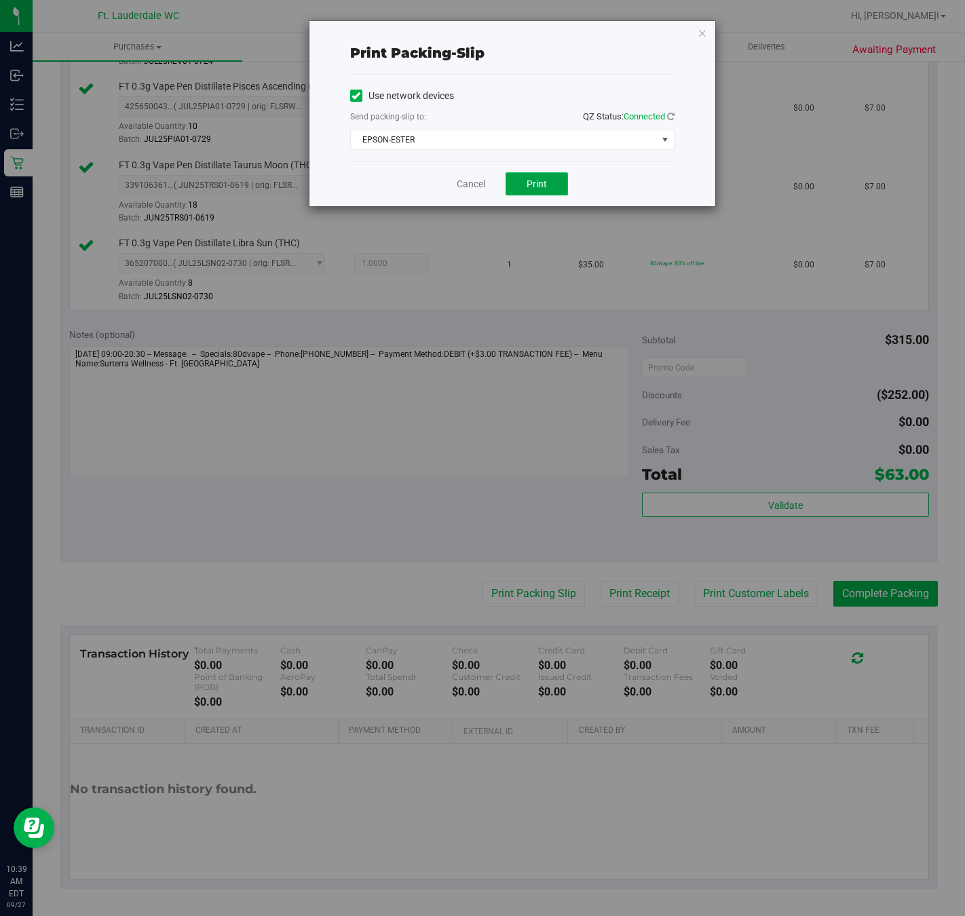
click at [533, 175] on button "Print" at bounding box center [536, 183] width 62 height 23
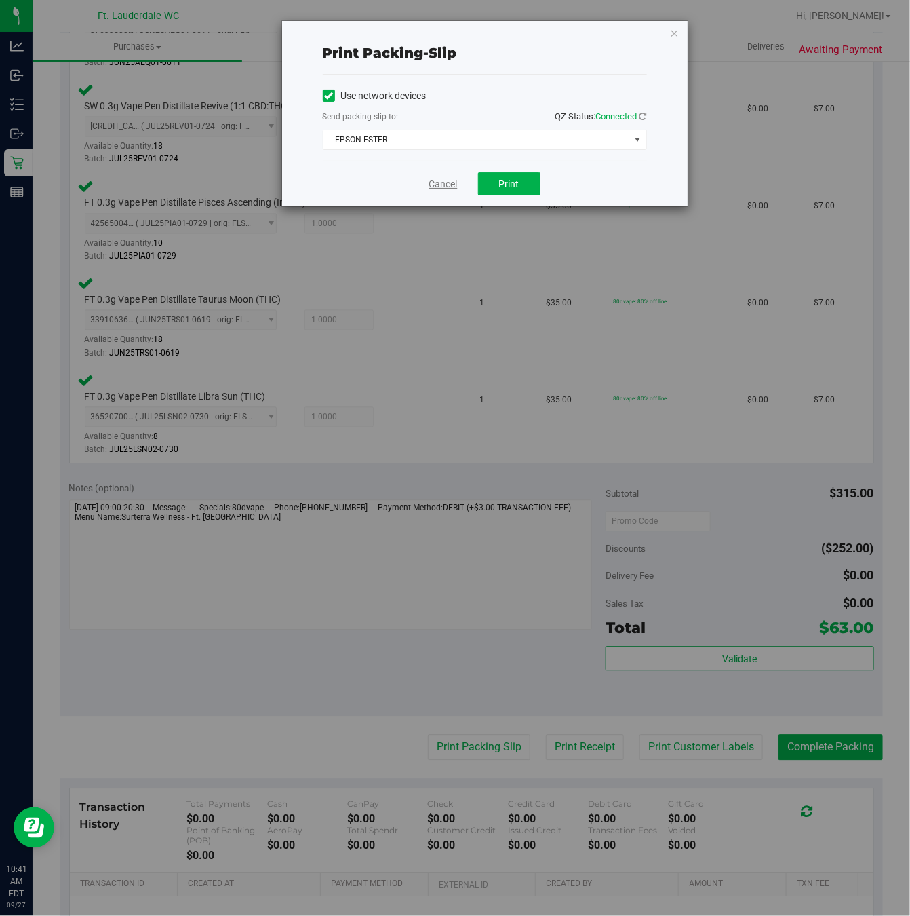
click at [431, 181] on link "Cancel" at bounding box center [443, 184] width 28 height 14
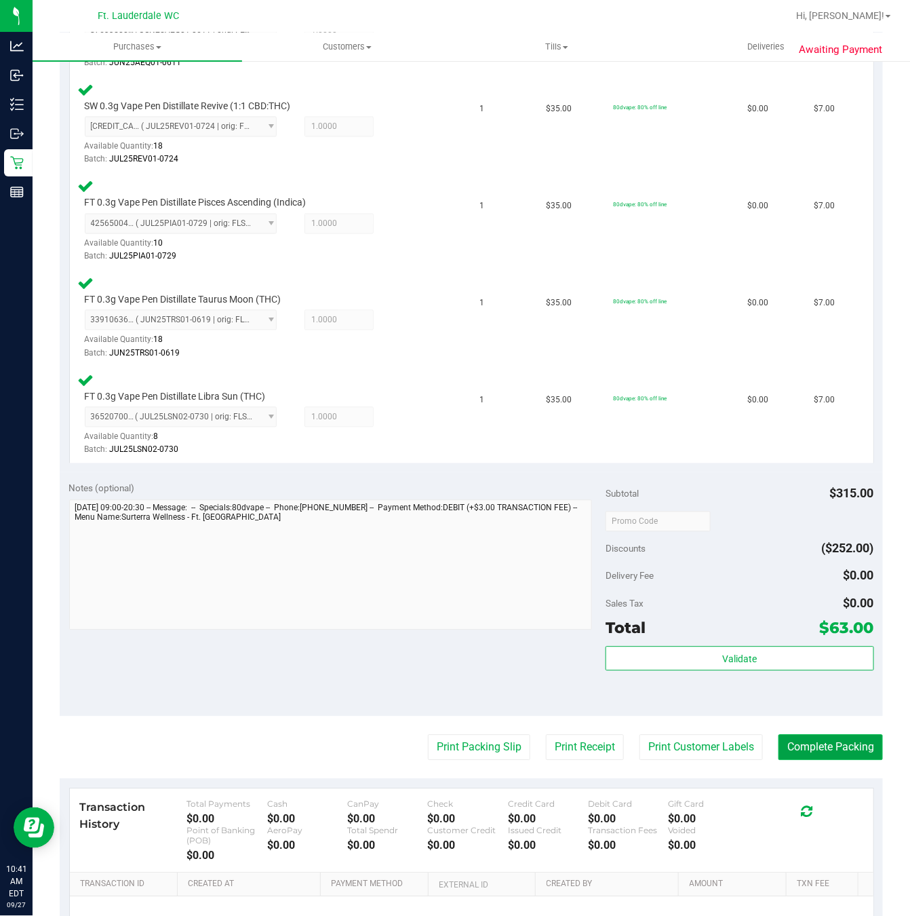
click at [809, 754] on button "Complete Packing" at bounding box center [831, 748] width 104 height 26
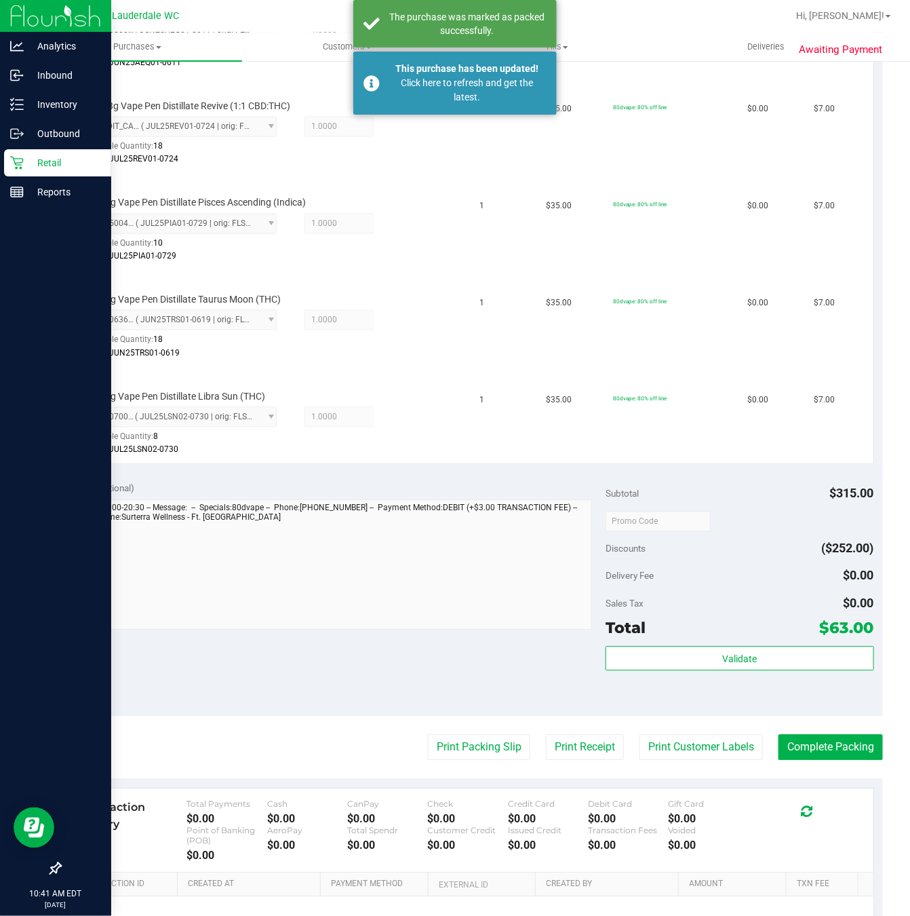
click at [17, 163] on icon at bounding box center [16, 163] width 13 height 13
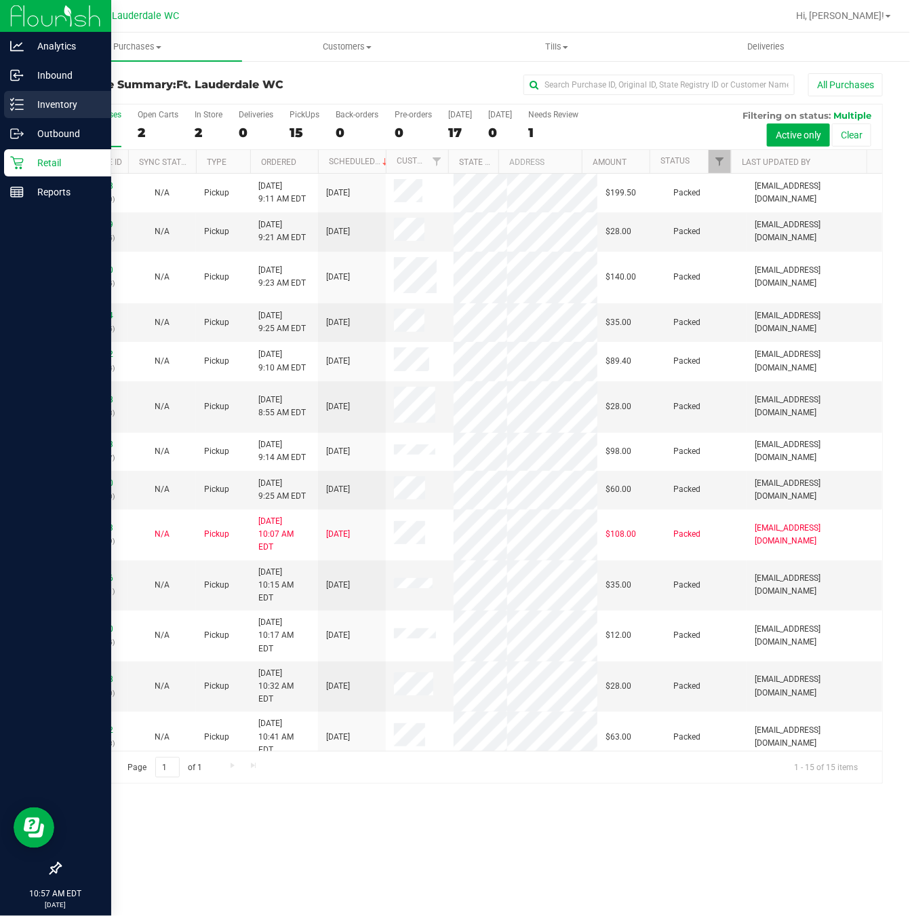
click at [43, 104] on p "Inventory" at bounding box center [64, 104] width 81 height 16
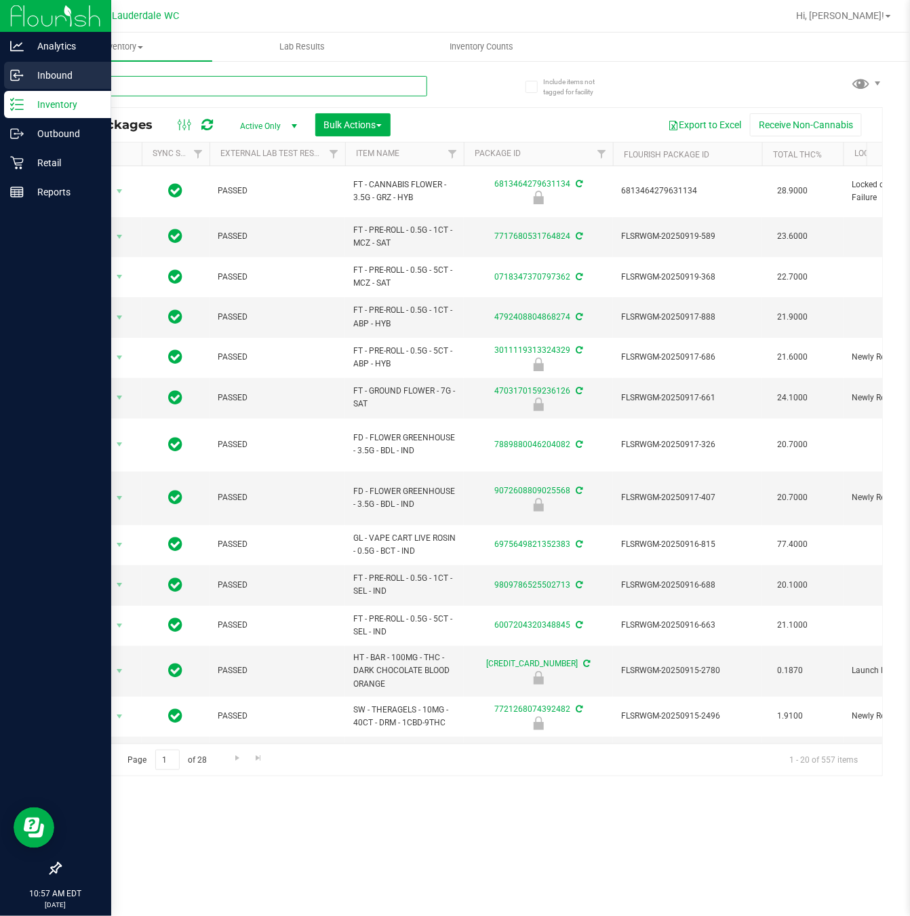
click at [114, 84] on input "text" at bounding box center [244, 86] width 368 height 20
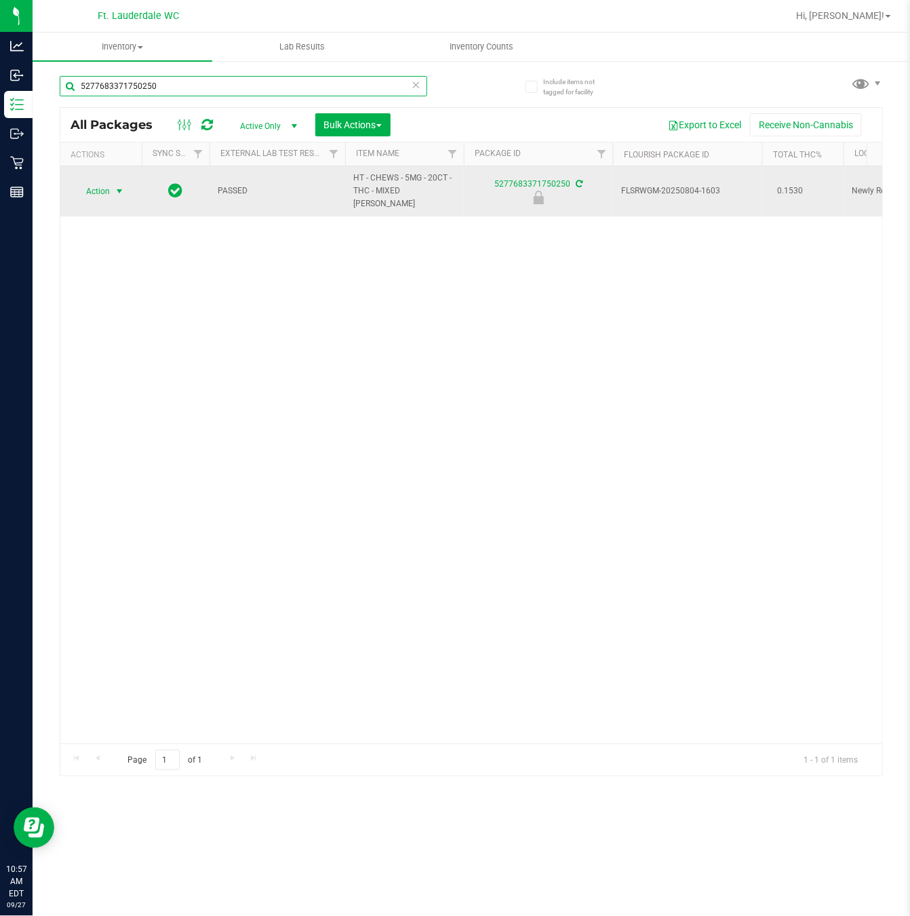
type input "5277683371750250"
click at [120, 189] on span "select" at bounding box center [119, 191] width 11 height 11
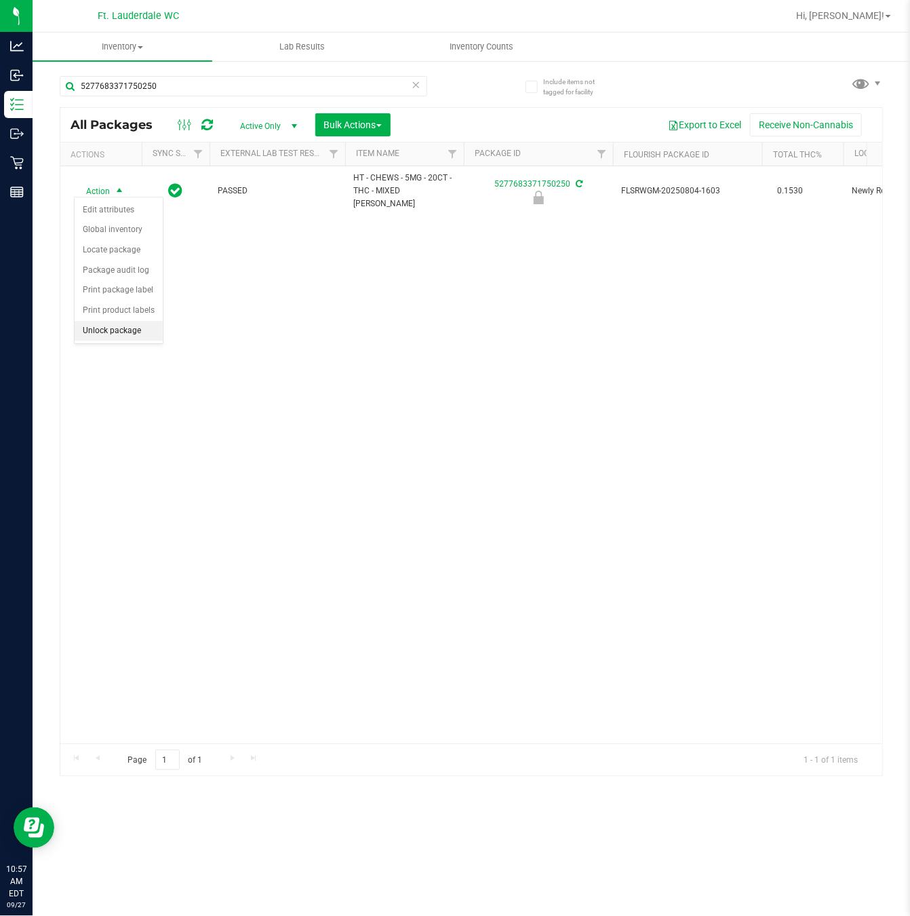
click at [128, 332] on li "Unlock package" at bounding box center [119, 331] width 88 height 20
click at [316, 527] on div "Action Action Adjust qty Create package Edit attributes Global inventory Locate…" at bounding box center [471, 454] width 822 height 577
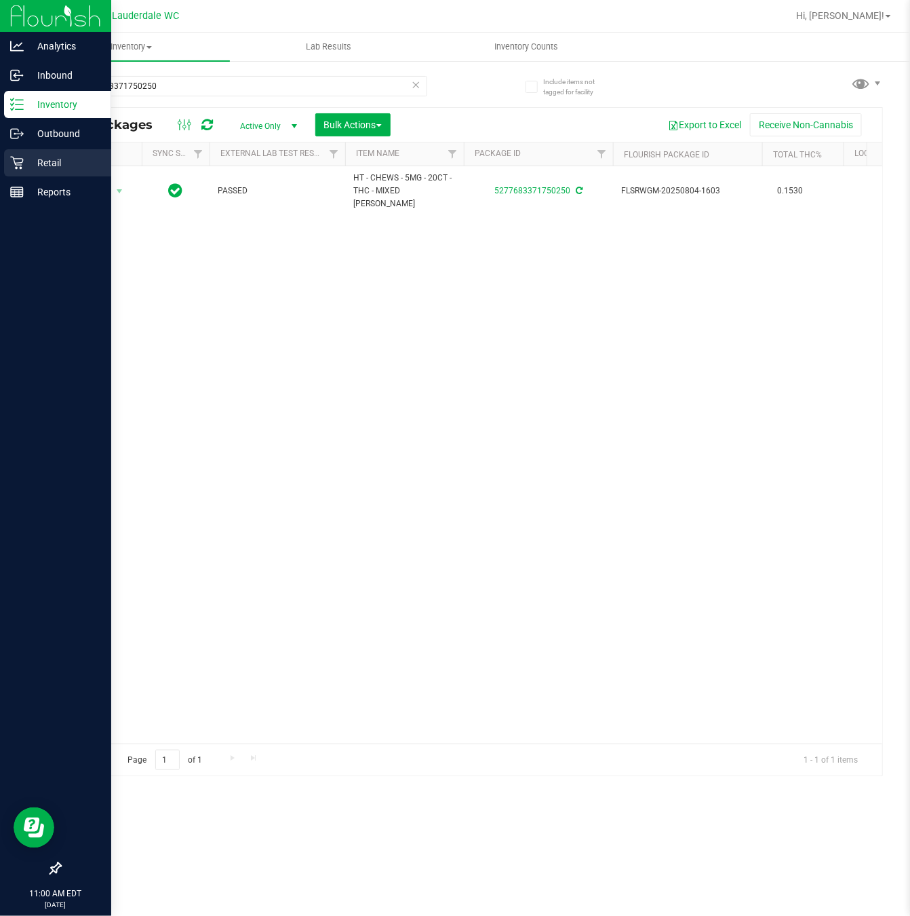
click at [11, 169] on icon at bounding box center [17, 163] width 14 height 14
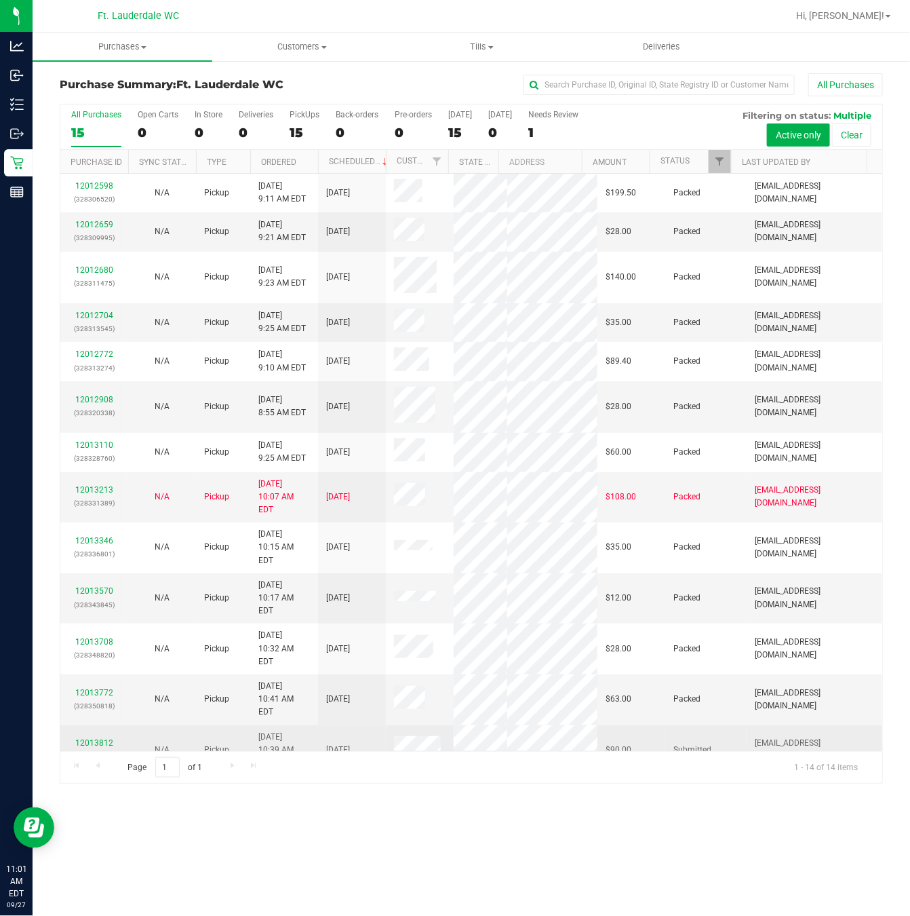
click at [114, 750] on p "(328351493)" at bounding box center [95, 756] width 52 height 13
click at [96, 738] on link "12013812" at bounding box center [94, 742] width 38 height 9
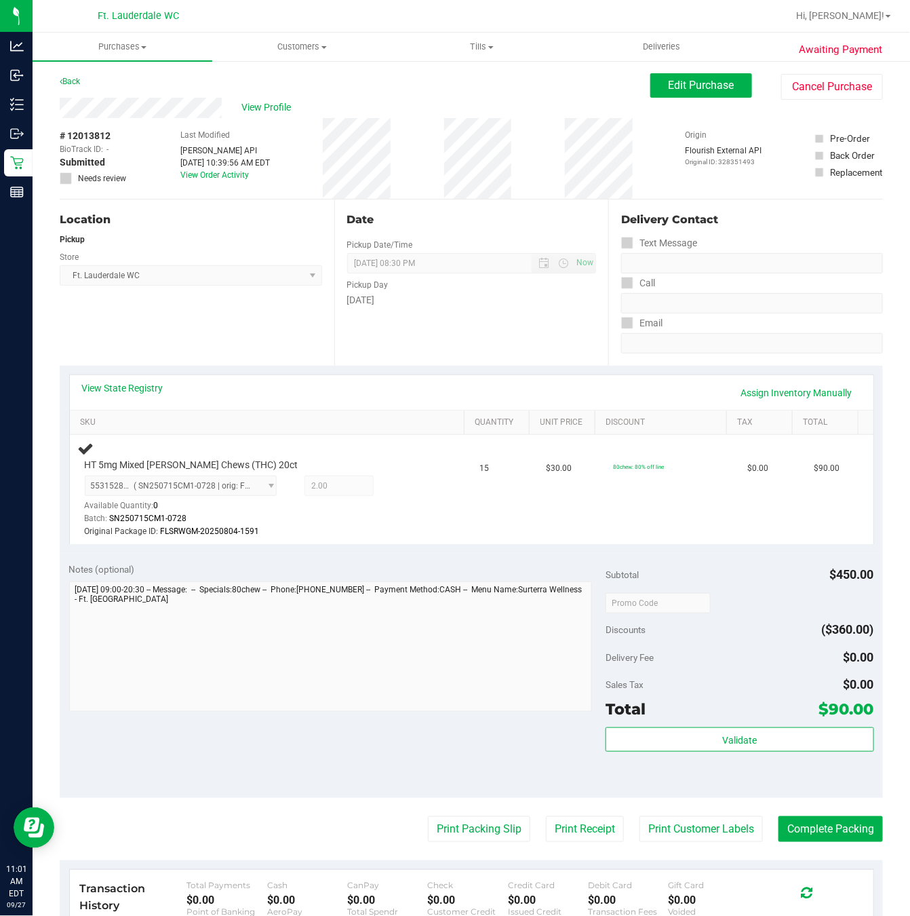
click at [241, 320] on div "Location Pickup Store Ft. Lauderdale WC Select Store Bonita Springs WC Boynton …" at bounding box center [197, 282] width 275 height 166
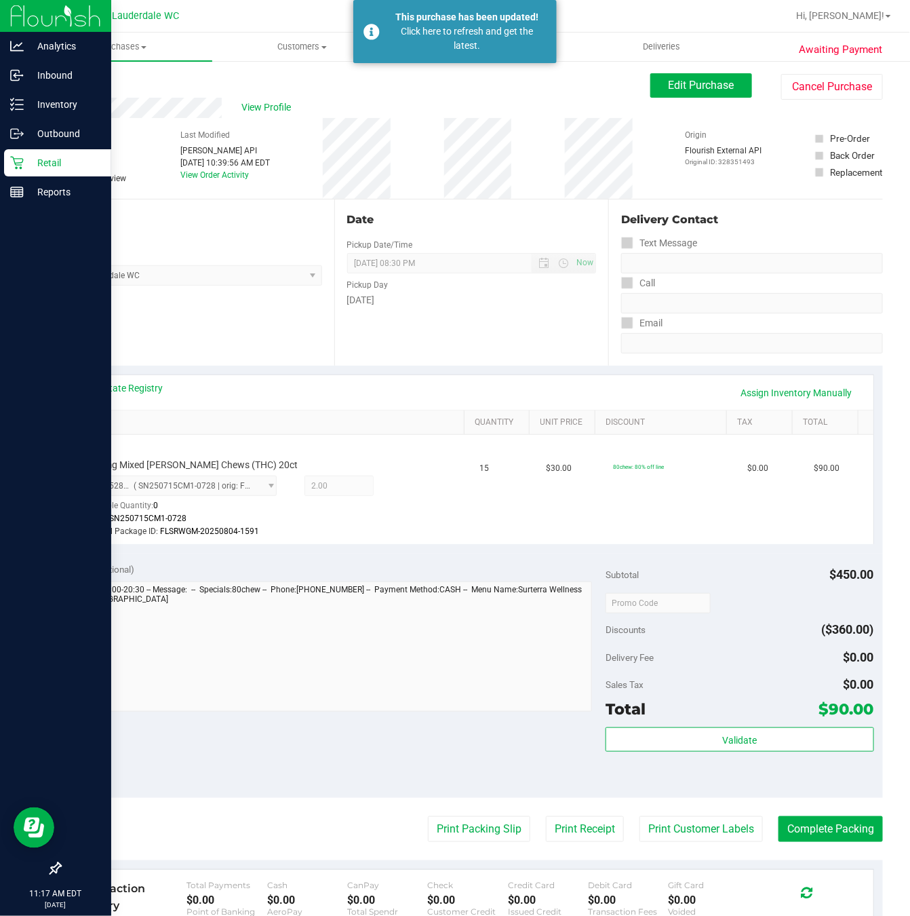
click at [9, 159] on div "Retail" at bounding box center [57, 162] width 107 height 27
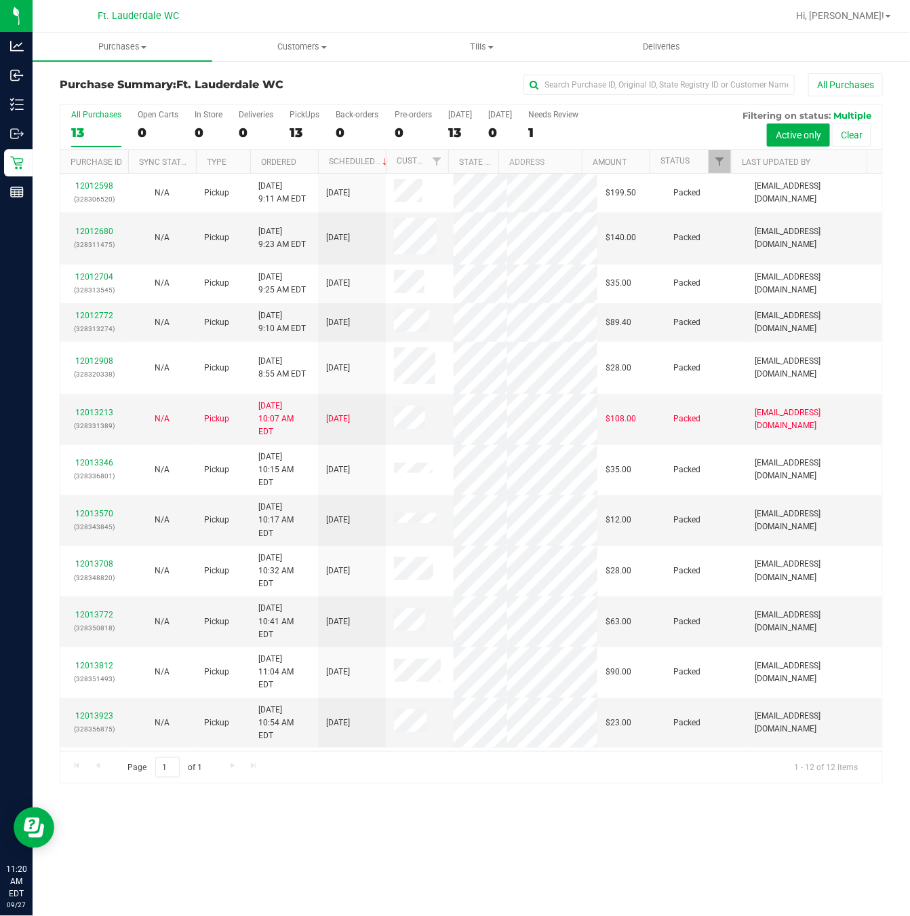
click at [501, 713] on div "12012598 (328306520) N/A Pickup 9/27/2025 9:11 AM EDT 9/27/2025 $199.50 Packed …" at bounding box center [471, 462] width 822 height 577
click at [481, 35] on uib-tab-heading "Tills Manage tills Reconcile e-payments" at bounding box center [482, 46] width 178 height 27
click at [472, 74] on li "Manage tills" at bounding box center [482, 82] width 180 height 16
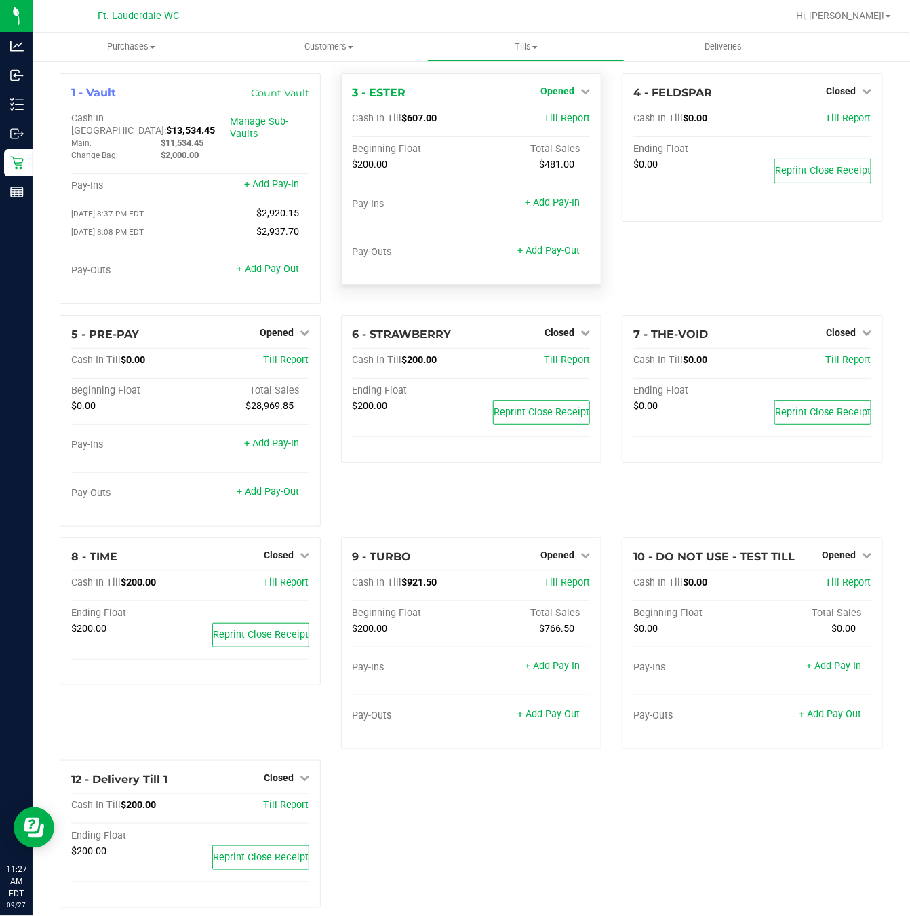
click at [581, 90] on icon at bounding box center [585, 90] width 9 height 9
click at [545, 123] on link "Close Till" at bounding box center [559, 119] width 37 height 11
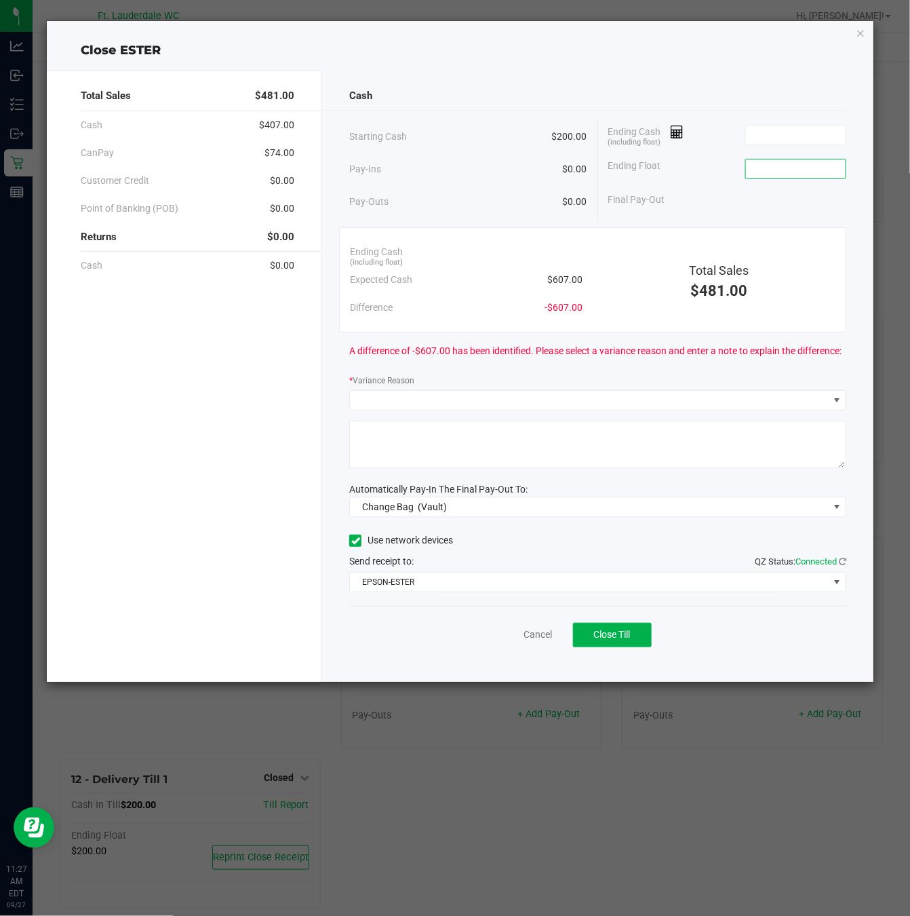
click at [755, 170] on input at bounding box center [796, 168] width 100 height 19
click at [541, 642] on link "Cancel" at bounding box center [538, 635] width 28 height 14
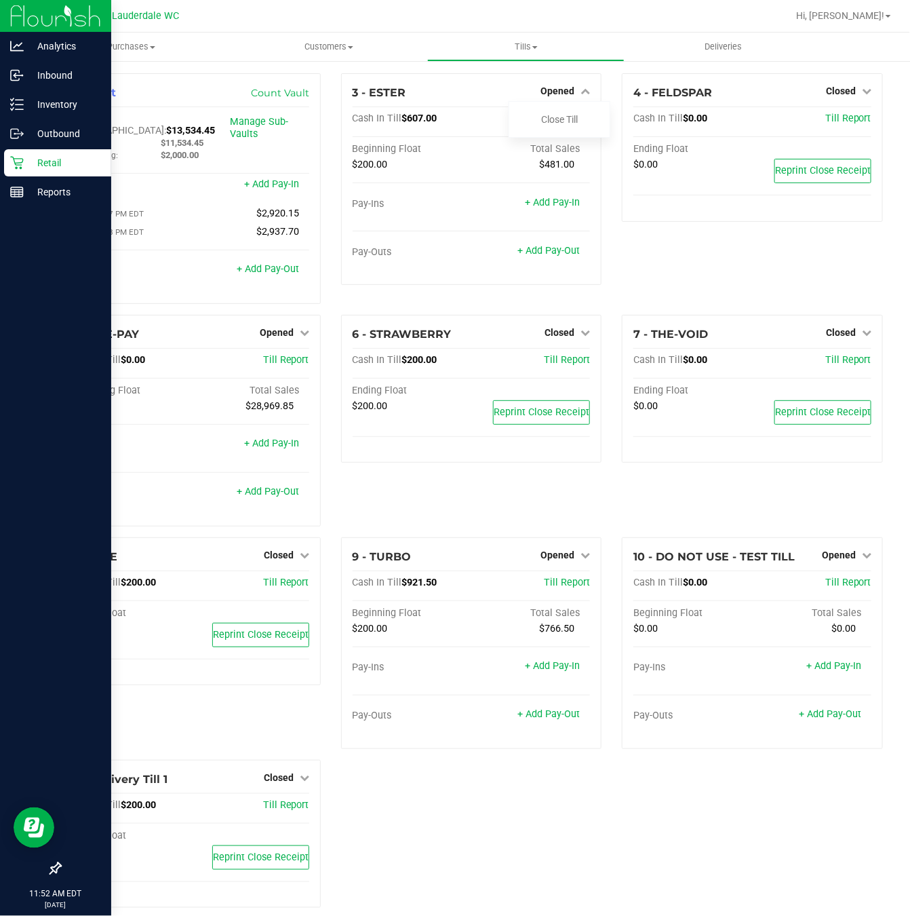
click at [15, 157] on icon at bounding box center [17, 163] width 14 height 14
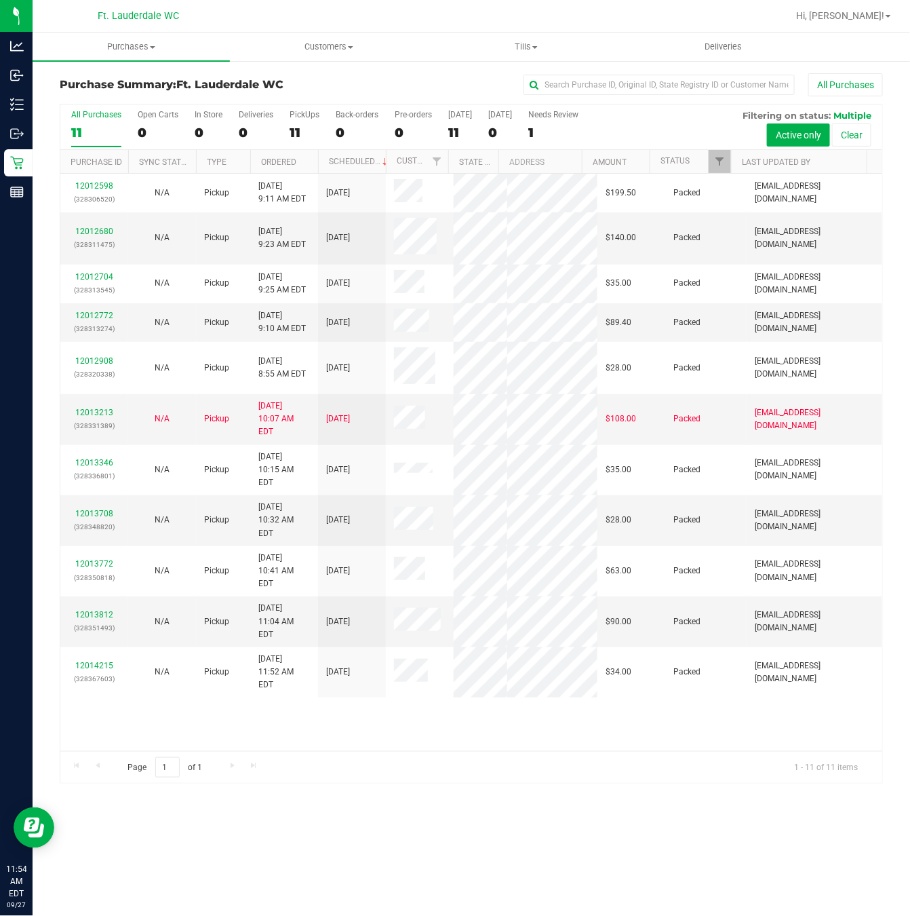
click at [371, 729] on div "12012598 (328306520) N/A Pickup 9/27/2025 9:11 AM EDT 9/27/2025 $199.50 Packed …" at bounding box center [471, 462] width 822 height 577
click at [310, 128] on div "11" at bounding box center [305, 133] width 30 height 16
click at [0, 0] on input "PickUps 11" at bounding box center [0, 0] width 0 height 0
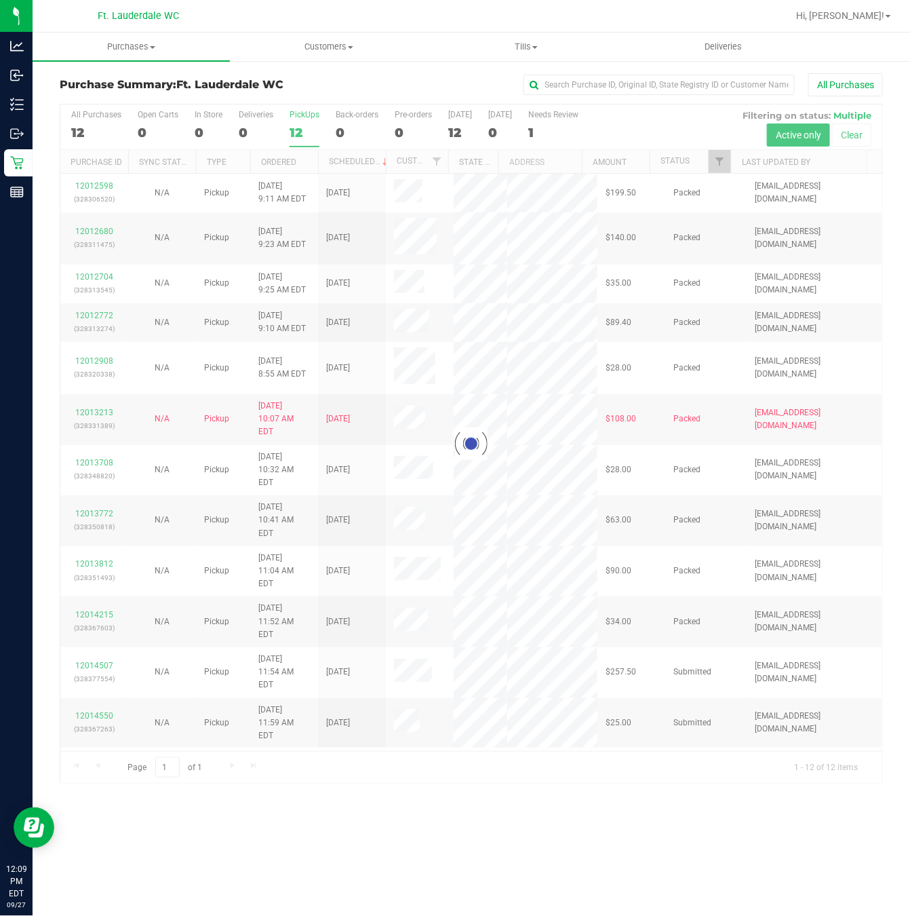
click at [135, 674] on div at bounding box center [471, 443] width 822 height 678
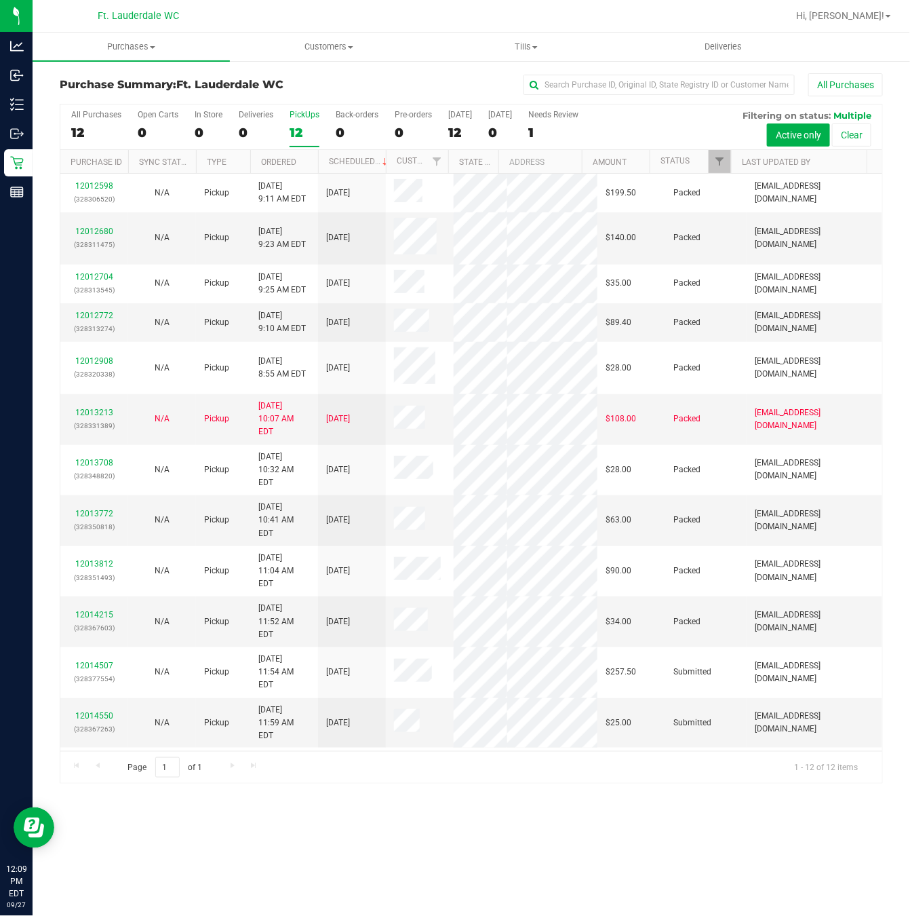
click at [64, 664] on div "12012598 (328306520) N/A Pickup 9/27/2025 9:11 AM EDT 9/27/2025 $199.50 Packed …" at bounding box center [471, 462] width 822 height 577
click at [100, 698] on td "12014550 (328367263)" at bounding box center [94, 723] width 68 height 50
click at [102, 698] on td "12014550 (328367263)" at bounding box center [94, 723] width 68 height 50
click at [104, 711] on link "12014550" at bounding box center [94, 715] width 38 height 9
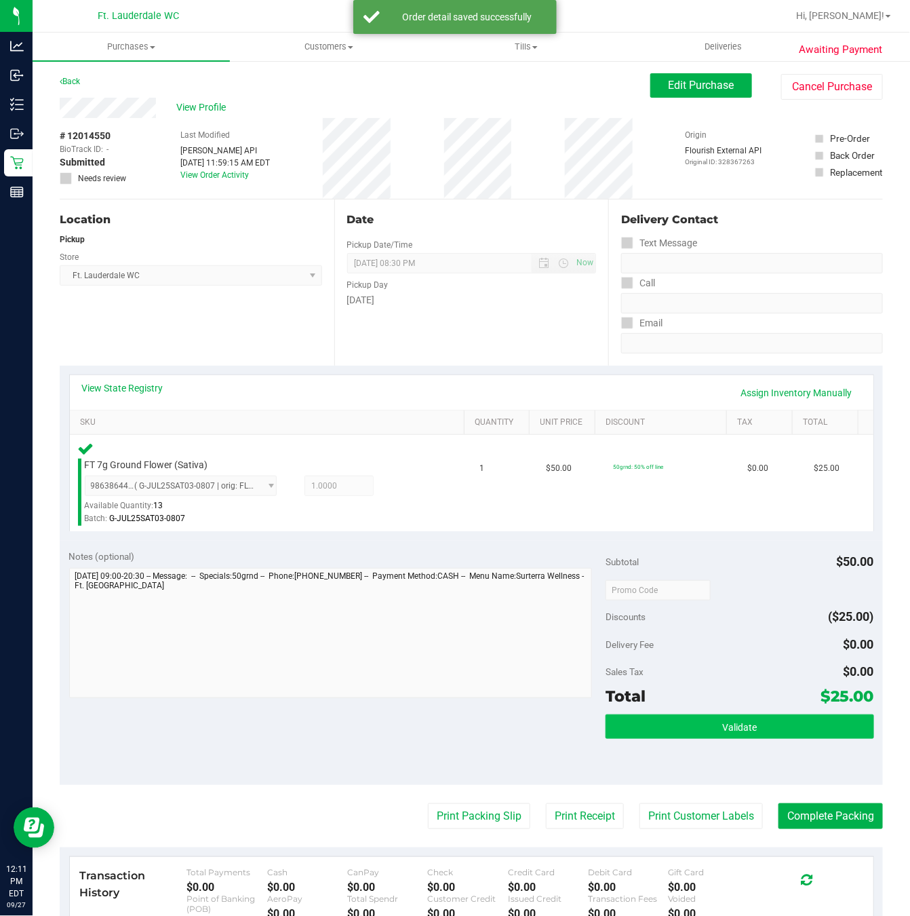
drag, startPoint x: 745, startPoint y: 694, endPoint x: 747, endPoint y: 717, distance: 23.2
click at [747, 702] on div "Total $25.00" at bounding box center [740, 696] width 269 height 24
click at [747, 717] on button "Validate" at bounding box center [740, 726] width 269 height 24
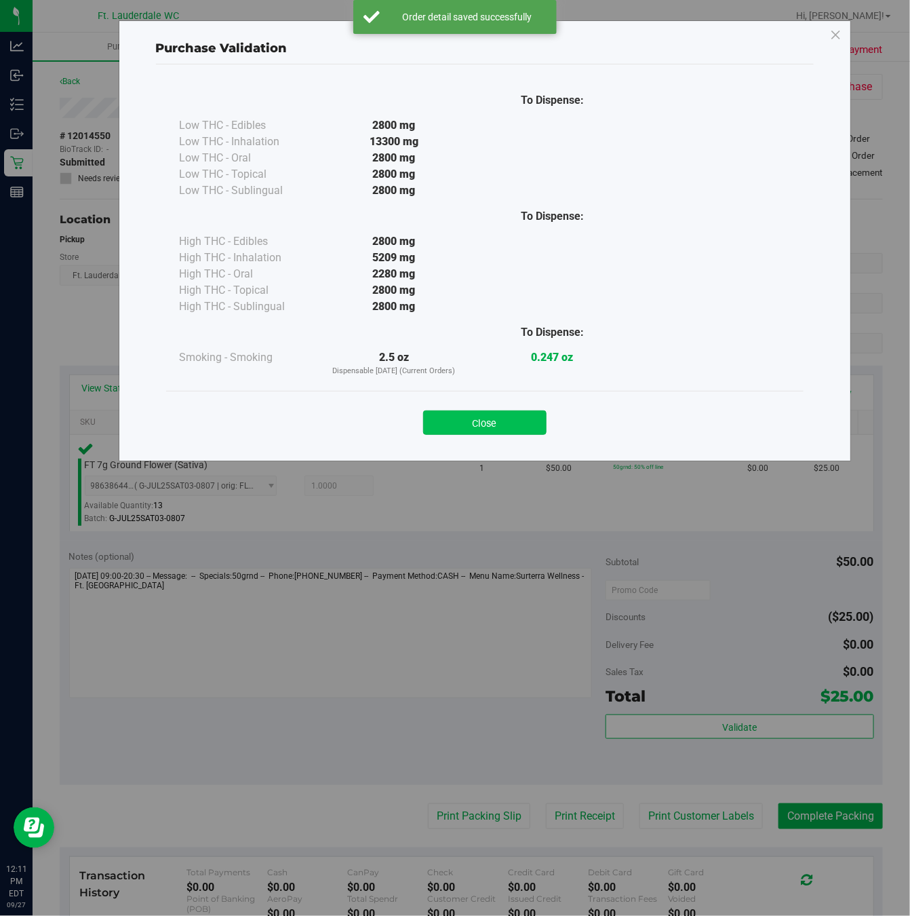
click at [507, 424] on button "Close" at bounding box center [484, 422] width 123 height 24
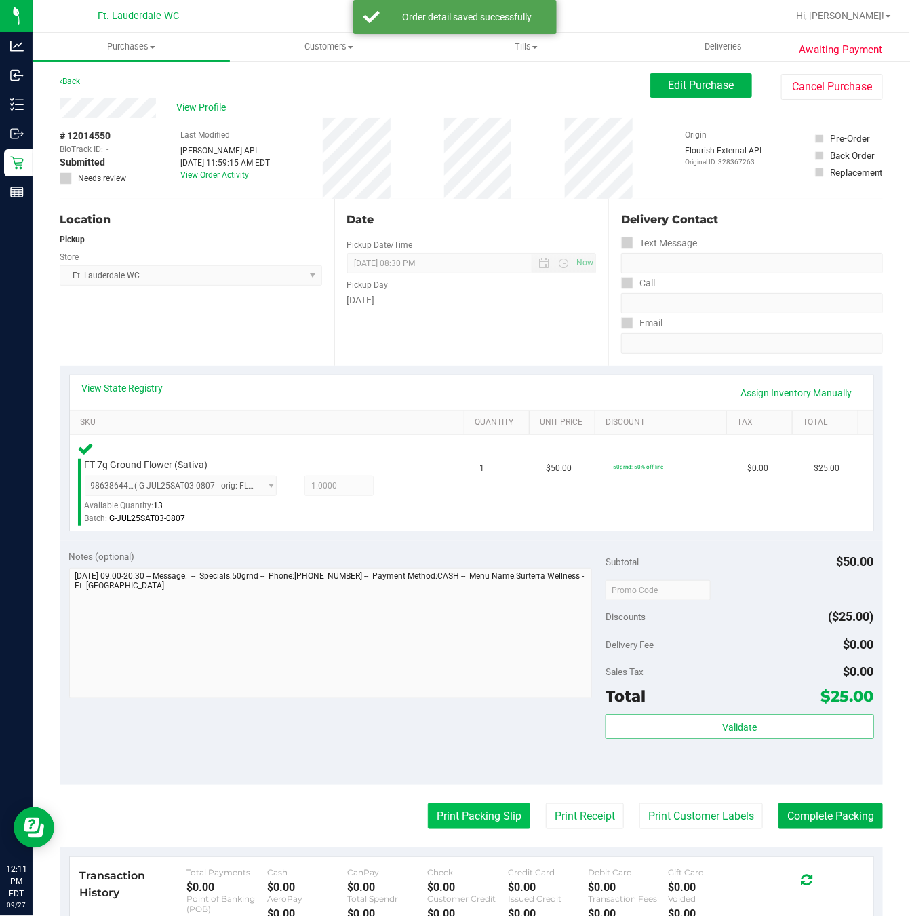
click at [455, 823] on button "Print Packing Slip" at bounding box center [479, 816] width 102 height 26
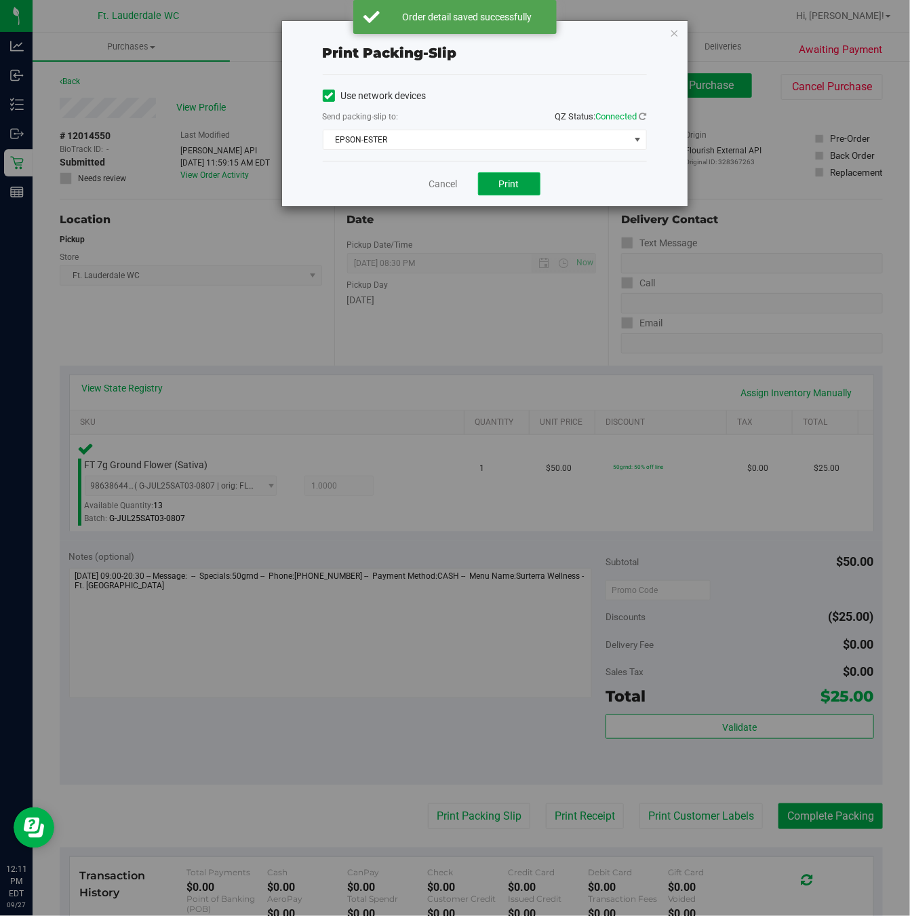
click at [524, 193] on button "Print" at bounding box center [509, 183] width 62 height 23
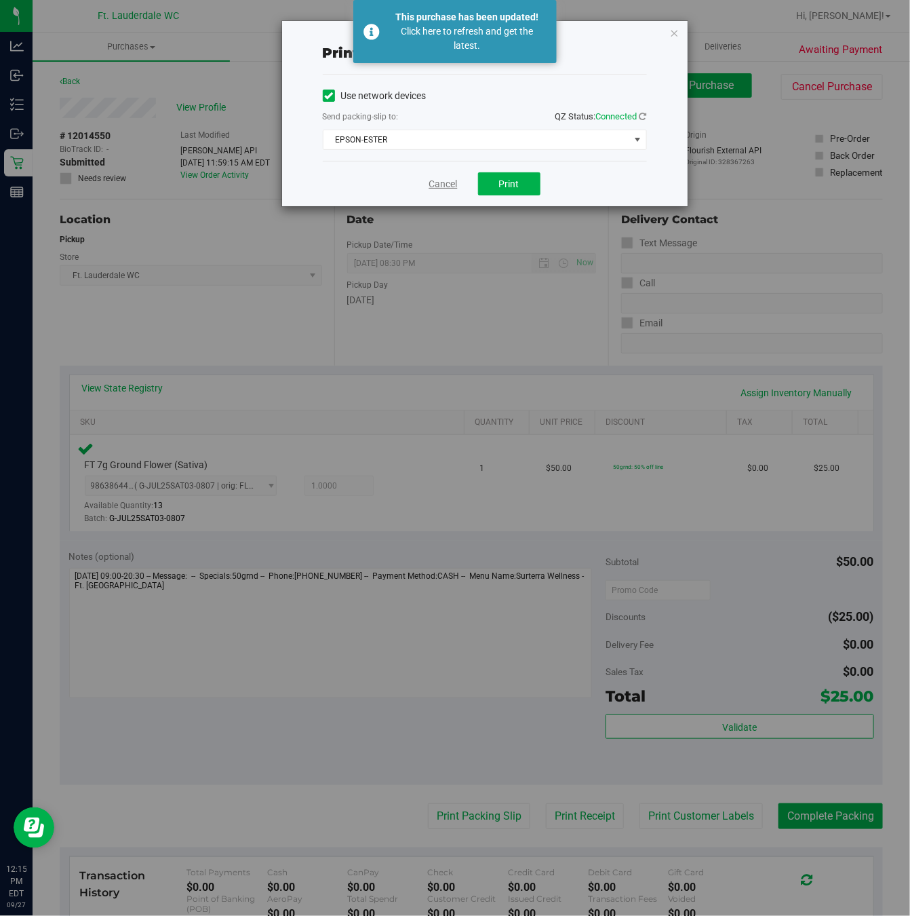
click at [440, 179] on link "Cancel" at bounding box center [443, 184] width 28 height 14
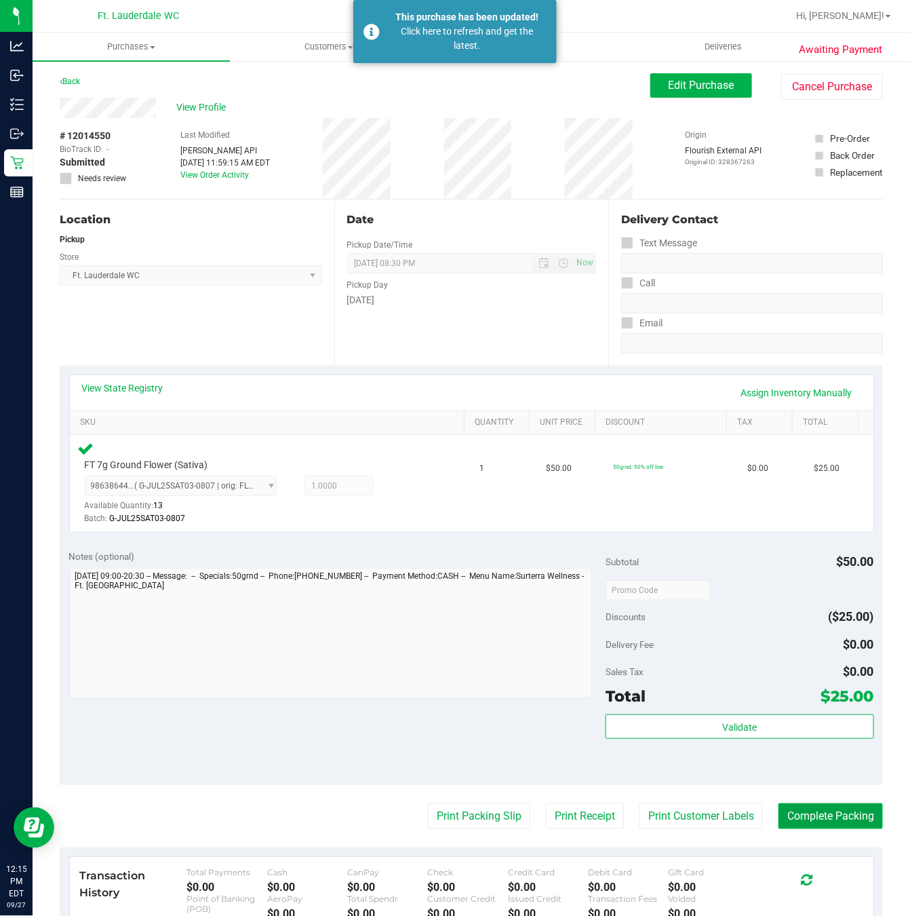
click at [804, 814] on button "Complete Packing" at bounding box center [831, 816] width 104 height 26
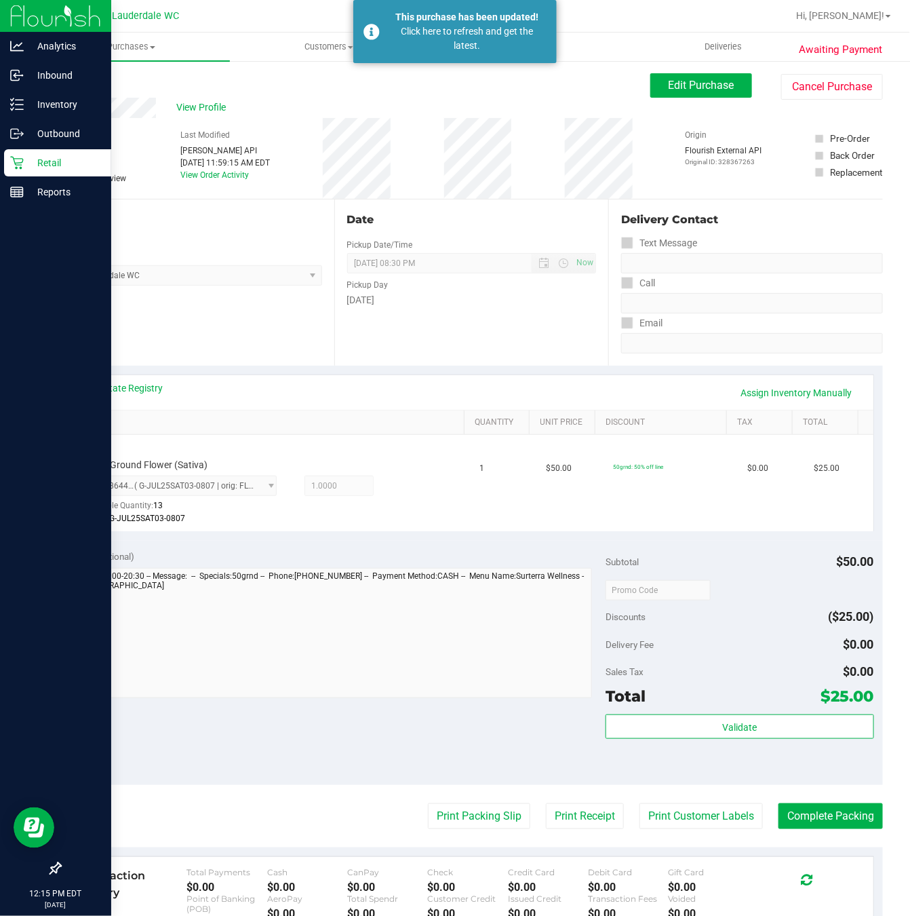
click at [24, 157] on p "Retail" at bounding box center [64, 163] width 81 height 16
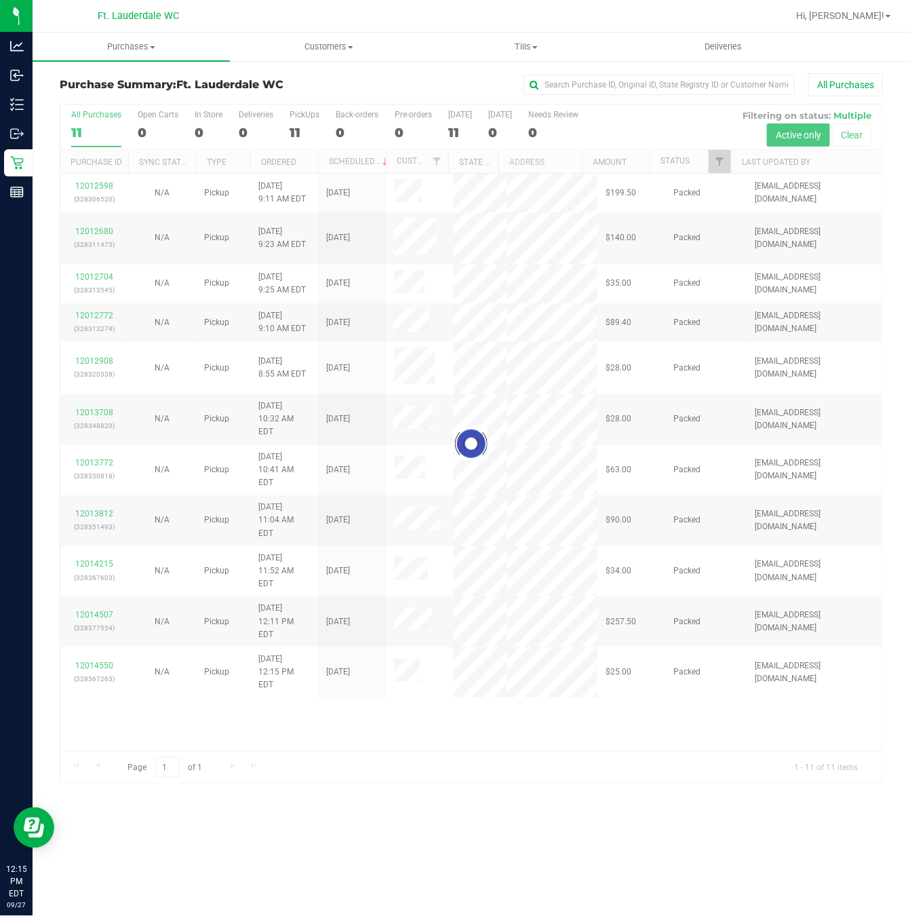
click at [570, 685] on div at bounding box center [471, 443] width 822 height 678
click at [575, 700] on div at bounding box center [471, 443] width 822 height 678
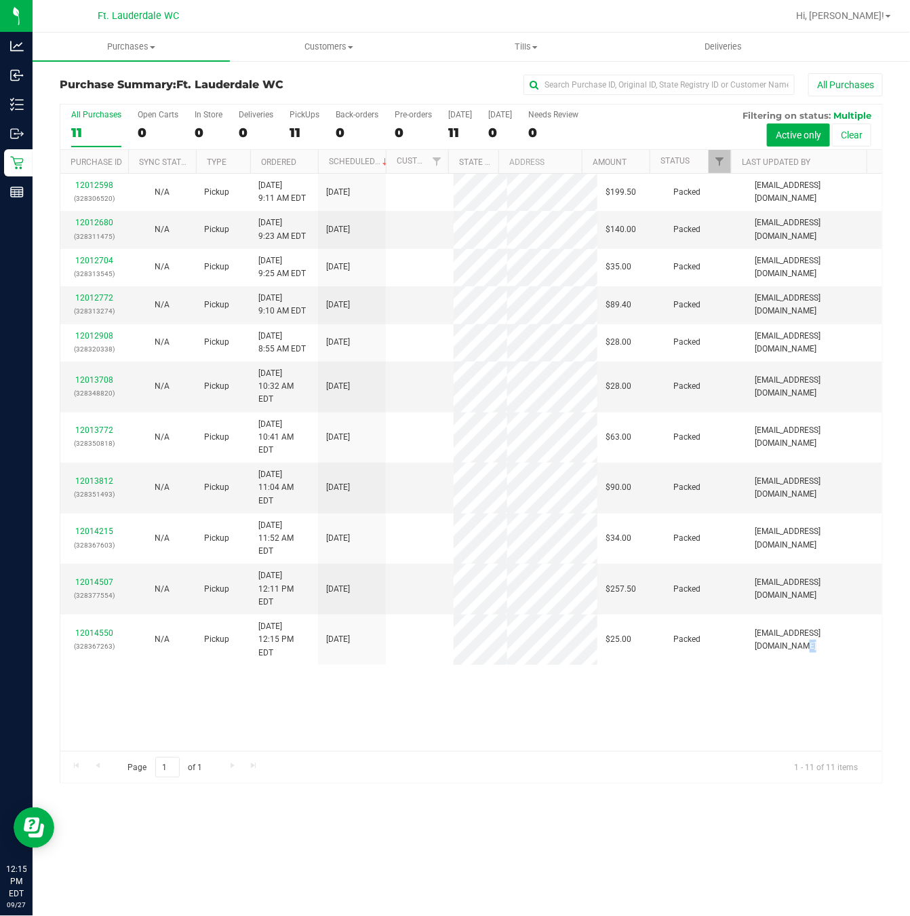
click at [575, 700] on div "12012598 (328306520) N/A Pickup 9/27/2025 9:11 AM EDT 9/27/2025 $199.50 Packed …" at bounding box center [471, 462] width 822 height 577
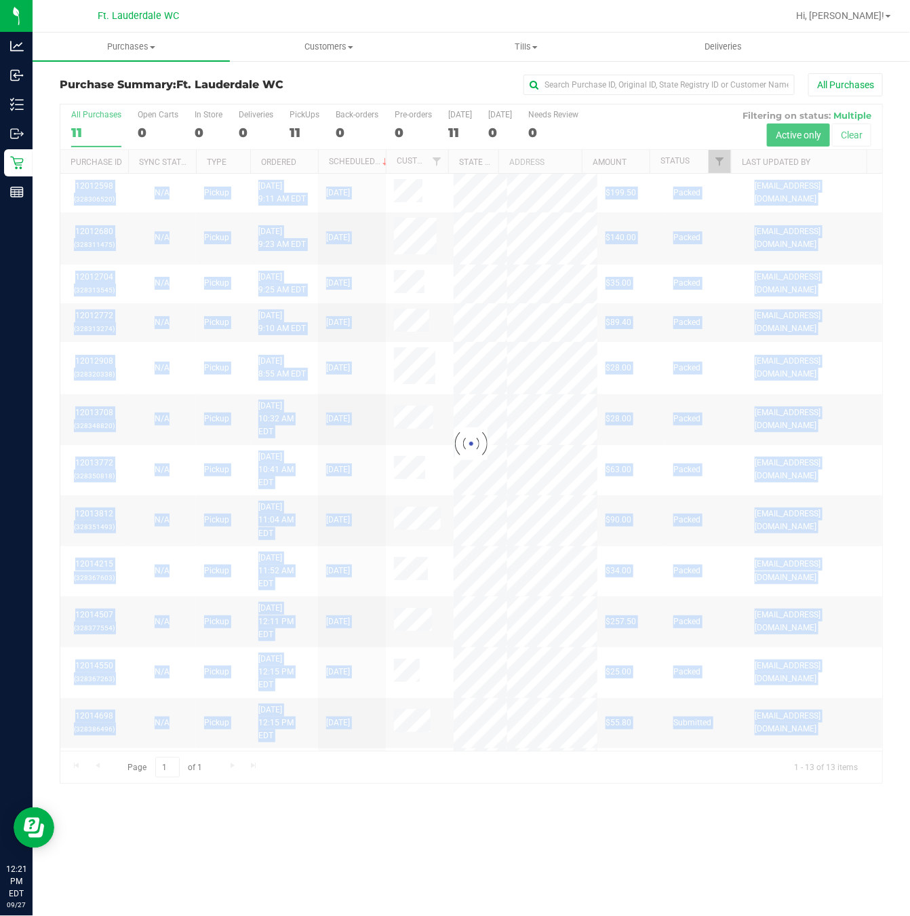
click at [367, 727] on div at bounding box center [471, 443] width 822 height 678
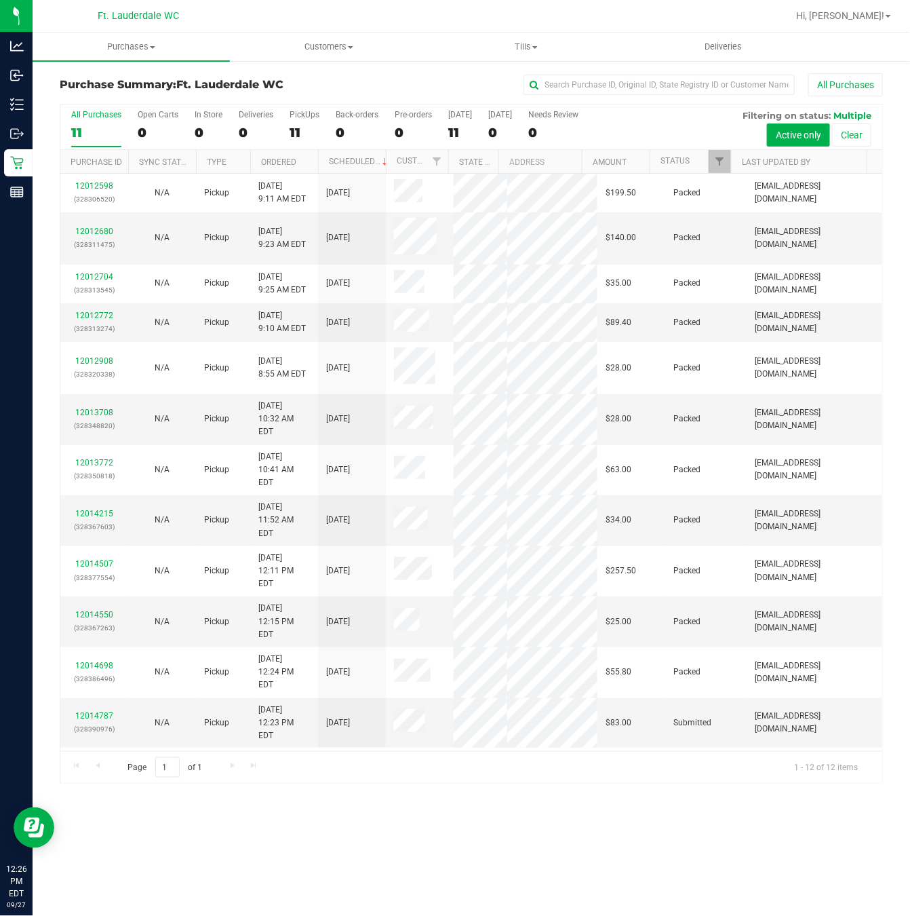
click at [522, 694] on div "12012598 (328306520) N/A Pickup 9/27/2025 9:11 AM EDT 9/27/2025 $199.50 Packed …" at bounding box center [471, 462] width 822 height 577
click at [289, 718] on div "12012598 (328306520) N/A Pickup 9/27/2025 9:11 AM EDT 9/27/2025 $199.50 Packed …" at bounding box center [471, 462] width 822 height 577
click at [291, 104] on div "All Purchases 11 Open Carts 0 In Store 0 Deliveries 0 PickUps 11 Back-orders 0 …" at bounding box center [471, 109] width 822 height 11
click at [298, 115] on div "PickUps" at bounding box center [305, 114] width 30 height 9
click at [0, 0] on input "PickUps 11" at bounding box center [0, 0] width 0 height 0
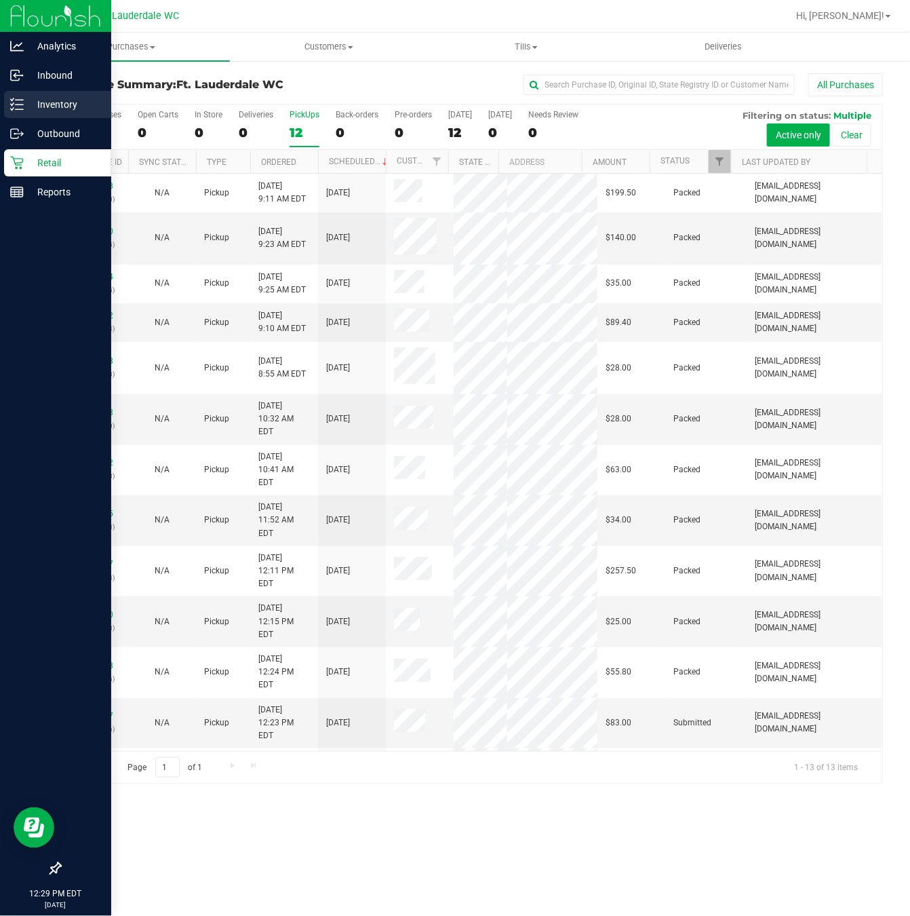
click at [60, 100] on p "Inventory" at bounding box center [64, 104] width 81 height 16
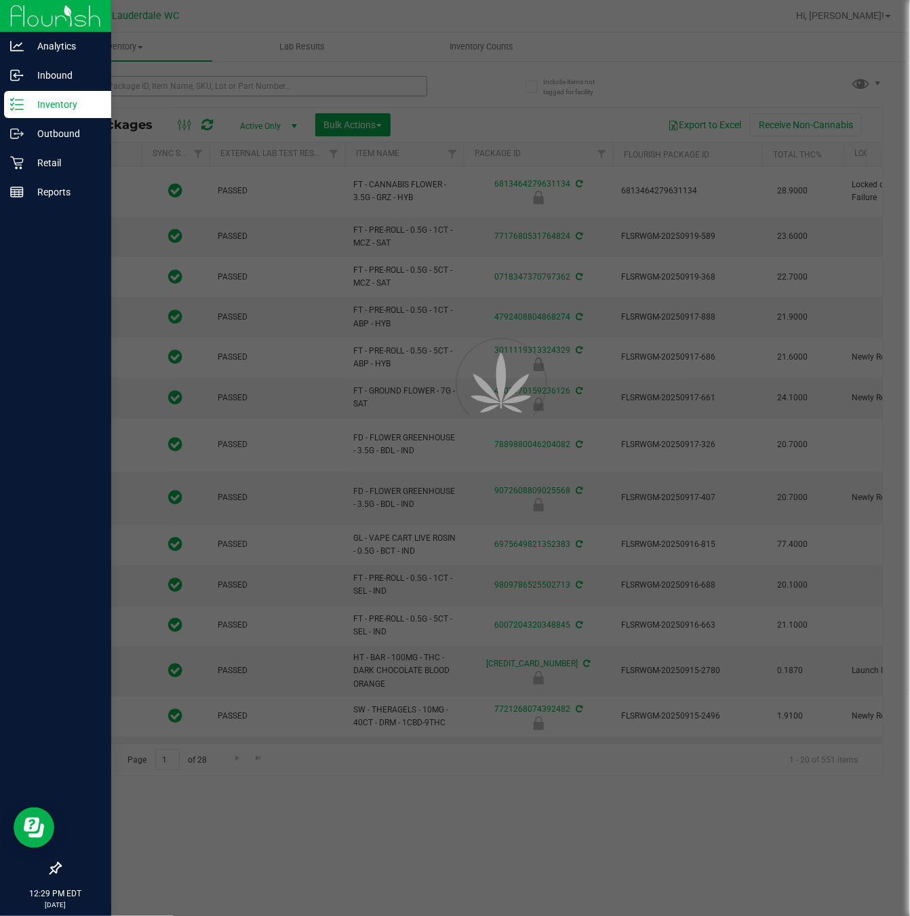
click at [208, 85] on div at bounding box center [455, 458] width 910 height 916
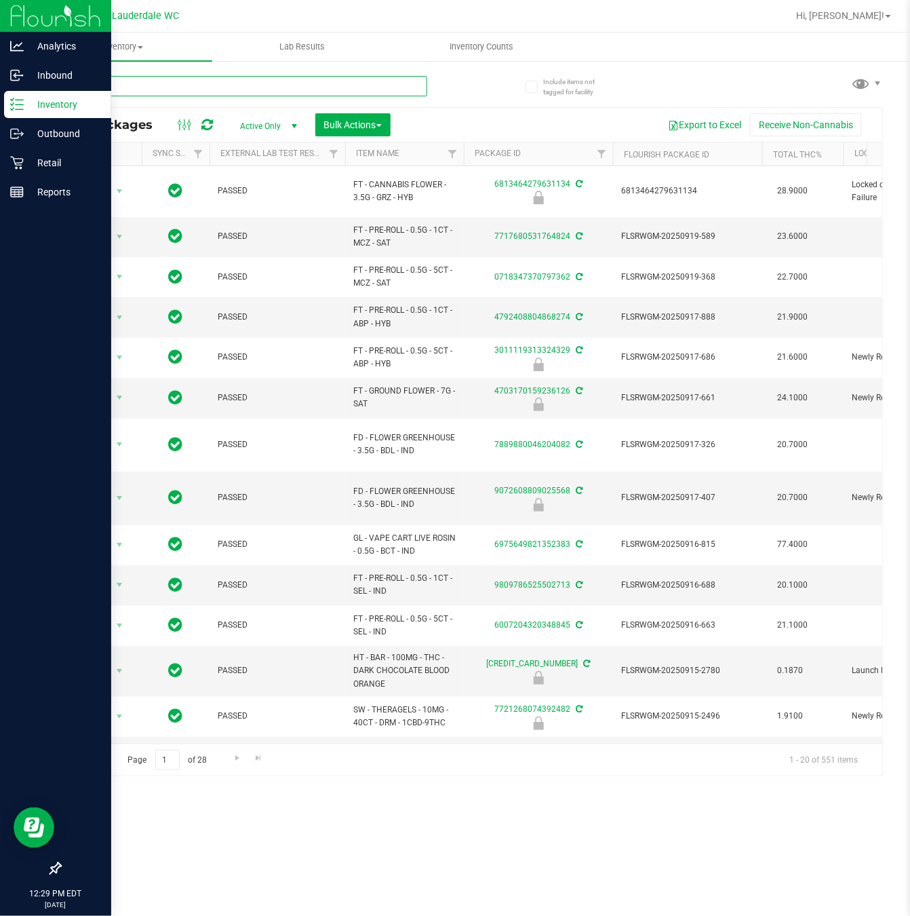
click at [208, 85] on input "text" at bounding box center [244, 86] width 368 height 20
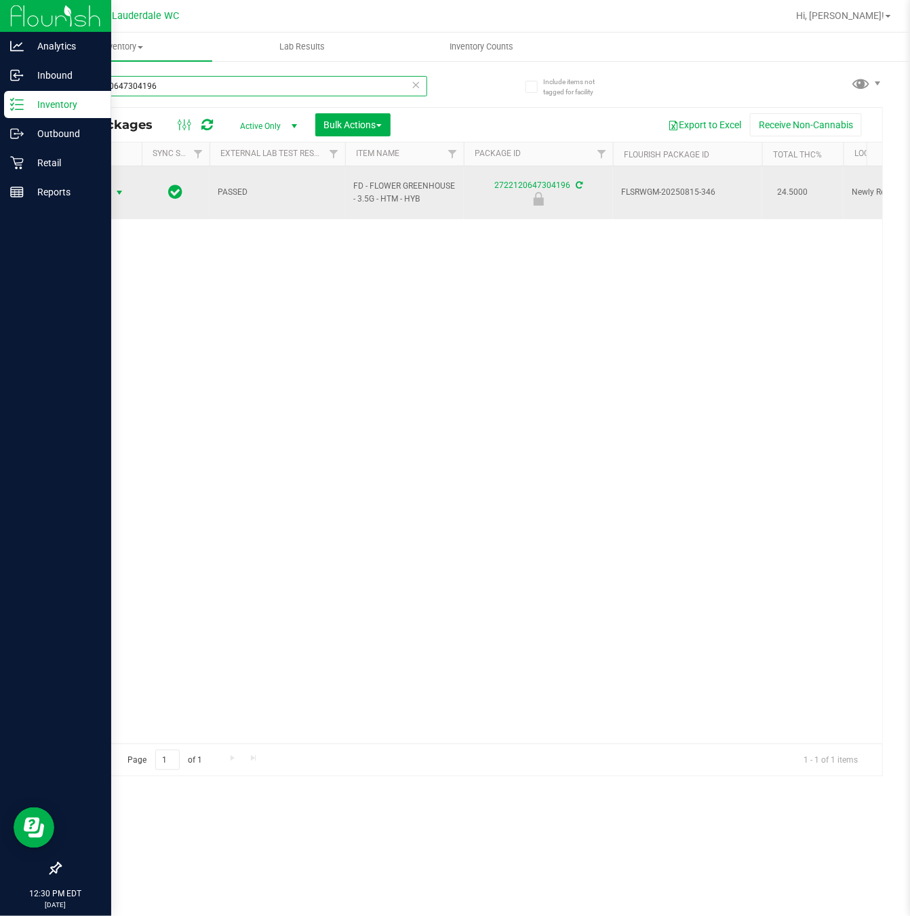
type input "2722120647304196"
click at [119, 190] on span "select" at bounding box center [119, 192] width 11 height 11
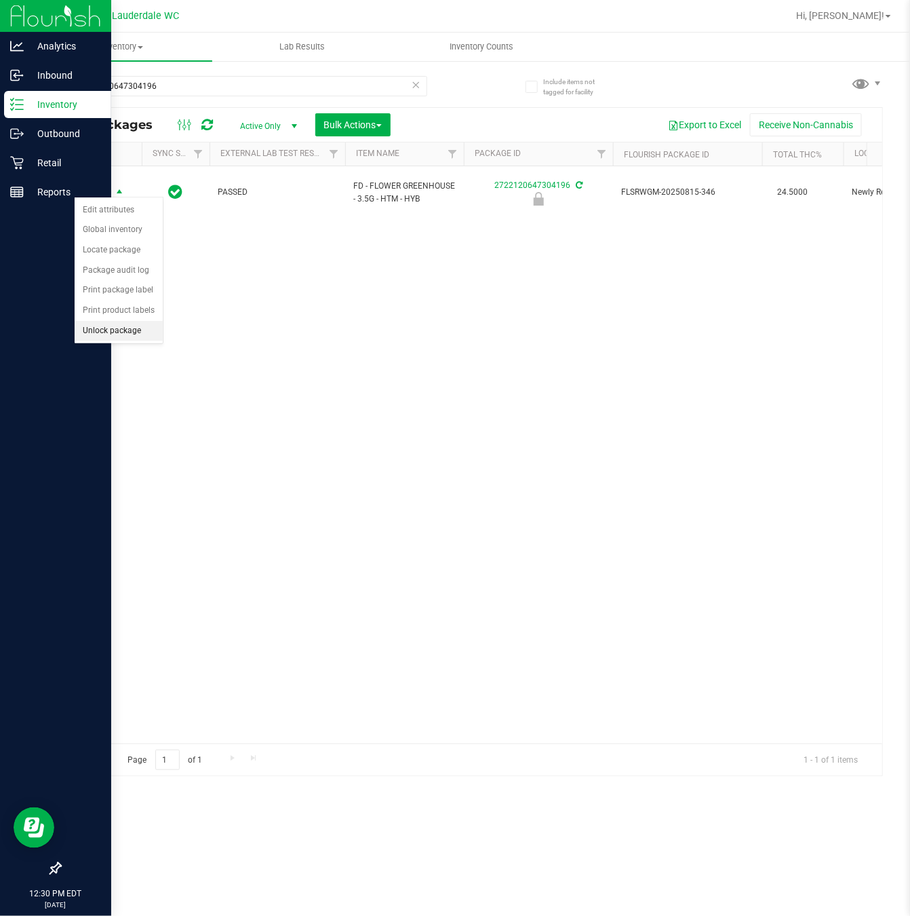
click at [127, 334] on li "Unlock package" at bounding box center [119, 331] width 88 height 20
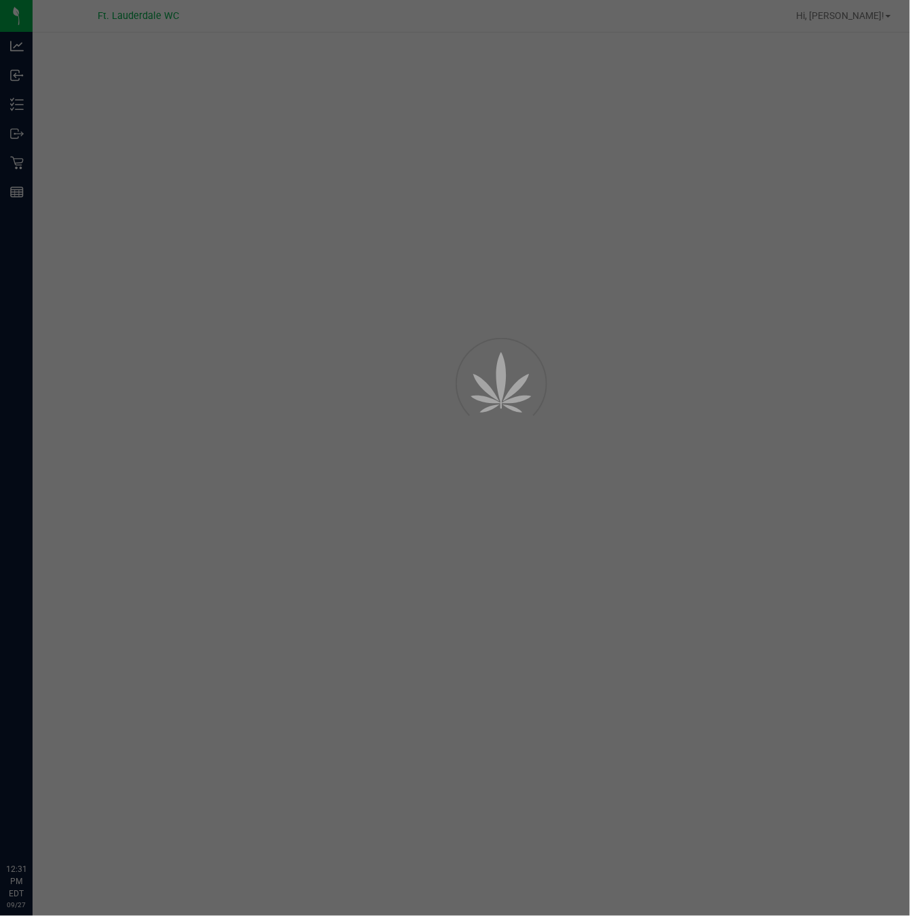
click at [0, 0] on p "Retail" at bounding box center [0, 0] width 0 height 0
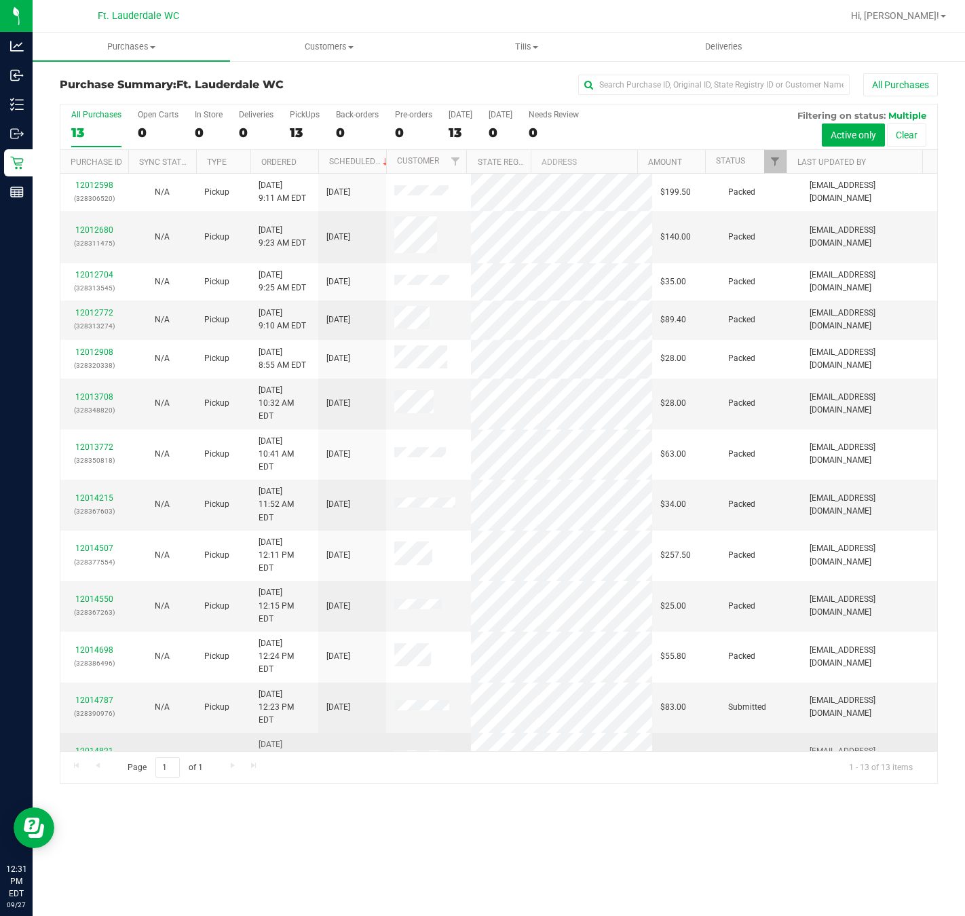
click at [96, 746] on link "12014821" at bounding box center [94, 750] width 38 height 9
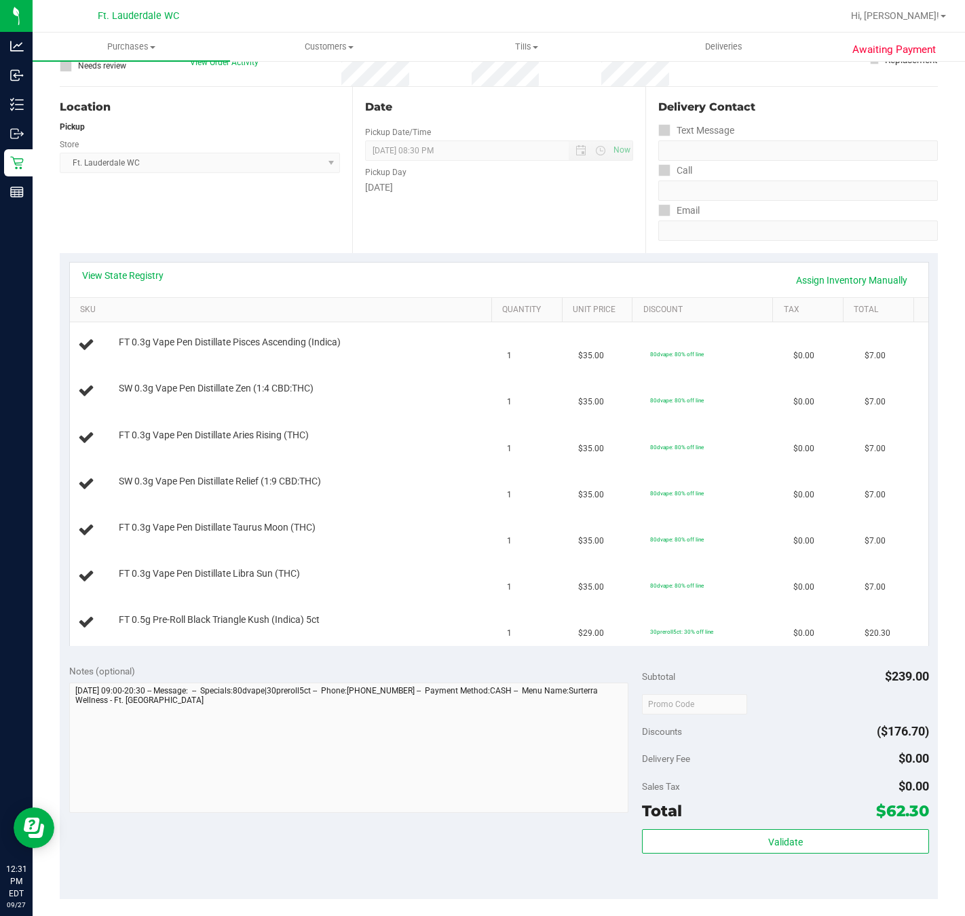
scroll to position [204, 0]
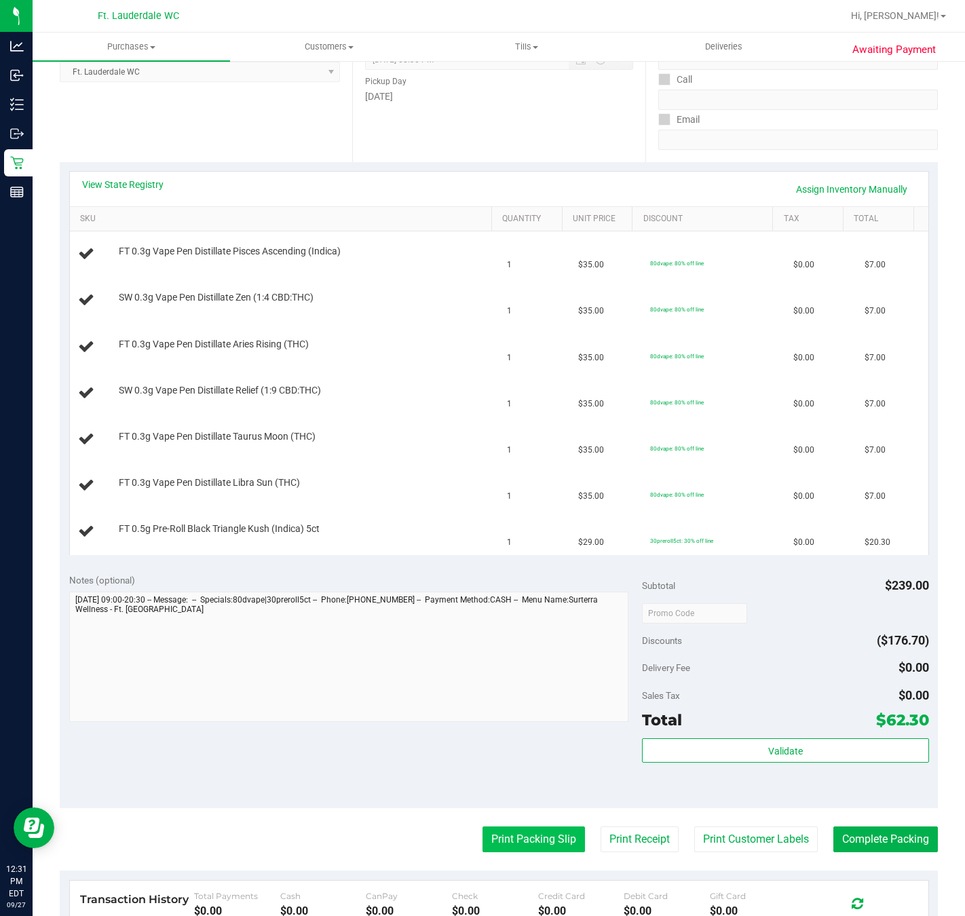
click at [501, 845] on button "Print Packing Slip" at bounding box center [533, 839] width 102 height 26
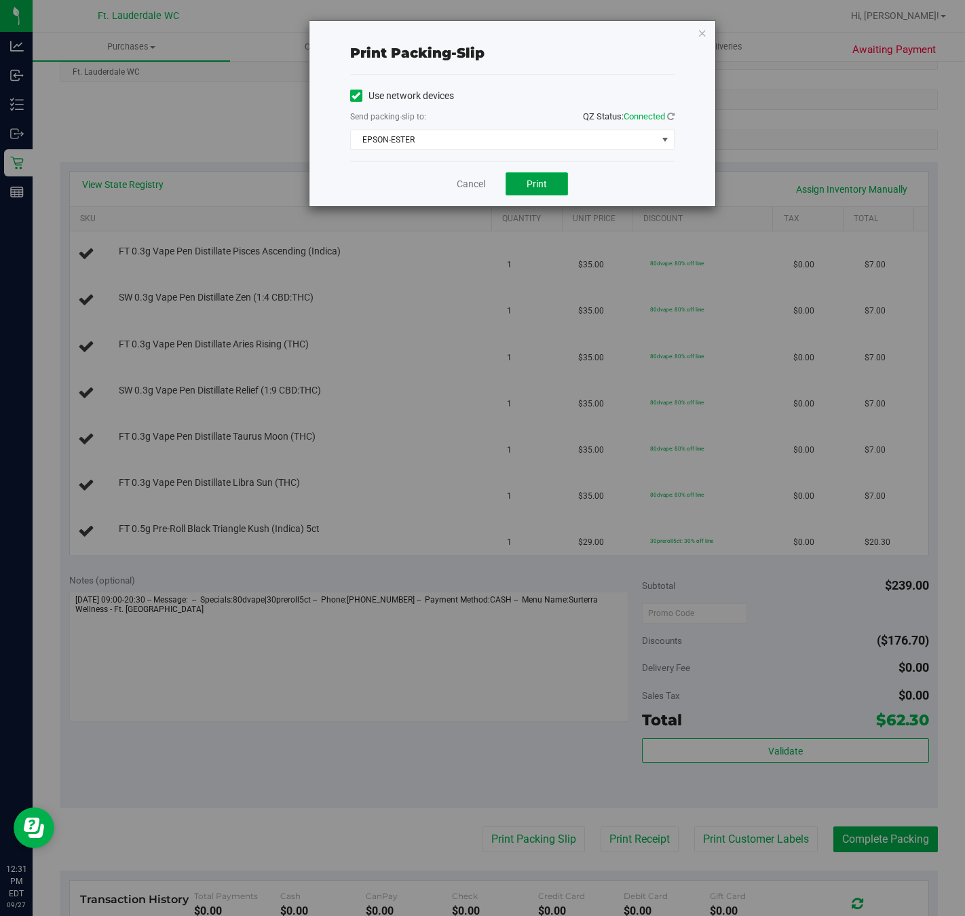
click at [544, 189] on span "Print" at bounding box center [536, 183] width 20 height 11
click at [434, 220] on div "Print packing-slip Use network devices Send packing-slip to: QZ Status: Connect…" at bounding box center [487, 458] width 975 height 916
click at [473, 188] on link "Cancel" at bounding box center [471, 184] width 28 height 14
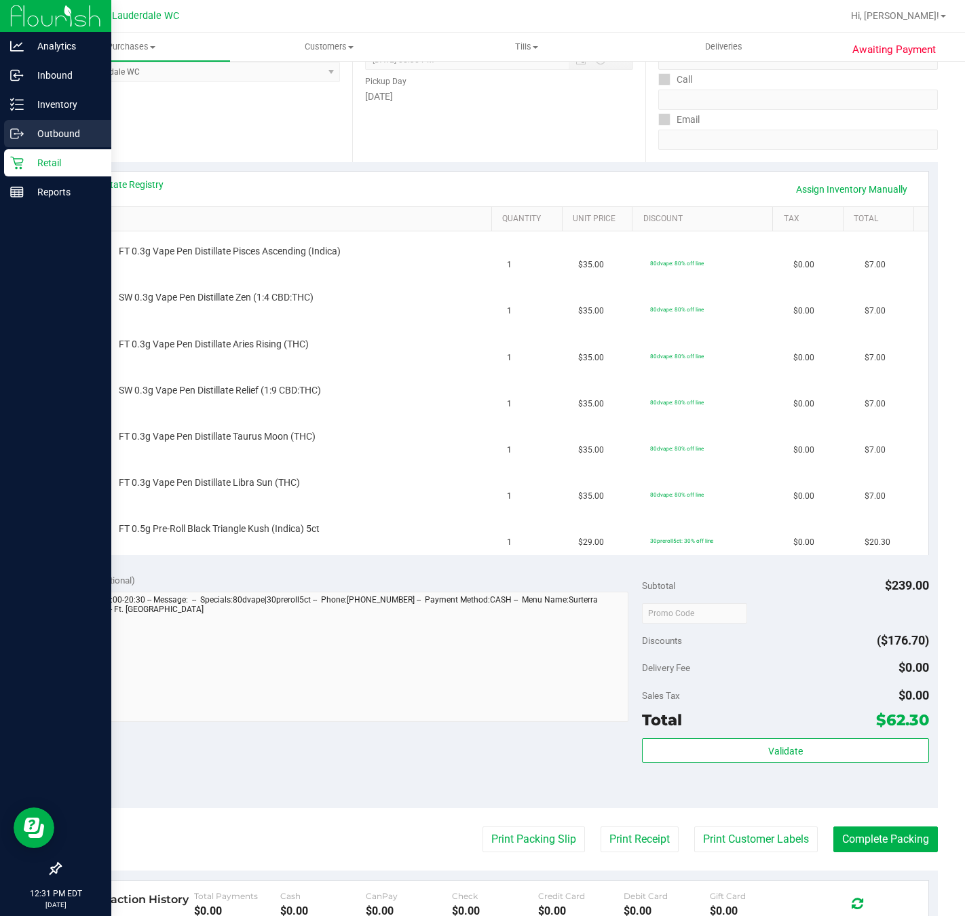
click at [22, 134] on icon at bounding box center [22, 135] width 2 height 2
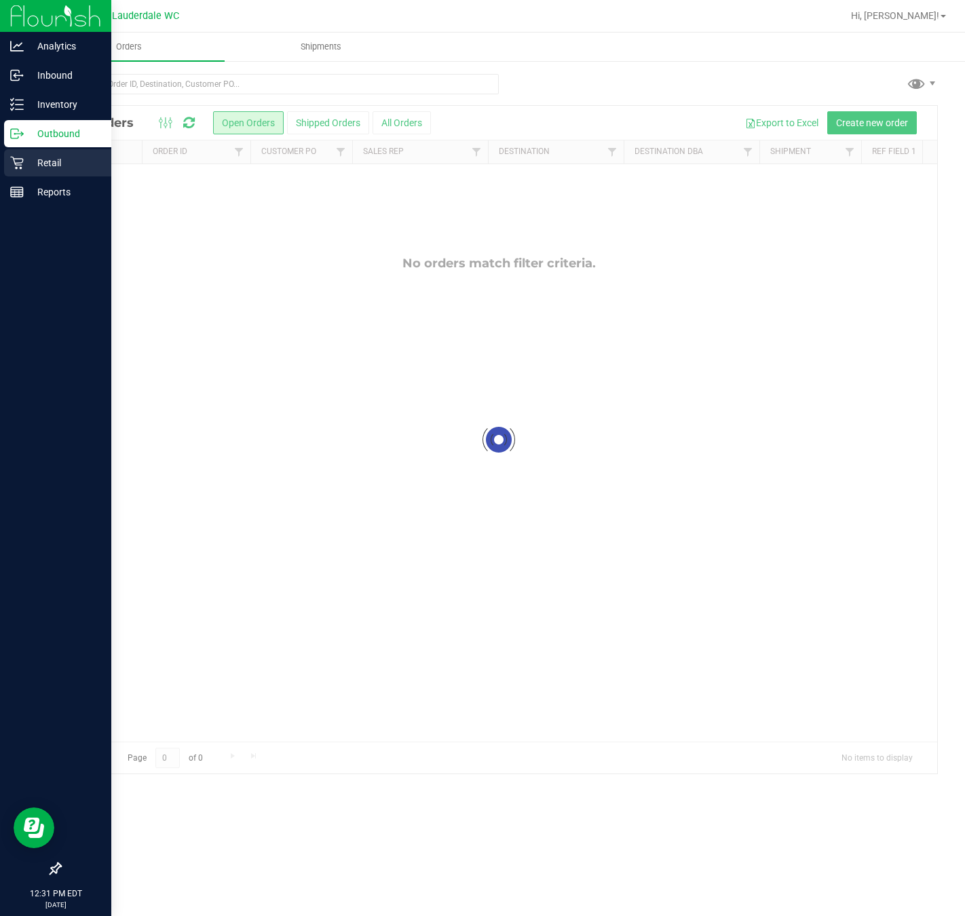
click at [11, 159] on icon at bounding box center [17, 163] width 14 height 14
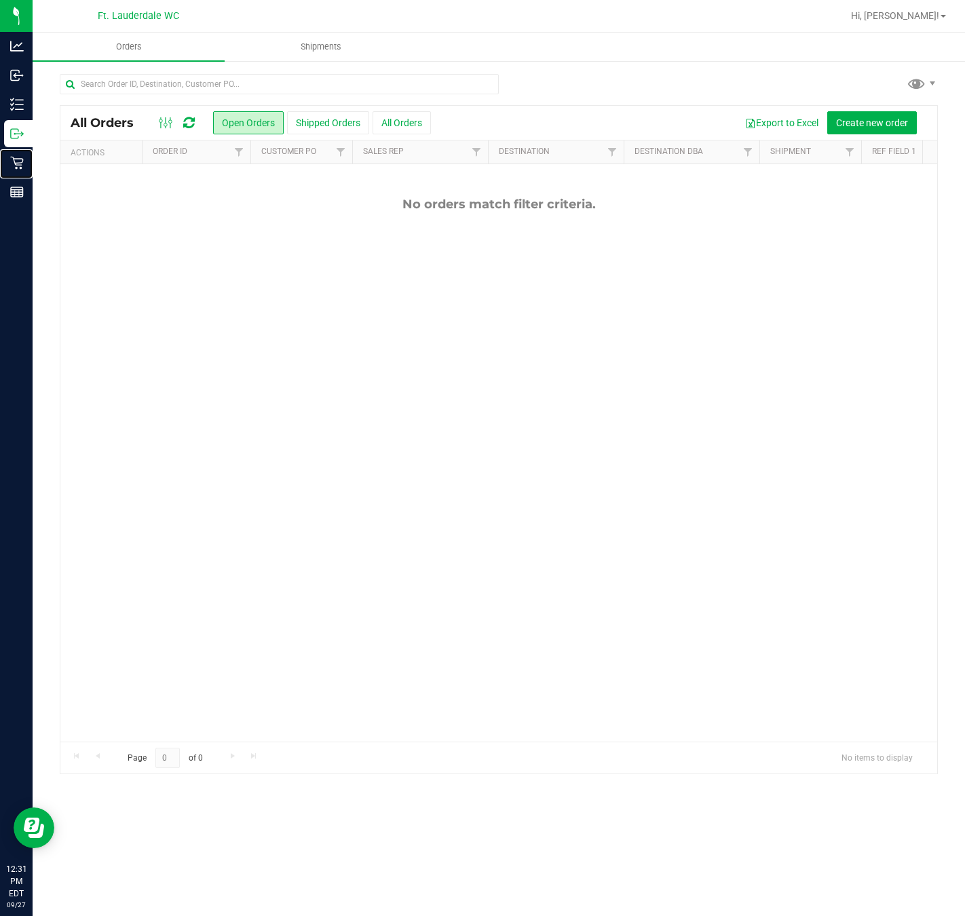
scroll to position [92, 0]
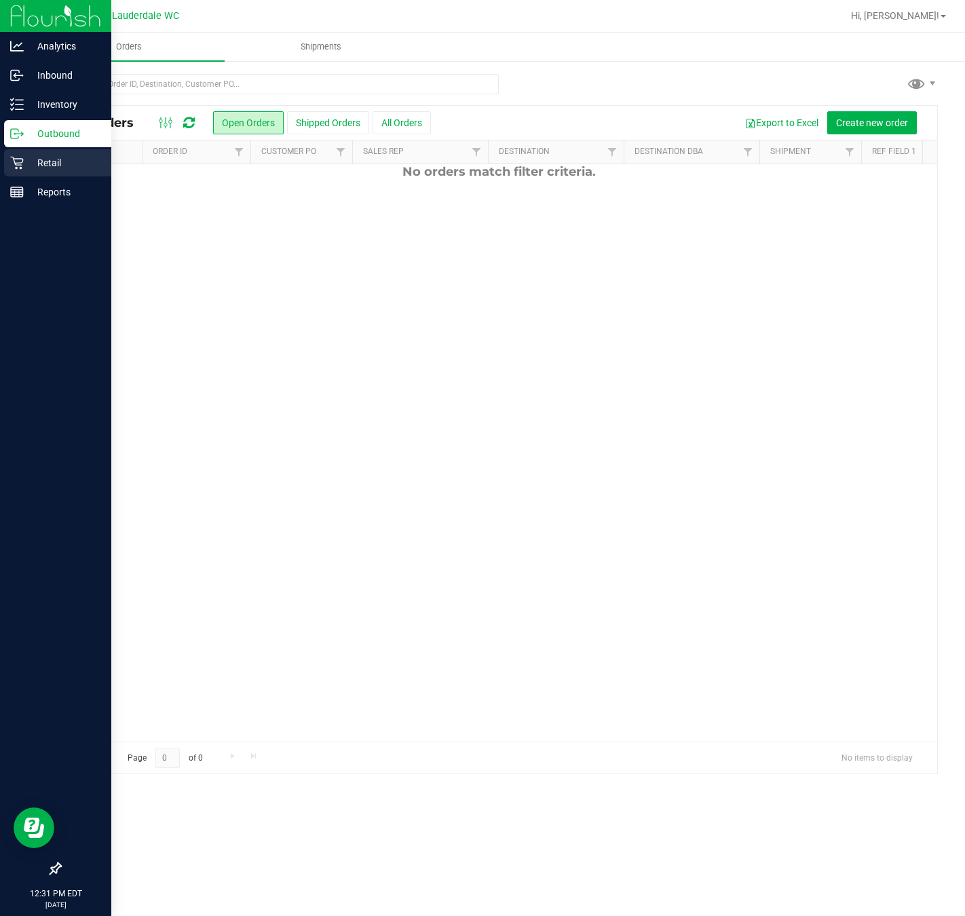
click at [24, 170] on p "Retail" at bounding box center [64, 163] width 81 height 16
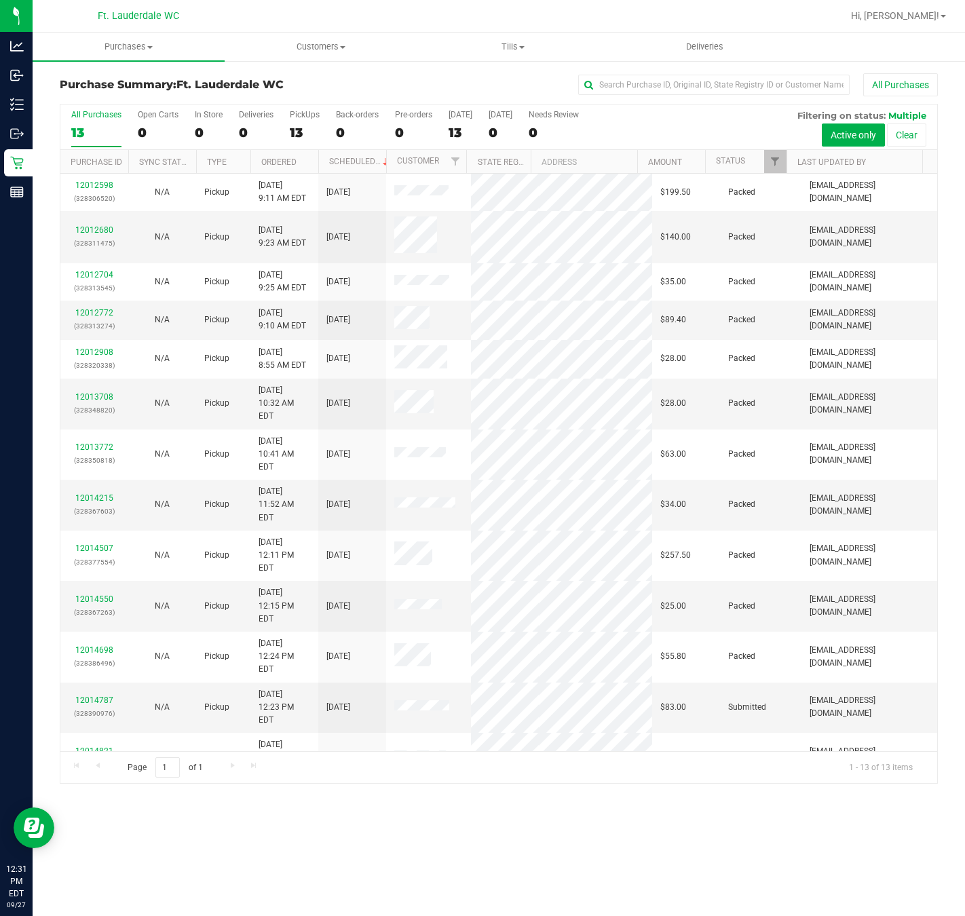
click at [294, 872] on div "Purchases Summary of purchases Fulfillment All purchases Customers All customer…" at bounding box center [499, 474] width 932 height 883
click at [326, 792] on div "Purchase Summary: Ft. Lauderdale WC All Purchases All Purchases 13 Open Carts 0…" at bounding box center [499, 428] width 932 height 737
click at [94, 746] on link "12014821" at bounding box center [94, 750] width 38 height 9
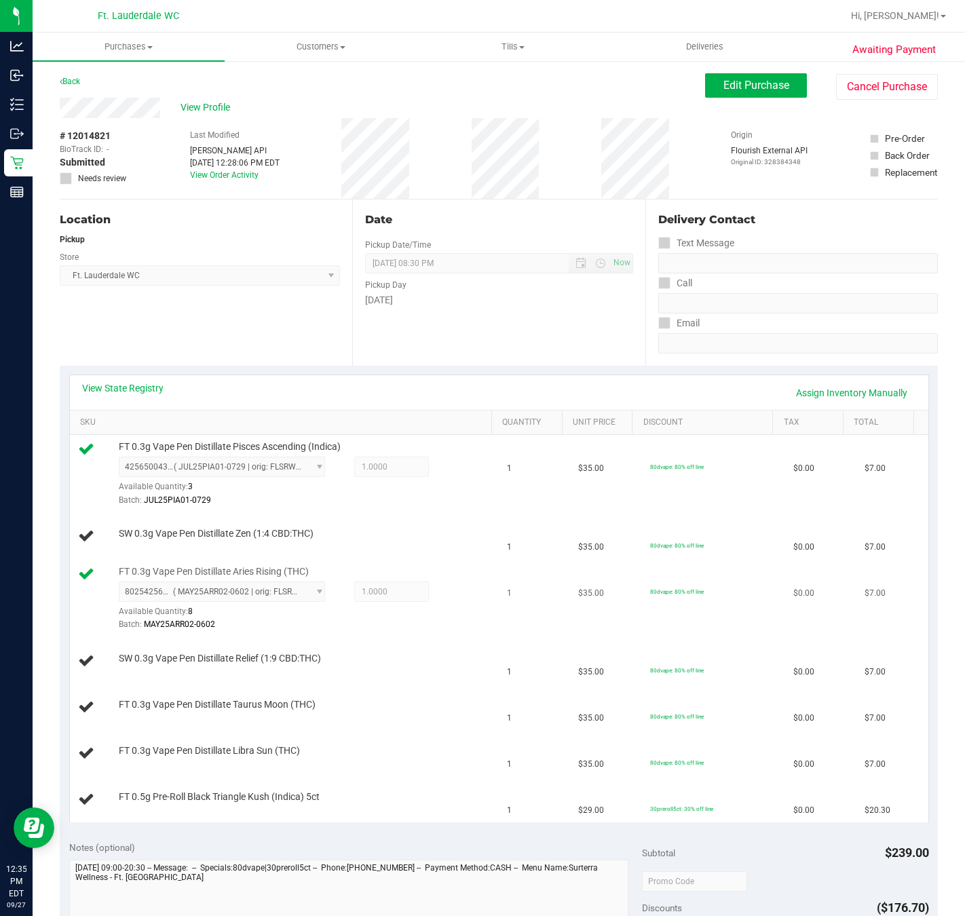
click at [530, 562] on td "1" at bounding box center [534, 599] width 71 height 79
click at [509, 562] on td "1" at bounding box center [534, 599] width 71 height 79
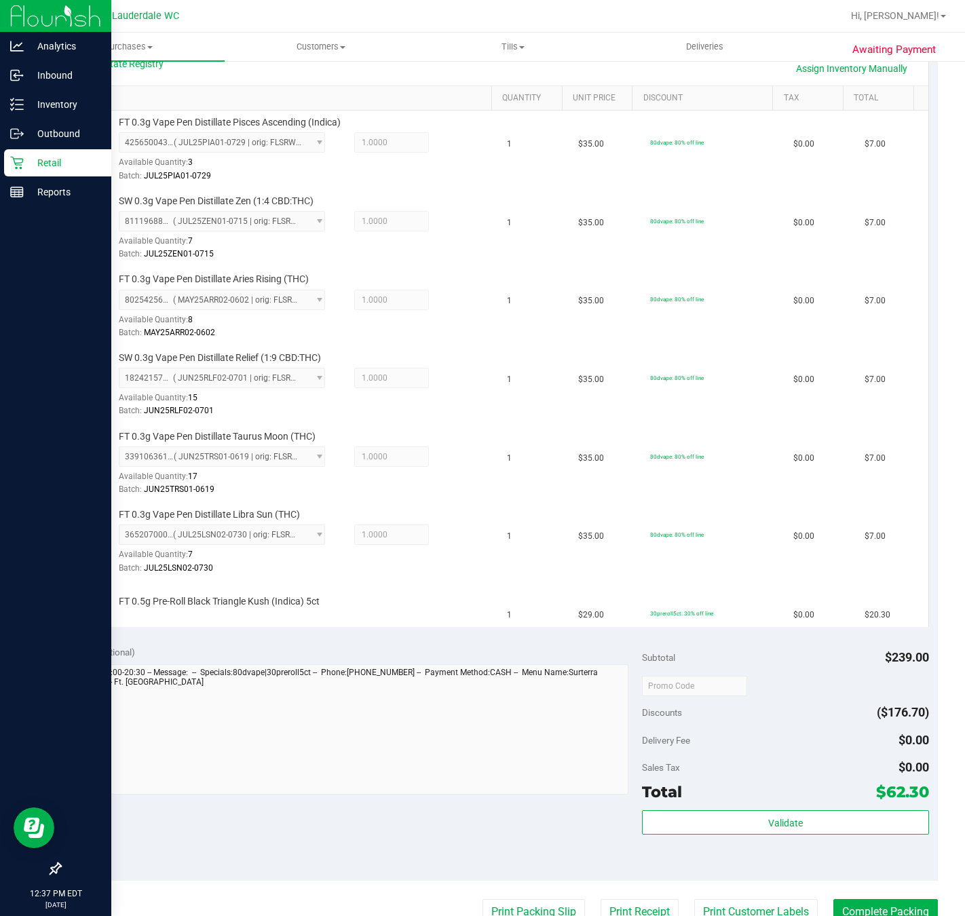
scroll to position [366, 0]
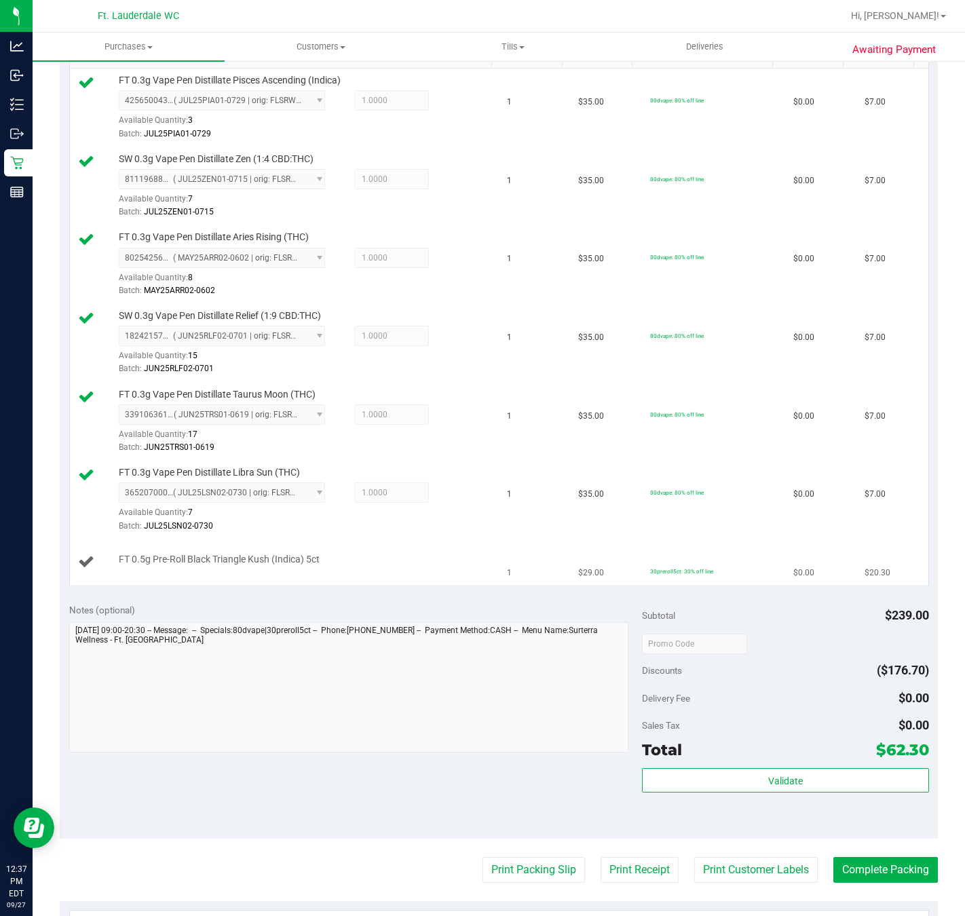
click at [523, 569] on td "1" at bounding box center [534, 561] width 71 height 45
click at [365, 566] on div "FT 0.5g Pre-Roll Black Triangle Kush (Indica) 5ct" at bounding box center [301, 560] width 379 height 14
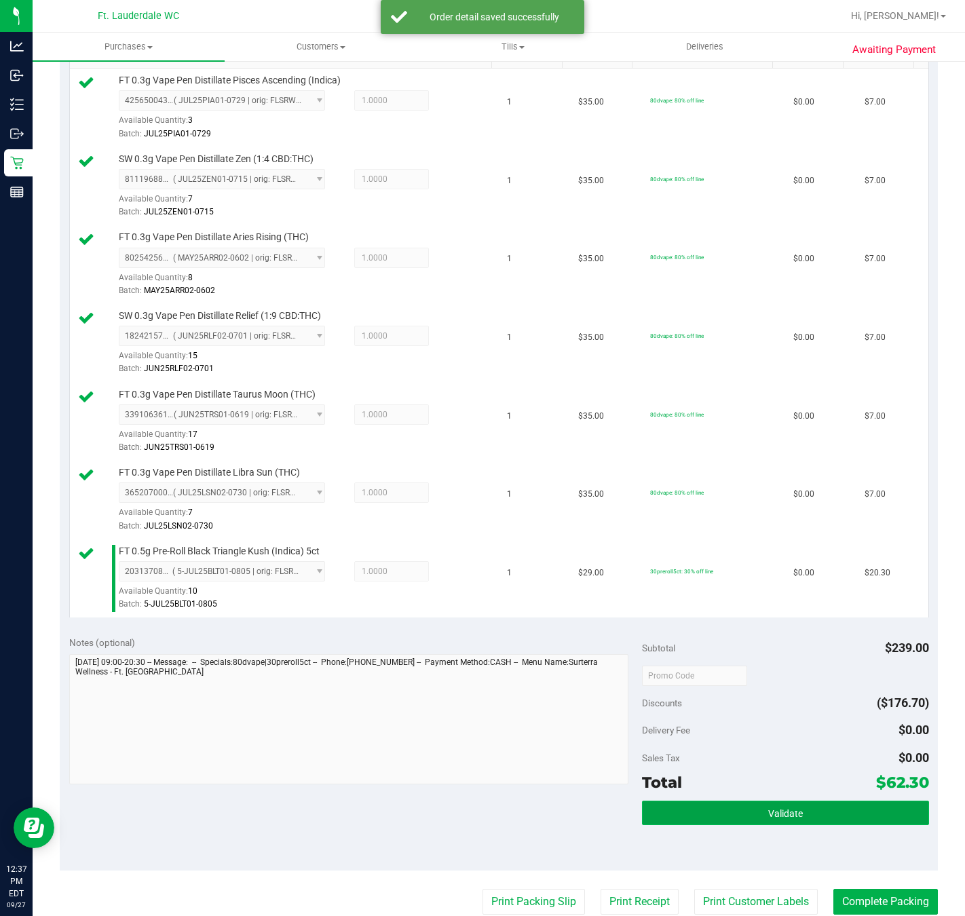
click at [808, 825] on button "Validate" at bounding box center [785, 813] width 286 height 24
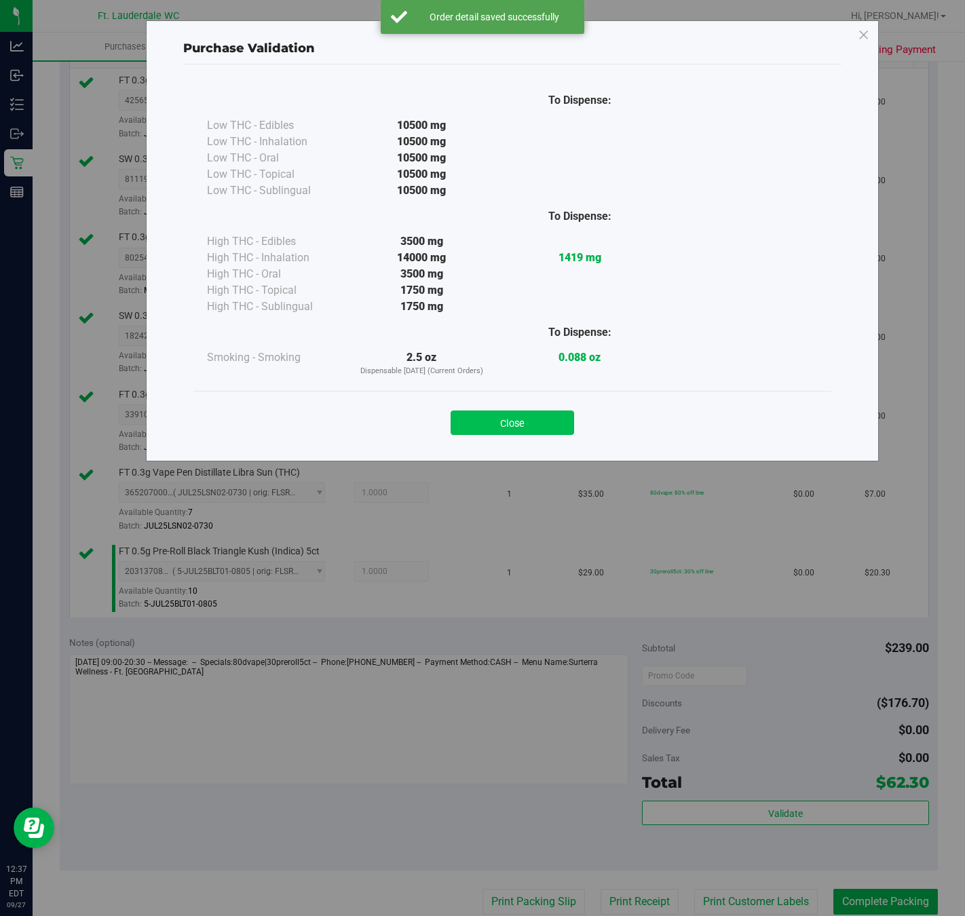
click at [541, 421] on button "Close" at bounding box center [511, 422] width 123 height 24
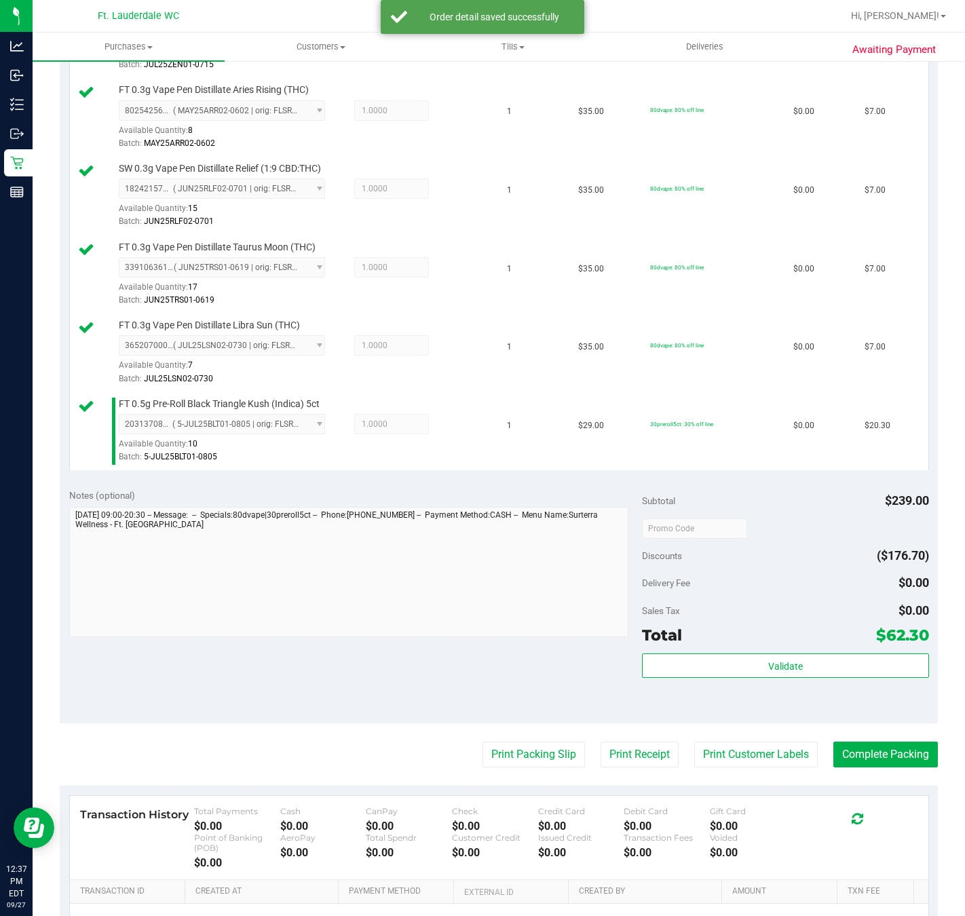
scroll to position [672, 0]
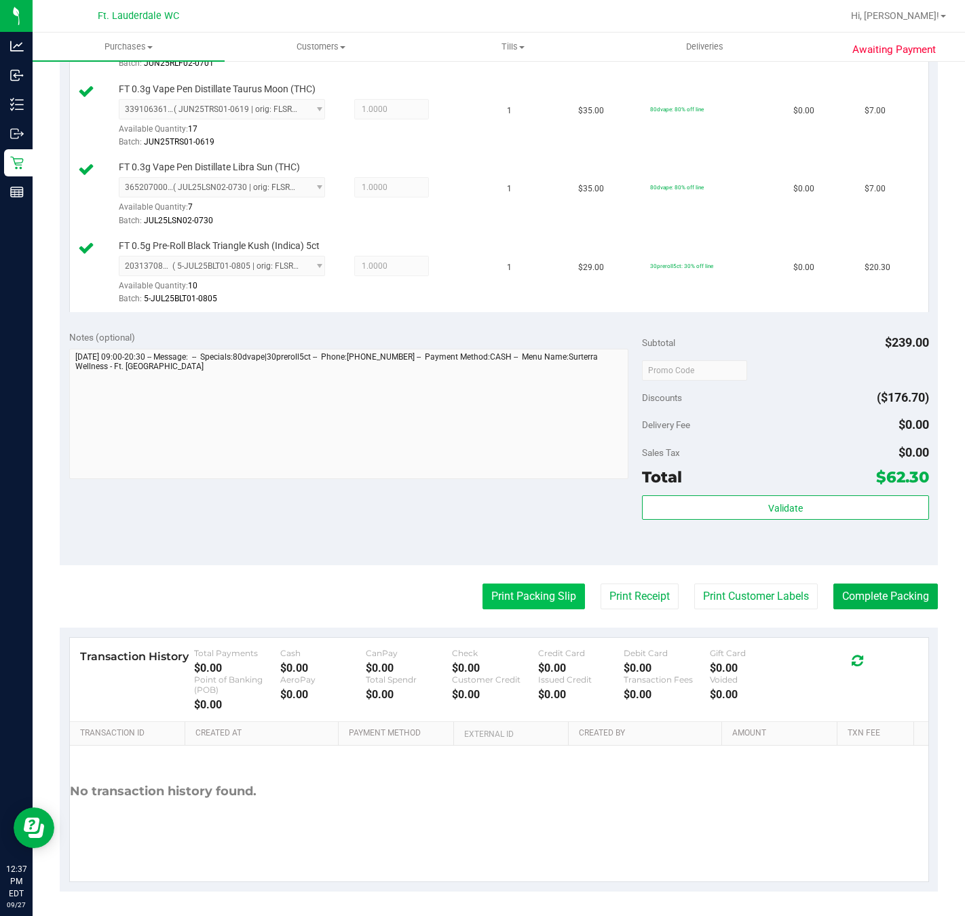
click at [497, 600] on button "Print Packing Slip" at bounding box center [533, 596] width 102 height 26
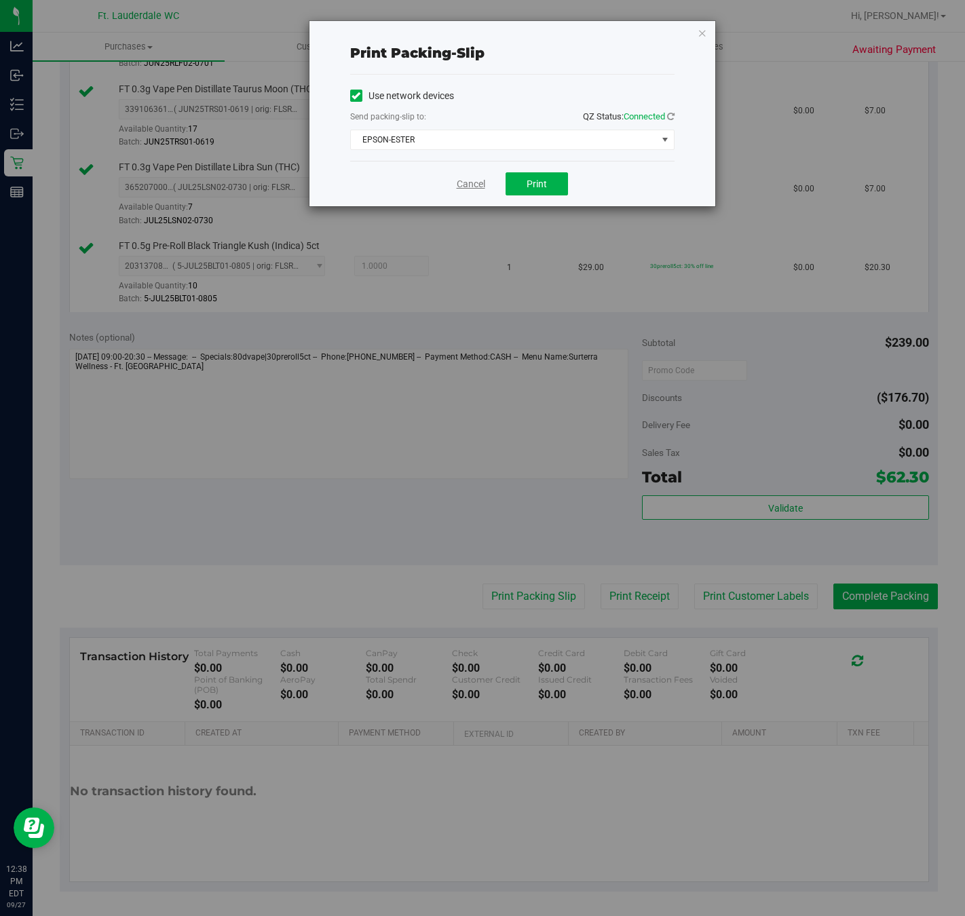
click at [470, 191] on link "Cancel" at bounding box center [471, 184] width 28 height 14
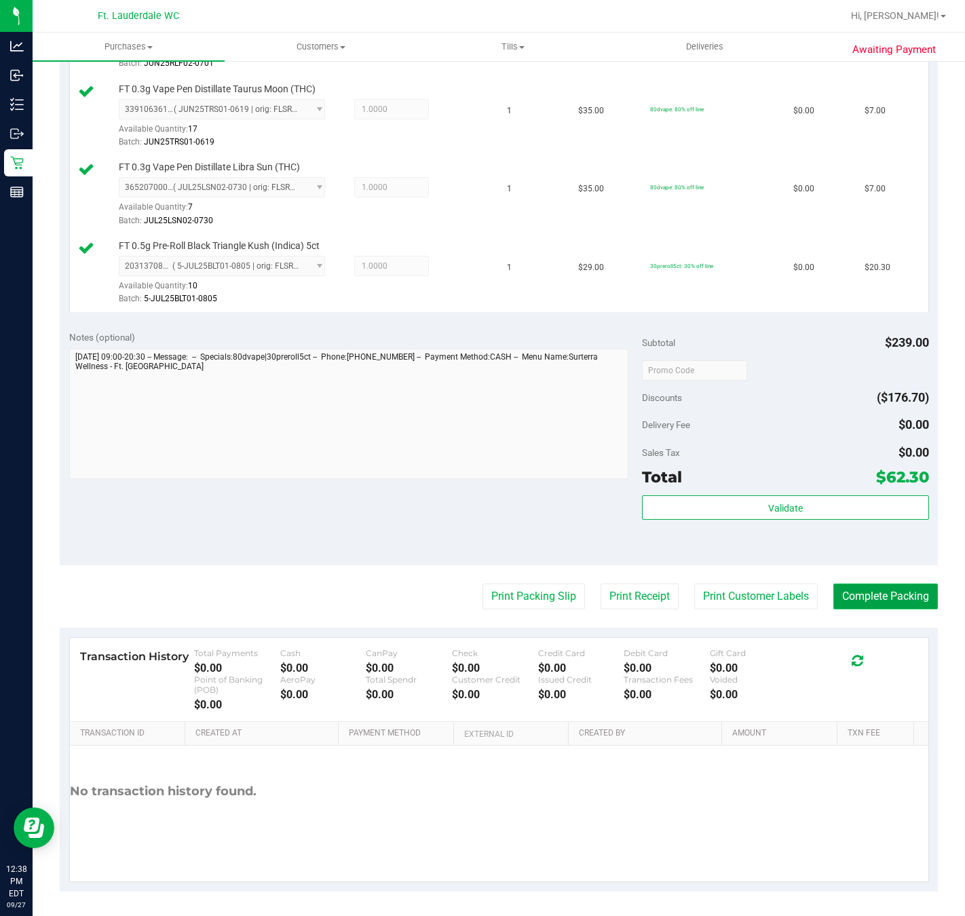
click at [900, 602] on button "Complete Packing" at bounding box center [885, 596] width 104 height 26
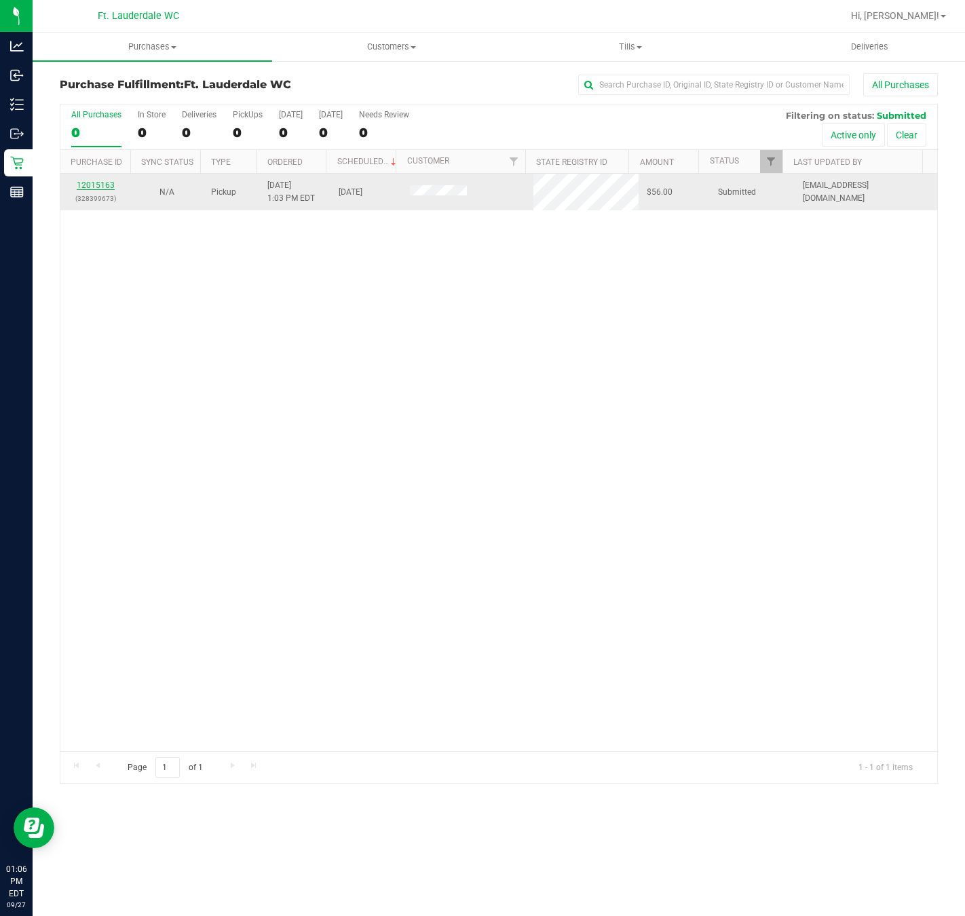
click at [100, 182] on link "12015163" at bounding box center [96, 184] width 38 height 9
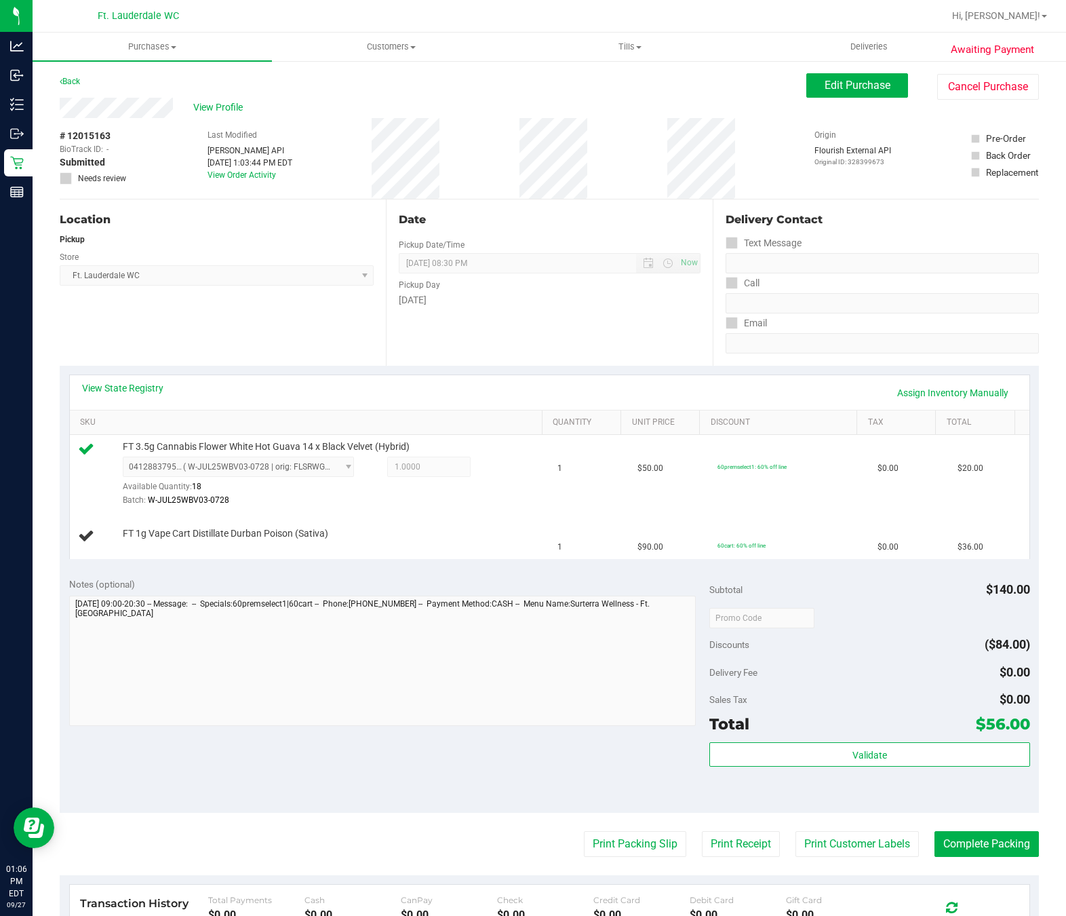
scroll to position [51, 0]
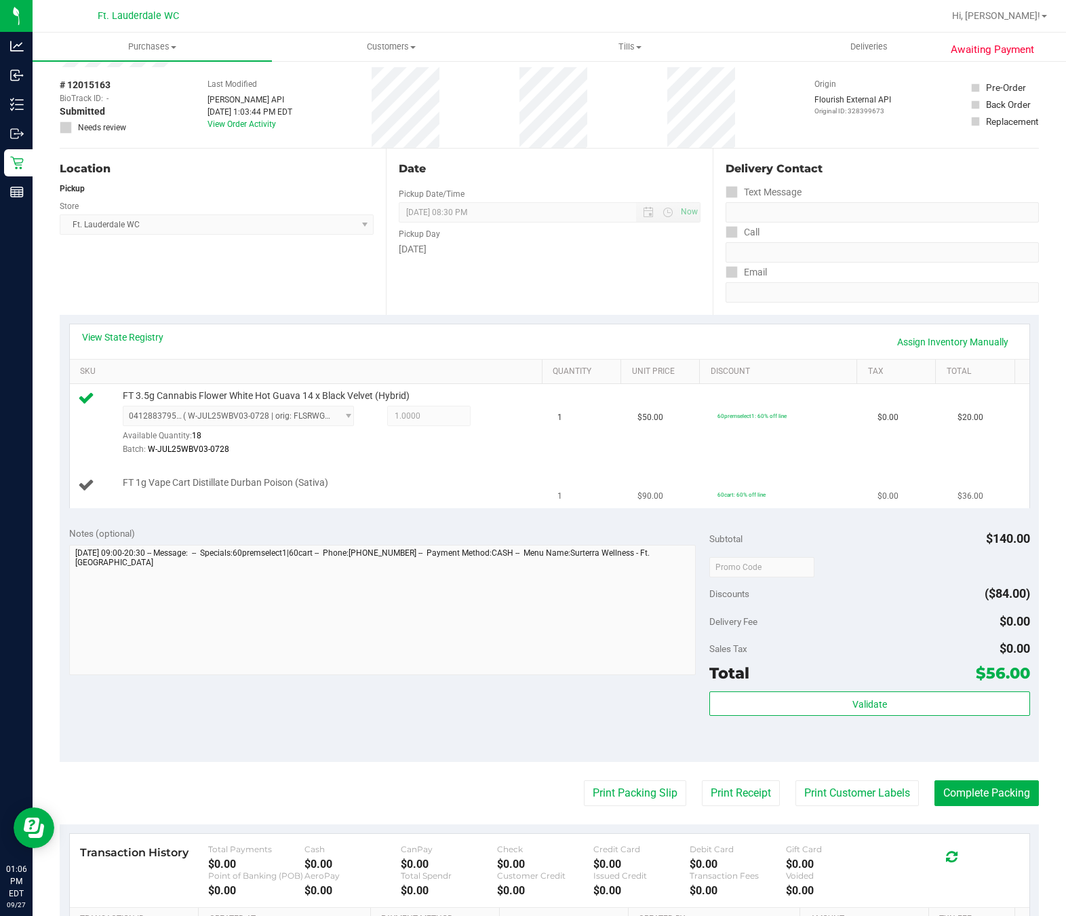
click at [436, 490] on div at bounding box center [331, 489] width 417 height 1
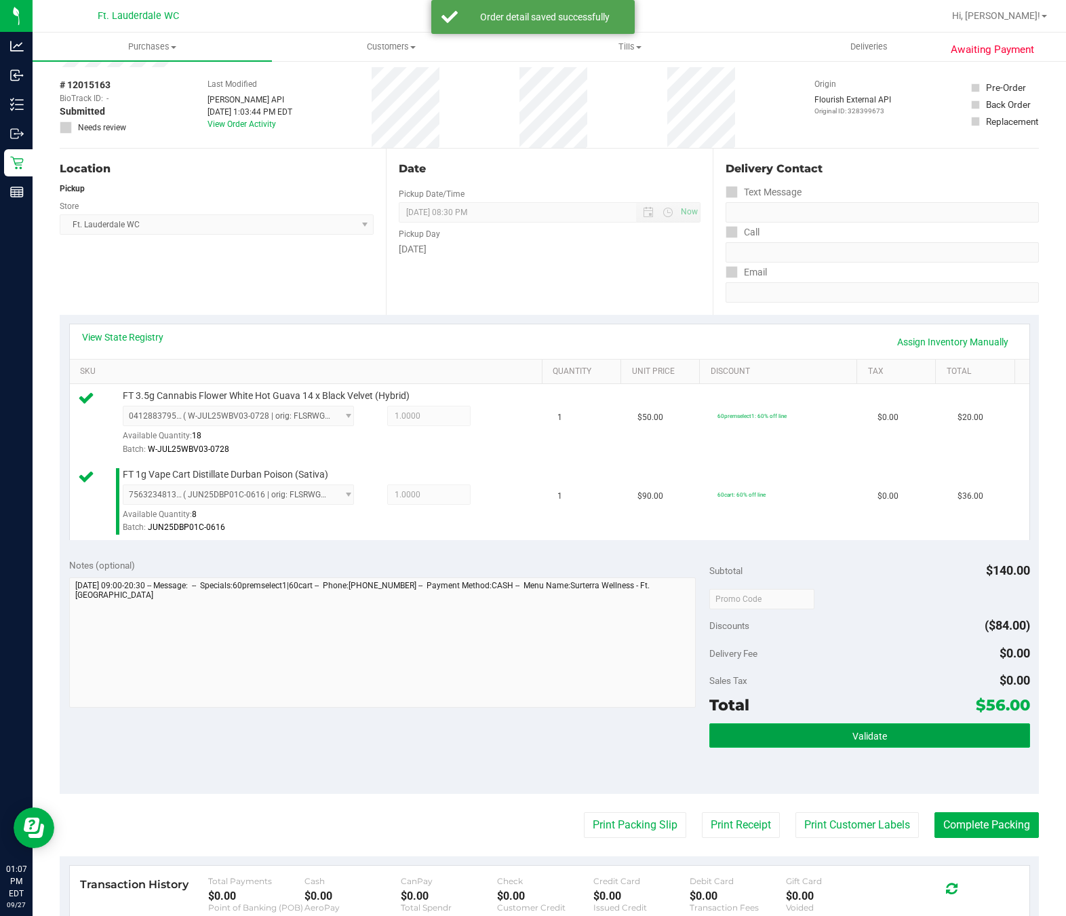
click at [866, 742] on span "Validate" at bounding box center [870, 736] width 35 height 11
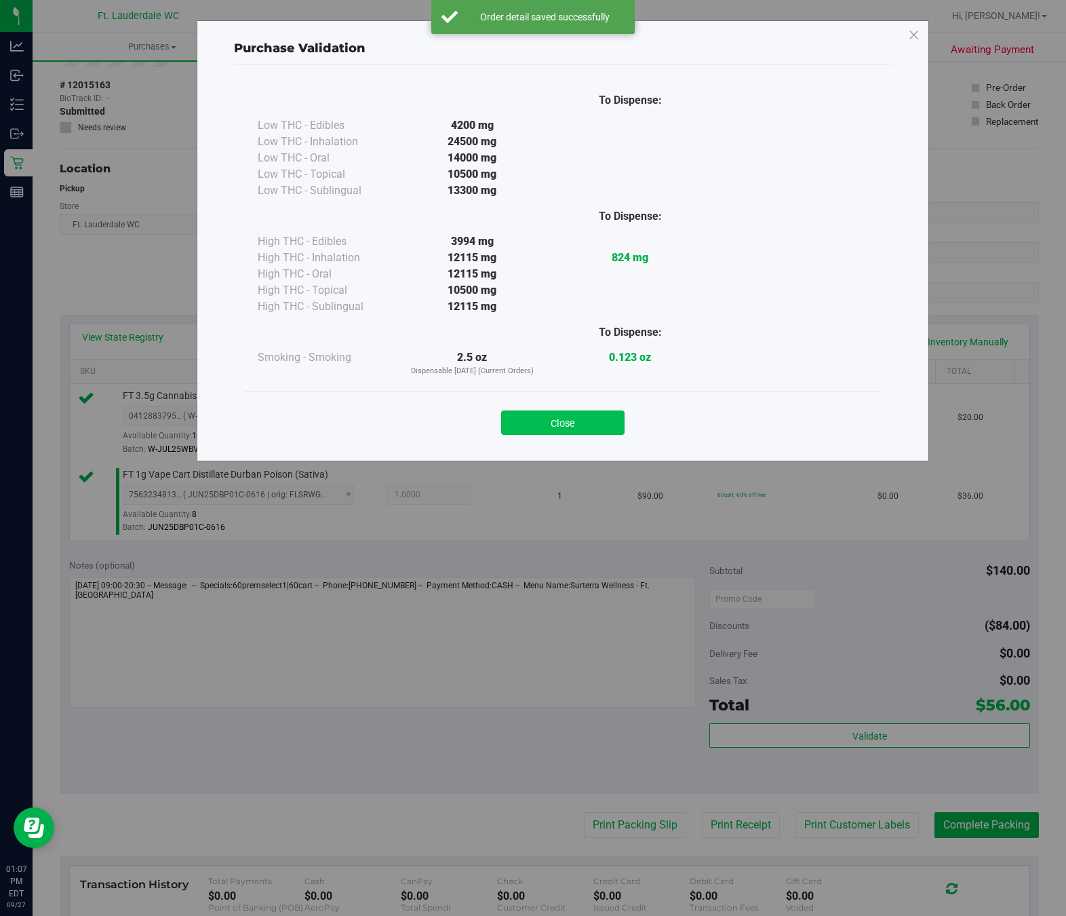
click at [572, 434] on button "Close" at bounding box center [562, 422] width 123 height 24
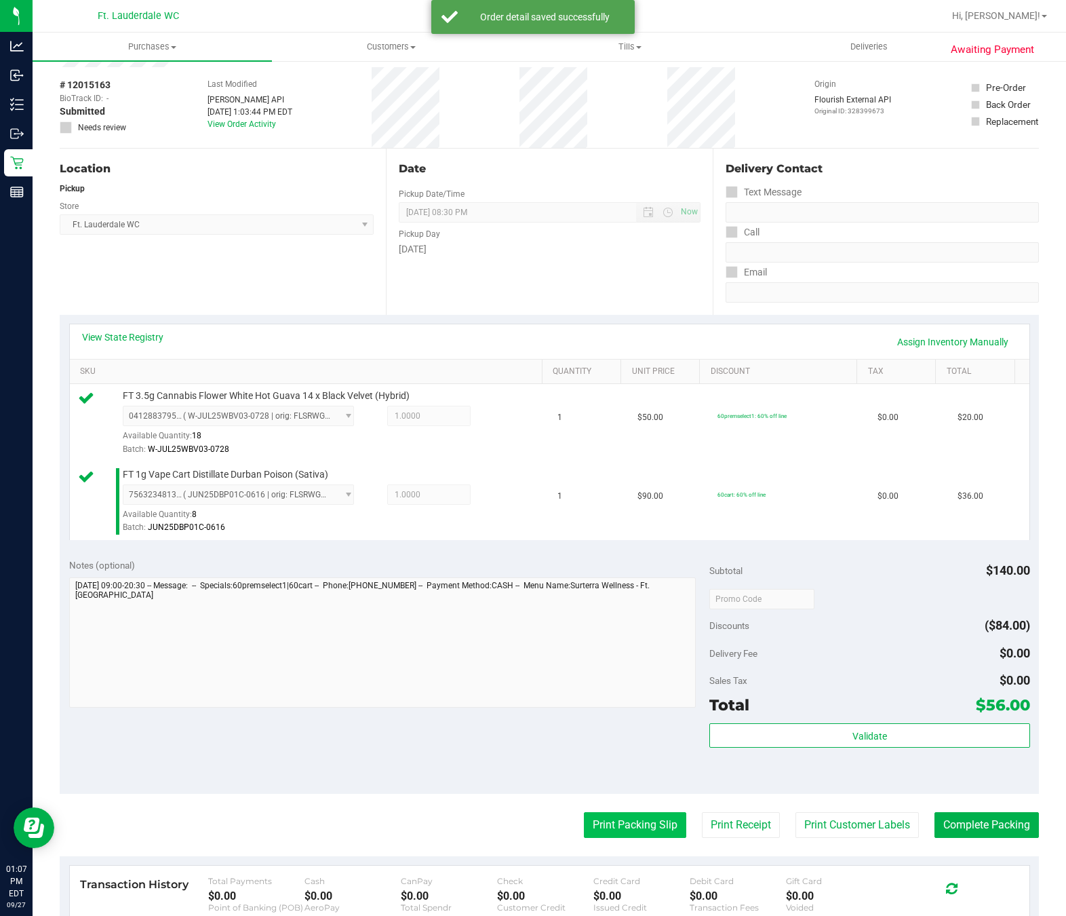
click at [635, 826] on button "Print Packing Slip" at bounding box center [635, 825] width 102 height 26
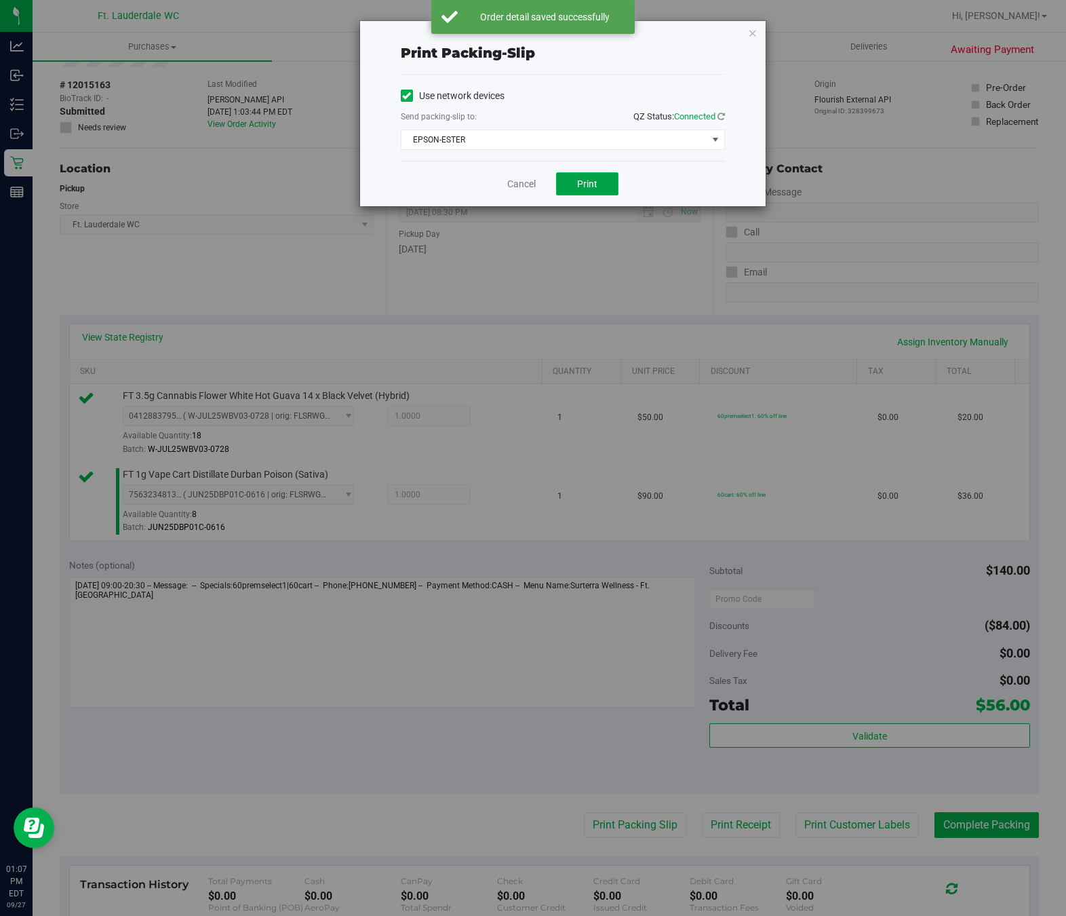
click at [589, 194] on button "Print" at bounding box center [587, 183] width 62 height 23
click at [517, 185] on link "Cancel" at bounding box center [521, 184] width 28 height 14
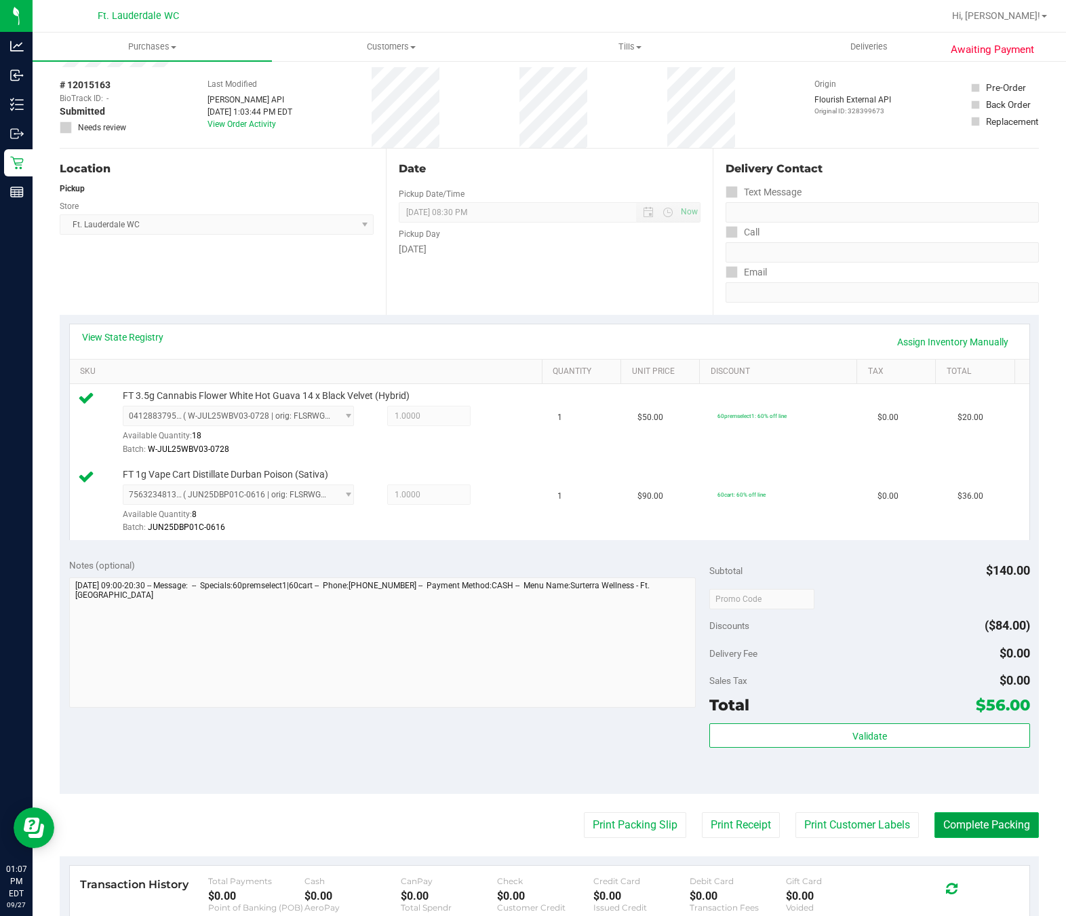
click at [1008, 826] on button "Complete Packing" at bounding box center [987, 825] width 104 height 26
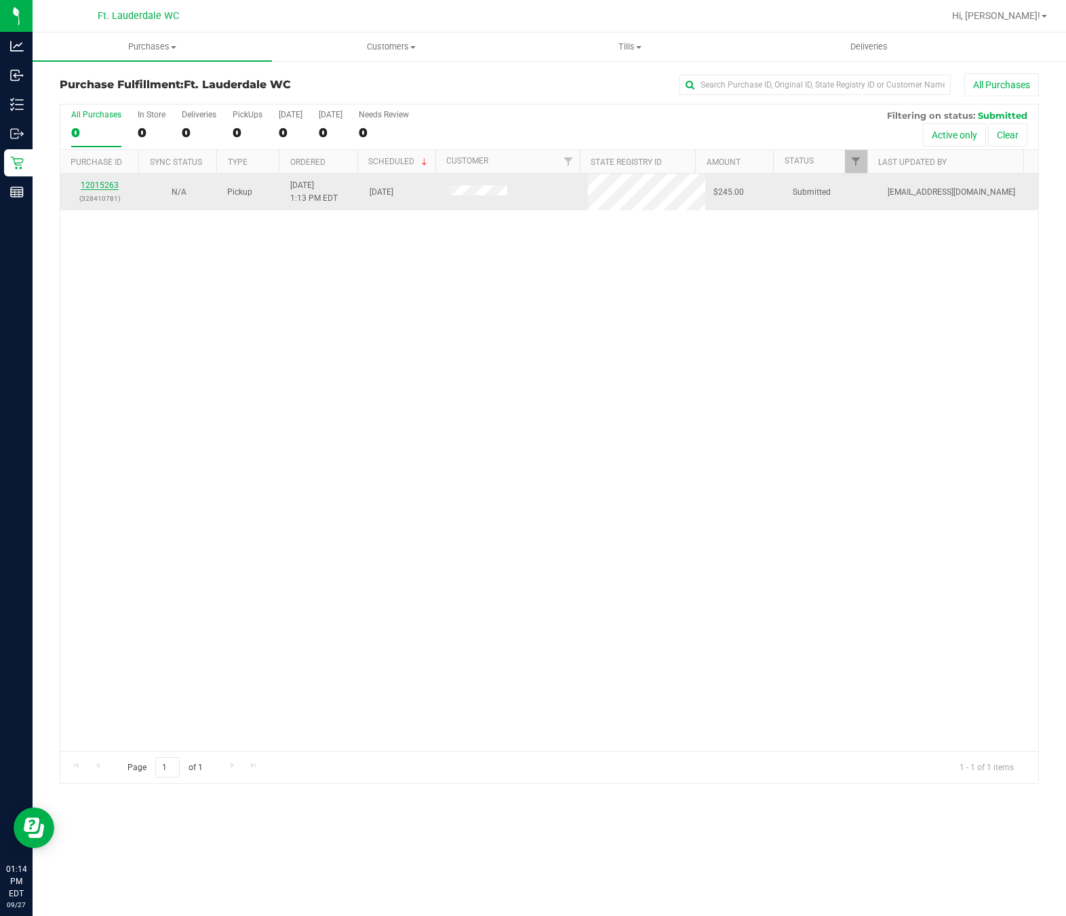
click at [88, 190] on link "12015263" at bounding box center [100, 184] width 38 height 9
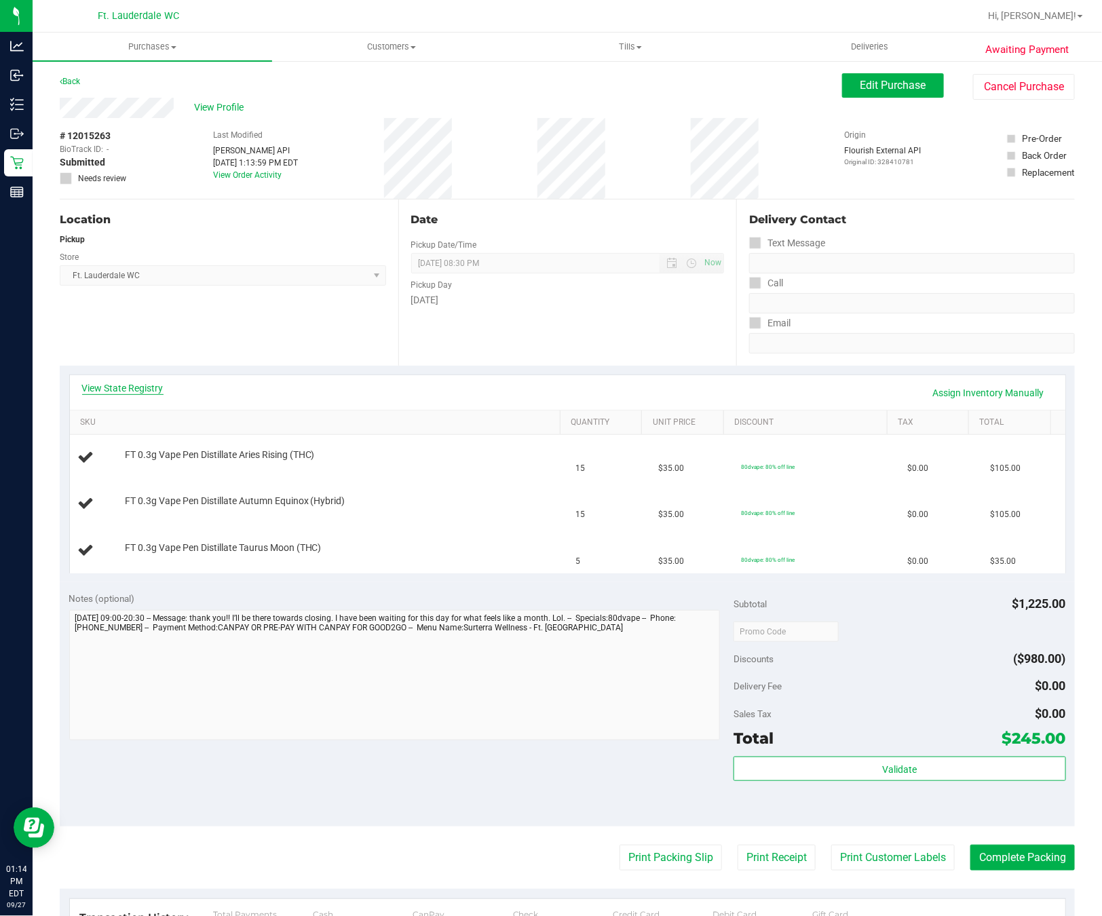
click at [125, 385] on link "View State Registry" at bounding box center [122, 388] width 81 height 14
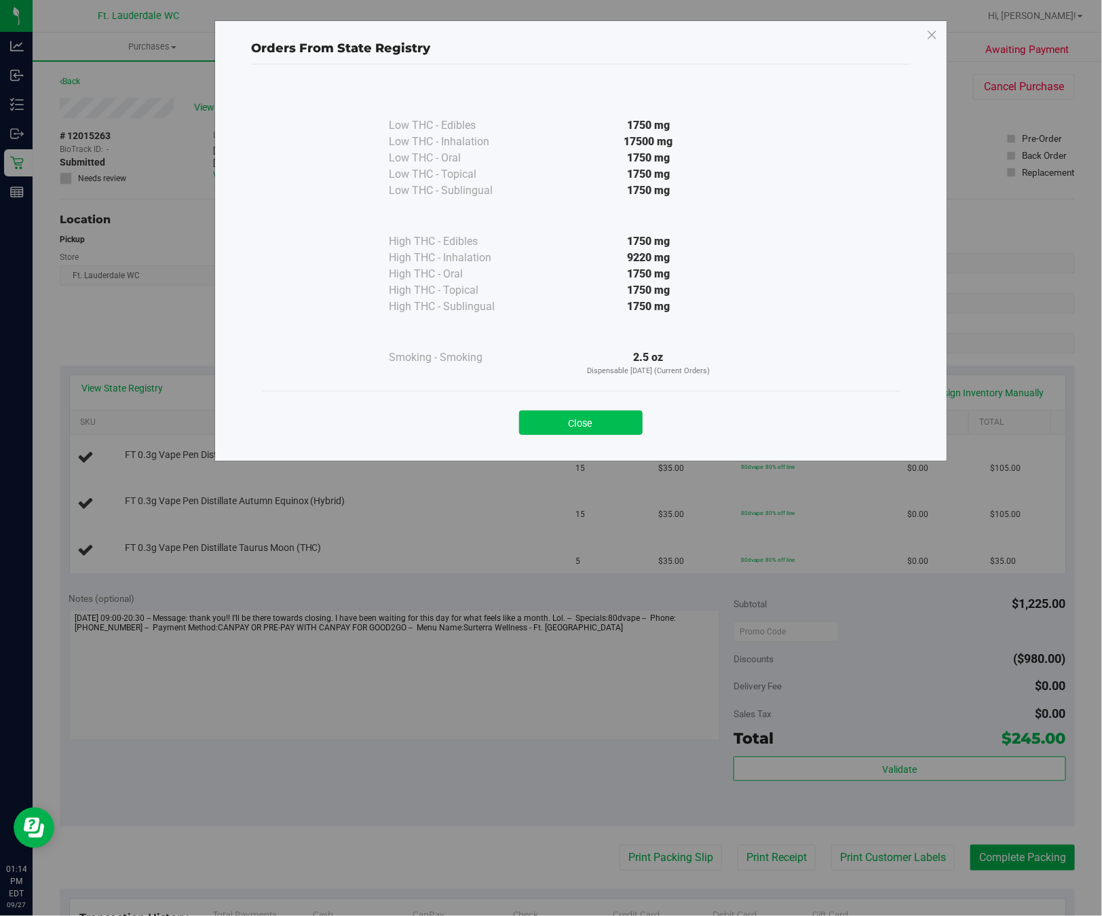
click at [586, 417] on button "Close" at bounding box center [580, 422] width 123 height 24
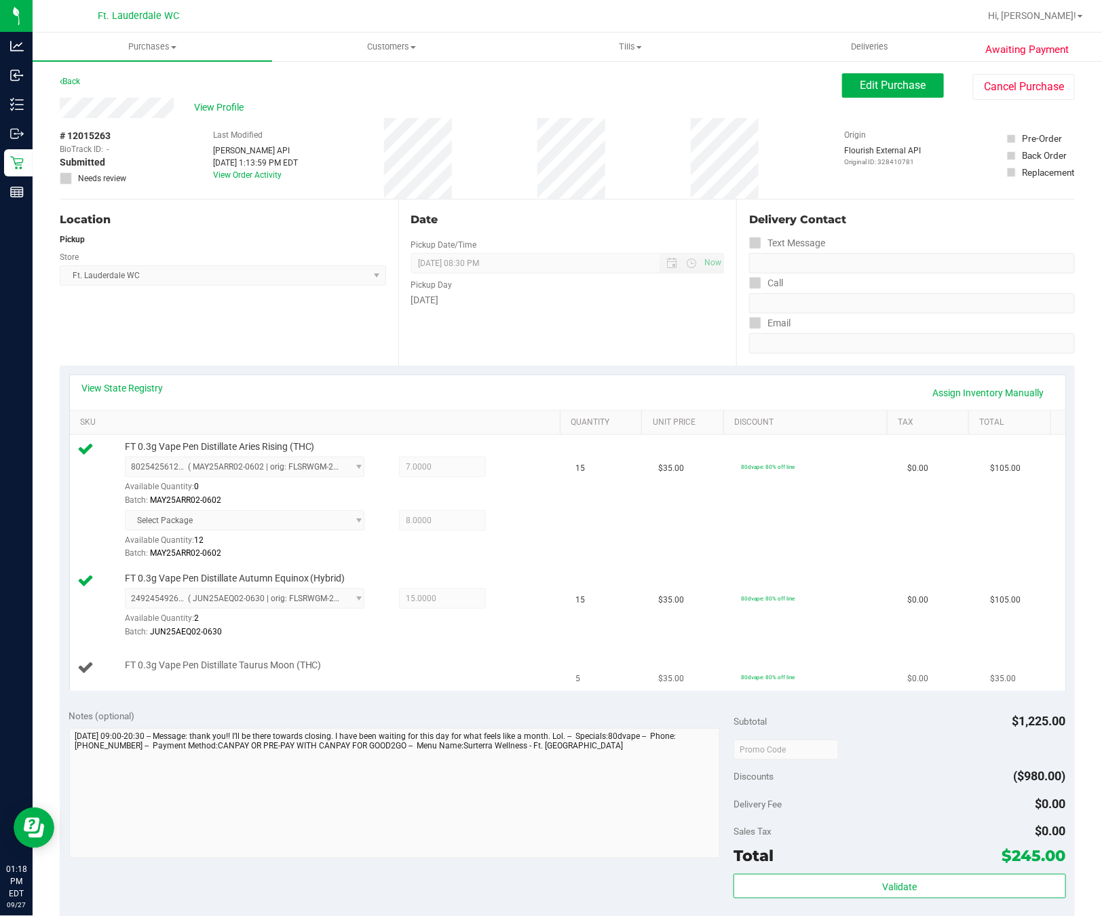
click at [351, 672] on div "FT 0.3g Vape Pen Distillate Taurus Moon (THC)" at bounding box center [338, 666] width 440 height 14
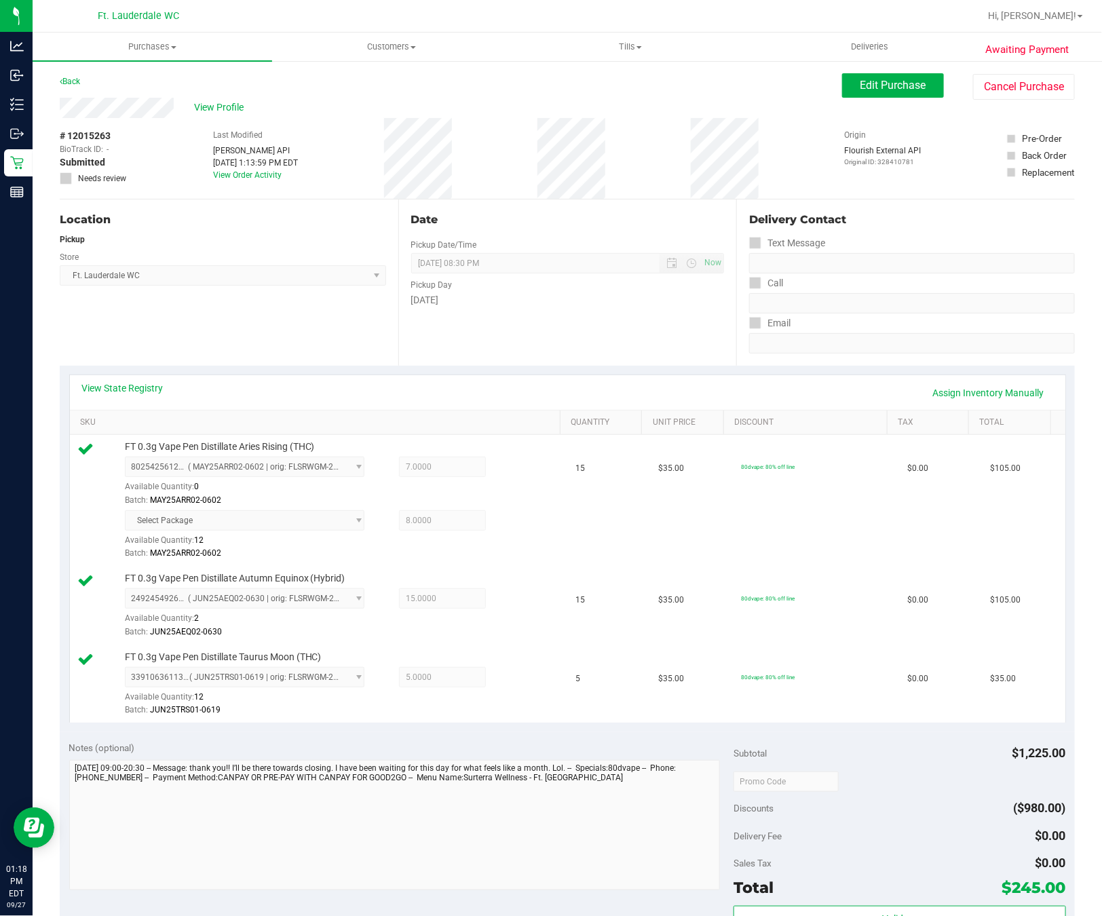
scroll to position [223, 0]
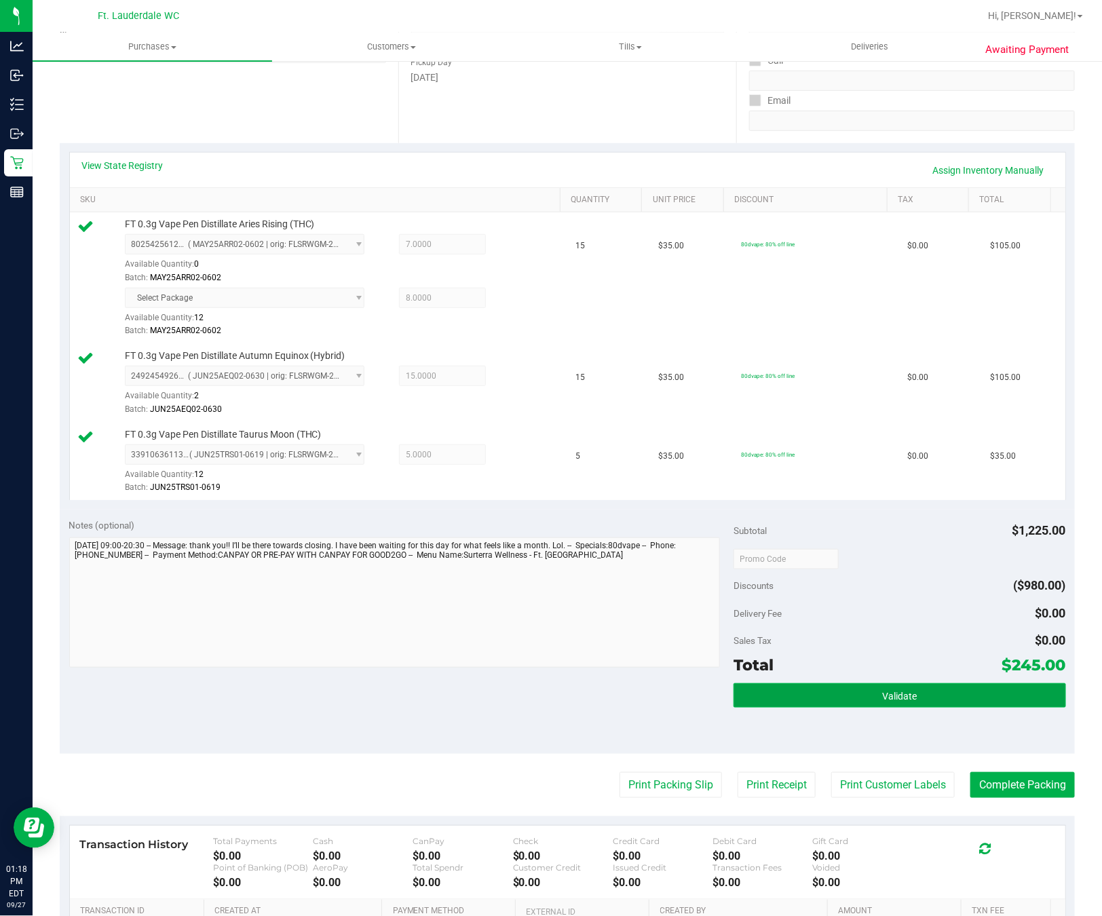
click at [919, 689] on button "Validate" at bounding box center [899, 695] width 332 height 24
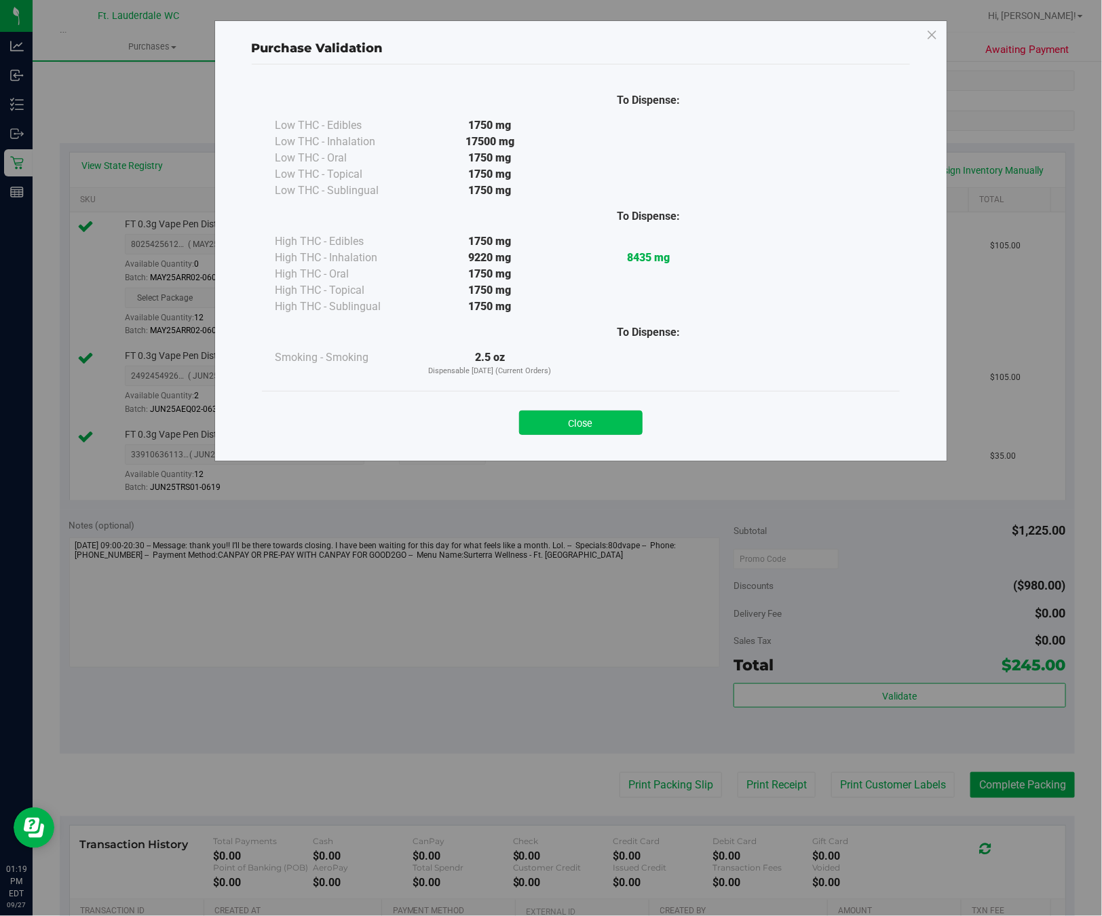
click at [581, 415] on button "Close" at bounding box center [580, 422] width 123 height 24
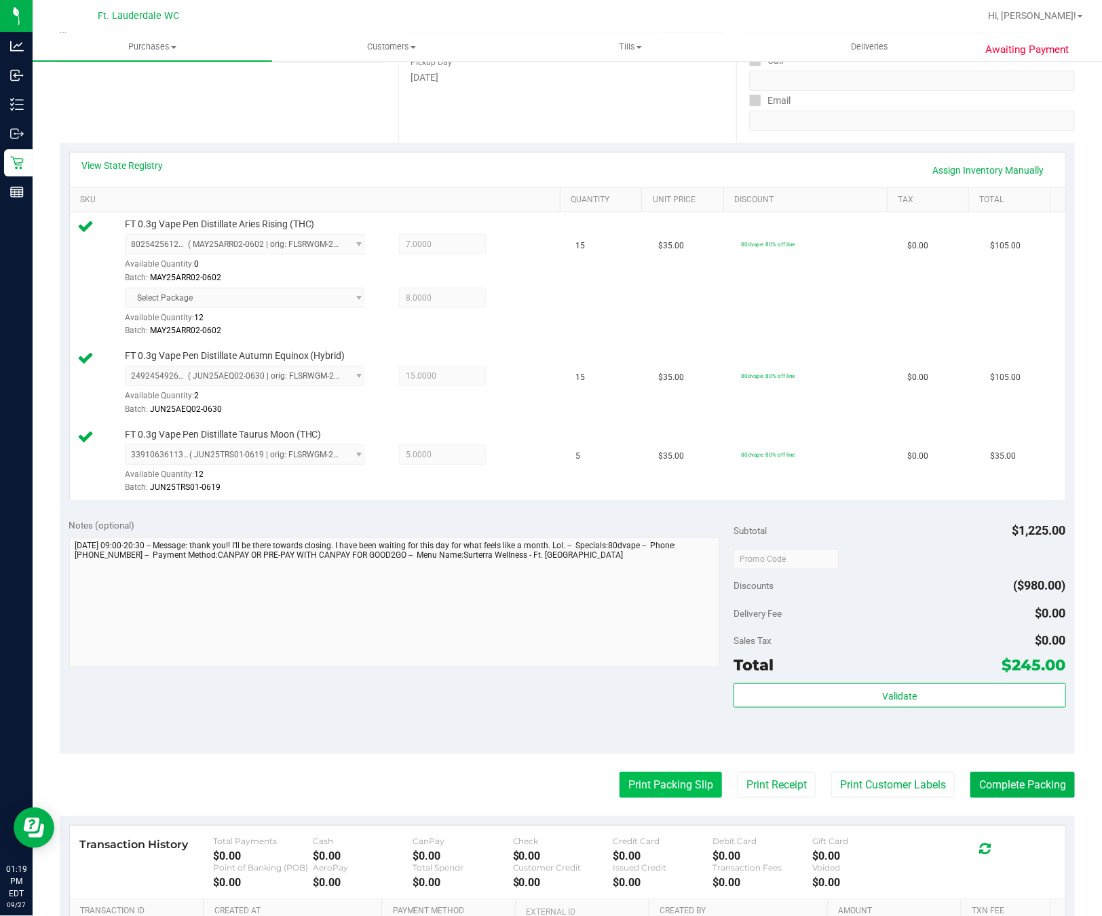
click at [664, 792] on button "Print Packing Slip" at bounding box center [670, 785] width 102 height 26
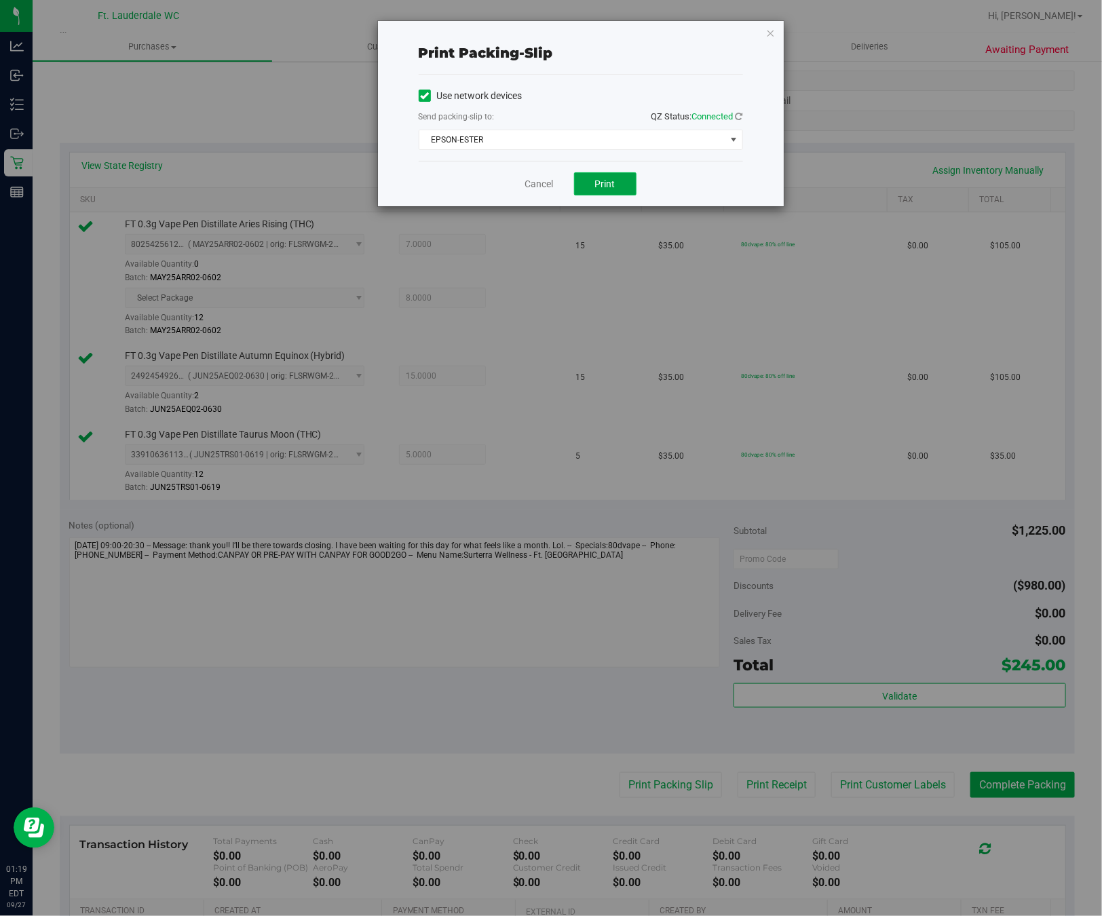
click at [617, 187] on button "Print" at bounding box center [605, 183] width 62 height 23
click at [526, 145] on span "EPSON-ESTER" at bounding box center [572, 139] width 306 height 19
click at [338, 424] on div "Print packing-slip Use network devices Send packing-slip to: QZ Status: Connect…" at bounding box center [556, 458] width 1112 height 916
click at [530, 185] on link "Cancel" at bounding box center [539, 184] width 28 height 14
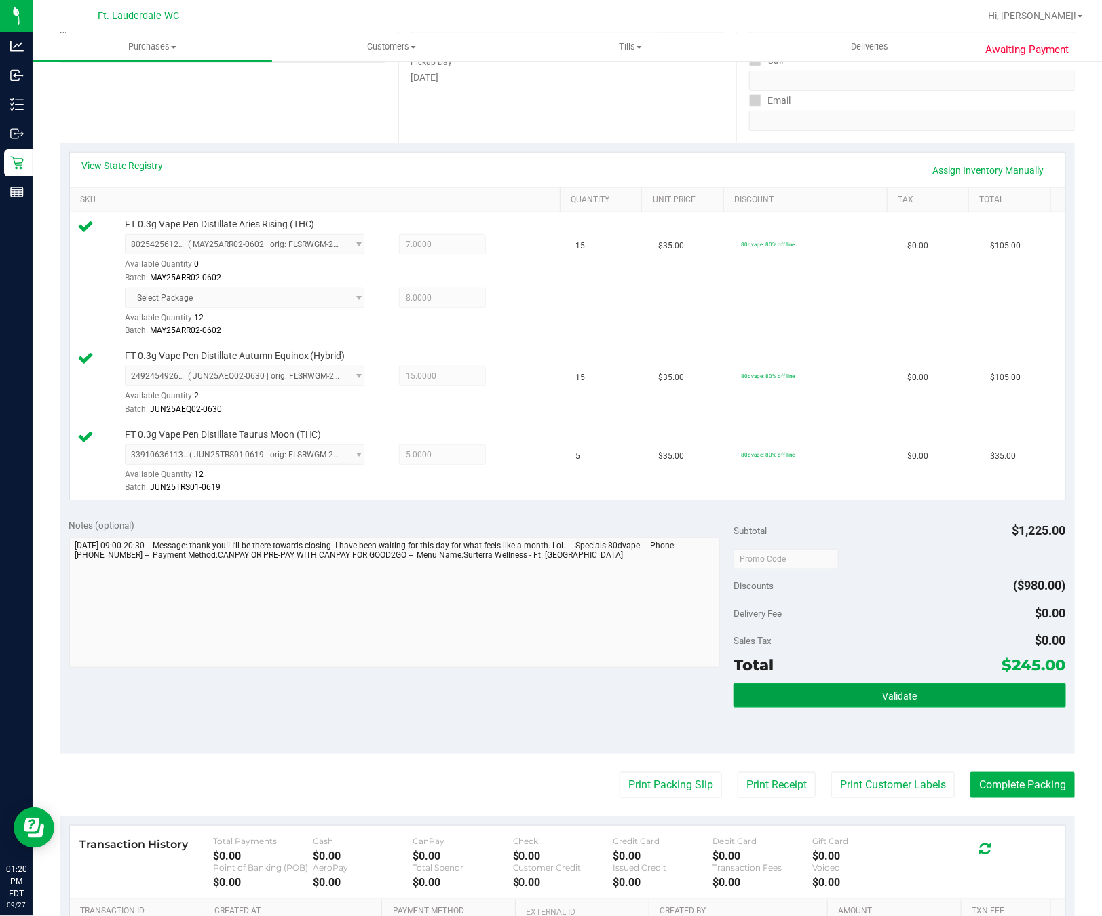
click at [930, 691] on button "Validate" at bounding box center [899, 695] width 332 height 24
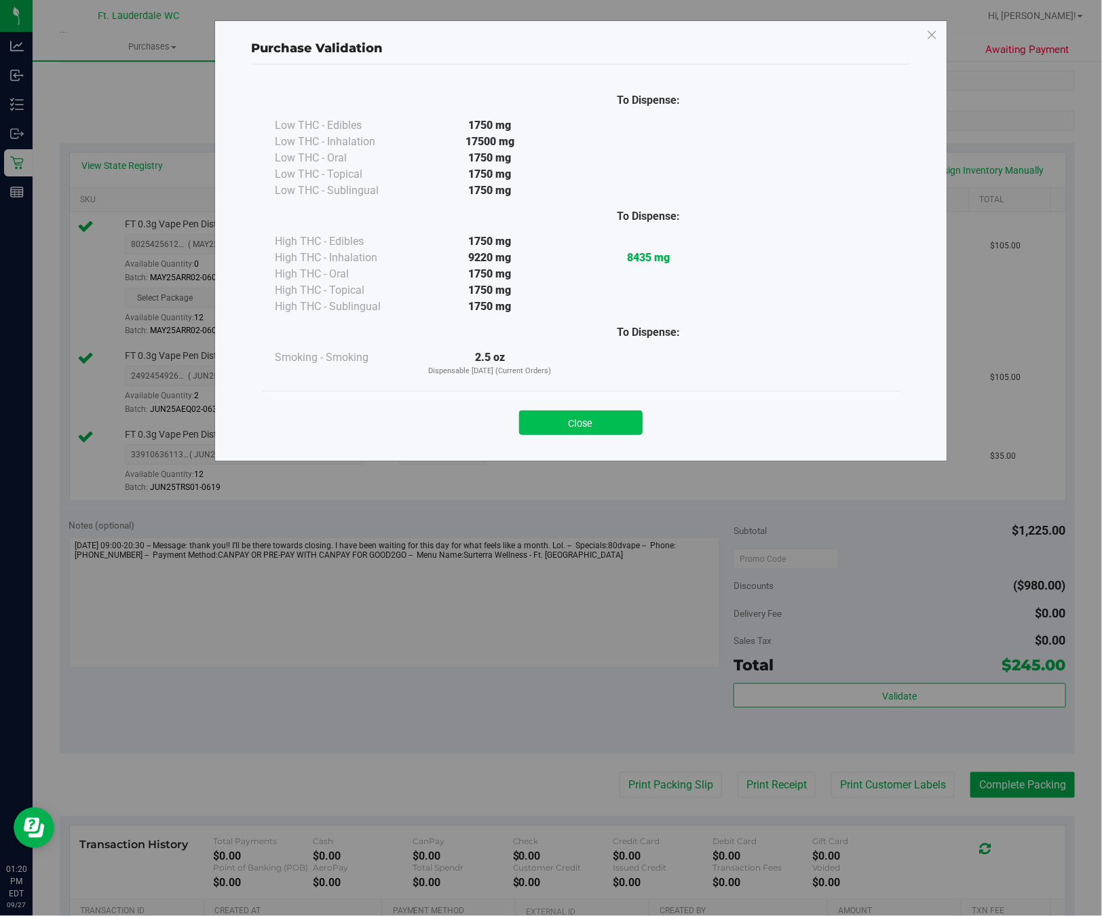
click at [574, 431] on button "Close" at bounding box center [580, 422] width 123 height 24
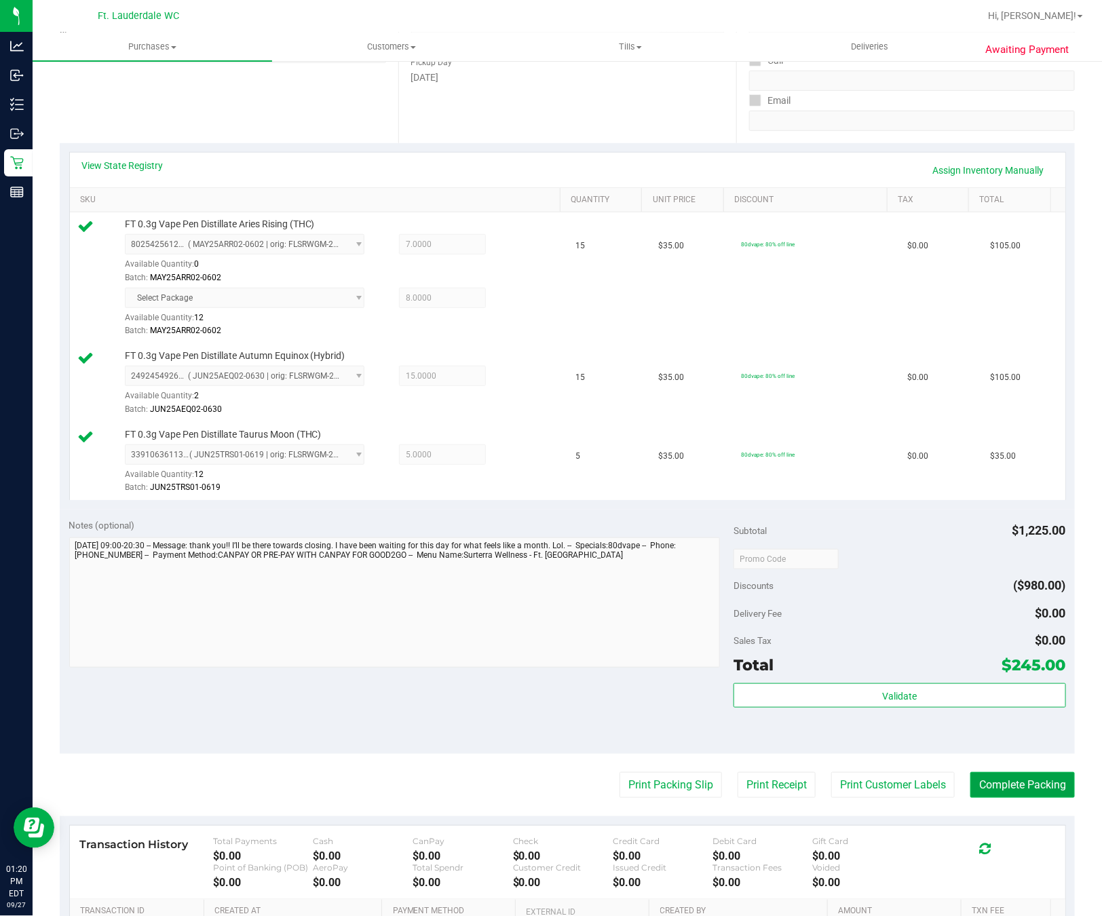
click at [991, 782] on button "Complete Packing" at bounding box center [1022, 785] width 104 height 26
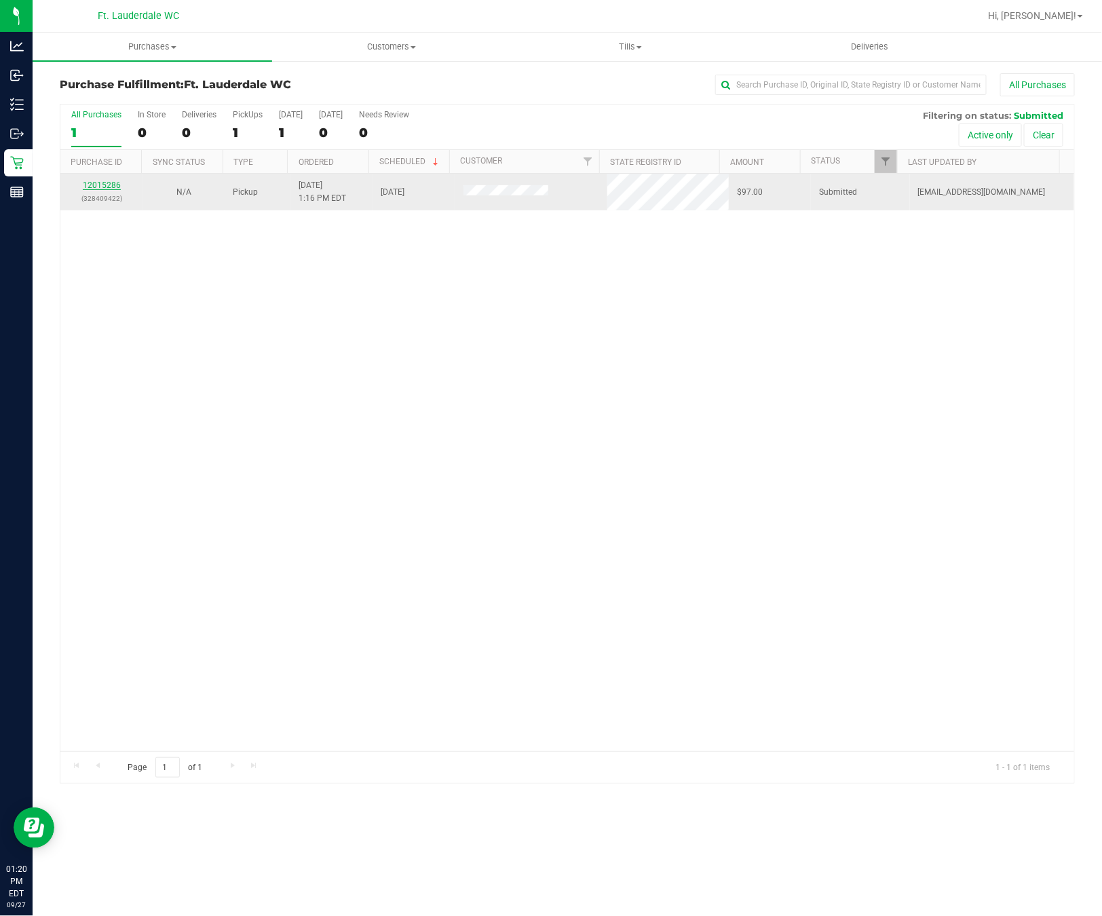
click at [111, 184] on link "12015286" at bounding box center [102, 184] width 38 height 9
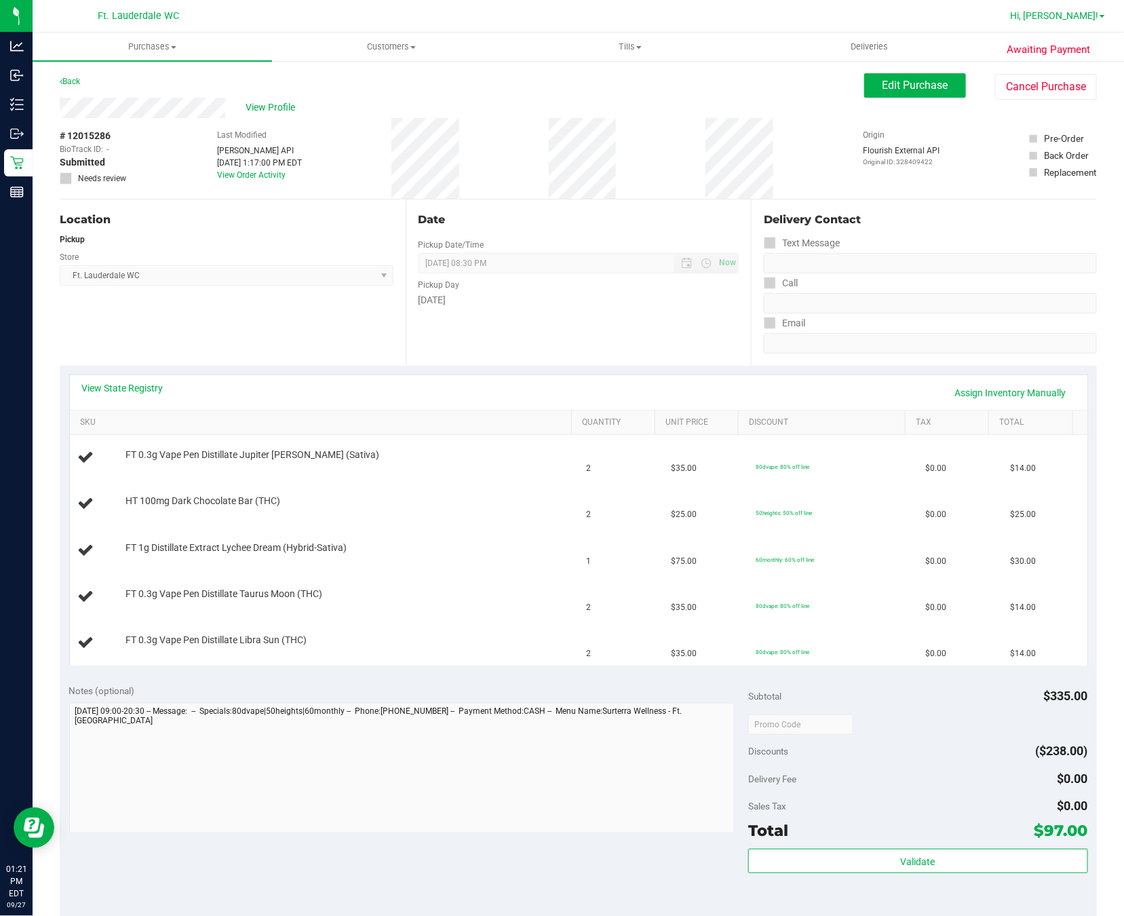
click at [1020, 22] on link "Hi, [PERSON_NAME]!" at bounding box center [1058, 16] width 106 height 14
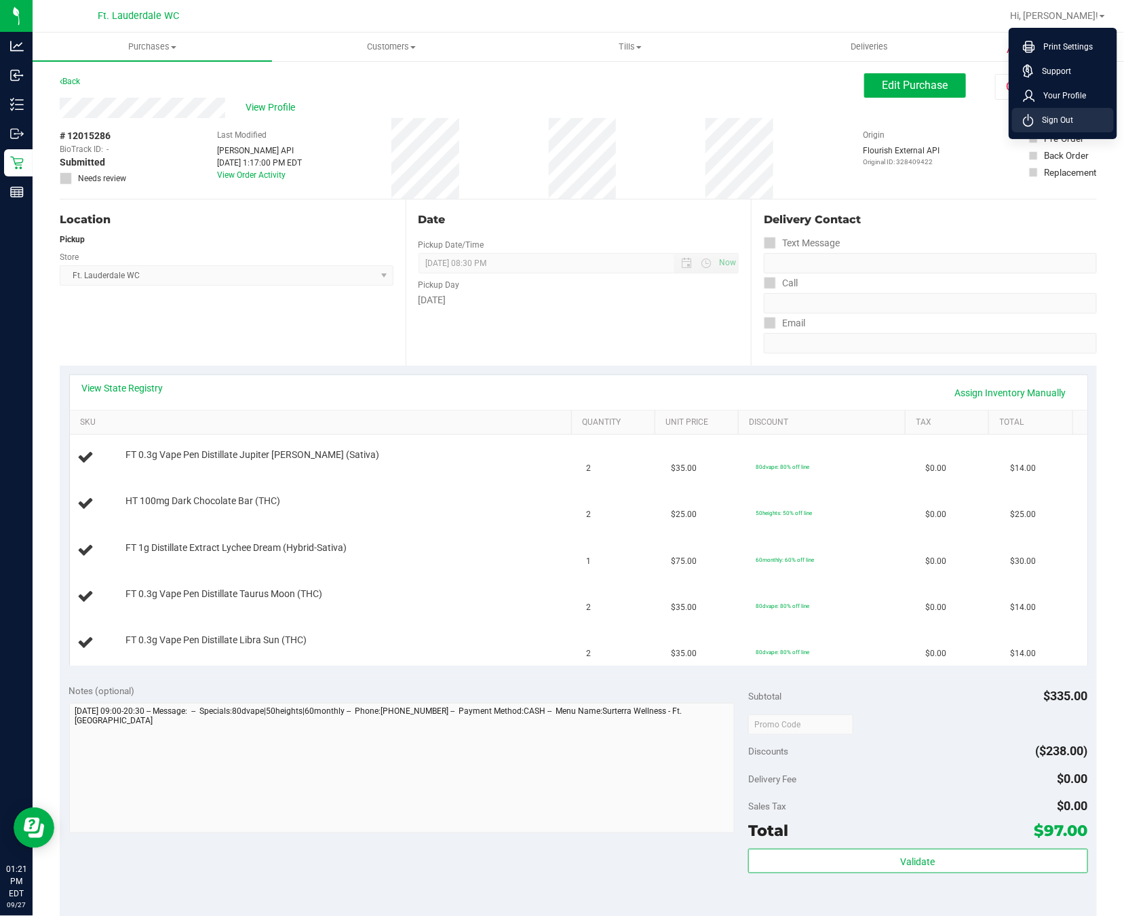
click at [1020, 115] on span "Sign Out" at bounding box center [1053, 120] width 39 height 14
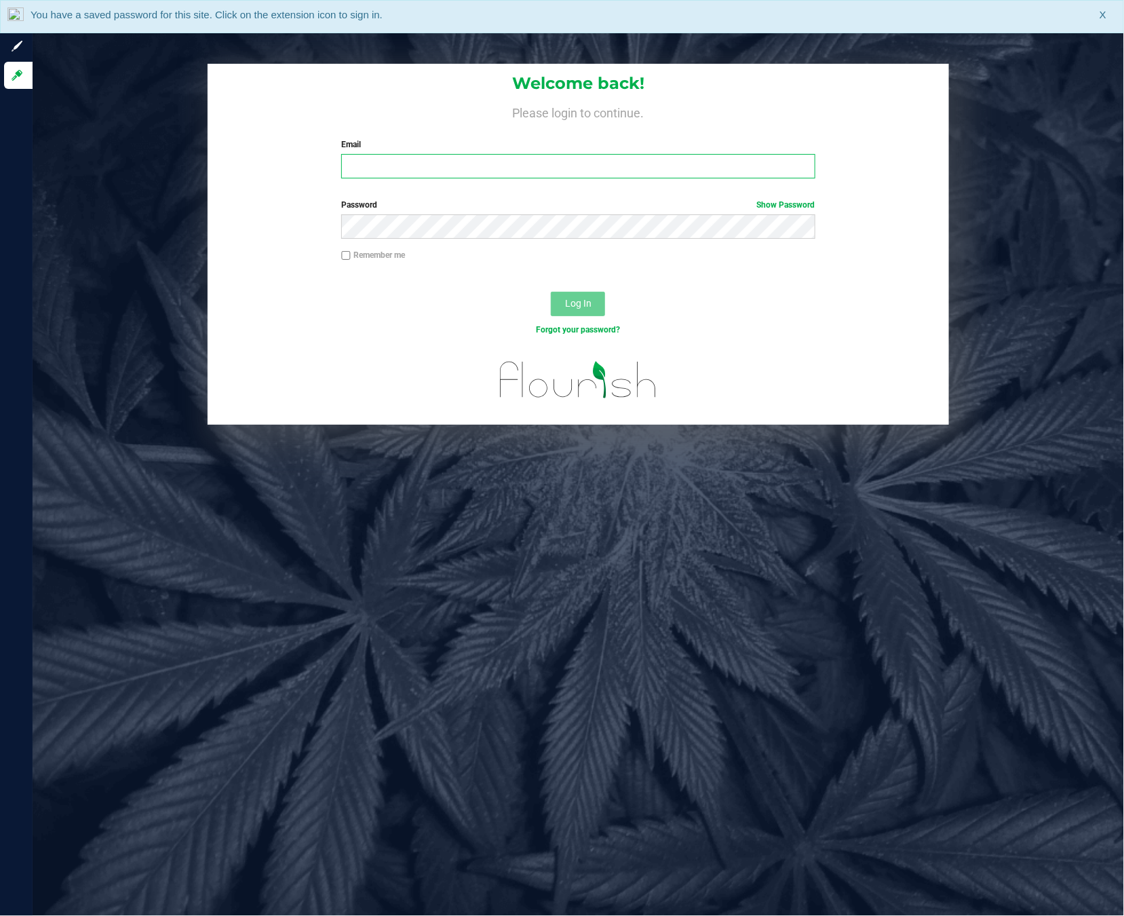
click at [481, 175] on input "Email" at bounding box center [578, 166] width 474 height 24
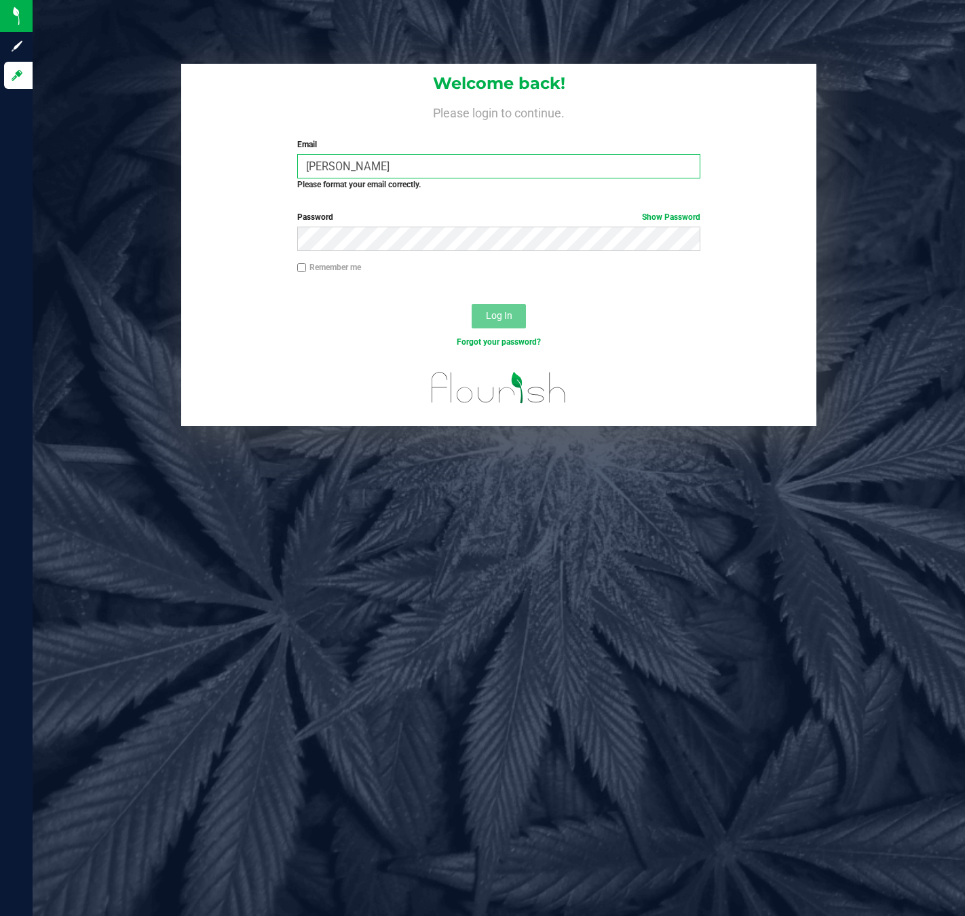
click at [399, 172] on input "[PERSON_NAME]" at bounding box center [498, 166] width 403 height 24
click at [373, 159] on input "[PERSON_NAME]" at bounding box center [498, 166] width 403 height 24
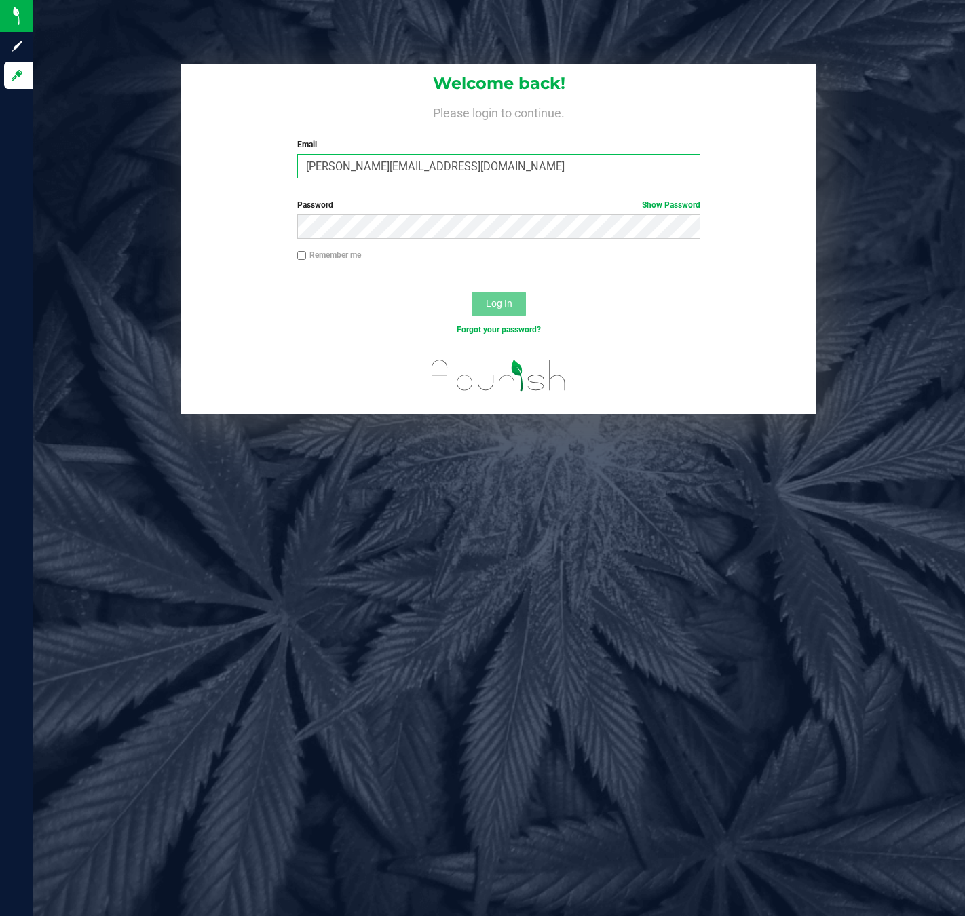
type input "[PERSON_NAME][EMAIL_ADDRESS][DOMAIN_NAME]"
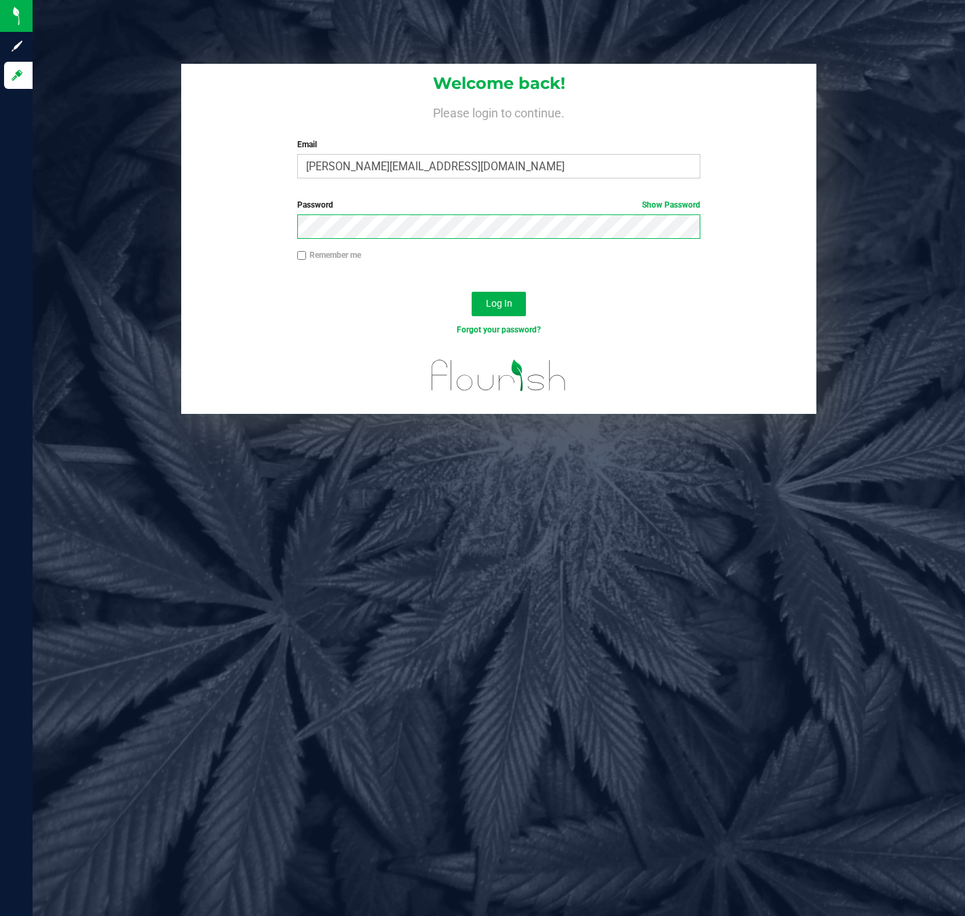
click at [472, 292] on button "Log In" at bounding box center [499, 304] width 54 height 24
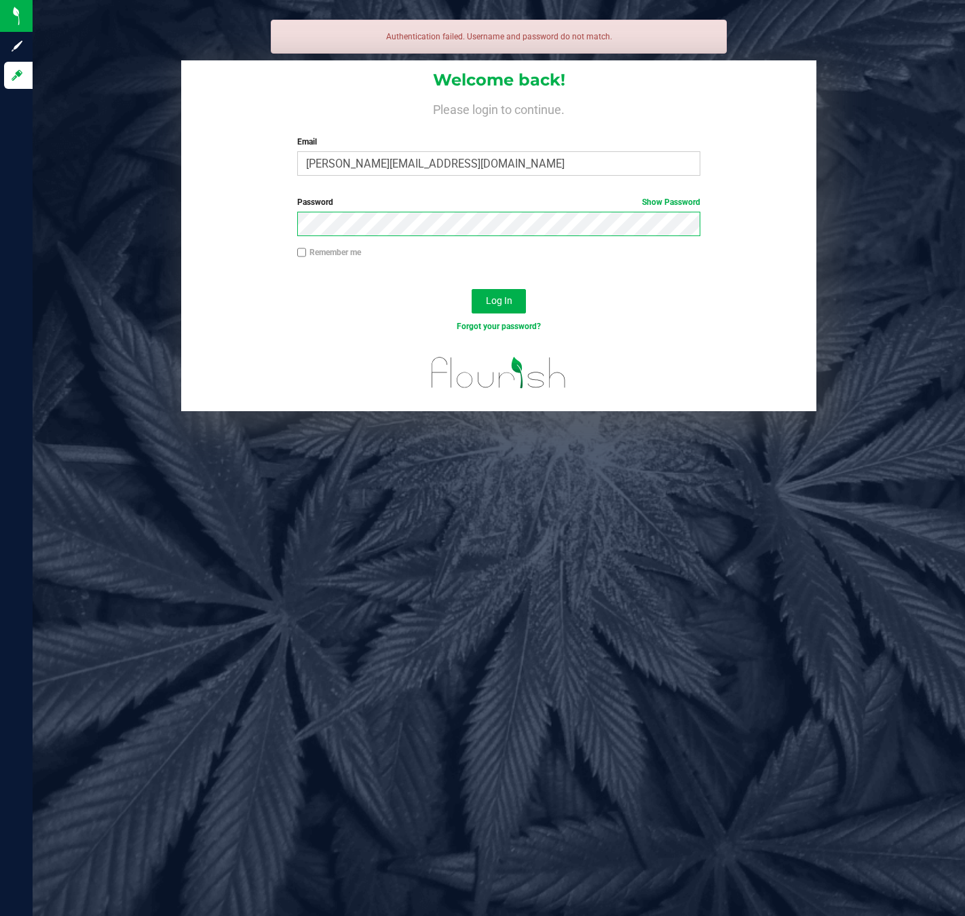
click at [472, 289] on button "Log In" at bounding box center [499, 301] width 54 height 24
